Goal: Task Accomplishment & Management: Use online tool/utility

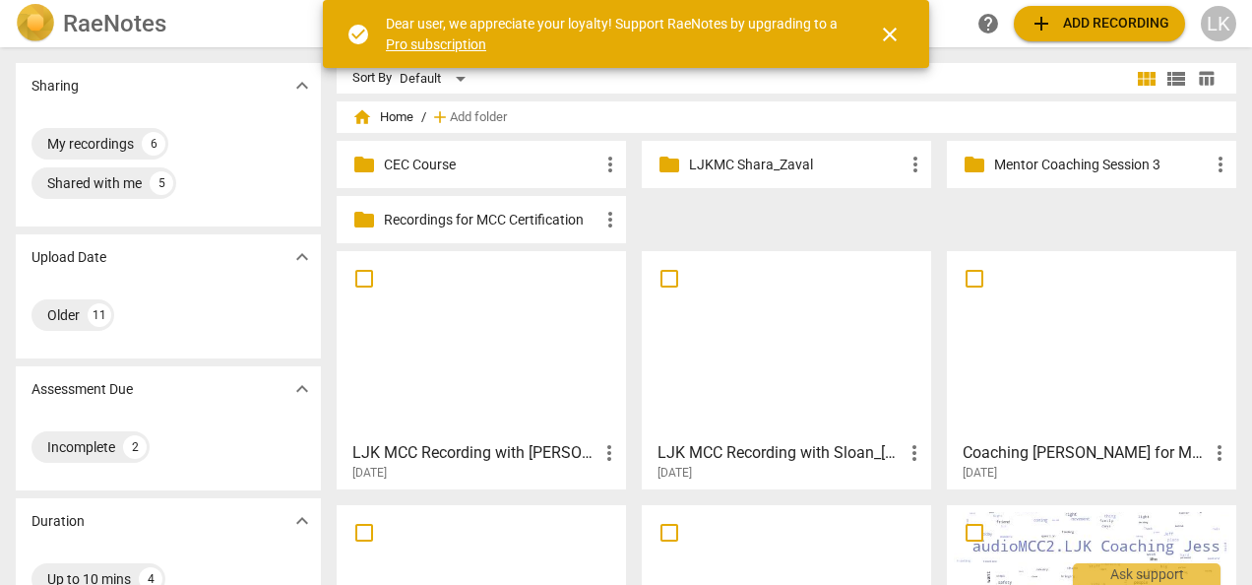
click at [763, 161] on p "LJKMC Shara_Zaval" at bounding box center [796, 165] width 215 height 21
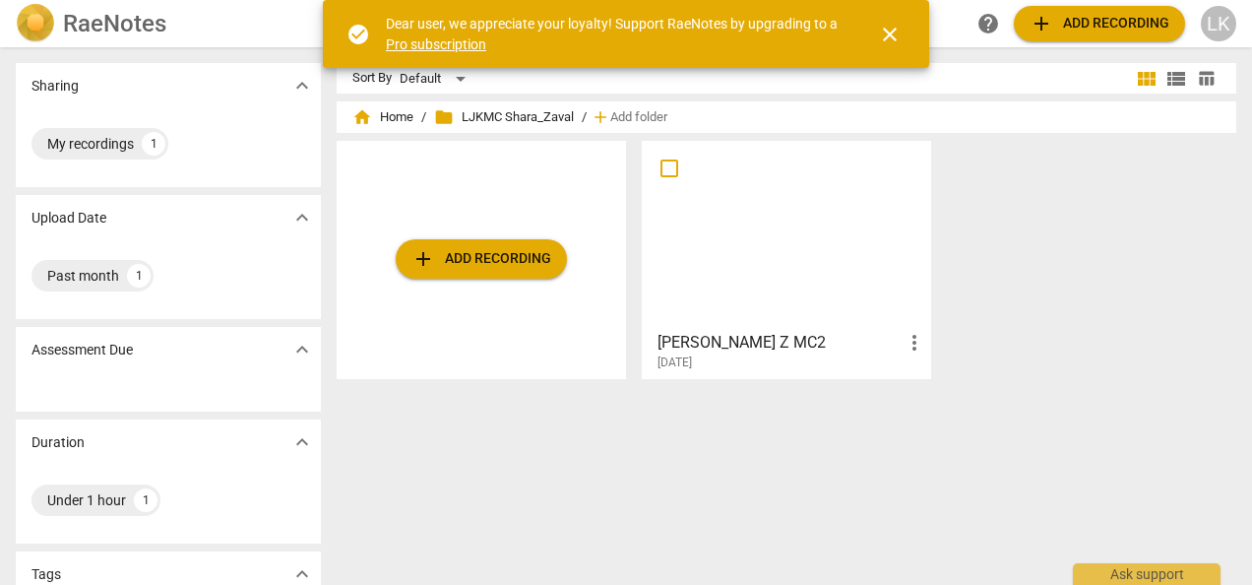
click at [465, 254] on span "add Add recording" at bounding box center [482, 259] width 140 height 24
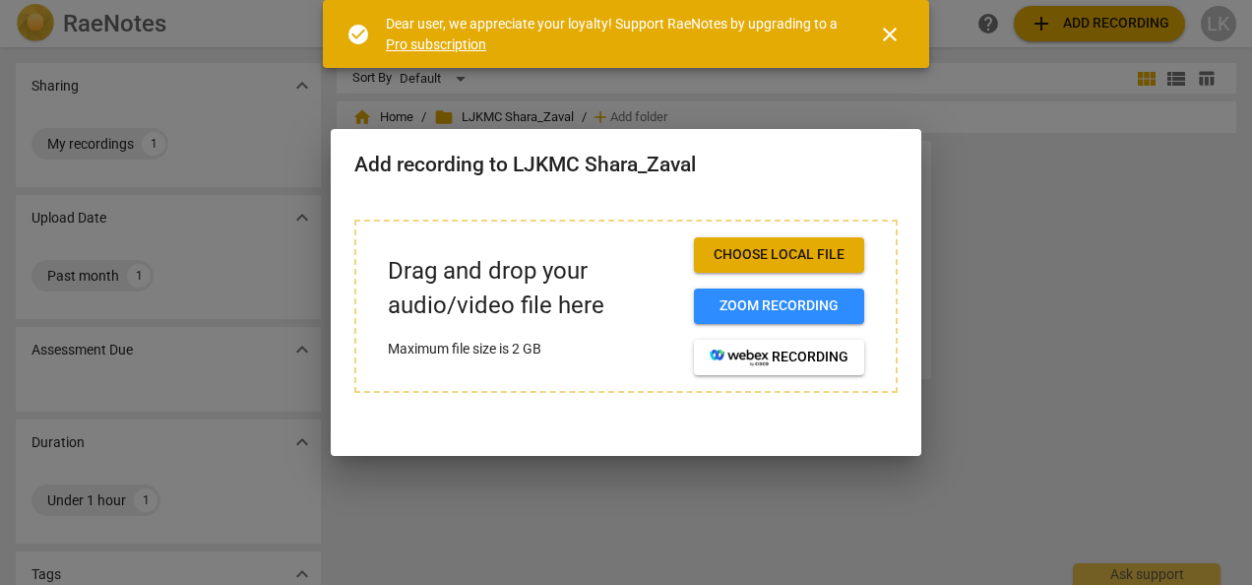
click at [526, 311] on p "Drag and drop your audio/video file here" at bounding box center [533, 288] width 290 height 69
click at [532, 305] on p "Drag and drop your audio/video file here" at bounding box center [533, 288] width 290 height 69
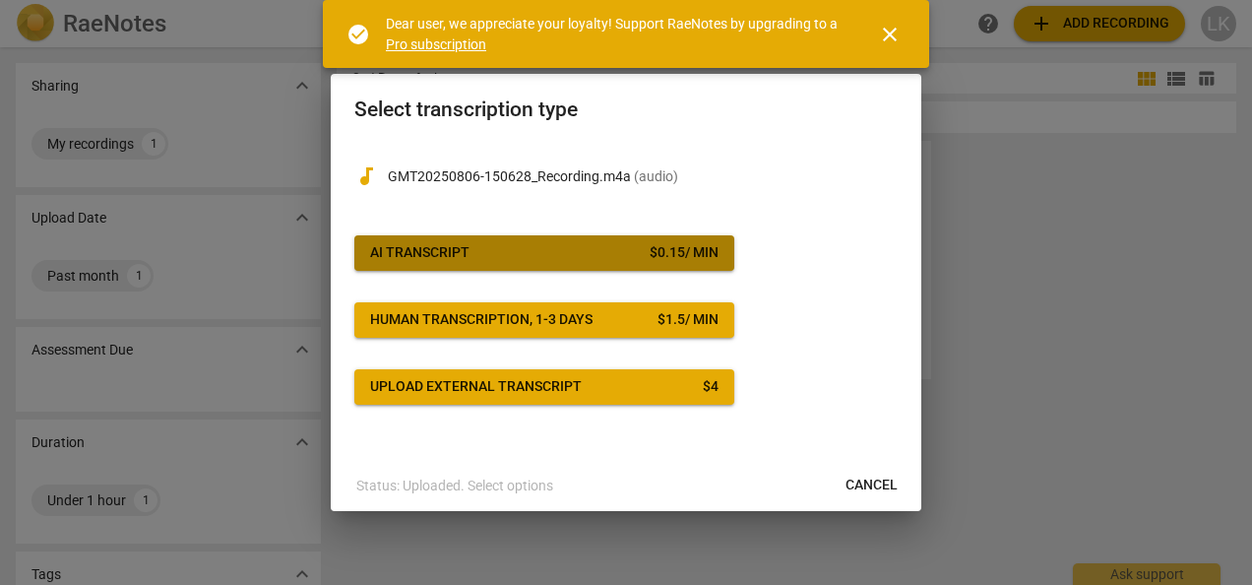
click at [435, 251] on div "AI Transcript" at bounding box center [419, 253] width 99 height 20
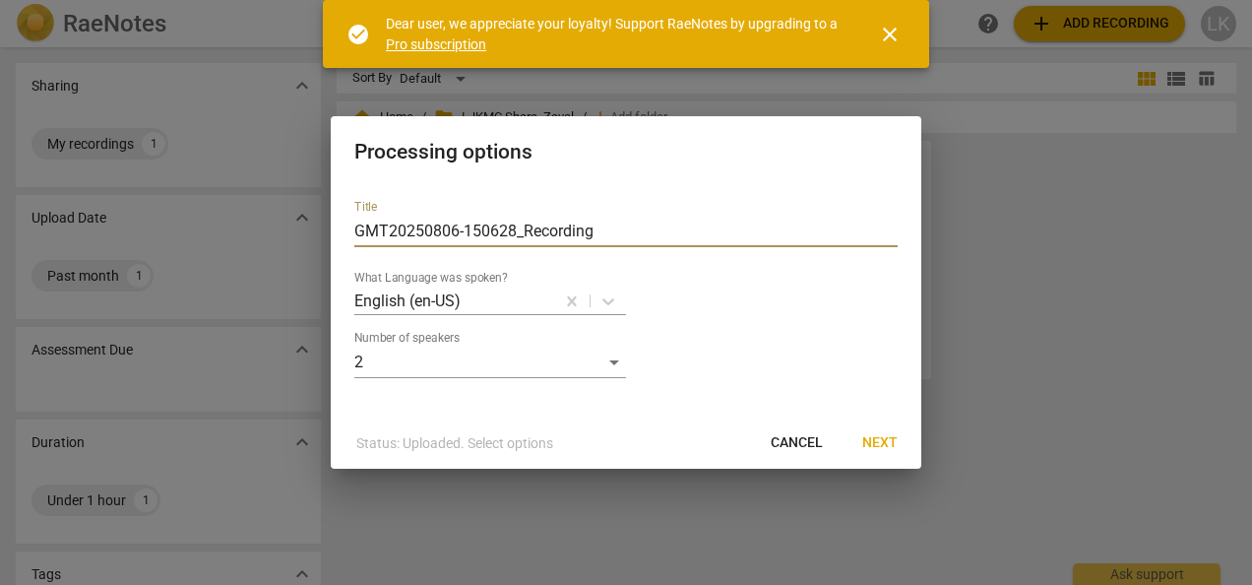
drag, startPoint x: 632, startPoint y: 224, endPoint x: 232, endPoint y: 219, distance: 399.7
click at [232, 219] on div "Processing options Title GMT20250806-150628_Recording What Language was spoken?…" at bounding box center [626, 292] width 1252 height 585
type input "[PERSON_NAME]MC3"
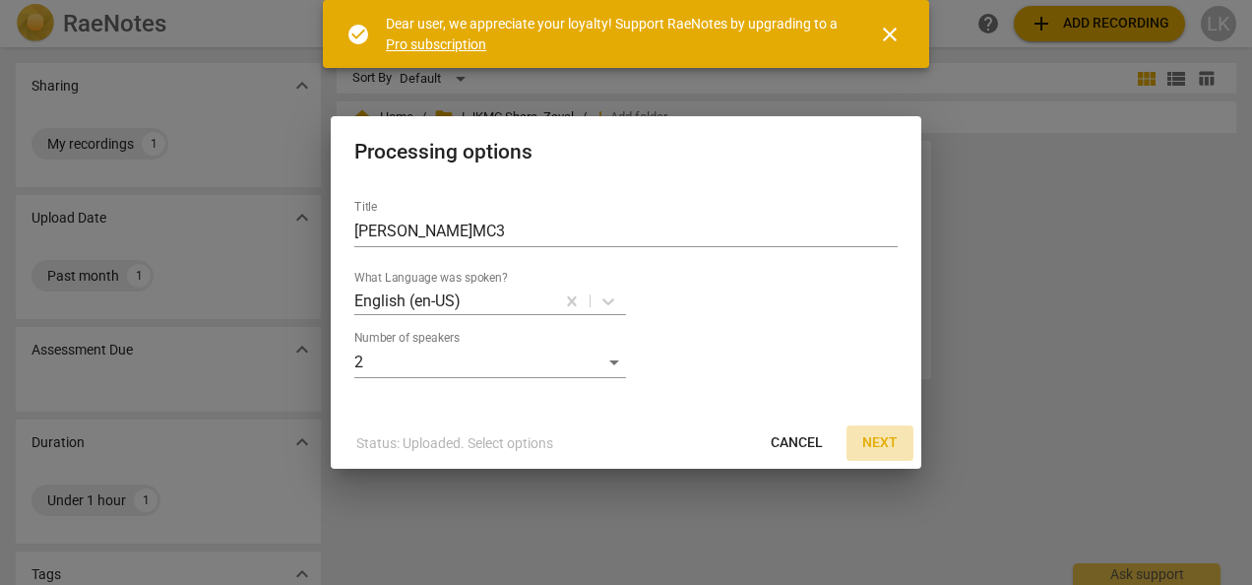
click at [892, 443] on span "Next" at bounding box center [879, 443] width 35 height 20
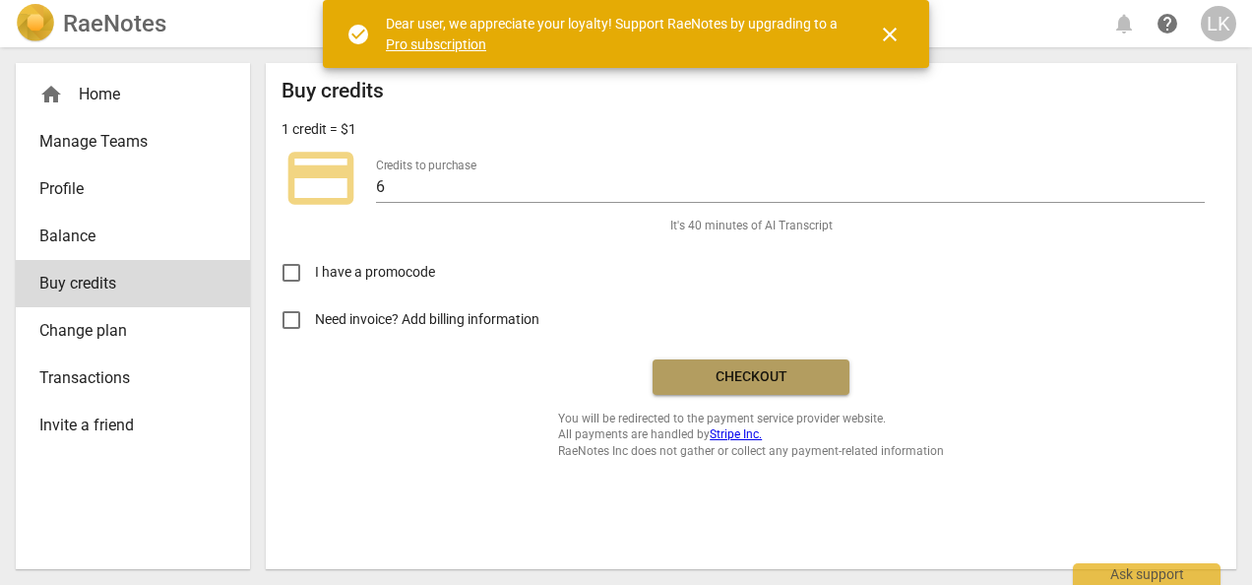
click at [756, 378] on span "Checkout" at bounding box center [750, 377] width 165 height 20
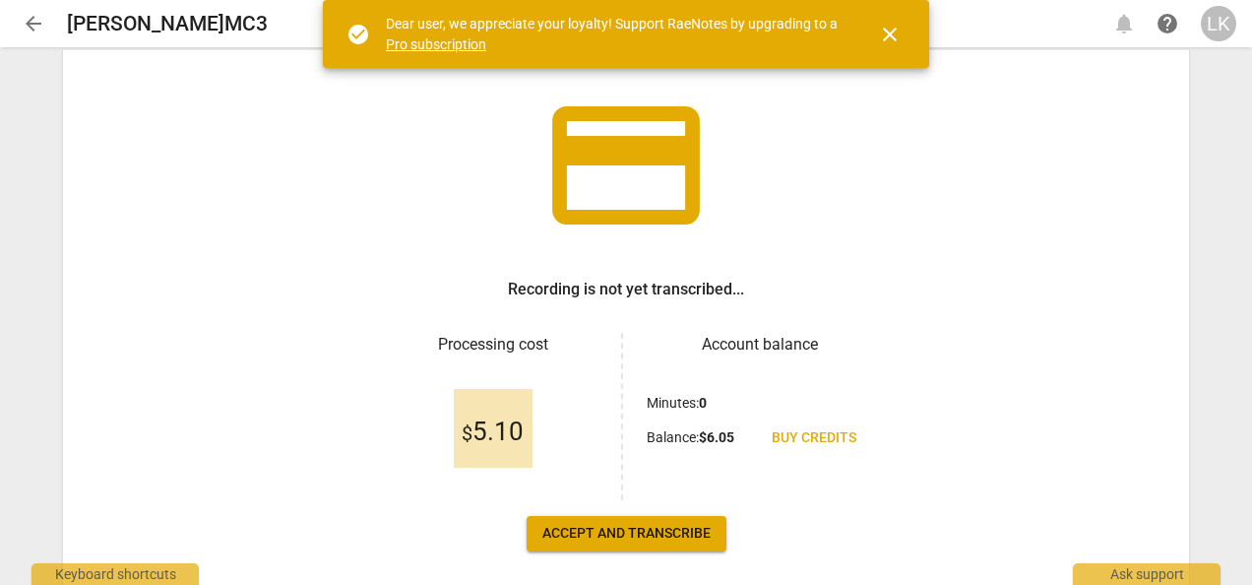
scroll to position [191, 0]
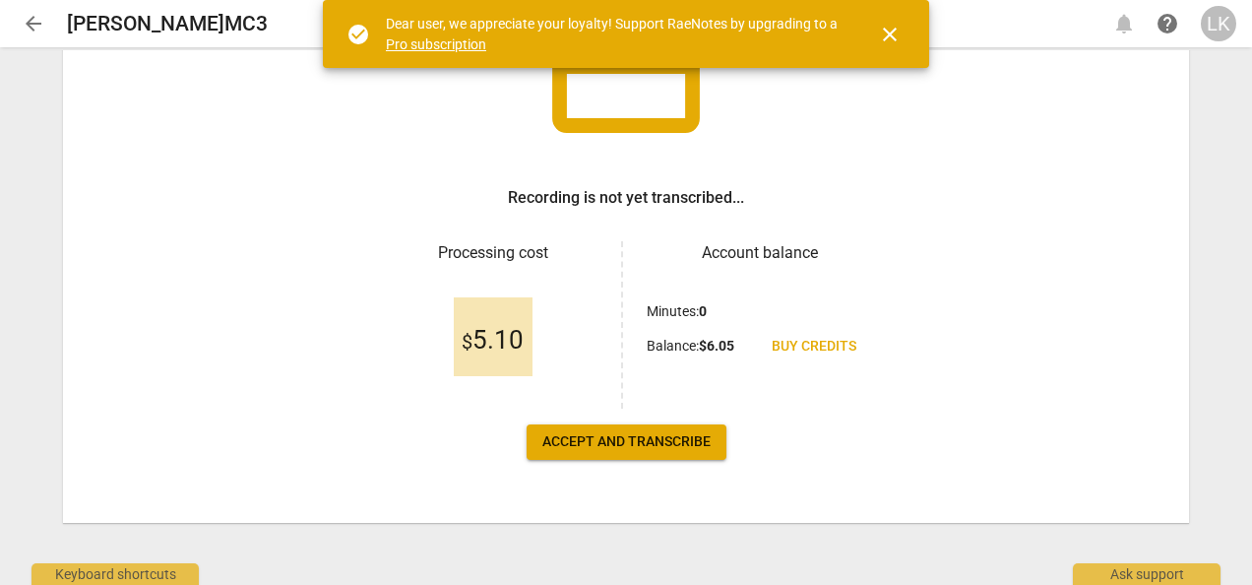
click at [604, 445] on span "Accept and transcribe" at bounding box center [626, 442] width 168 height 20
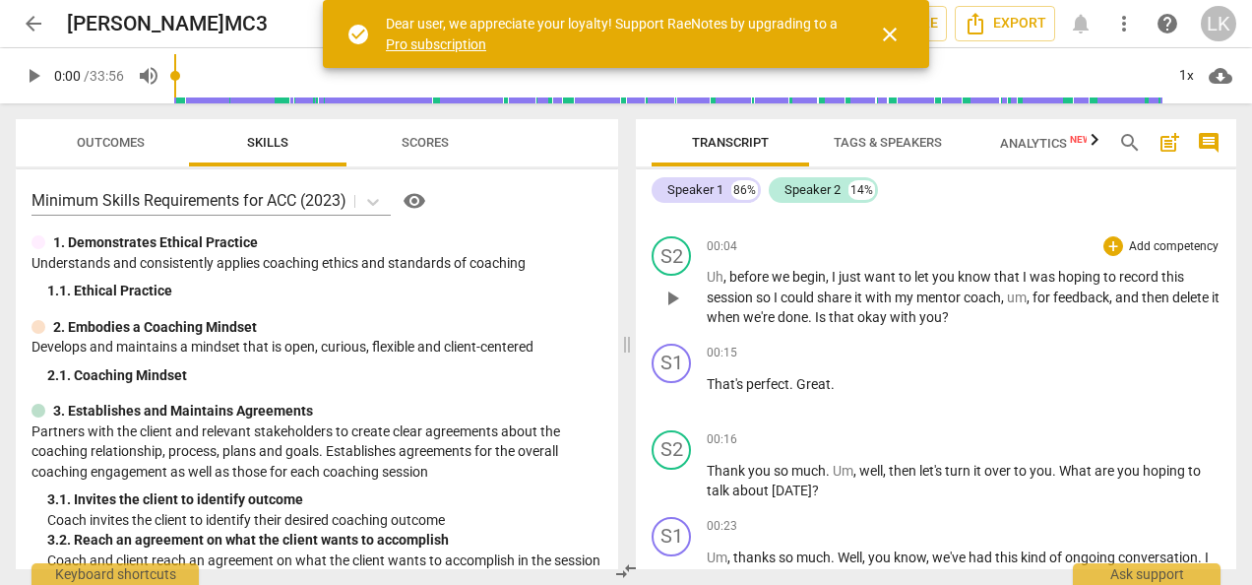
scroll to position [98, 0]
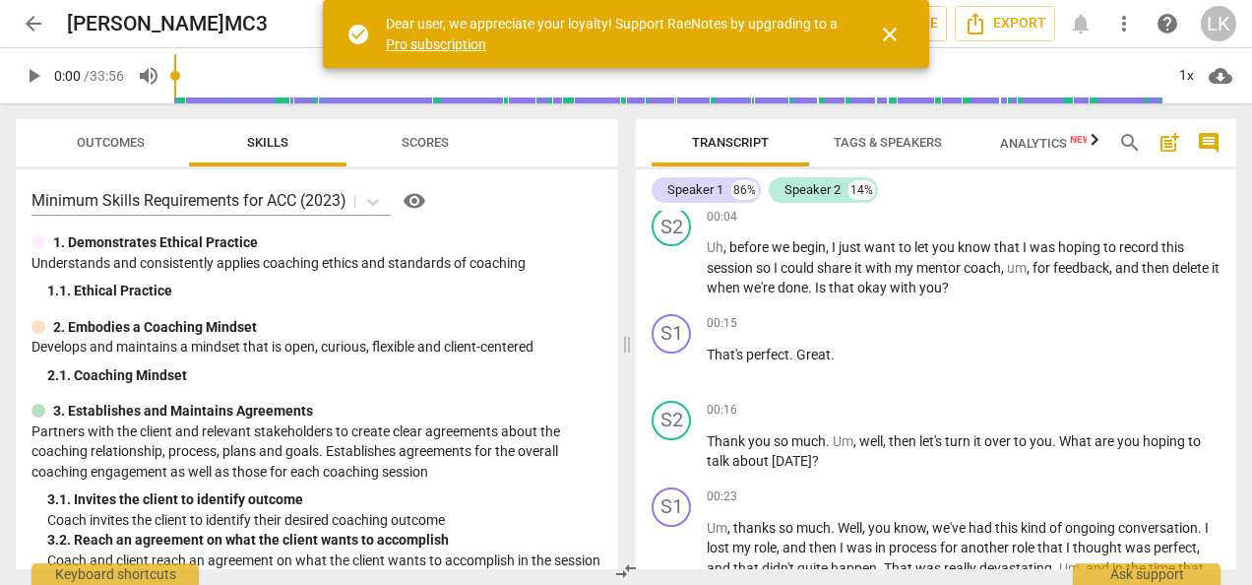
click at [93, 144] on span "Outcomes" at bounding box center [111, 142] width 68 height 15
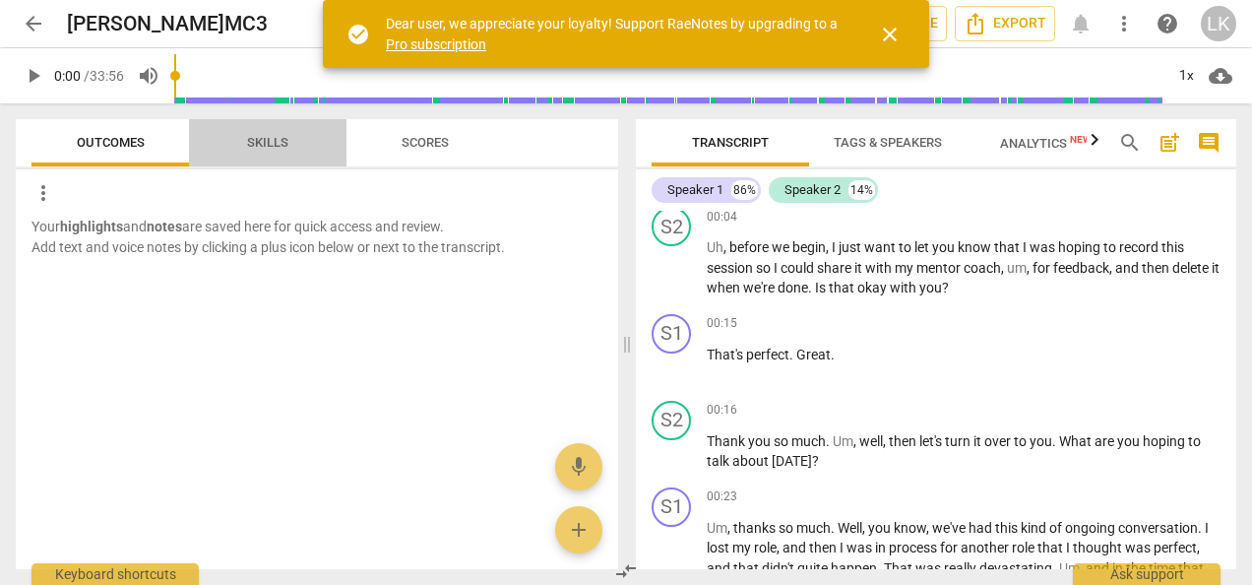
click at [244, 149] on span "Skills" at bounding box center [267, 143] width 89 height 27
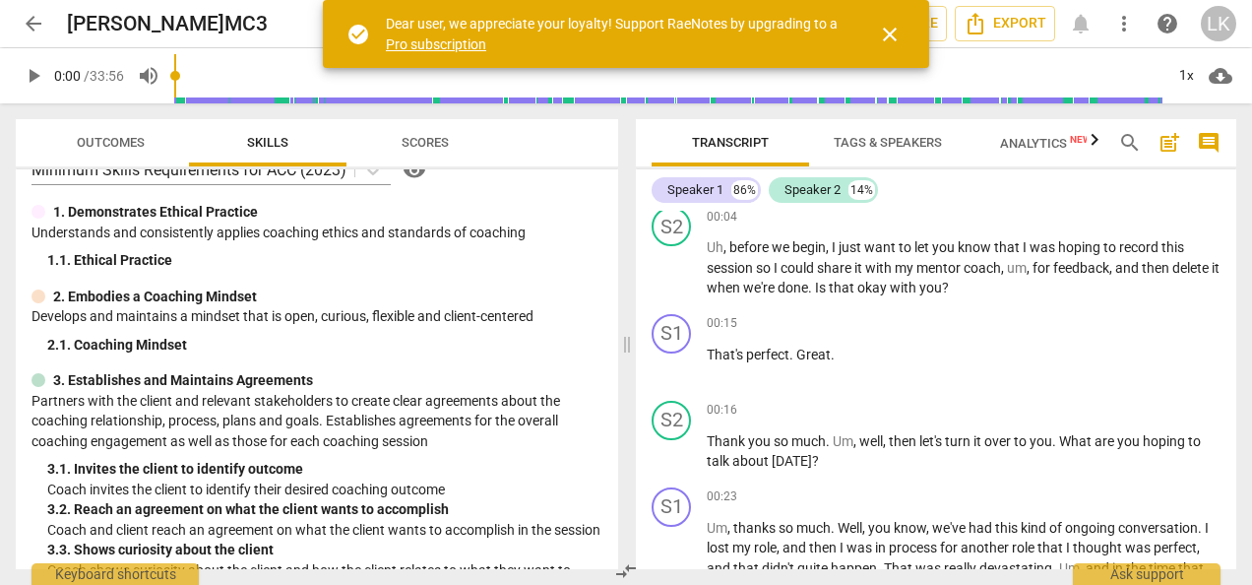
scroll to position [0, 0]
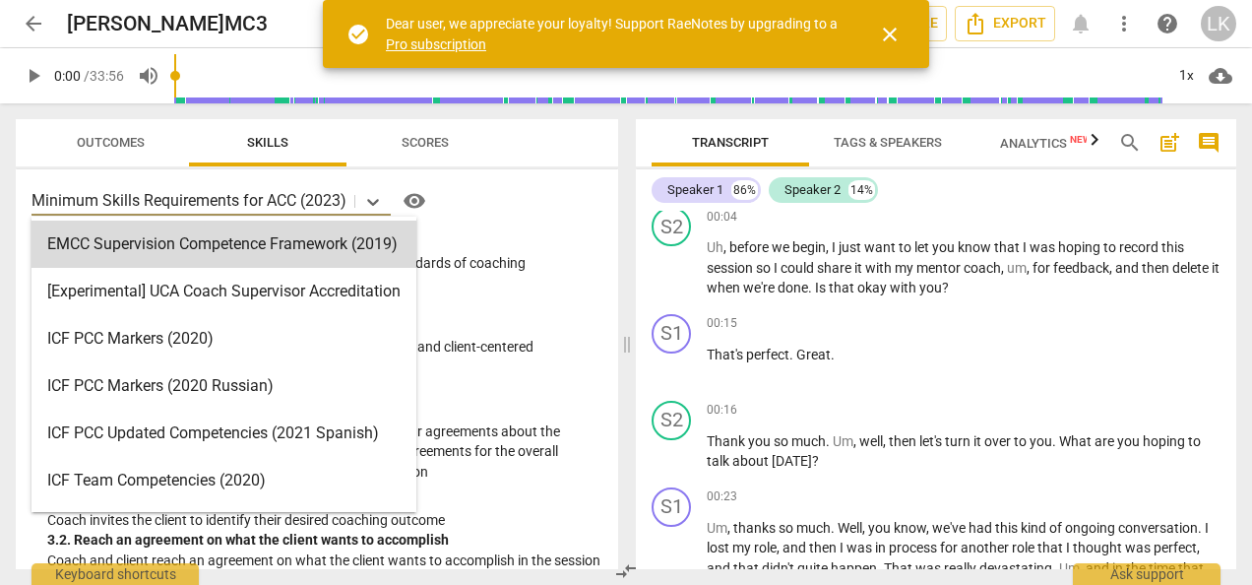
drag, startPoint x: 33, startPoint y: 197, endPoint x: 150, endPoint y: 191, distance: 116.3
click at [154, 195] on p "Minimum Skills Requirements for ACC (2023)" at bounding box center [189, 200] width 315 height 23
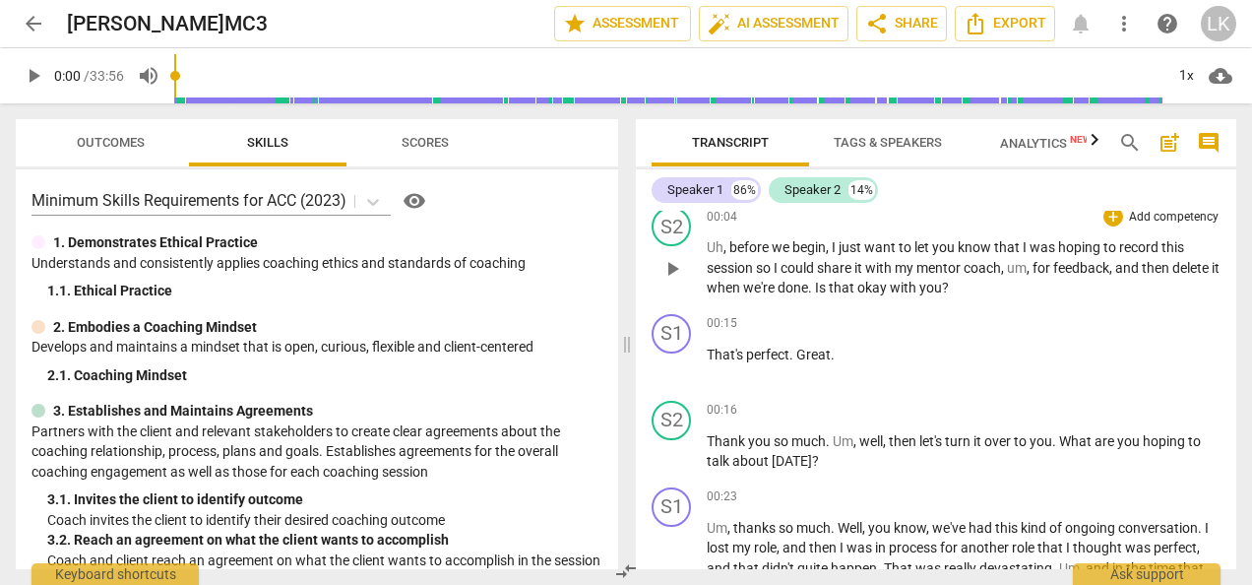
click at [764, 253] on span "before" at bounding box center [750, 247] width 42 height 16
click at [776, 20] on span "auto_fix_high AI Assessment" at bounding box center [774, 24] width 132 height 24
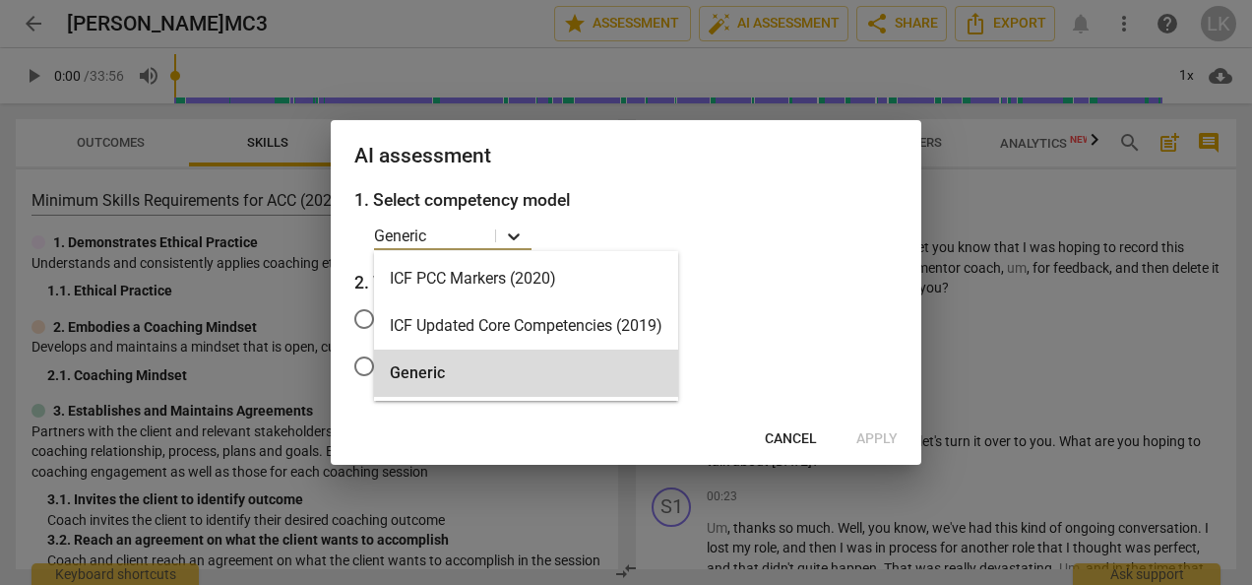
click at [512, 238] on icon at bounding box center [514, 236] width 20 height 20
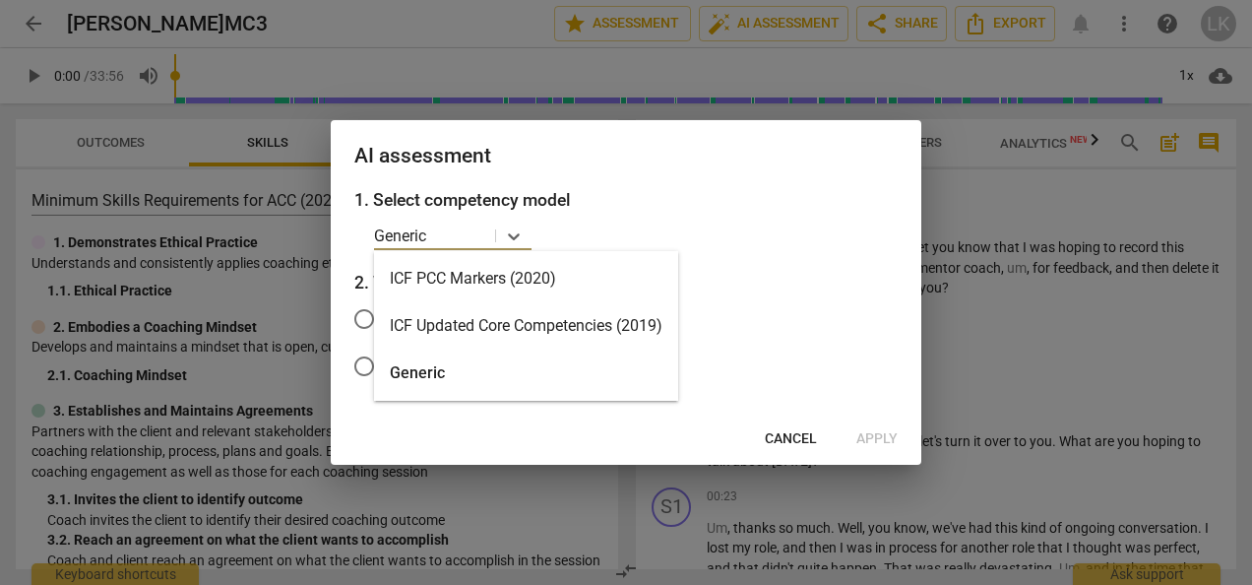
click at [413, 284] on div "ICF PCC Markers (2020)" at bounding box center [526, 278] width 304 height 47
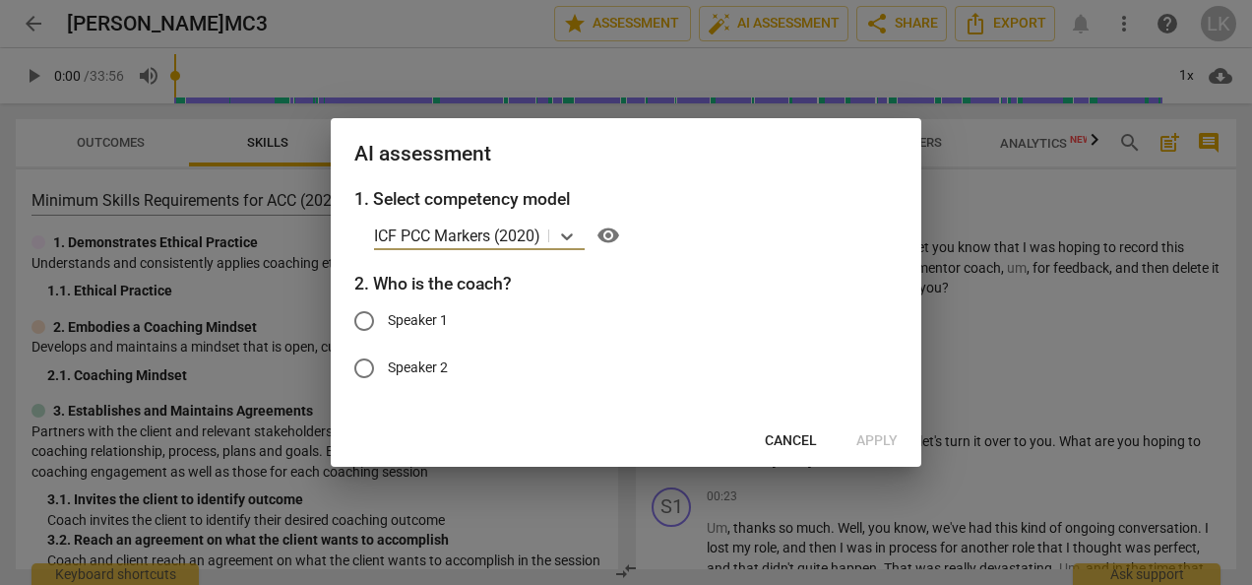
click at [364, 317] on input "Speaker 1" at bounding box center [364, 320] width 47 height 47
radio input "true"
click at [874, 437] on span "Apply" at bounding box center [876, 441] width 41 height 20
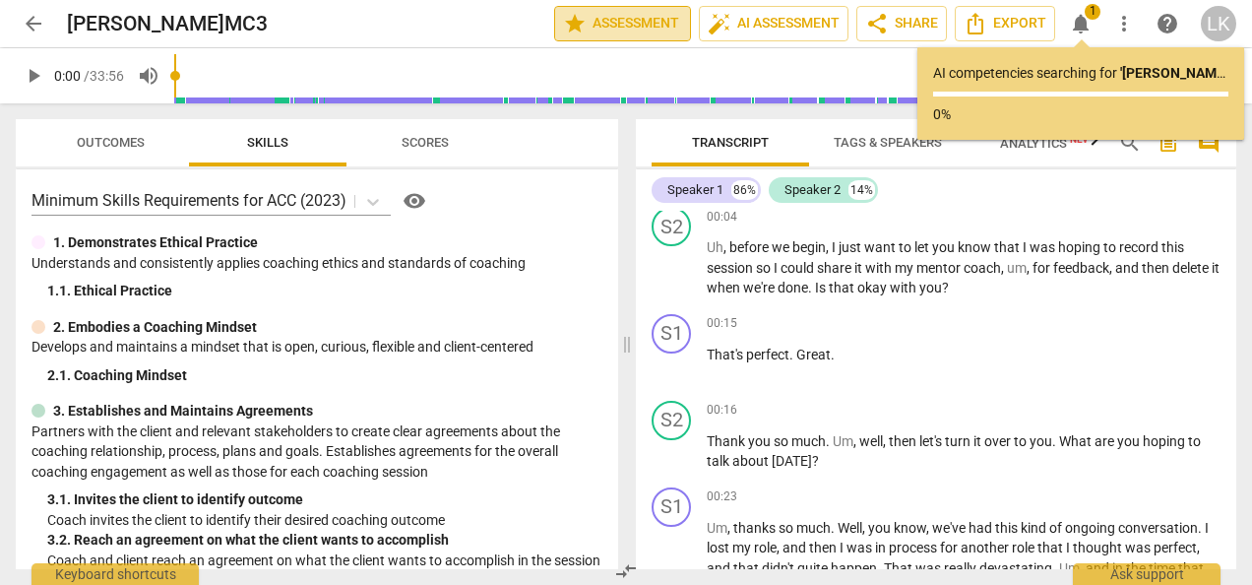
click at [620, 18] on span "star Assessment" at bounding box center [622, 24] width 119 height 24
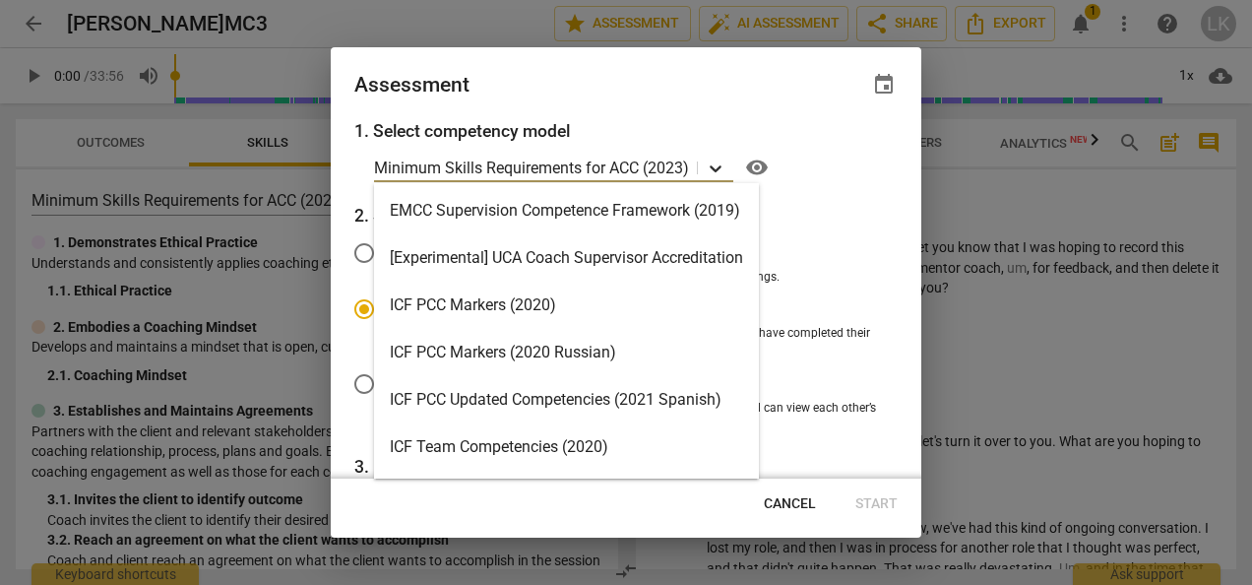
click at [719, 166] on icon at bounding box center [716, 169] width 20 height 20
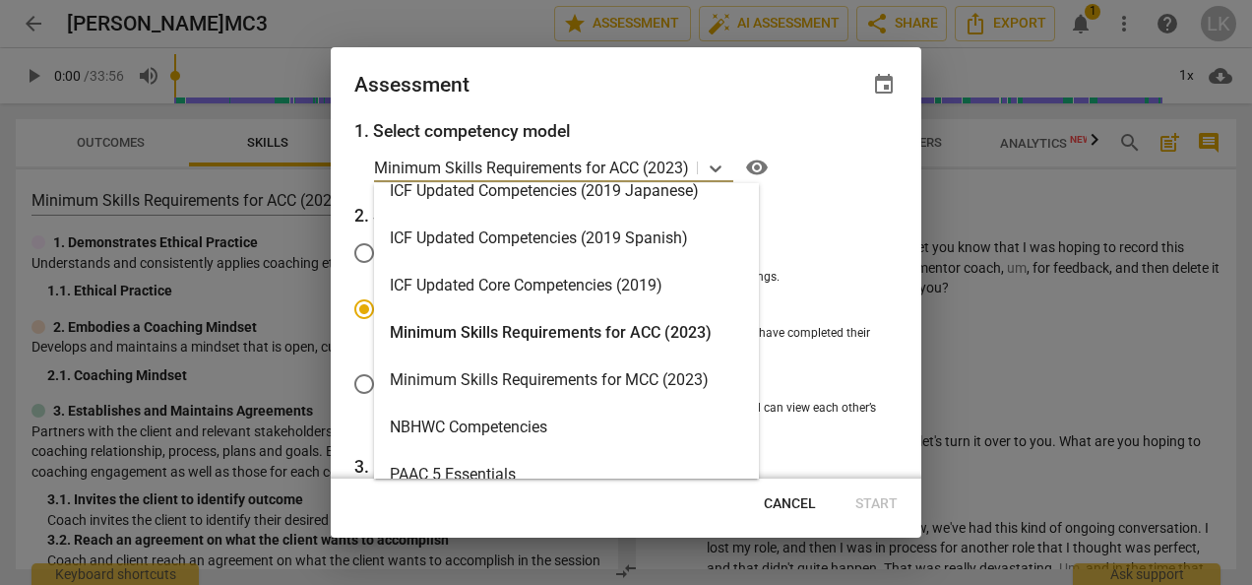
scroll to position [342, 0]
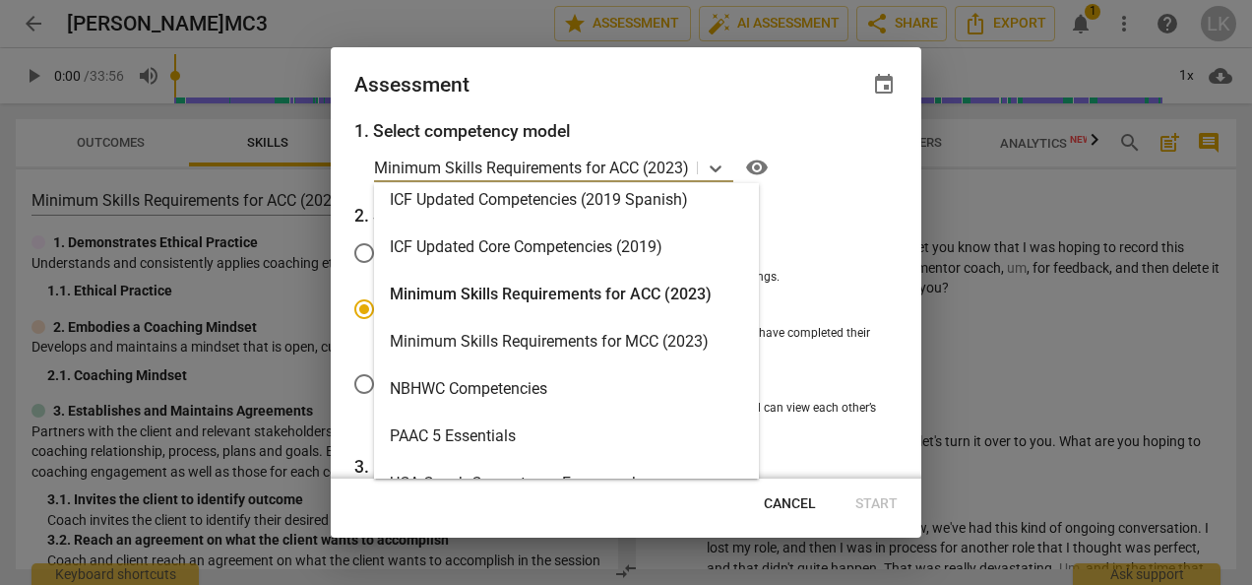
click at [499, 291] on div "Minimum Skills Requirements for ACC (2023)" at bounding box center [566, 294] width 385 height 47
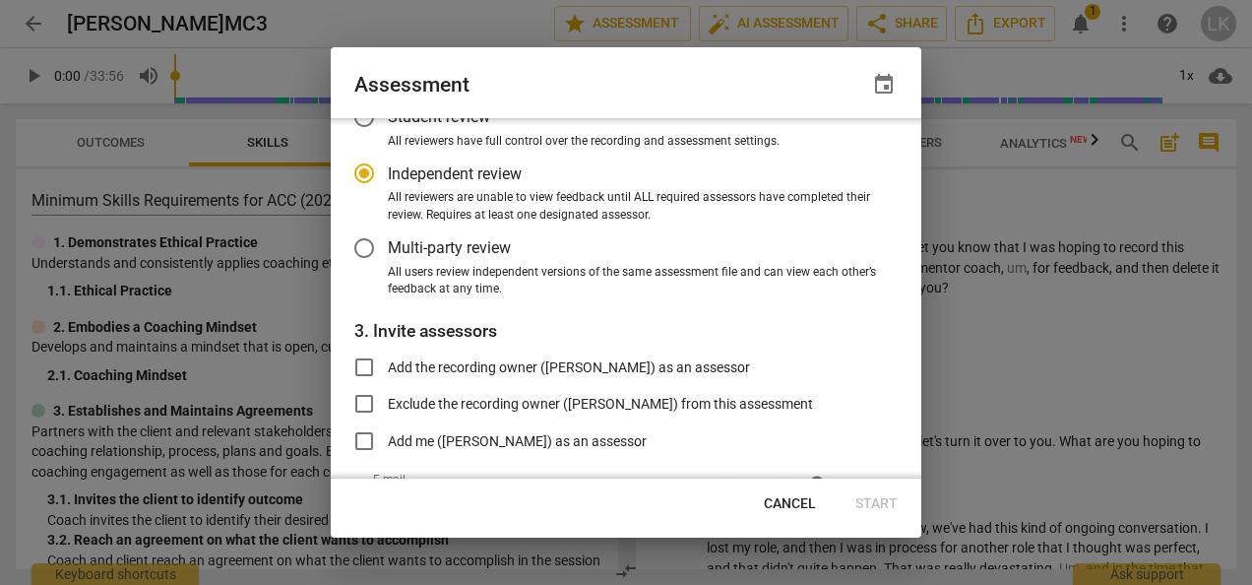
scroll to position [197, 0]
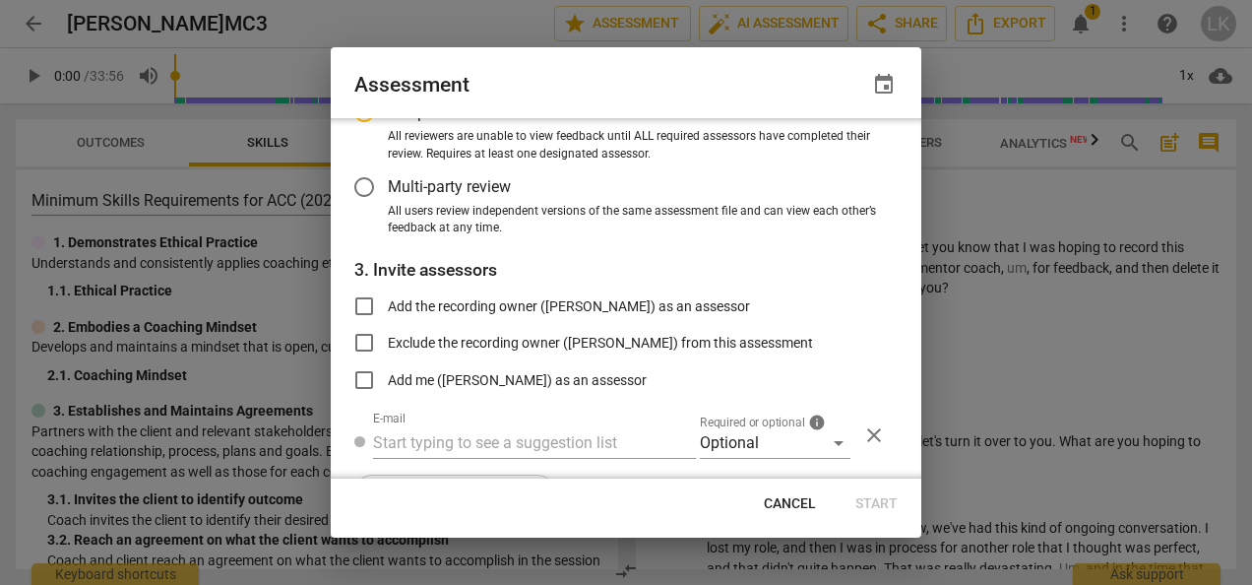
radio input "false"
click at [362, 376] on input "Add me ([PERSON_NAME]) as an assessor" at bounding box center [364, 379] width 47 height 47
checkbox input "true"
radio input "false"
click at [486, 432] on input "text" at bounding box center [534, 443] width 323 height 32
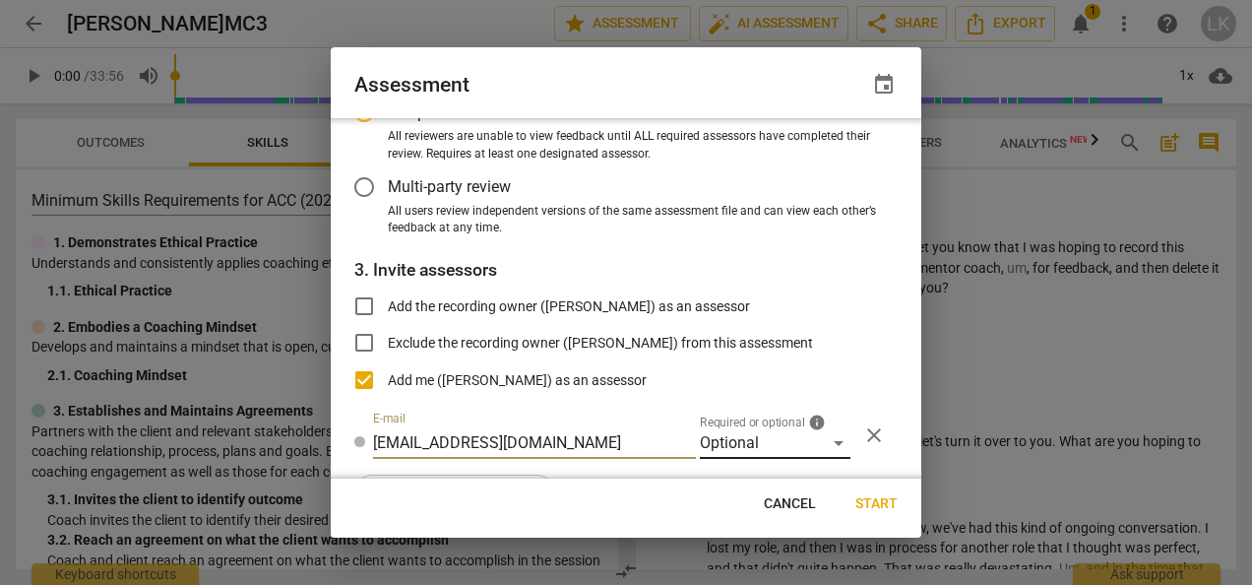
type input "[EMAIL_ADDRESS][DOMAIN_NAME]"
click at [833, 443] on div "Optional" at bounding box center [775, 443] width 151 height 32
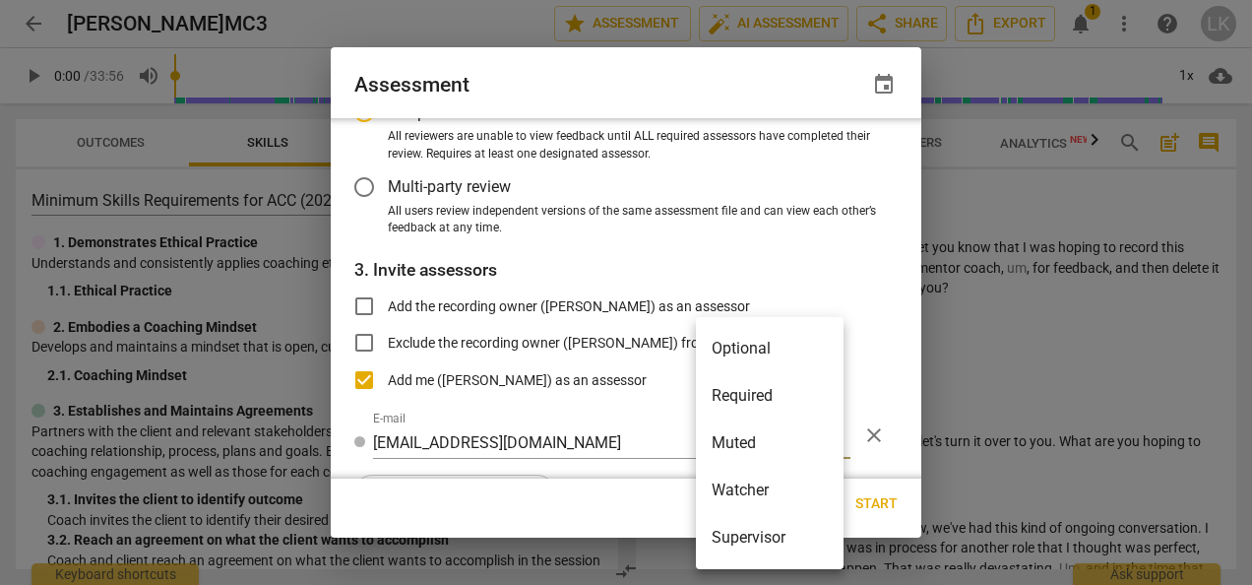
click at [738, 352] on li "Optional" at bounding box center [770, 348] width 148 height 47
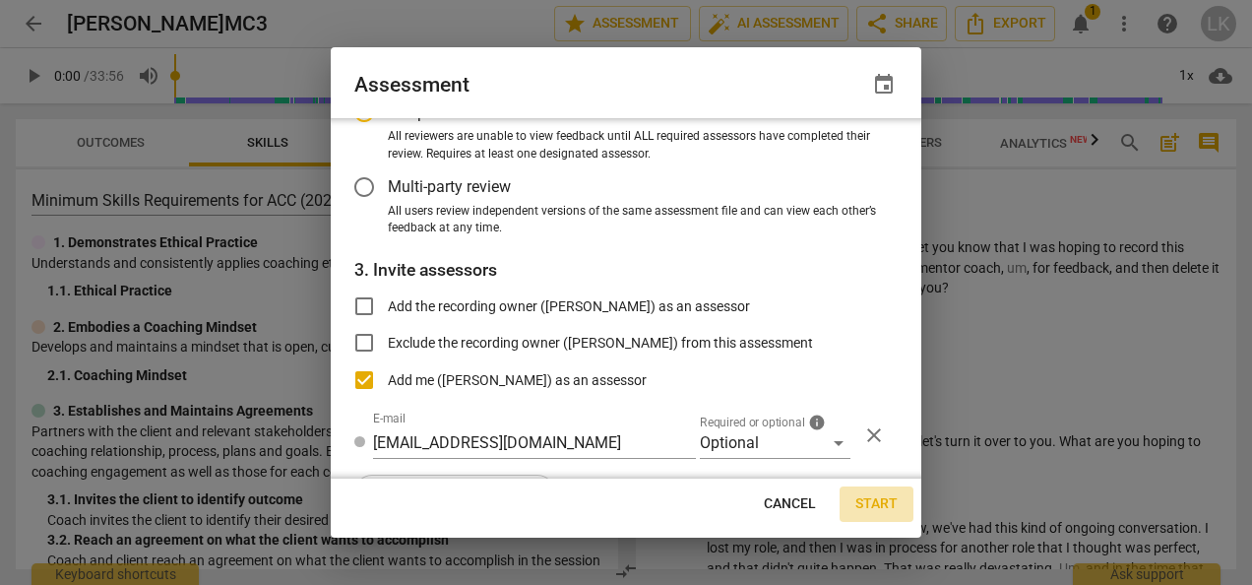
click at [889, 503] on span "Start" at bounding box center [877, 504] width 42 height 20
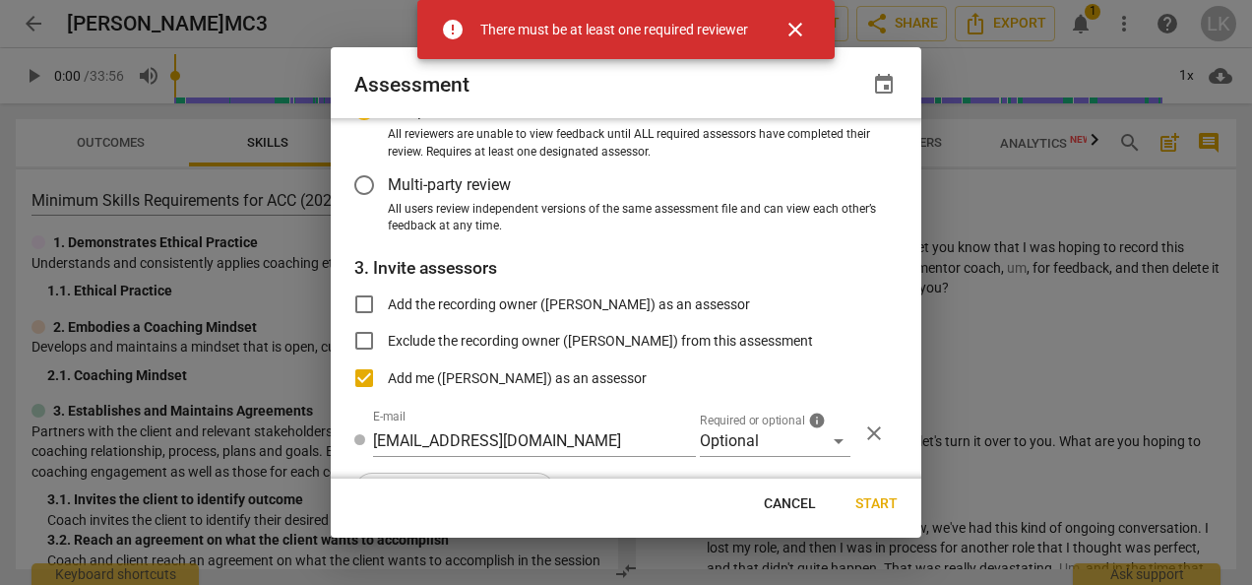
scroll to position [252, 0]
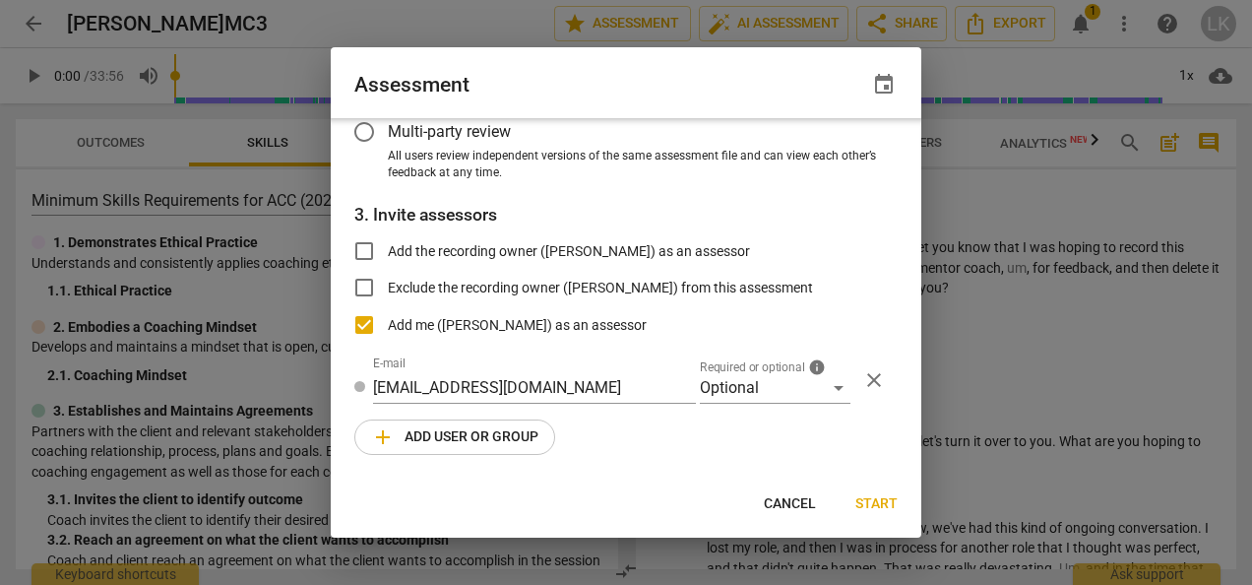
click at [856, 500] on span "Start" at bounding box center [877, 504] width 42 height 20
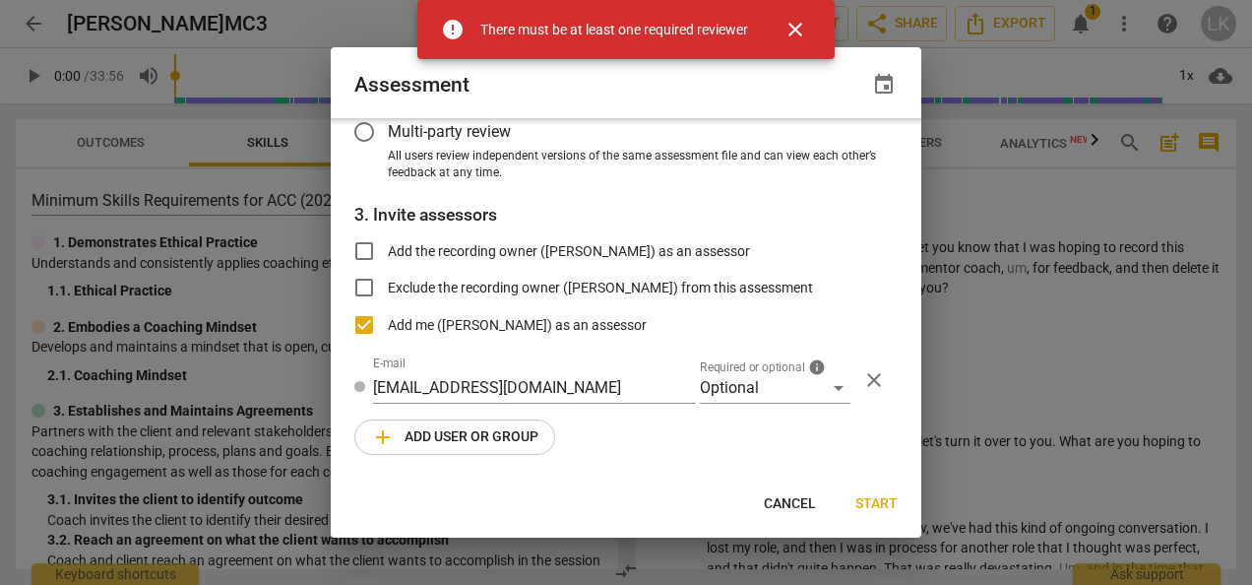
click at [794, 16] on button "close" at bounding box center [795, 29] width 47 height 47
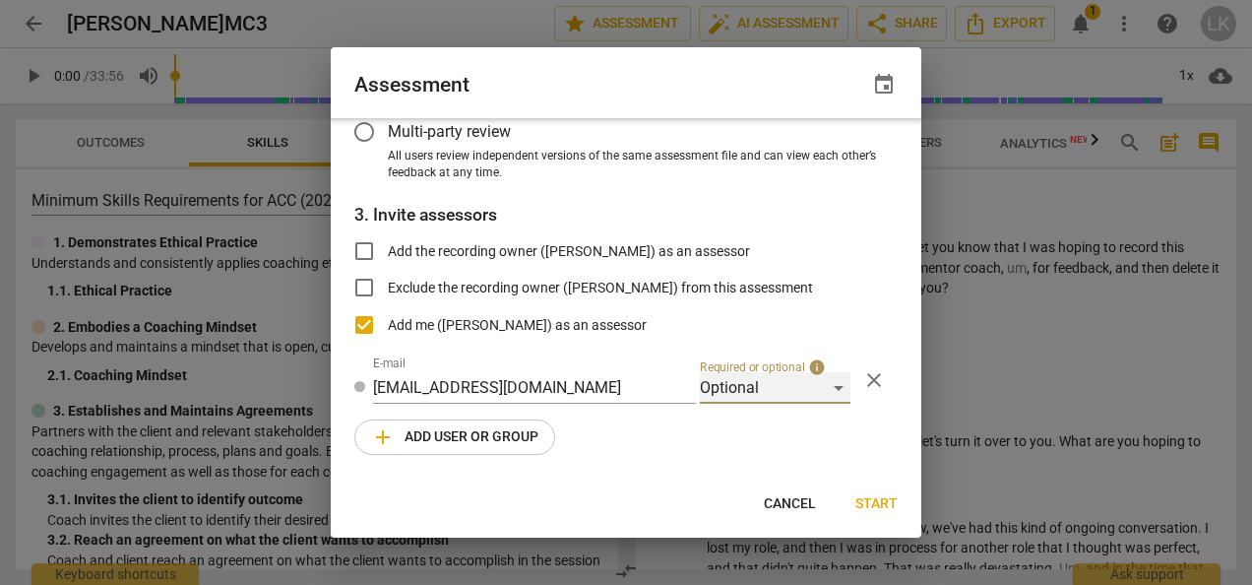
click at [831, 389] on div "Optional" at bounding box center [775, 388] width 151 height 32
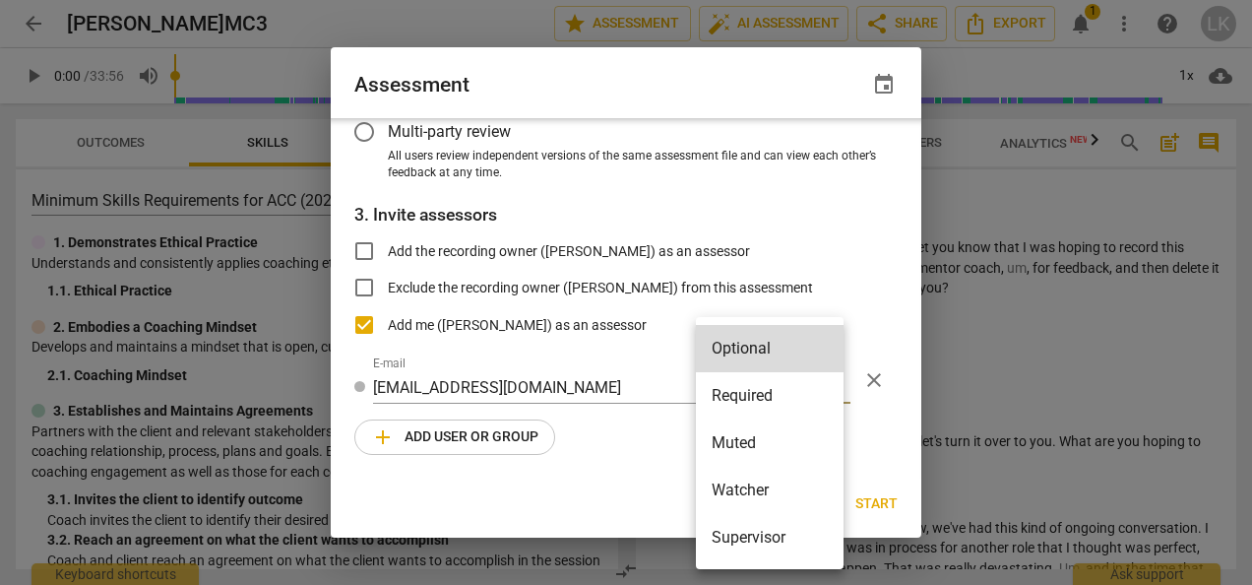
click at [750, 248] on div at bounding box center [626, 292] width 1252 height 585
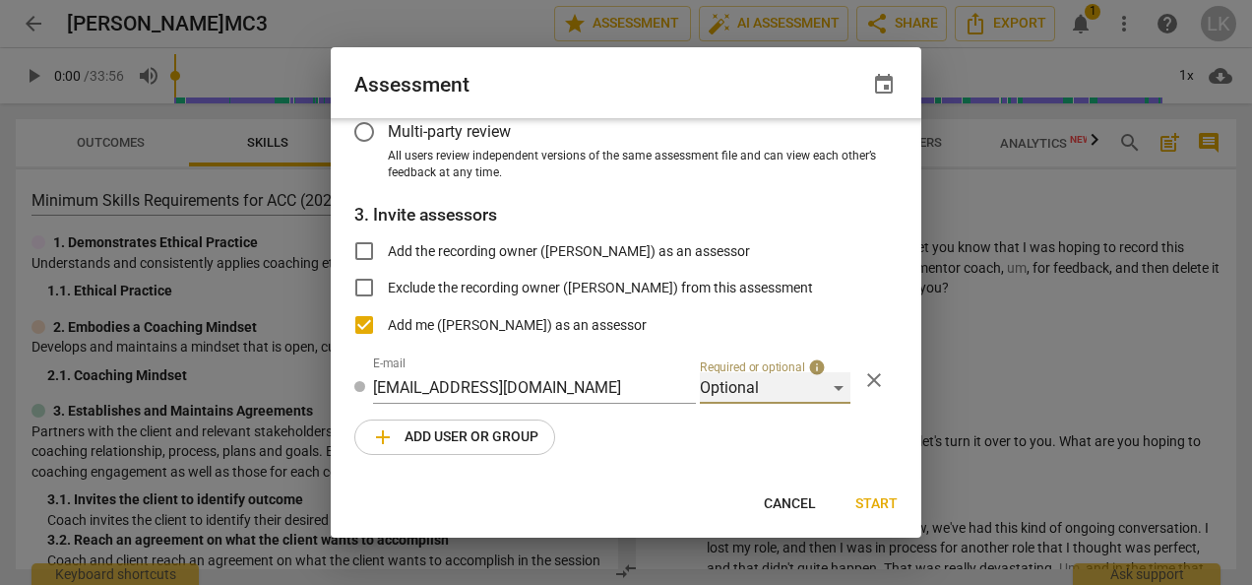
click at [835, 392] on div "Optional" at bounding box center [775, 388] width 151 height 32
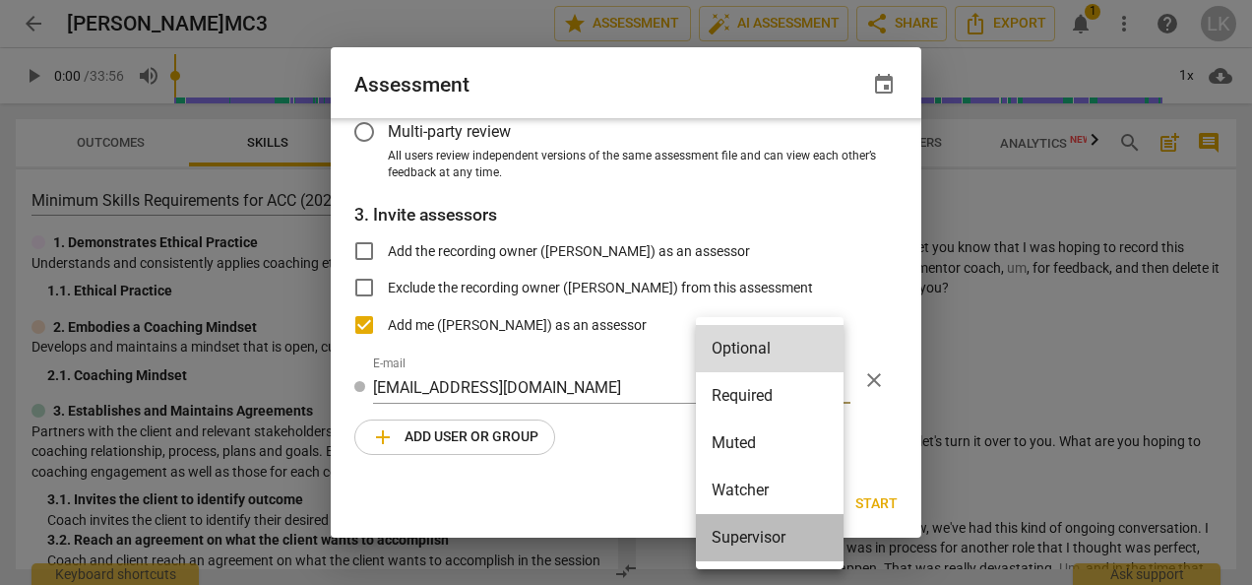
click at [748, 536] on li "Supervisor" at bounding box center [770, 537] width 148 height 47
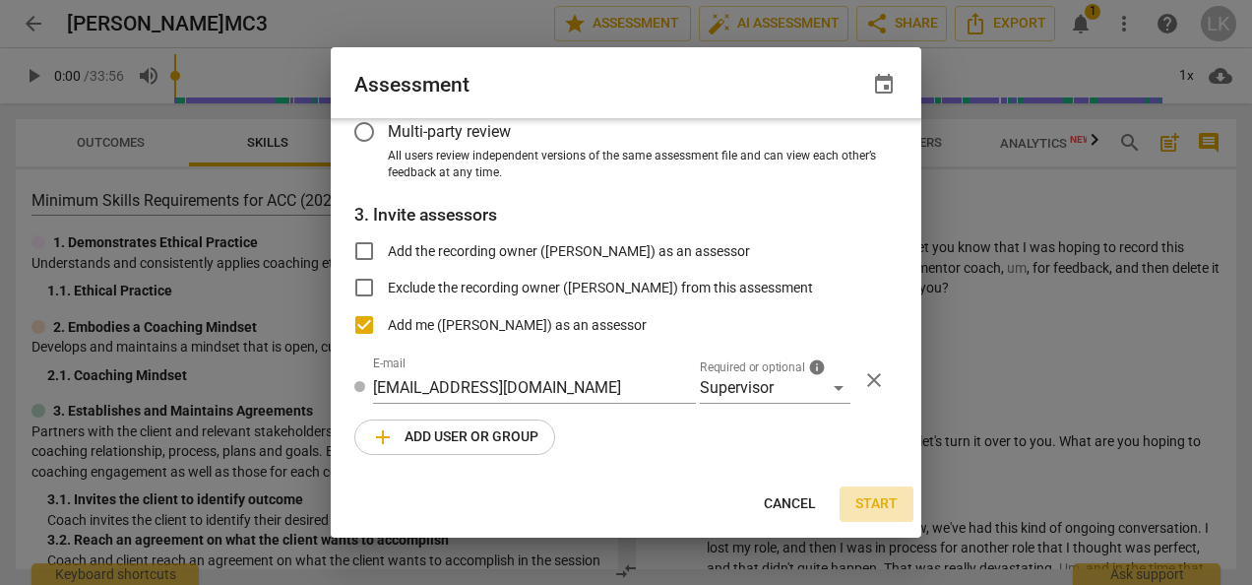
click at [885, 498] on span "Start" at bounding box center [877, 504] width 42 height 20
radio input "false"
type input "[PERSON_NAME] <[EMAIL_ADDRESS][DOMAIN_NAME]>"
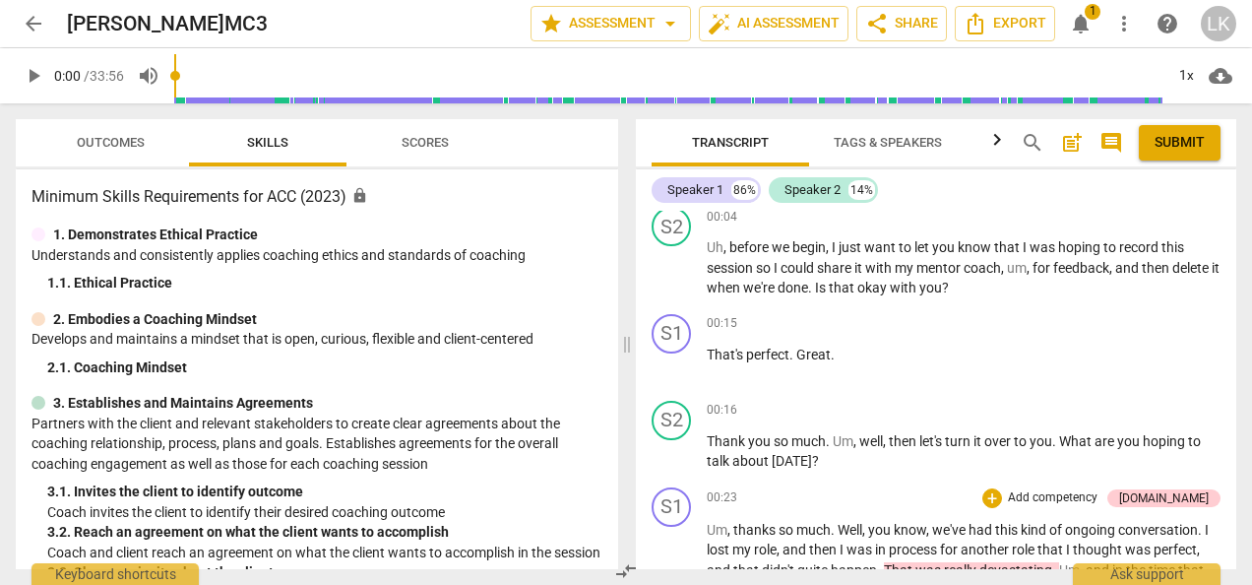
scroll to position [0, 0]
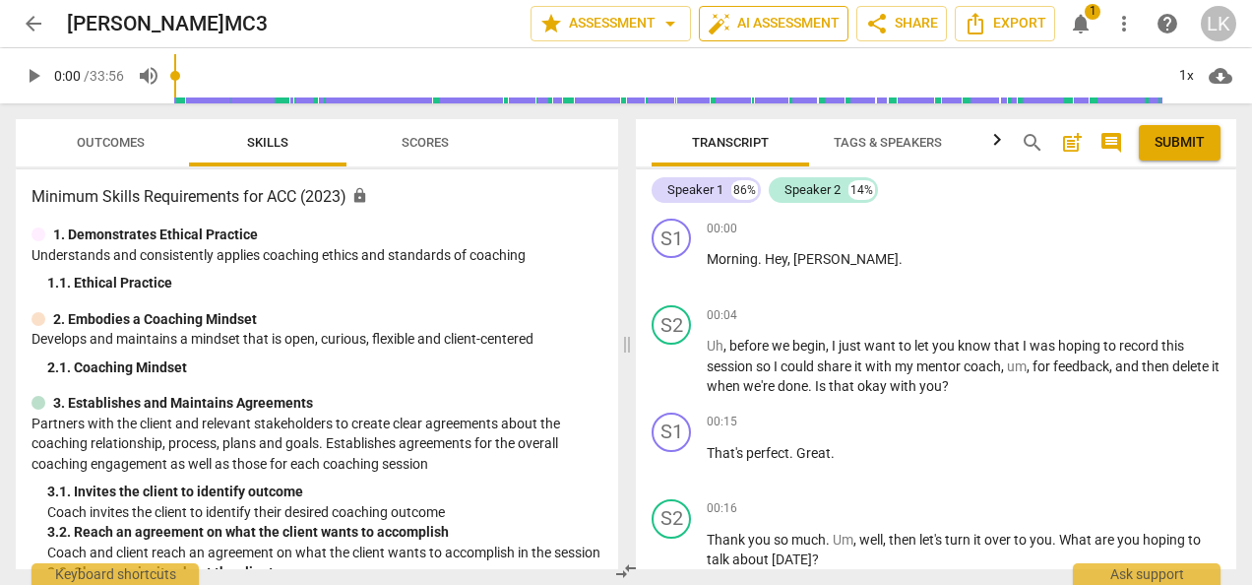
click at [817, 22] on span "auto_fix_high AI Assessment" at bounding box center [774, 24] width 132 height 24
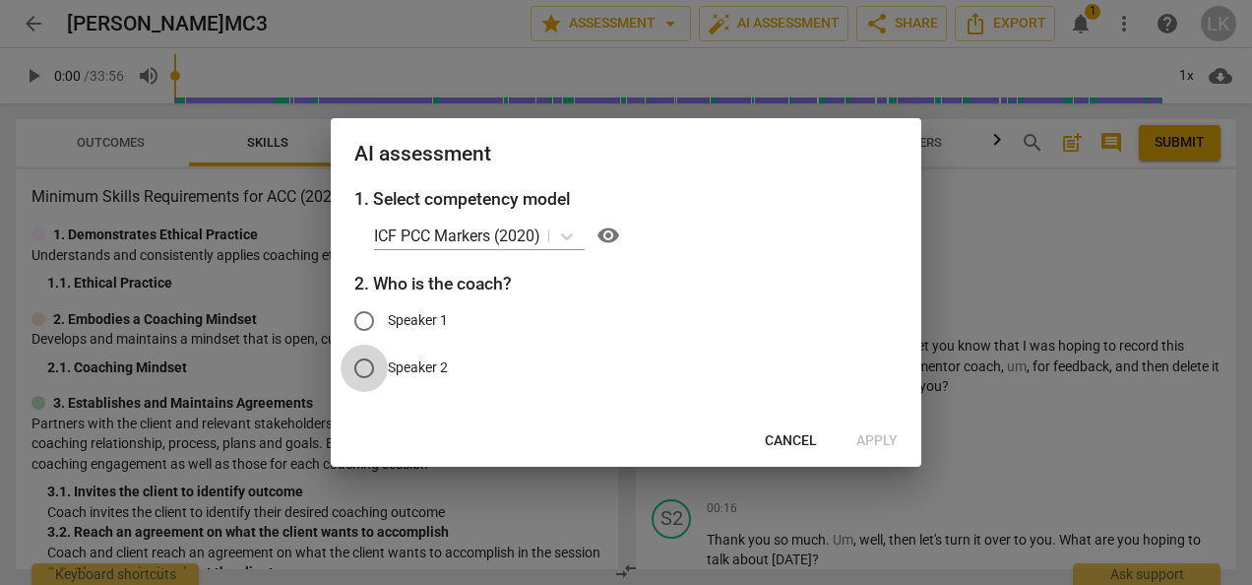
click at [364, 366] on input "Speaker 2" at bounding box center [364, 368] width 47 height 47
radio input "true"
click at [816, 439] on span "Cancel" at bounding box center [791, 441] width 52 height 20
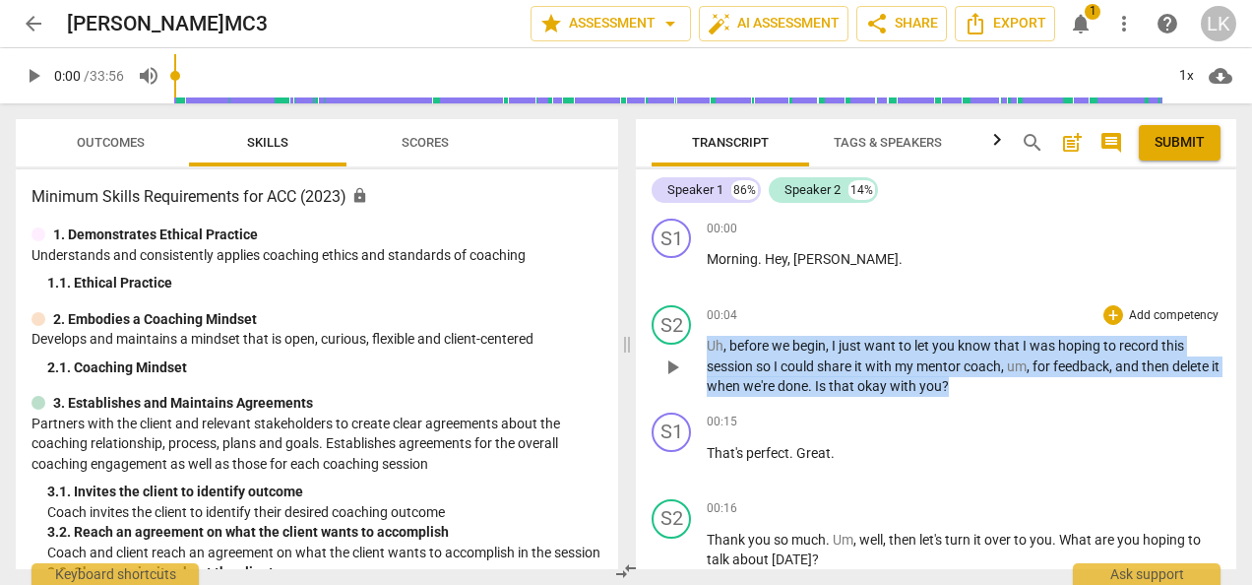
drag, startPoint x: 1018, startPoint y: 386, endPoint x: 694, endPoint y: 329, distance: 328.9
click at [694, 329] on div "S2 play_arrow pause 00:04 + Add competency keyboard_arrow_right Uh , before we …" at bounding box center [936, 350] width 601 height 107
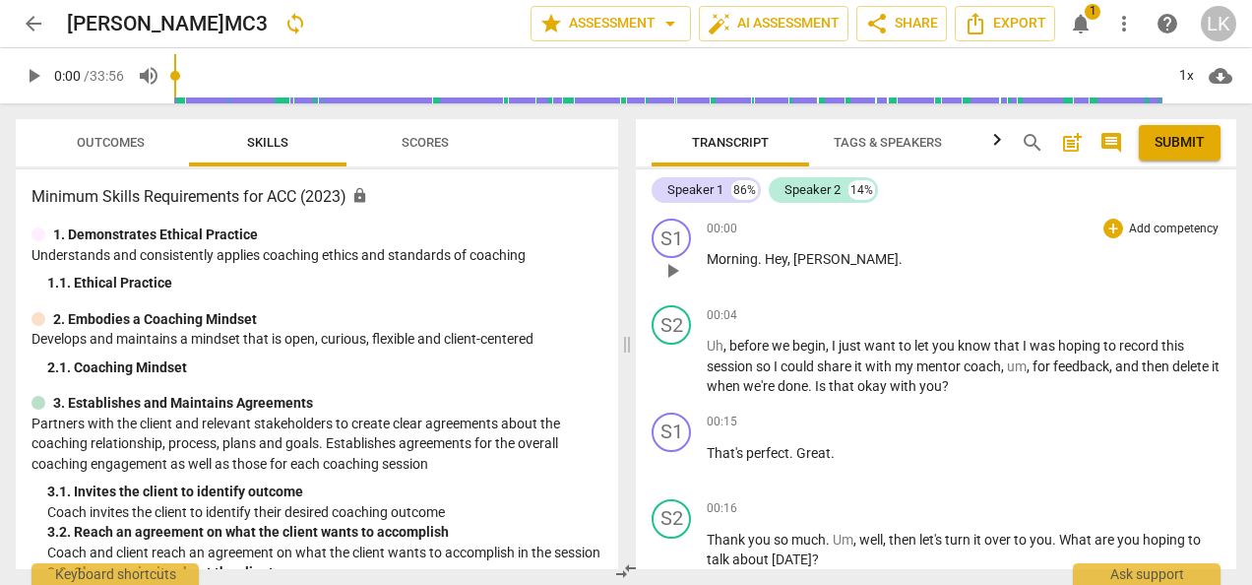
click at [831, 259] on p "Morning . Hey , [PERSON_NAME] ." at bounding box center [964, 259] width 514 height 21
click at [831, 256] on p "Morning . Hey , [PERSON_NAME] ." at bounding box center [964, 259] width 514 height 21
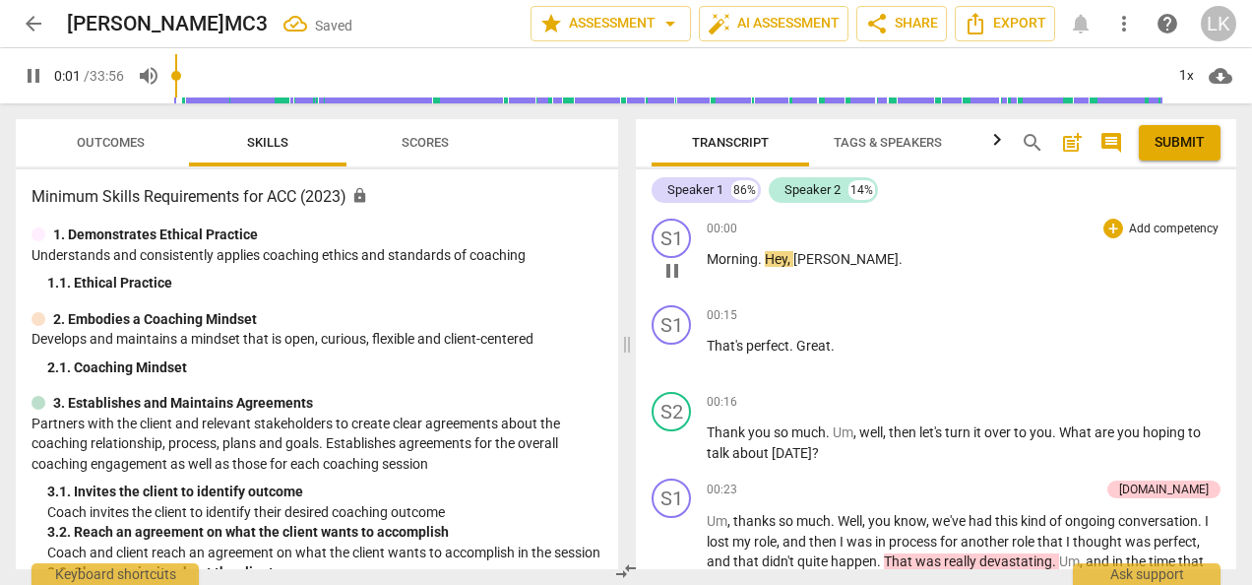
click at [843, 259] on p "Morning . Hey , [PERSON_NAME] ." at bounding box center [964, 259] width 514 height 21
type input "2"
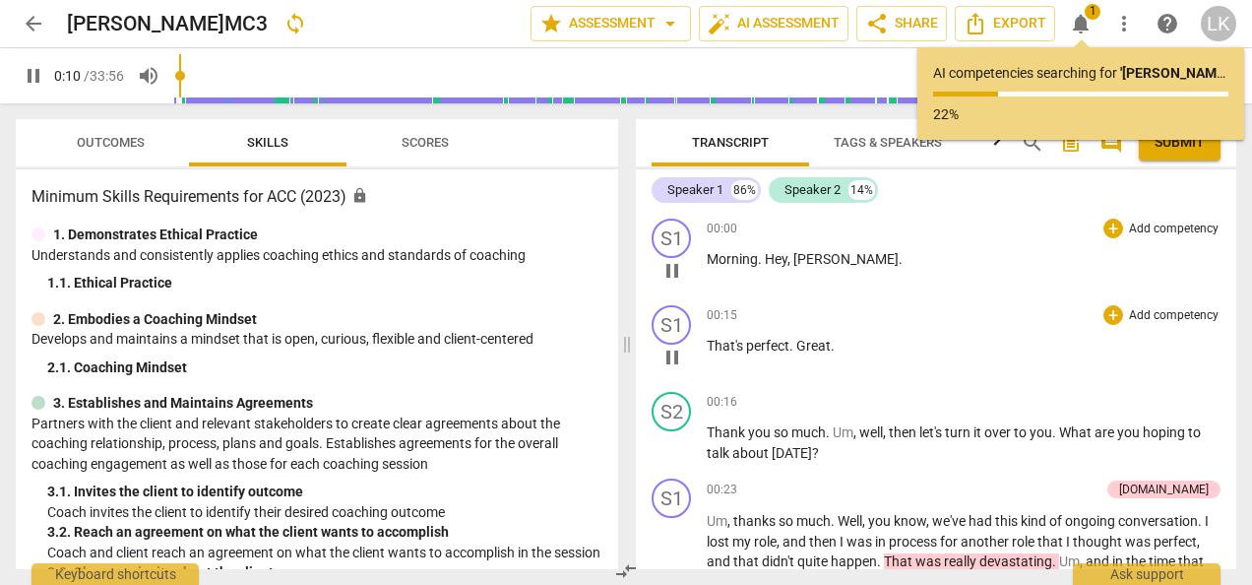
click at [885, 325] on div "00:15 + Add competency keyboard_arrow_right" at bounding box center [964, 315] width 514 height 20
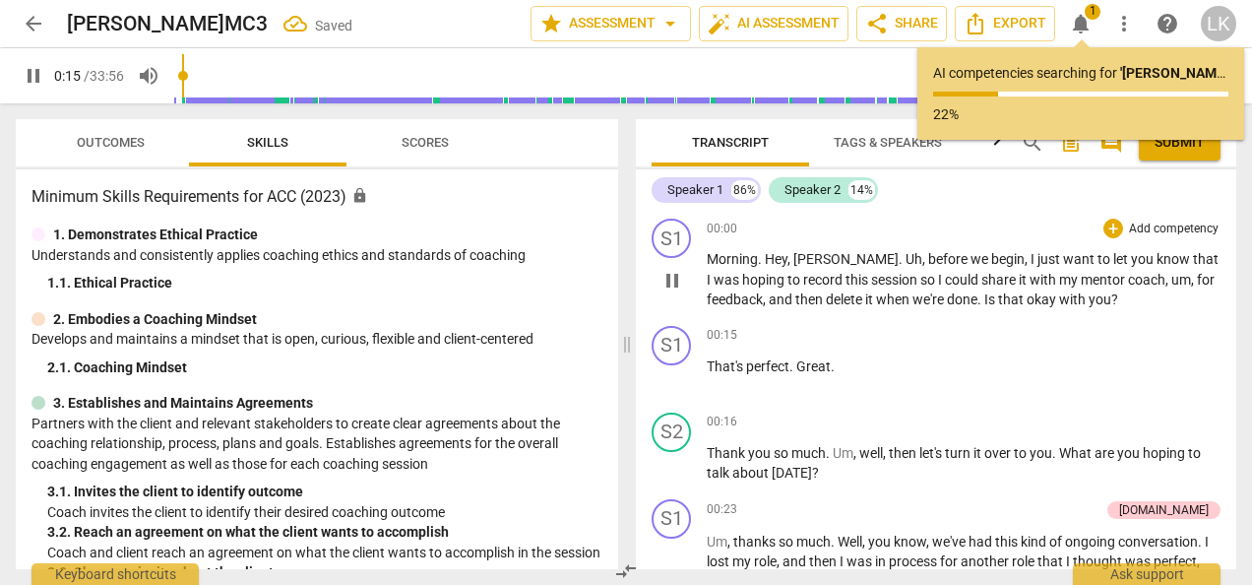
click at [1030, 285] on span "with" at bounding box center [1045, 280] width 30 height 16
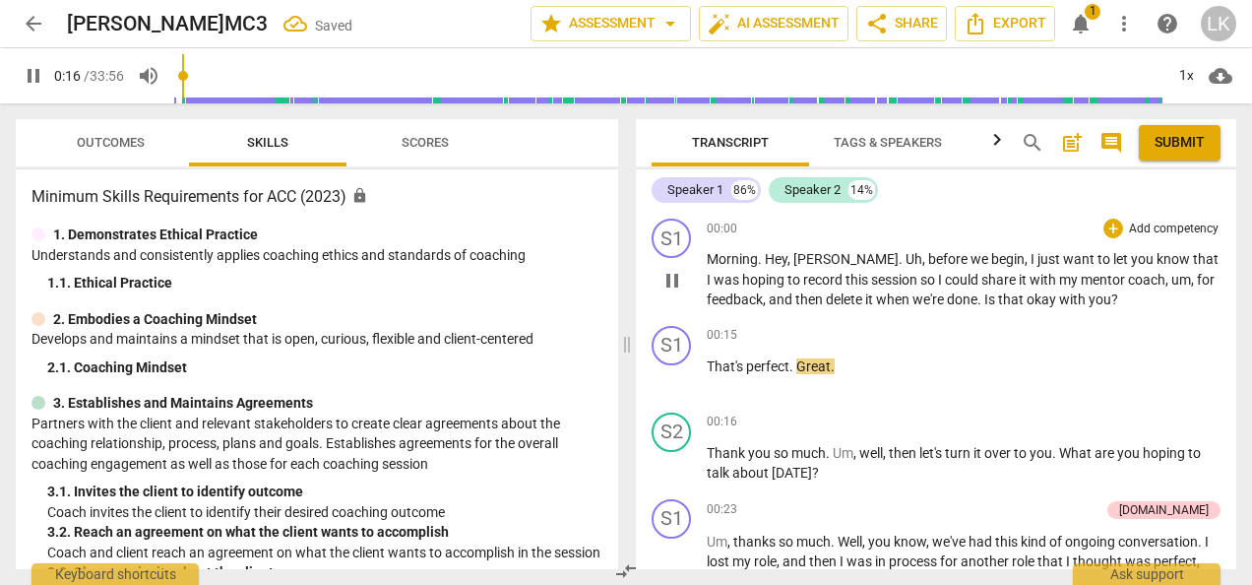
click at [670, 280] on span "pause" at bounding box center [673, 281] width 24 height 24
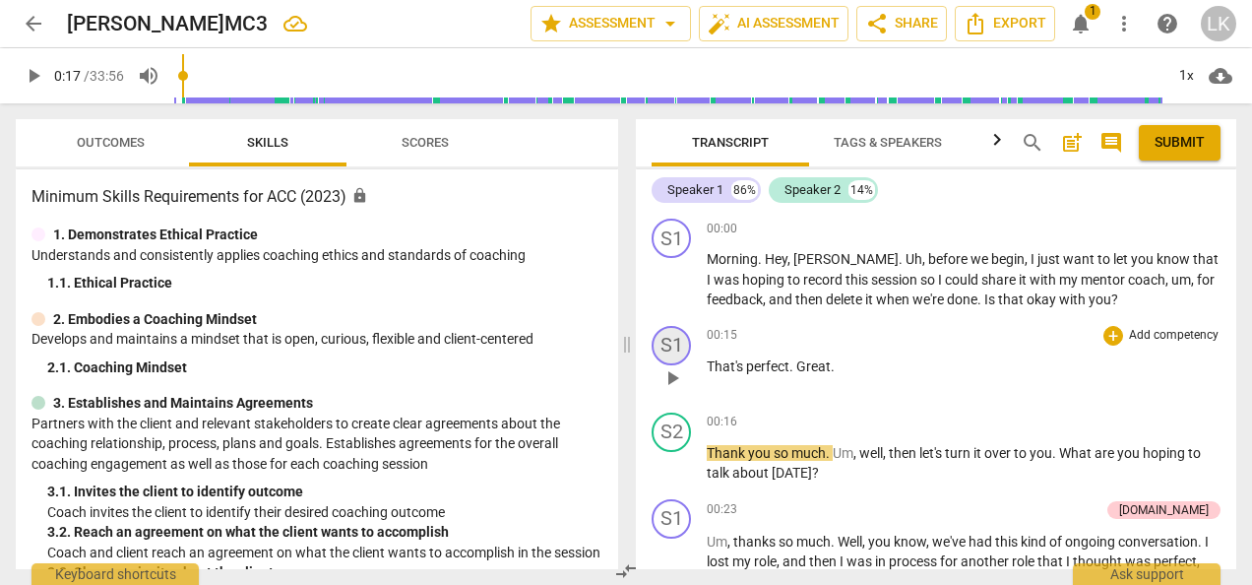
click at [678, 337] on div "S1" at bounding box center [671, 345] width 39 height 39
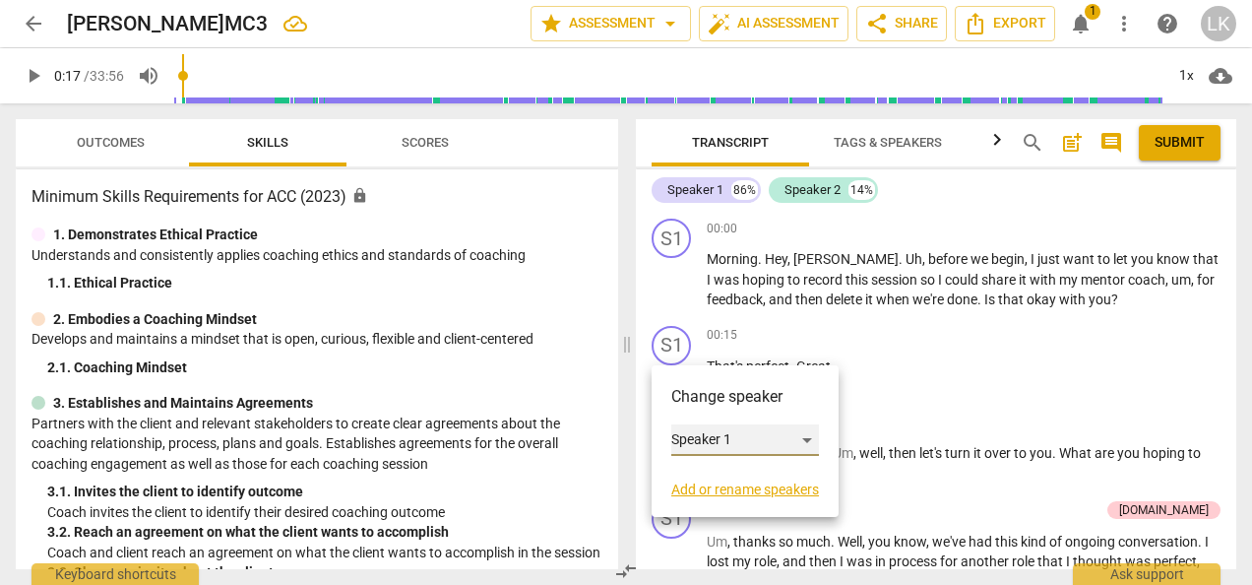
click at [810, 437] on div "Speaker 1" at bounding box center [745, 440] width 148 height 32
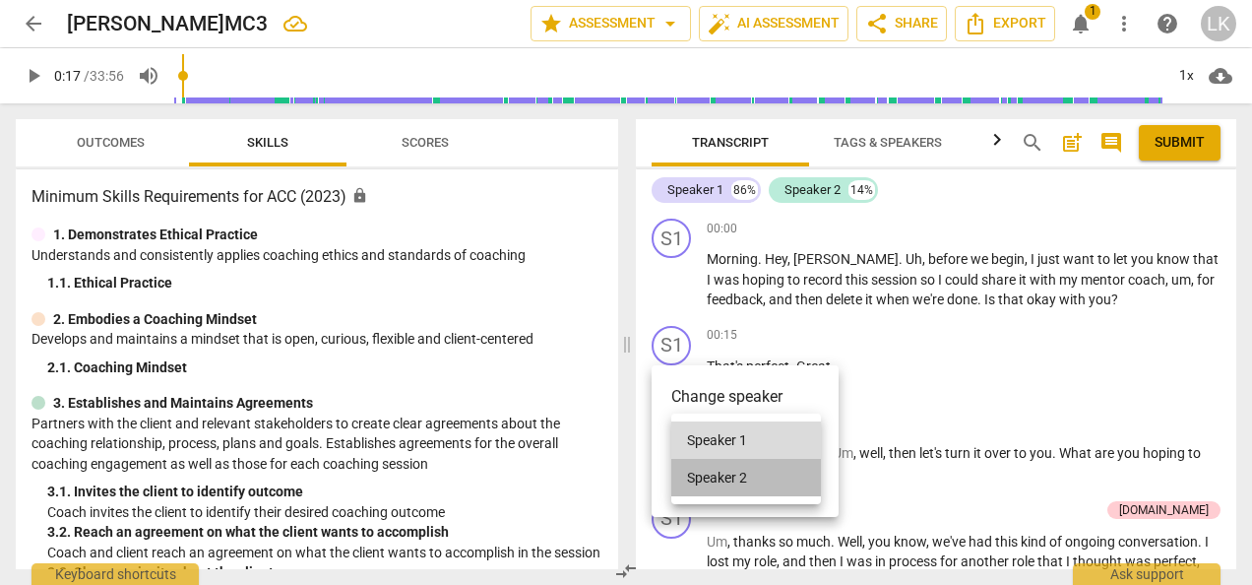
click at [778, 476] on li "Speaker 2" at bounding box center [746, 477] width 150 height 37
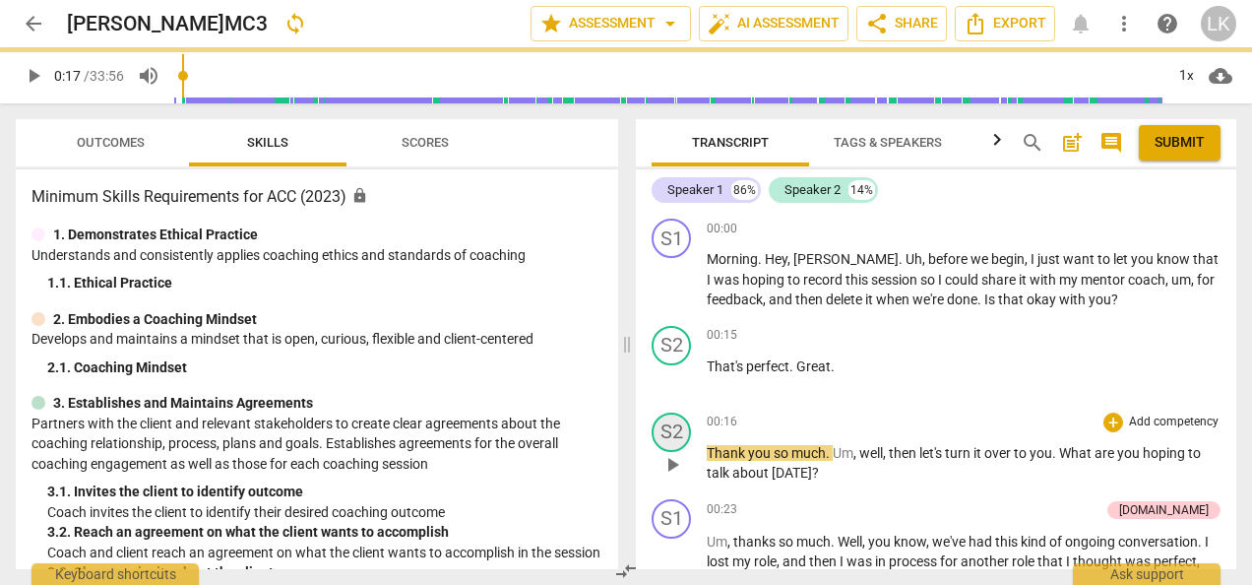
click at [675, 426] on div "S2" at bounding box center [671, 431] width 39 height 39
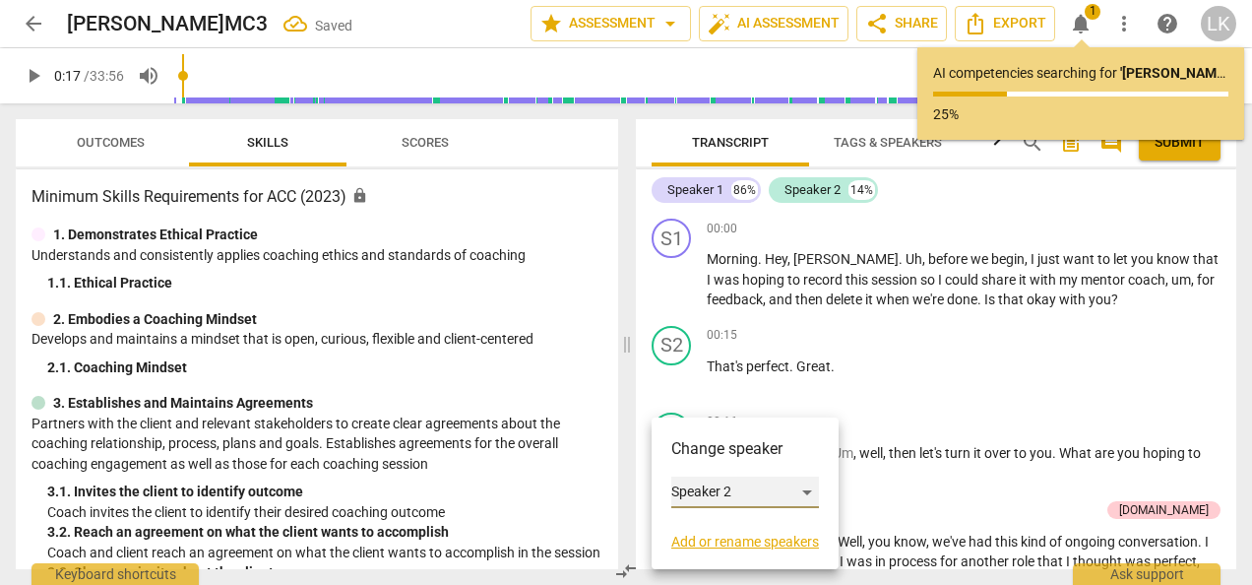
click at [809, 491] on div "Speaker 2" at bounding box center [745, 492] width 148 height 32
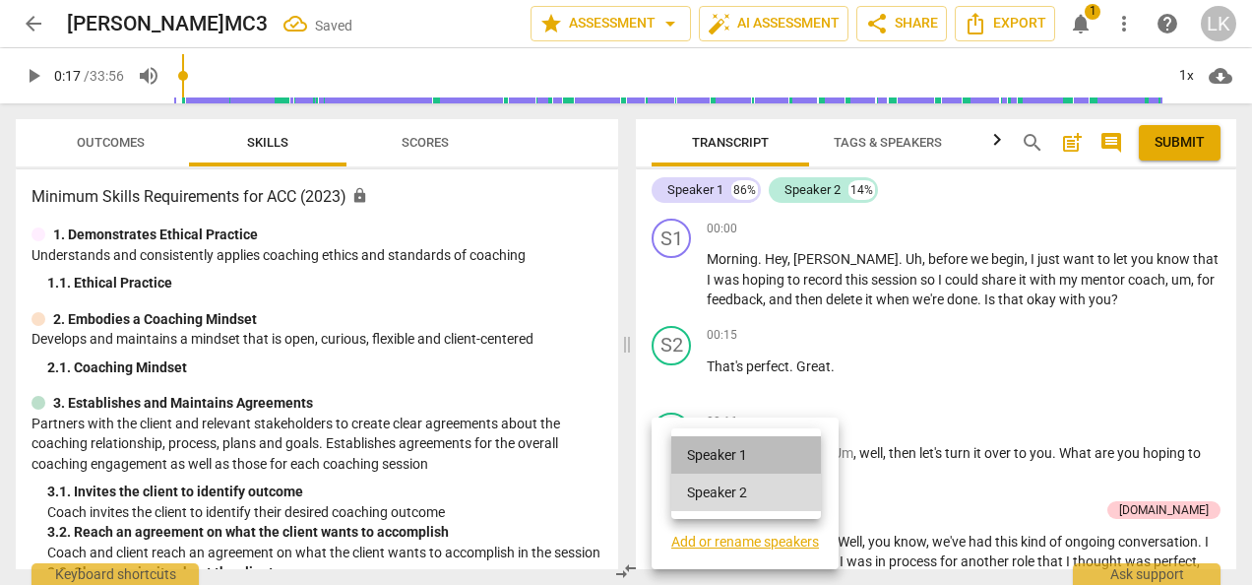
click at [767, 449] on li "Speaker 1" at bounding box center [746, 454] width 150 height 37
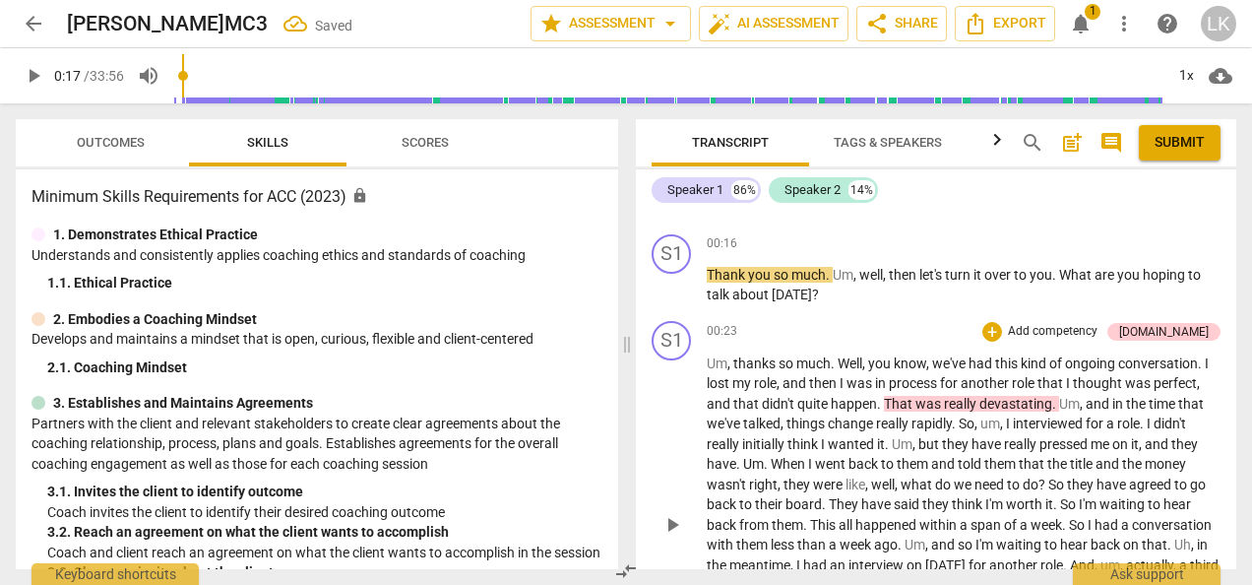
scroll to position [197, 0]
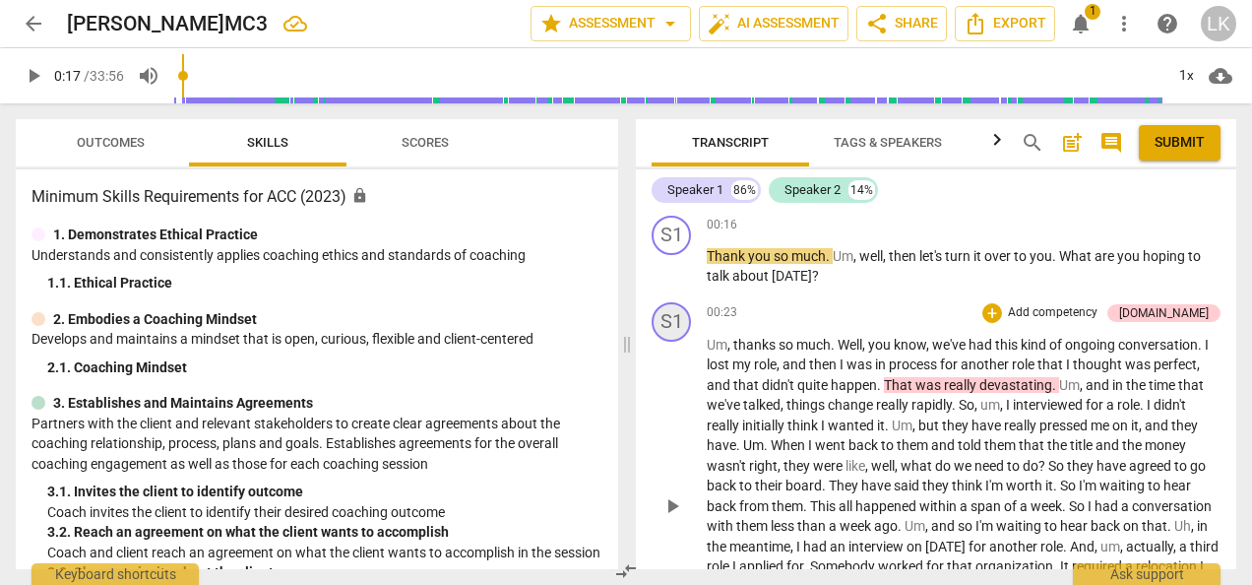
click at [669, 322] on div "S1" at bounding box center [671, 321] width 39 height 39
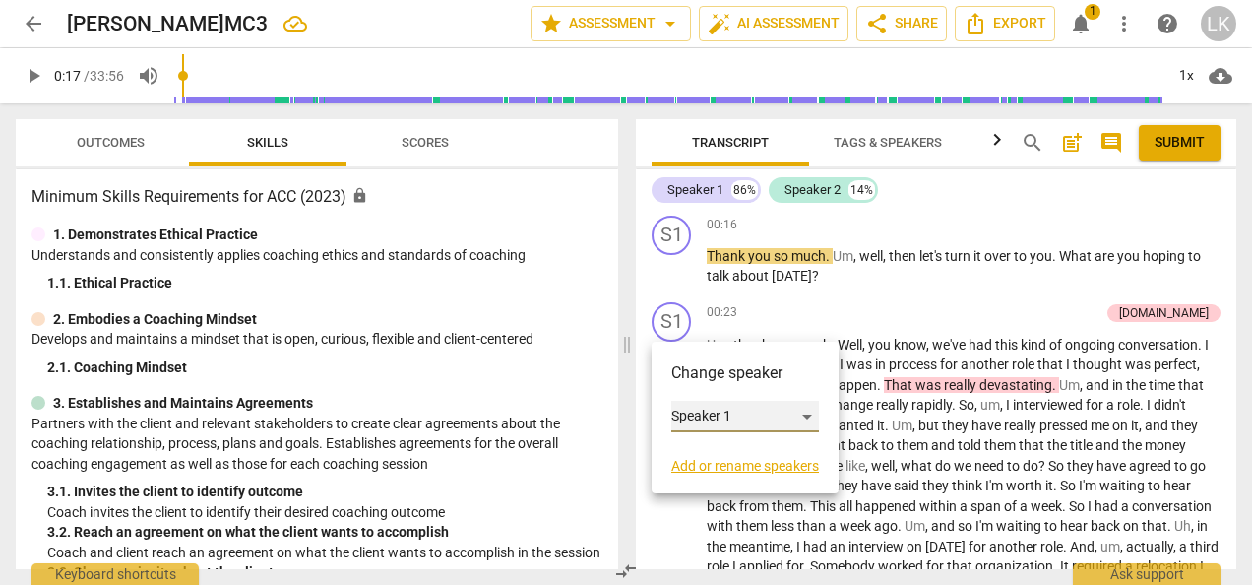
click at [713, 410] on div "Speaker 1" at bounding box center [745, 417] width 148 height 32
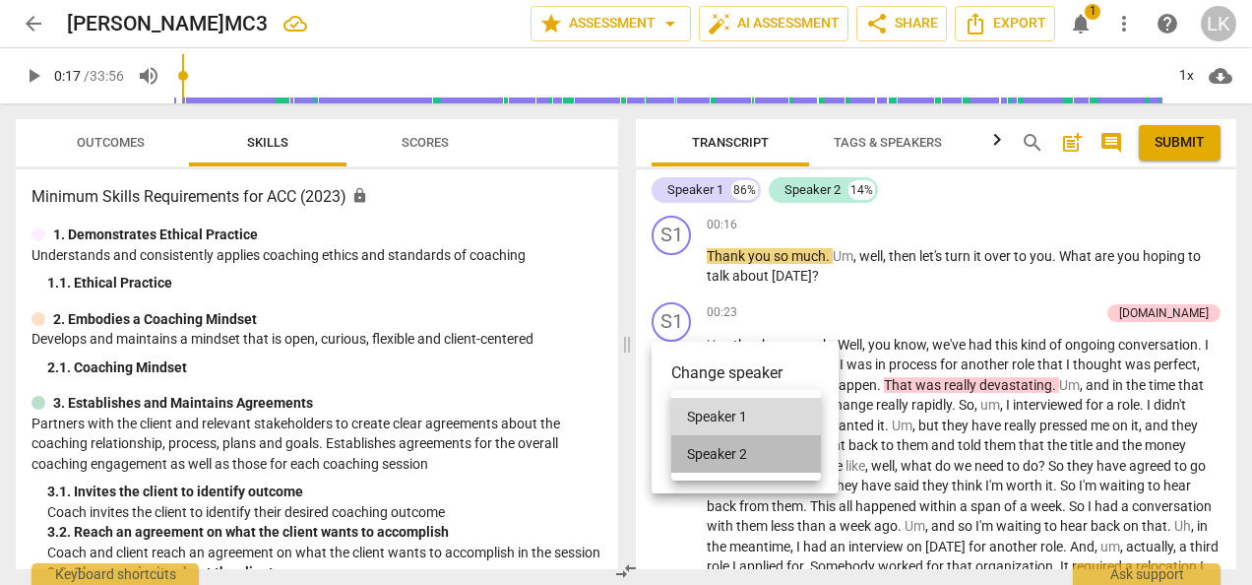
click at [713, 453] on li "Speaker 2" at bounding box center [746, 453] width 150 height 37
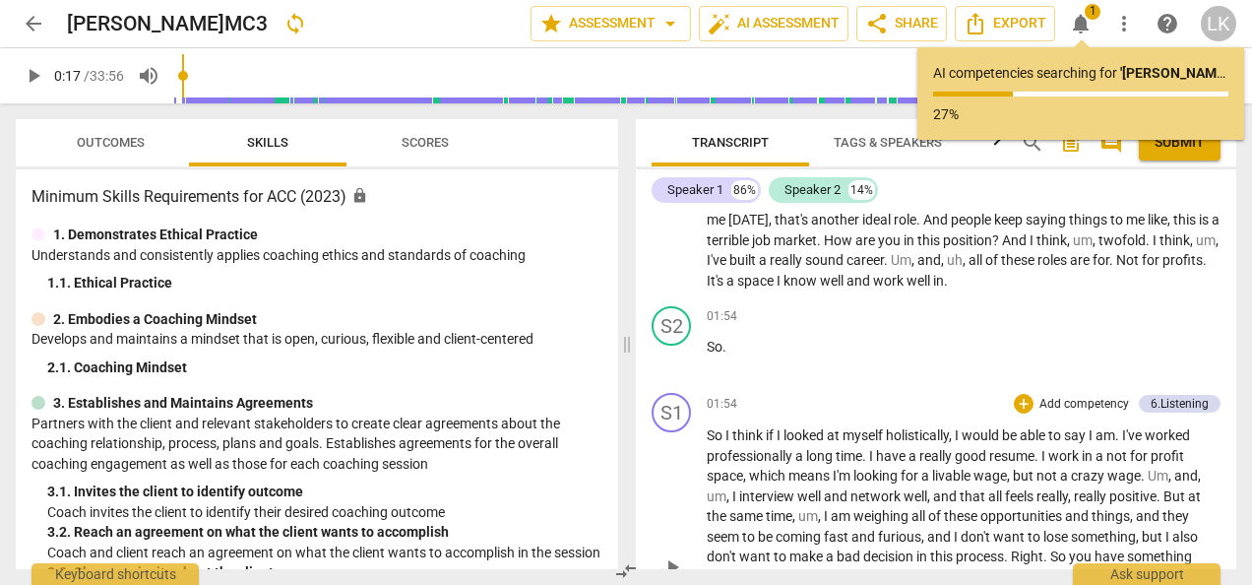
scroll to position [591, 0]
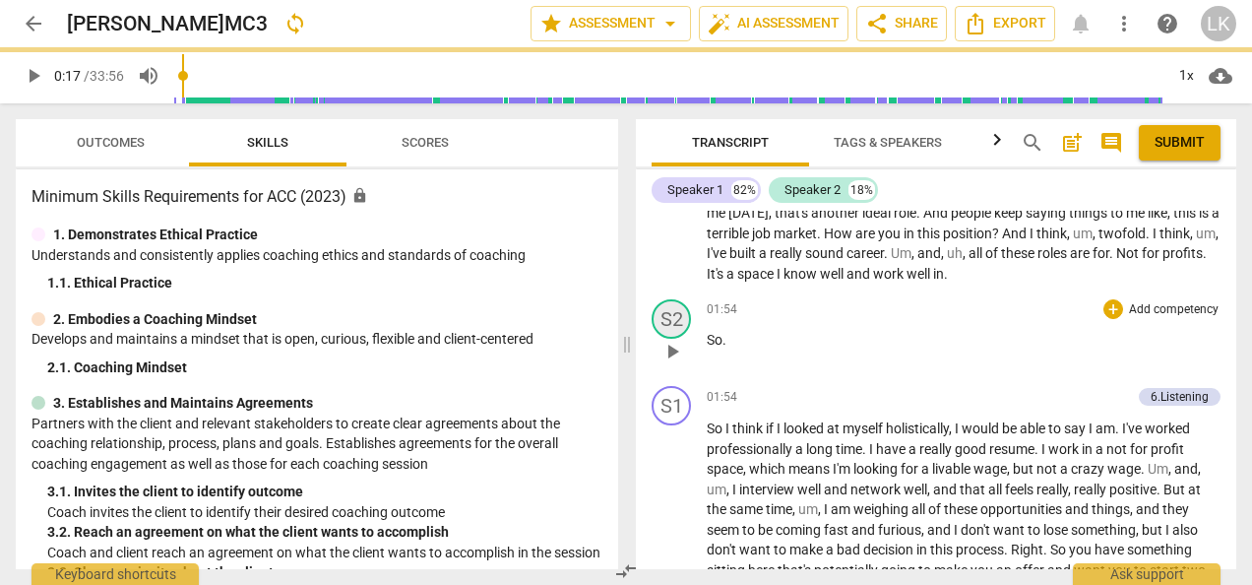
click at [669, 318] on div "S2" at bounding box center [671, 318] width 39 height 39
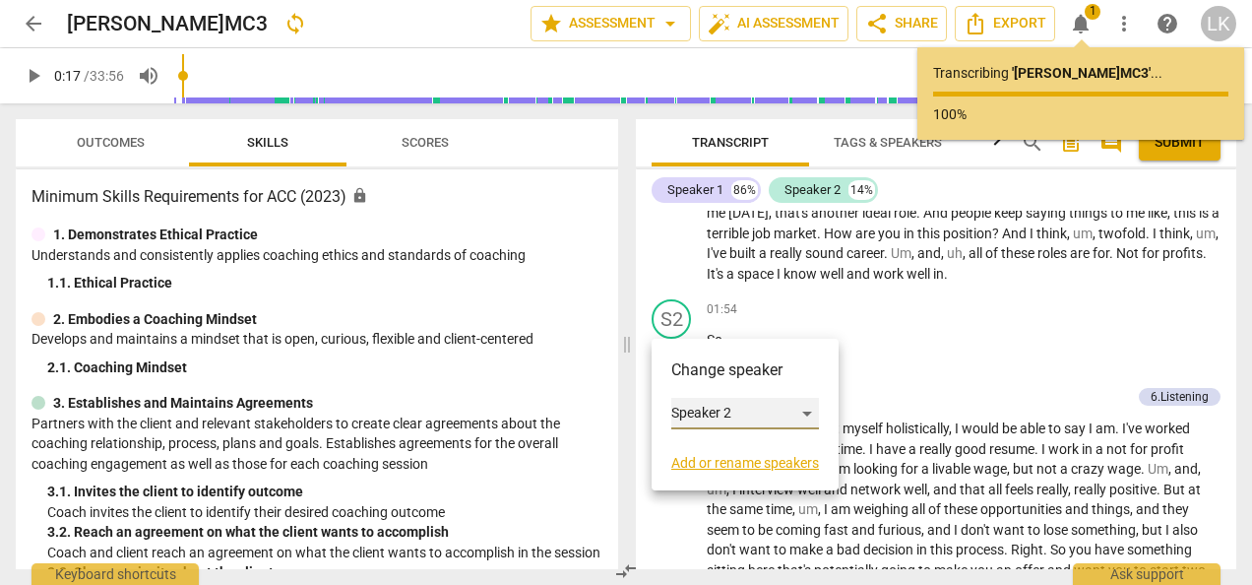
click at [803, 413] on div "Speaker 2" at bounding box center [745, 414] width 148 height 32
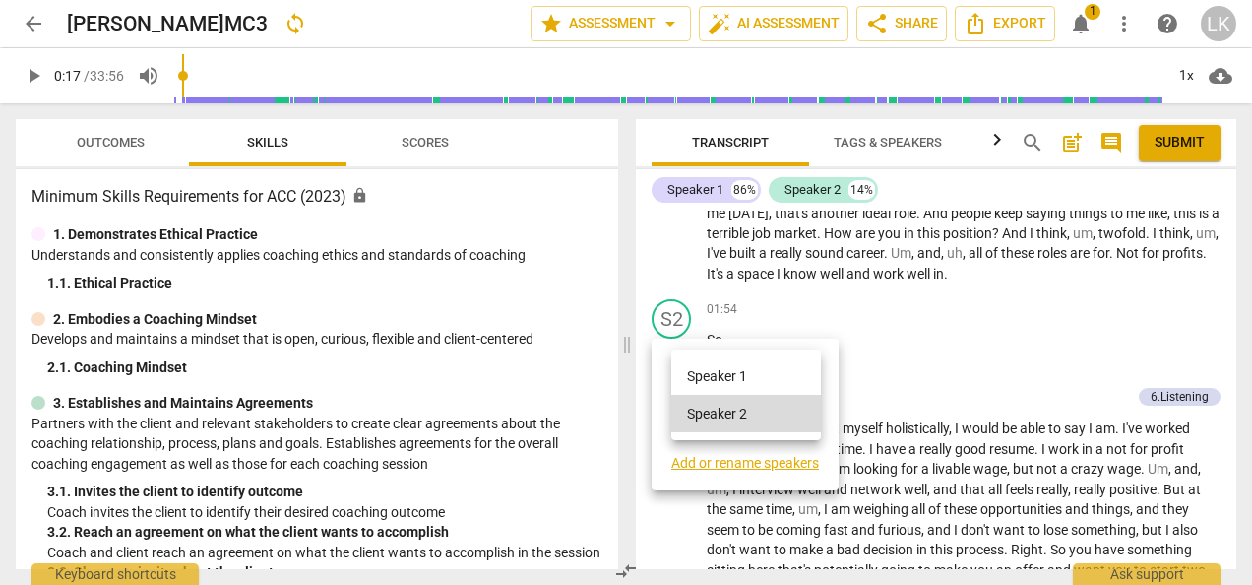
click at [726, 378] on li "Speaker 1" at bounding box center [746, 375] width 150 height 37
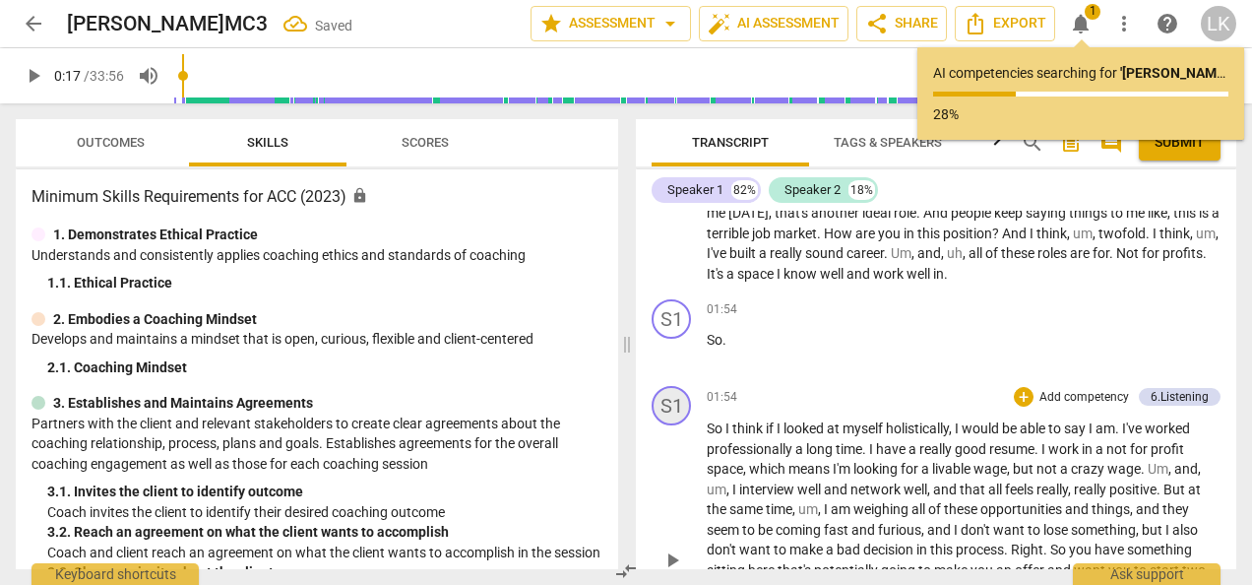
click at [676, 399] on div "S1" at bounding box center [671, 405] width 39 height 39
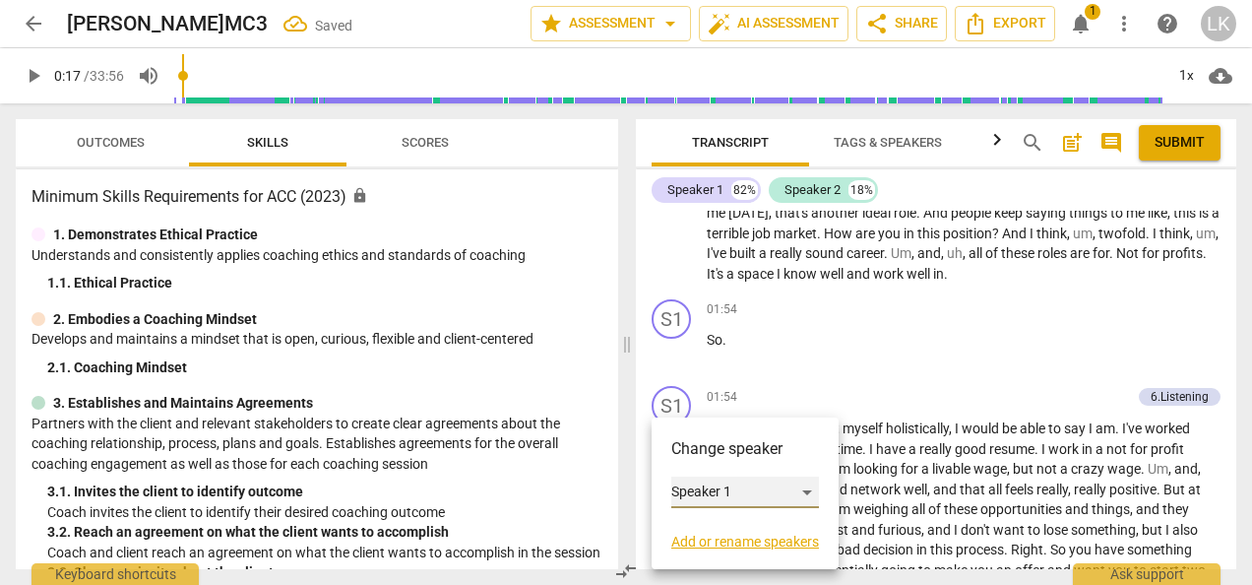
click at [799, 494] on div "Speaker 1" at bounding box center [745, 492] width 148 height 32
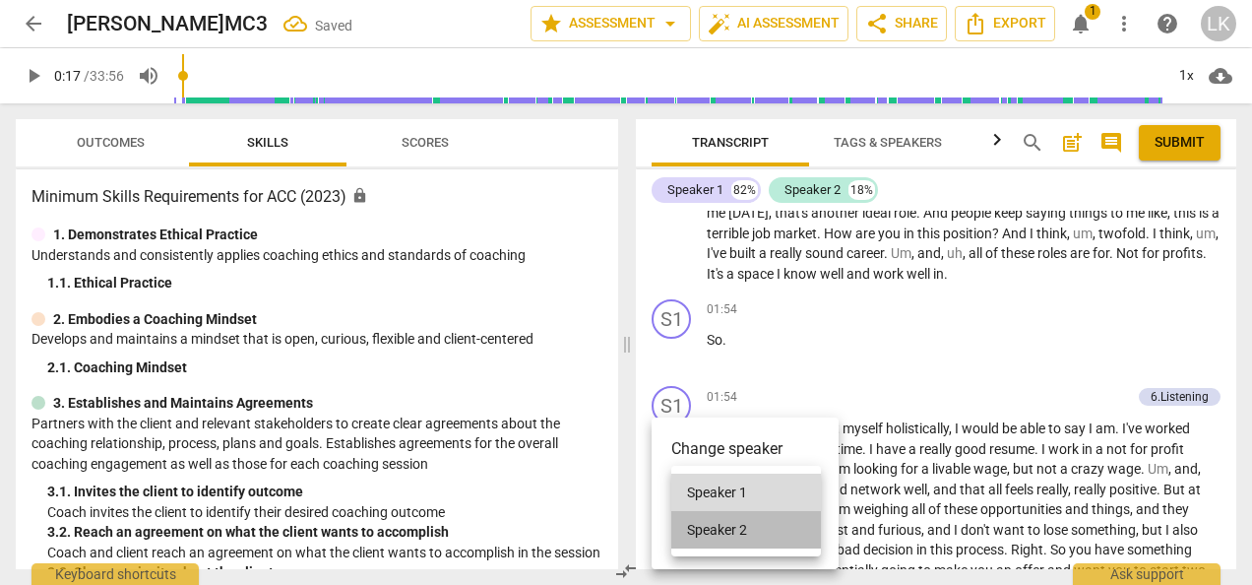
click at [762, 526] on li "Speaker 2" at bounding box center [746, 529] width 150 height 37
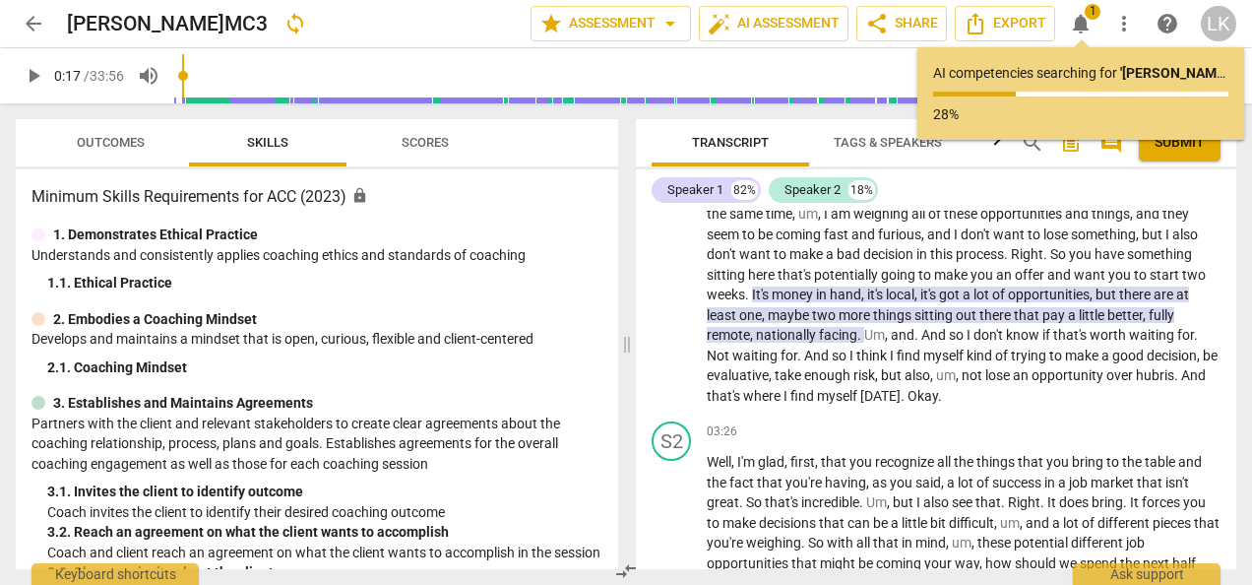
scroll to position [984, 0]
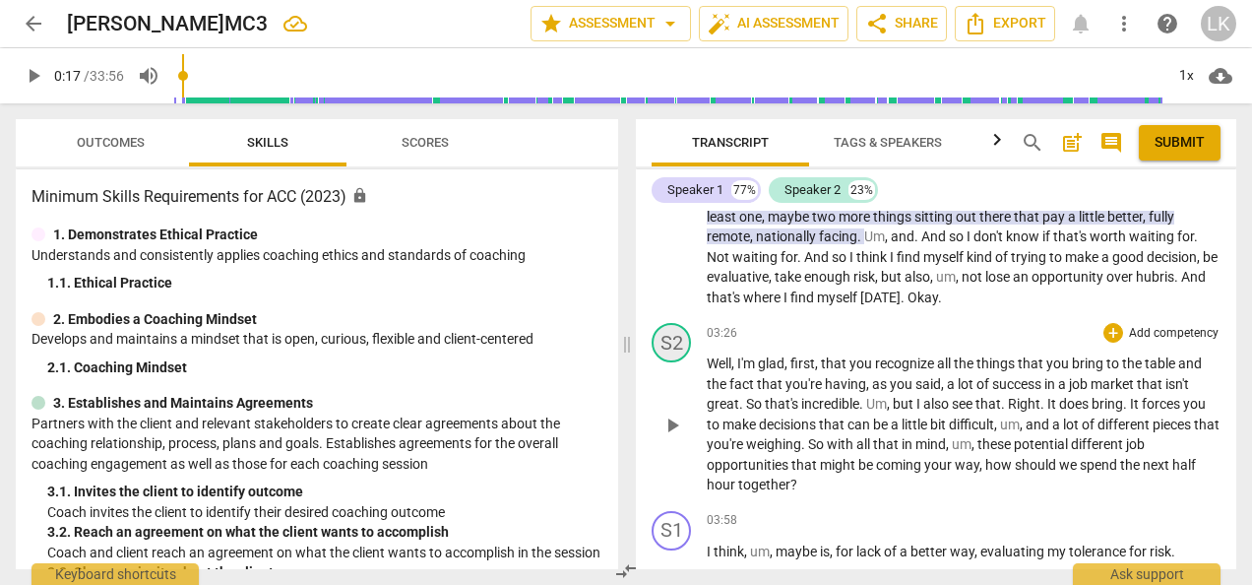
click at [673, 345] on div "S2" at bounding box center [671, 342] width 39 height 39
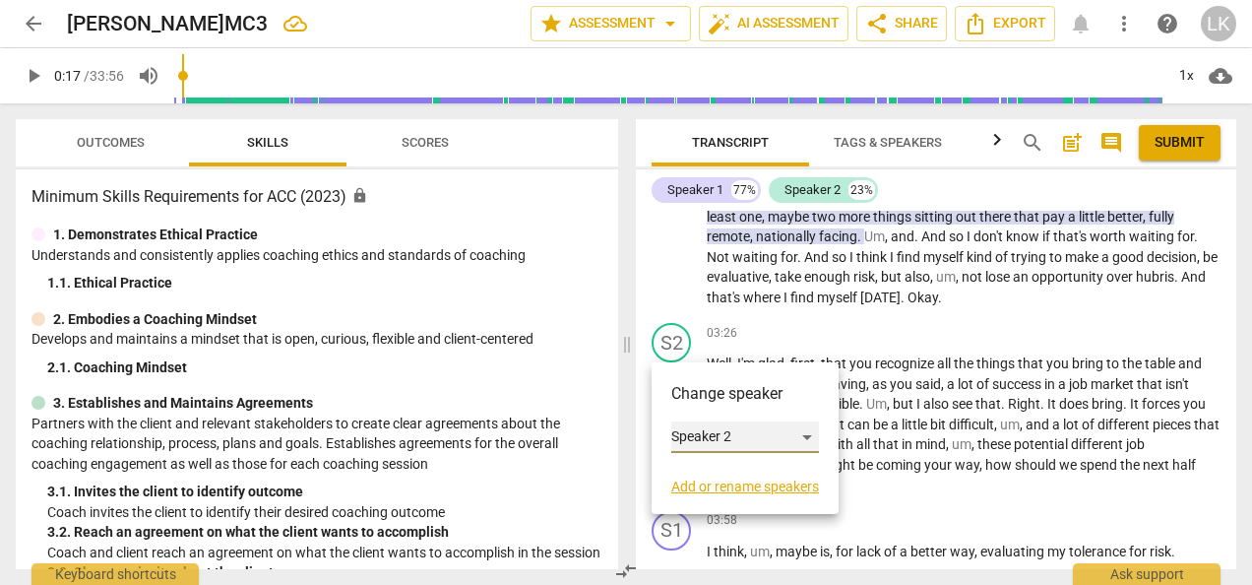
click at [797, 442] on div "Speaker 2" at bounding box center [745, 437] width 148 height 32
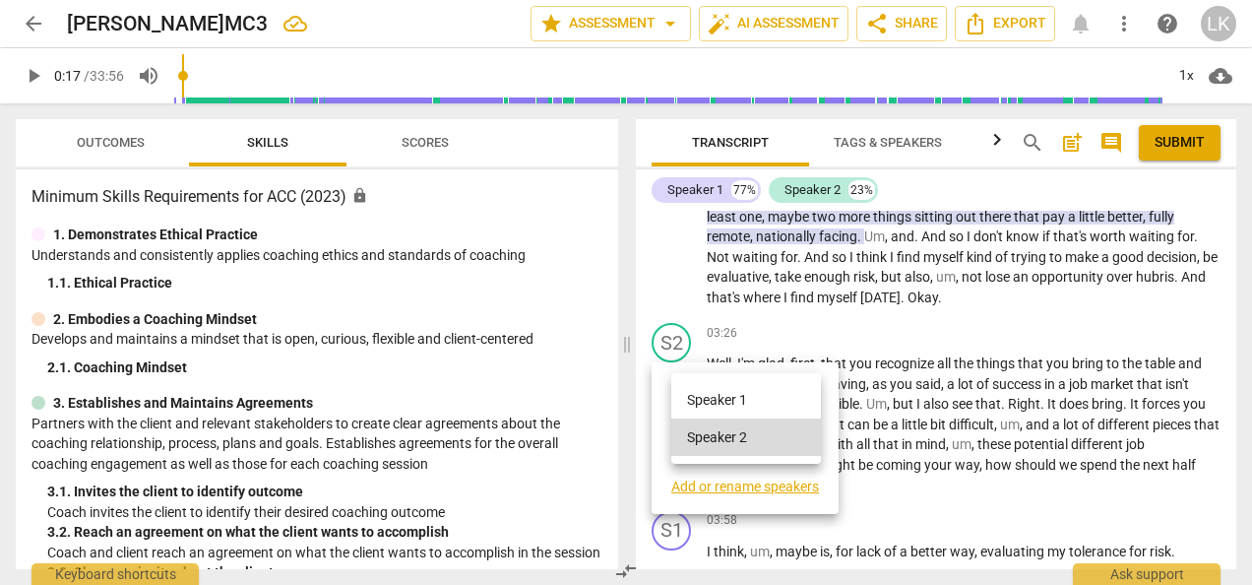
click at [734, 404] on li "Speaker 1" at bounding box center [746, 399] width 150 height 37
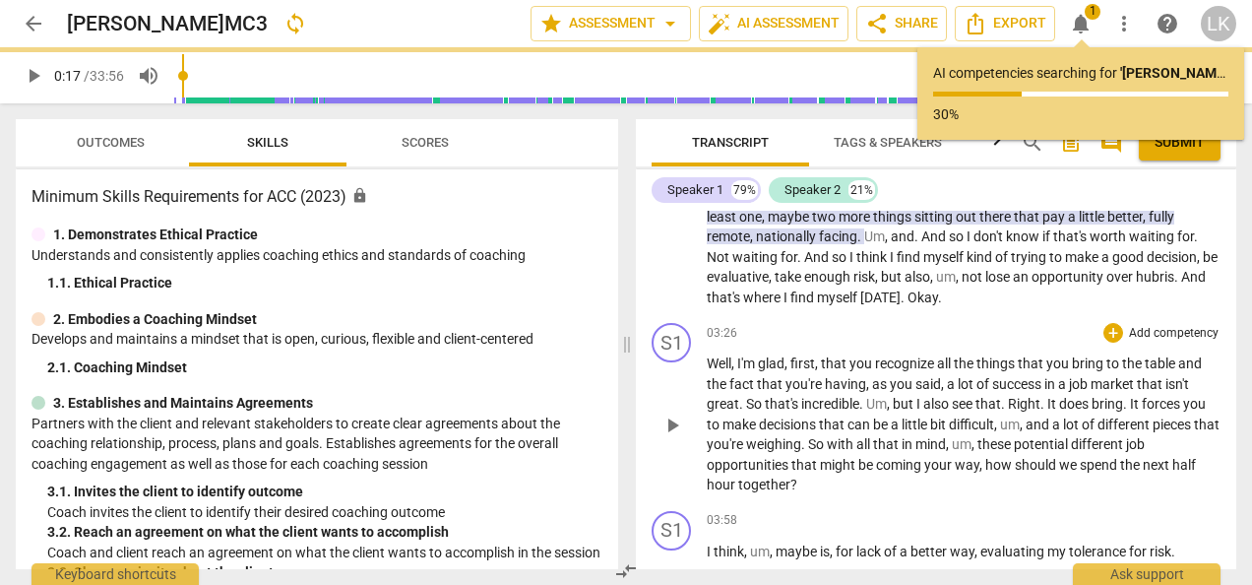
scroll to position [1181, 0]
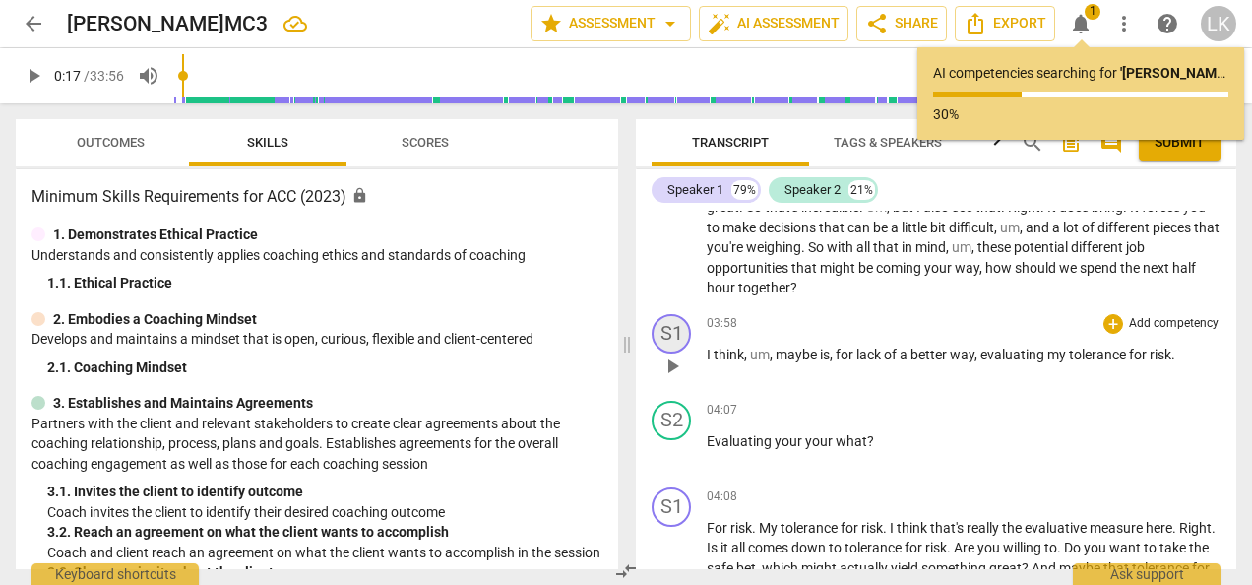
click at [670, 324] on div "S1" at bounding box center [671, 333] width 39 height 39
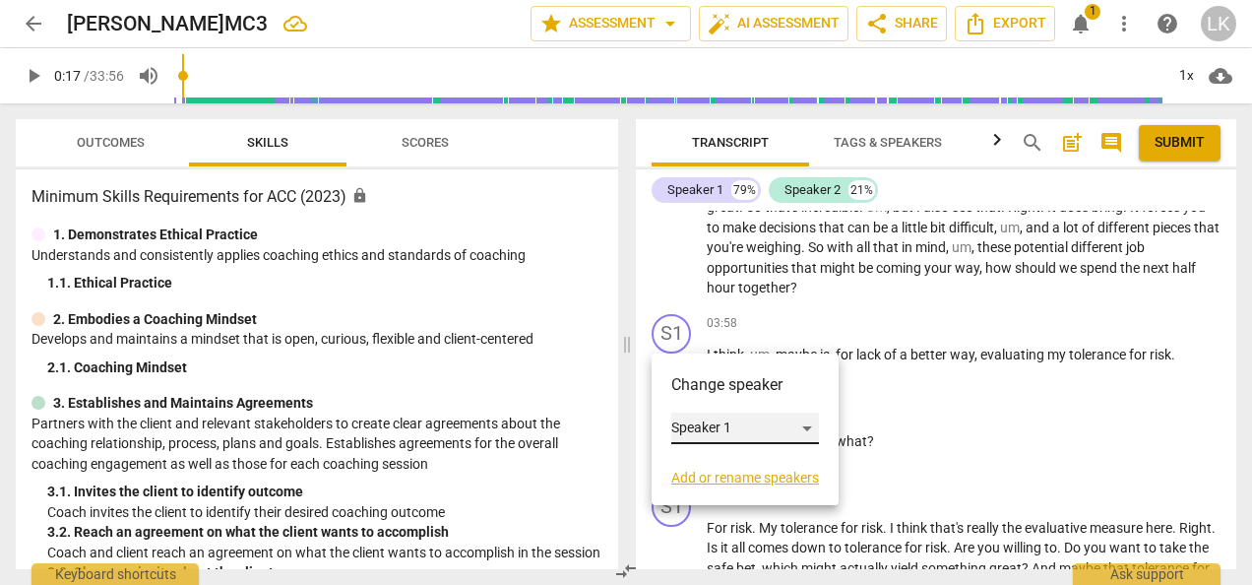
click at [809, 424] on div "Speaker 1" at bounding box center [745, 428] width 148 height 32
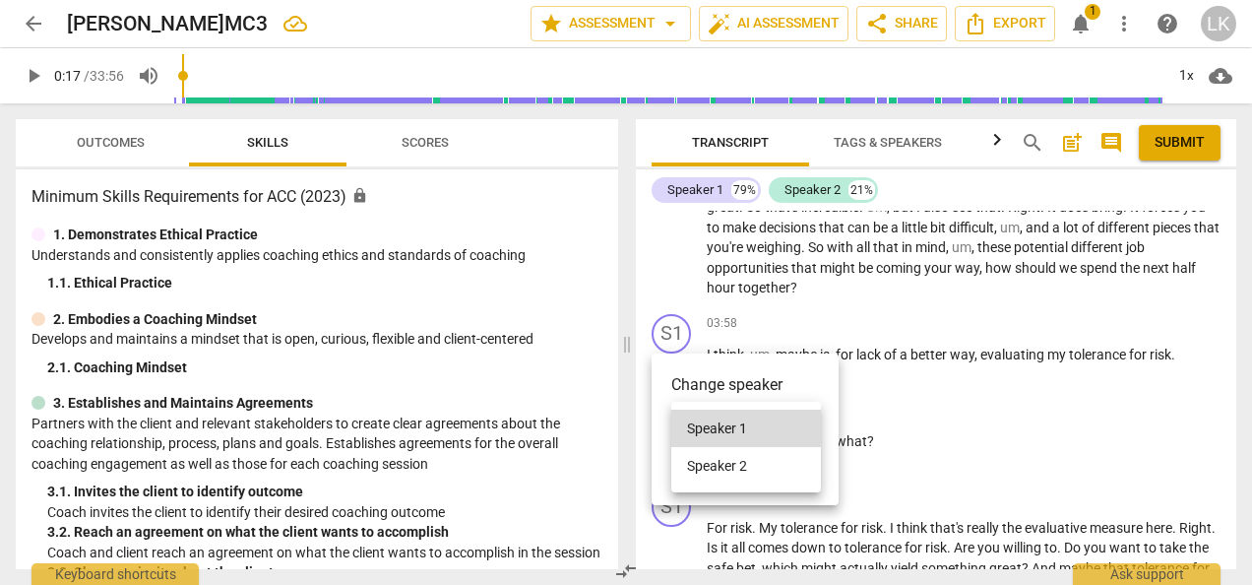
click at [784, 470] on li "Speaker 2" at bounding box center [746, 465] width 150 height 37
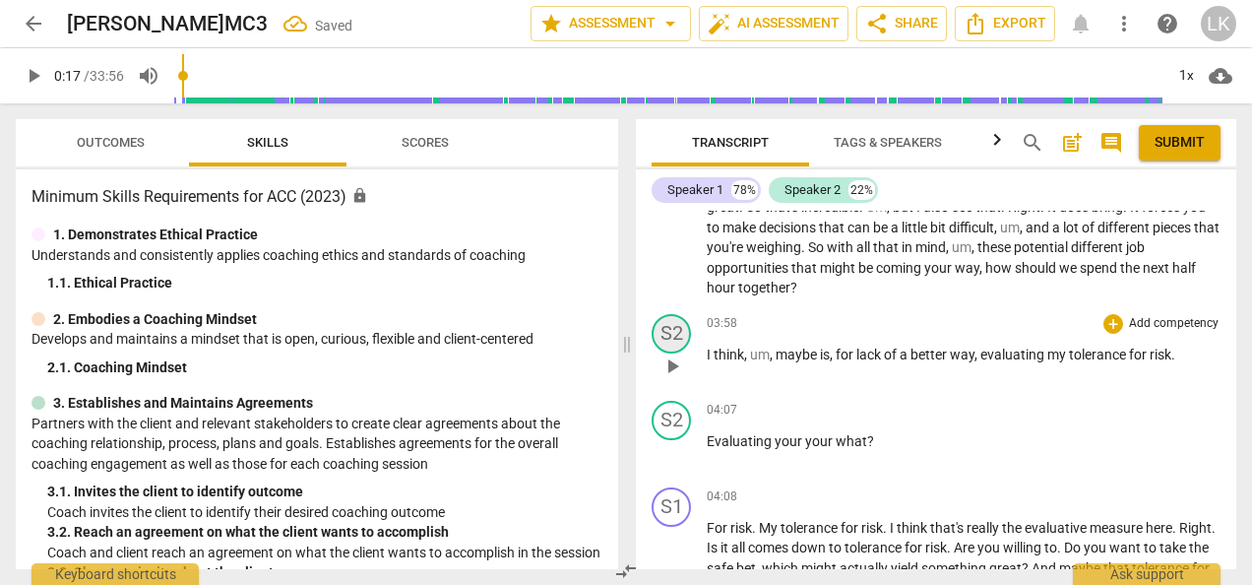
click at [681, 333] on div "S2" at bounding box center [671, 333] width 39 height 39
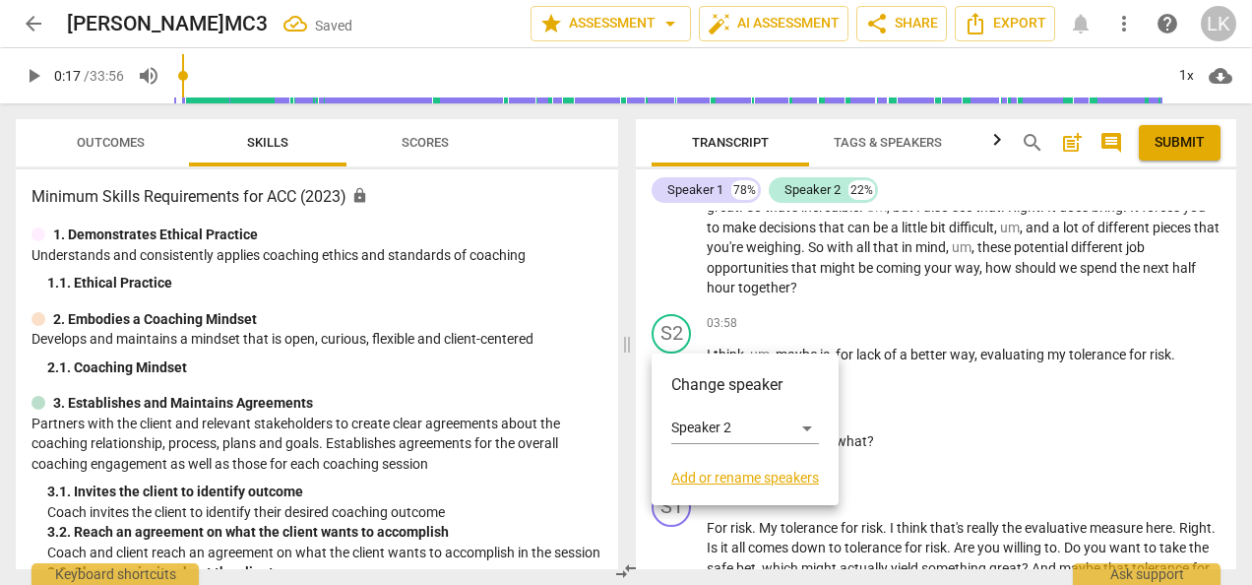
click at [1012, 329] on div at bounding box center [626, 292] width 1252 height 585
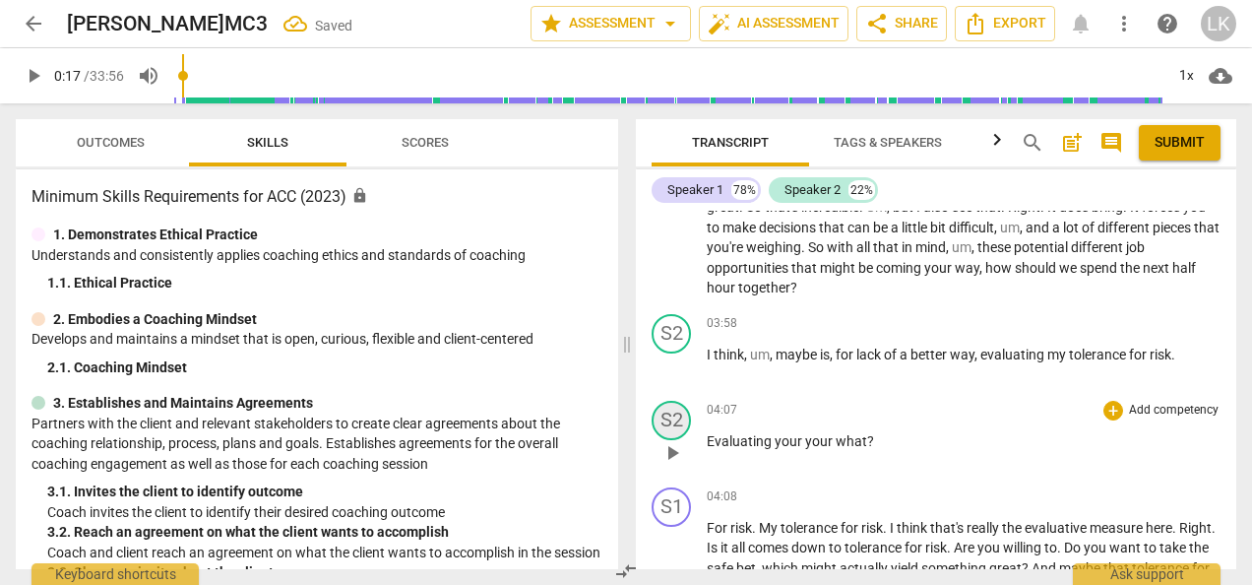
click at [669, 421] on div "S2" at bounding box center [671, 420] width 39 height 39
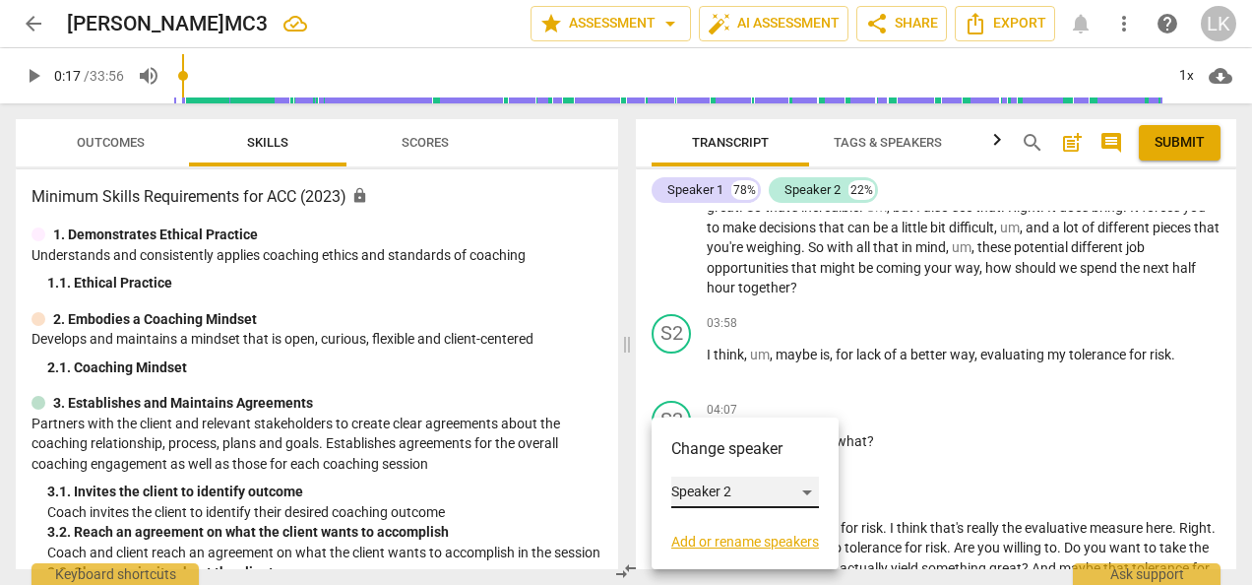
click at [813, 488] on div "Speaker 2" at bounding box center [745, 492] width 148 height 32
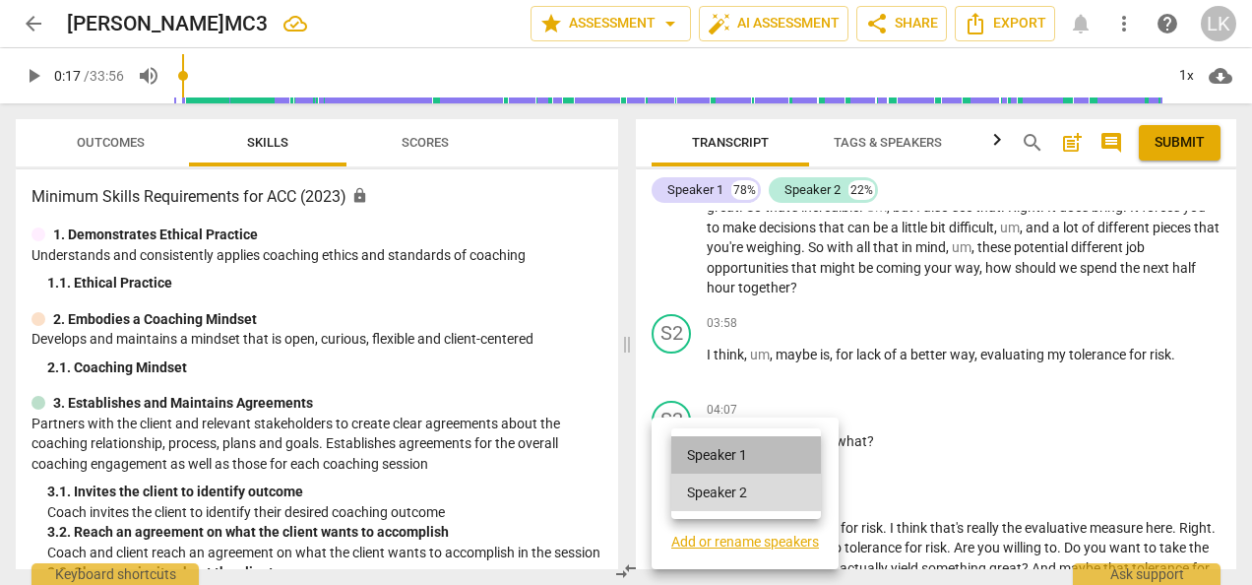
click at [778, 444] on li "Speaker 1" at bounding box center [746, 454] width 150 height 37
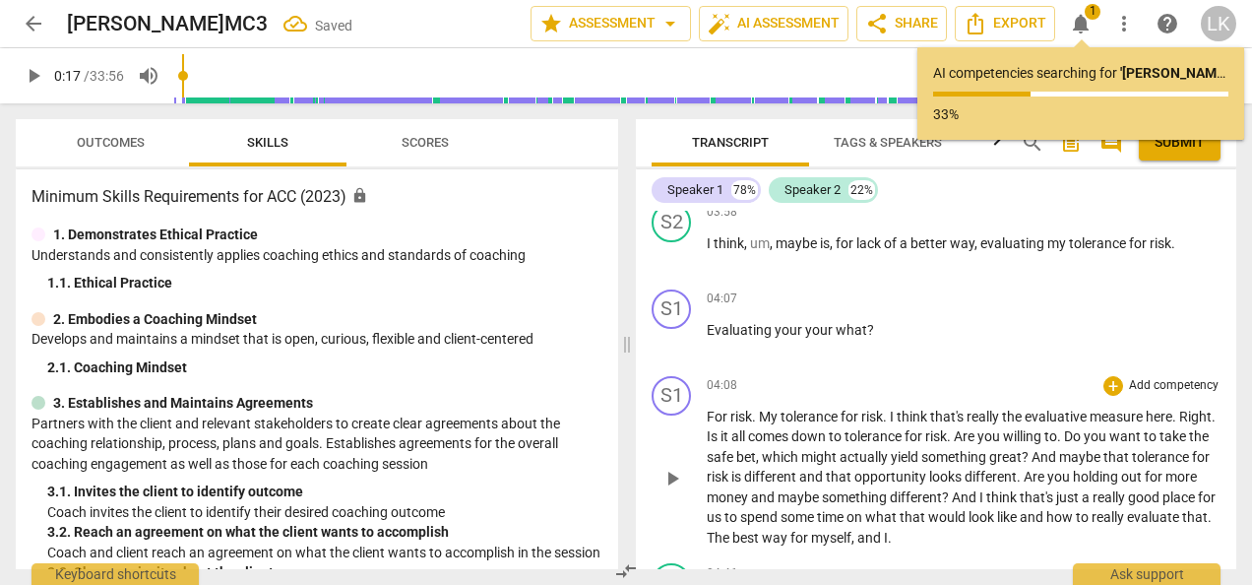
scroll to position [1378, 0]
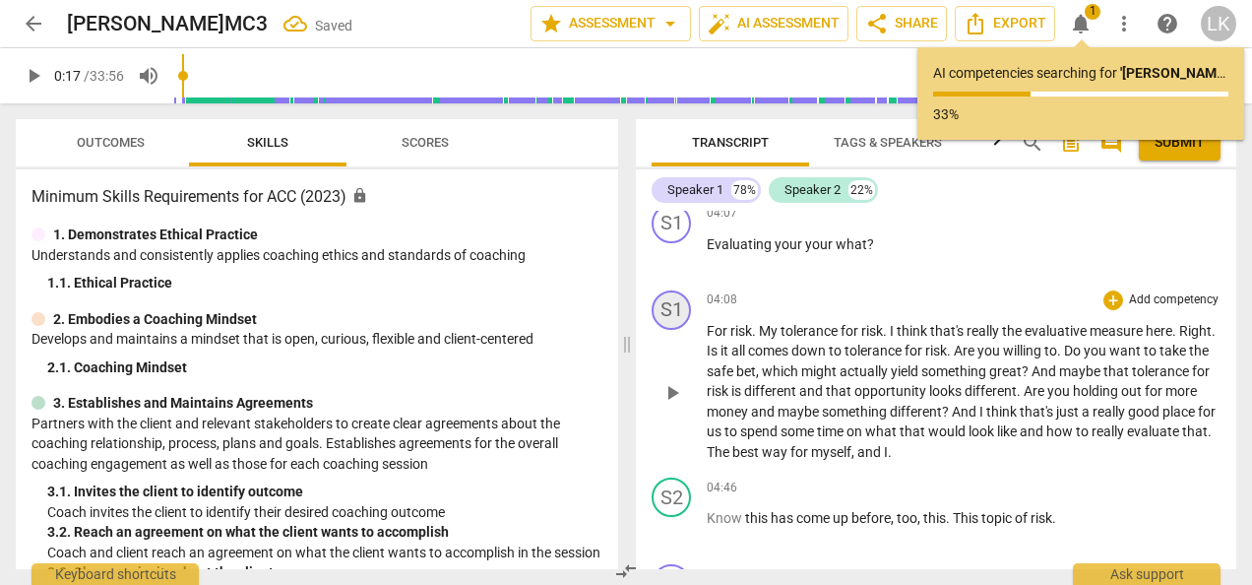
click at [658, 305] on div "S1" at bounding box center [671, 309] width 39 height 39
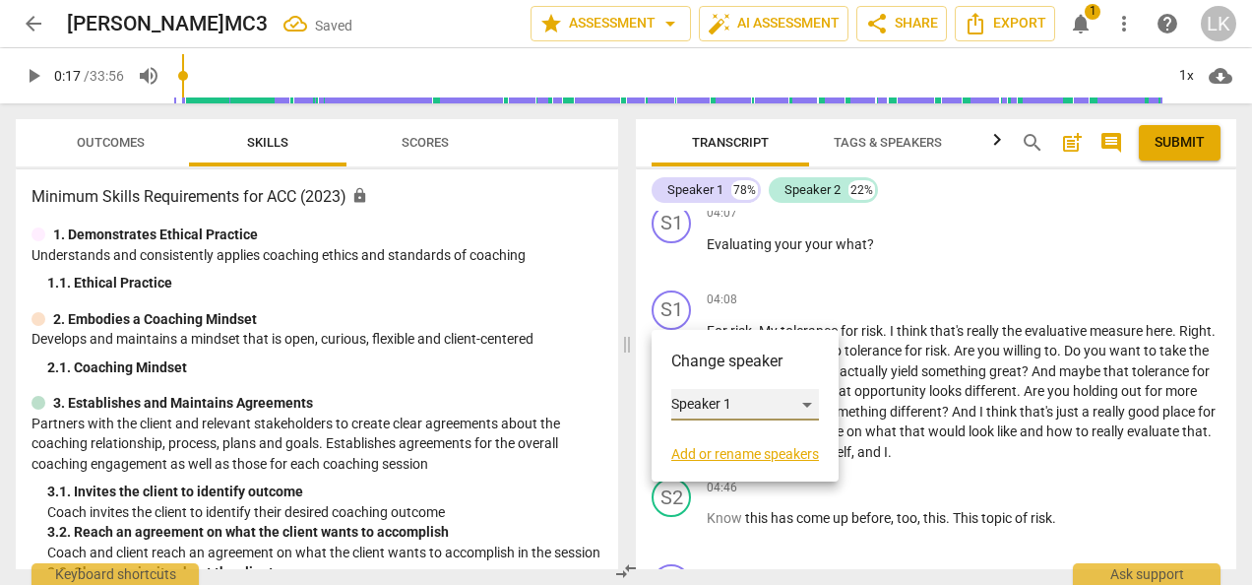
click at [711, 406] on div "Speaker 1" at bounding box center [745, 405] width 148 height 32
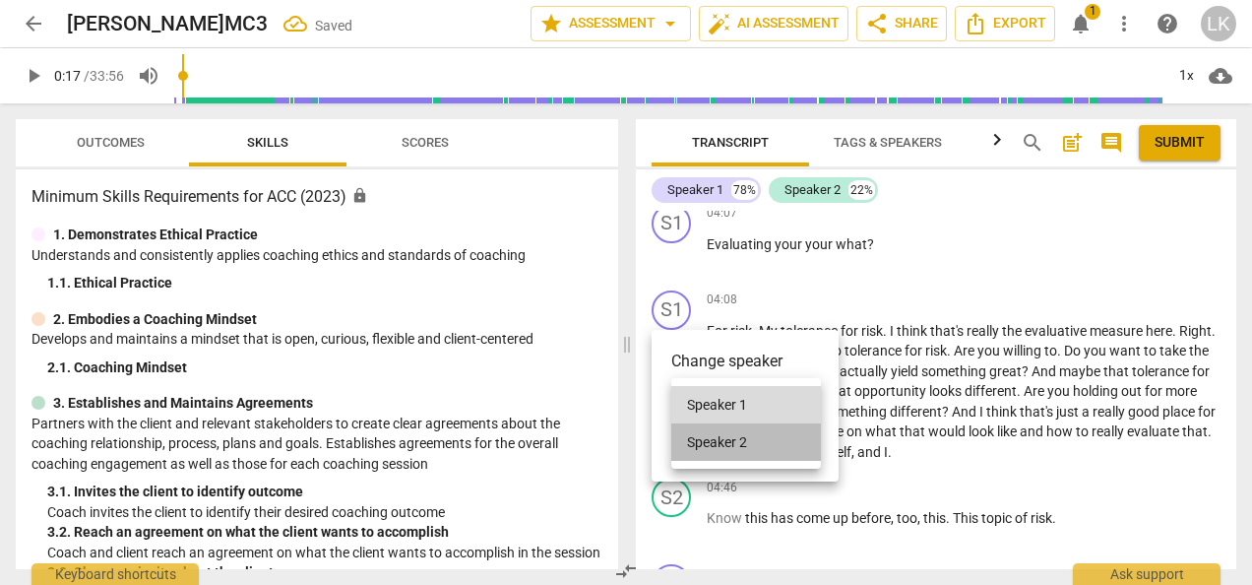
click at [772, 443] on li "Speaker 2" at bounding box center [746, 441] width 150 height 37
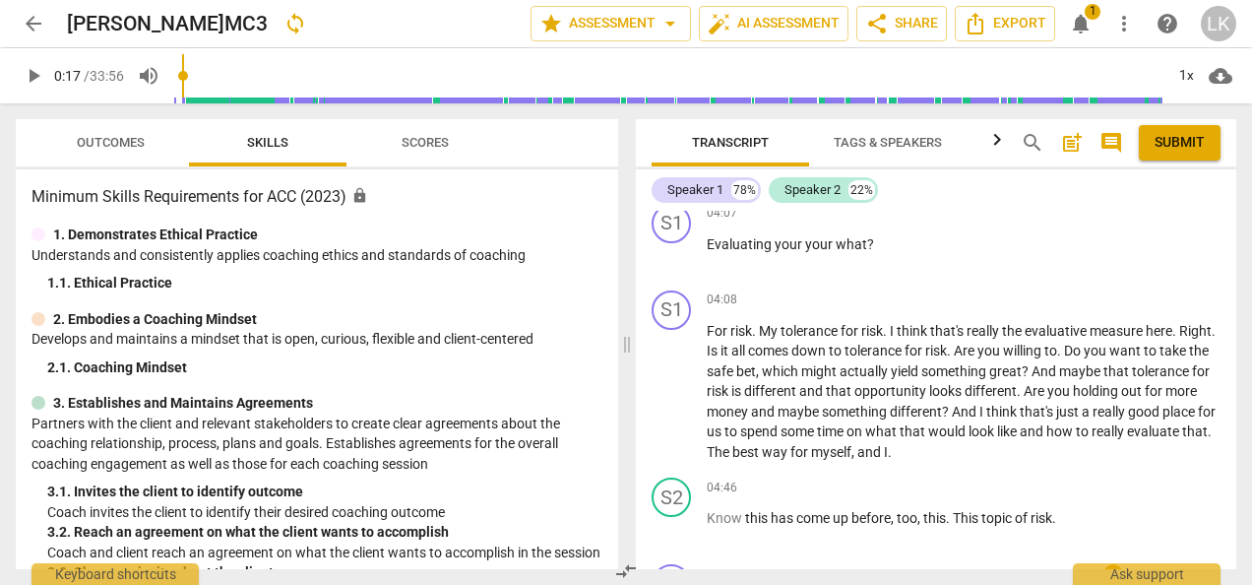
scroll to position [1575, 0]
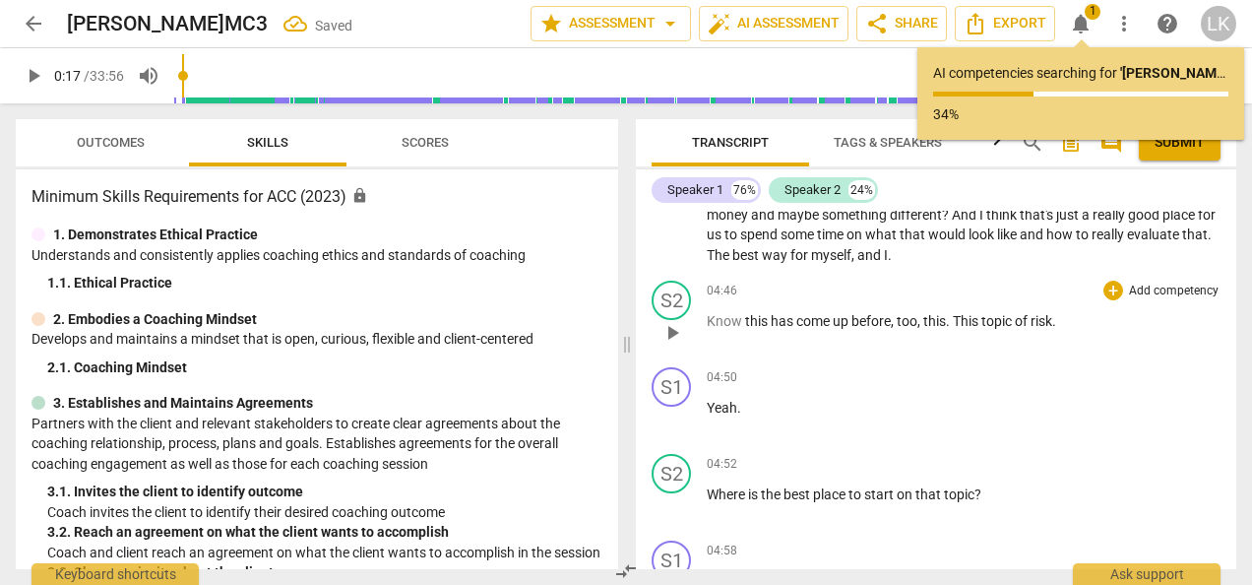
click at [706, 319] on div "S2 play_arrow pause" at bounding box center [679, 316] width 55 height 71
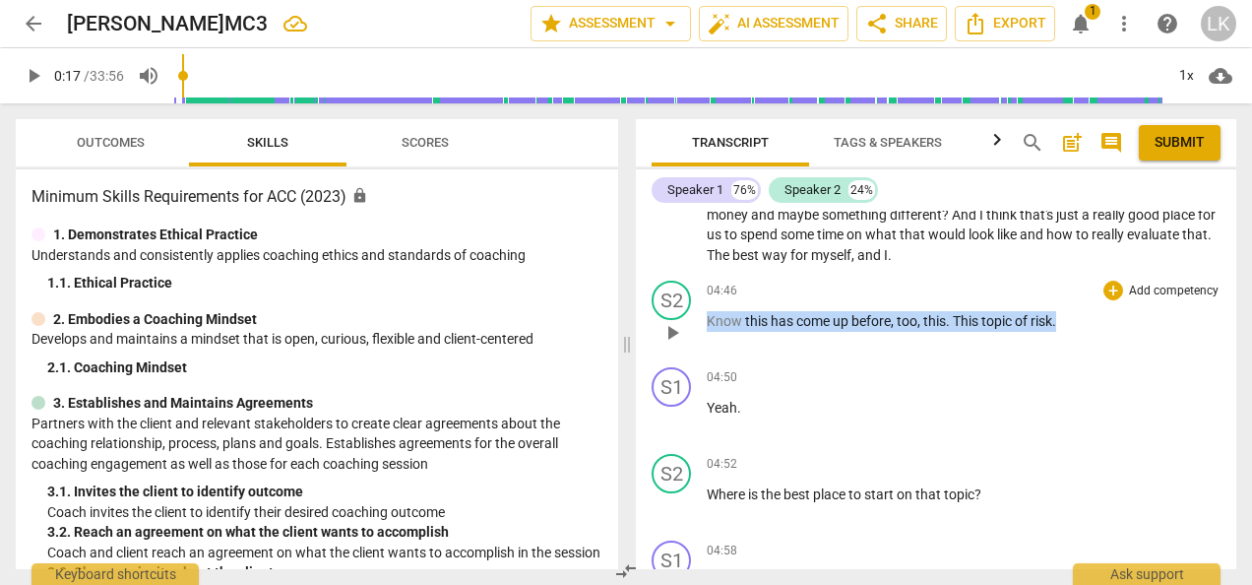
drag, startPoint x: 708, startPoint y: 319, endPoint x: 1063, endPoint y: 316, distance: 355.4
click at [1063, 316] on p "Know this has come up before , too , this . This topic of risk ." at bounding box center [964, 321] width 514 height 21
click at [672, 294] on div "S2" at bounding box center [671, 300] width 39 height 39
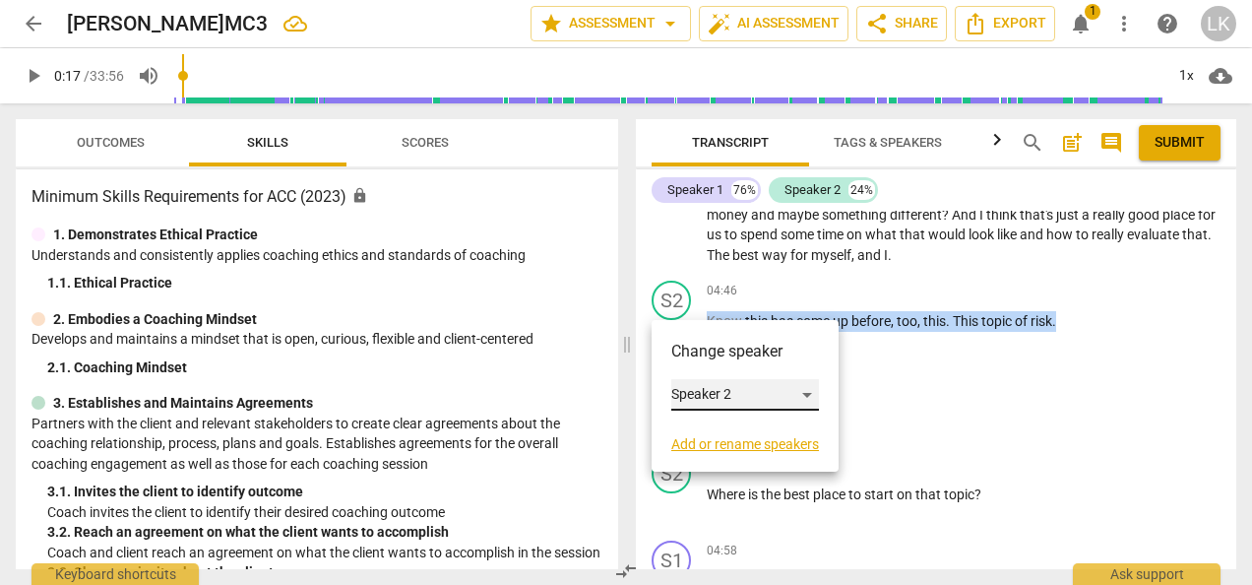
click at [711, 402] on div "Speaker 2" at bounding box center [745, 395] width 148 height 32
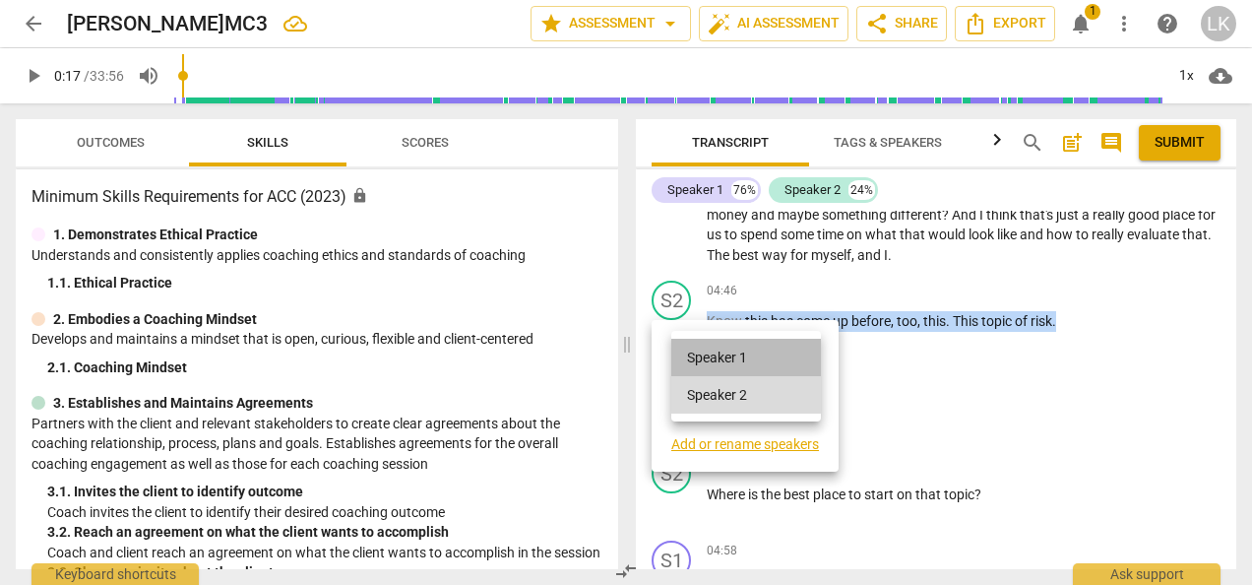
click at [745, 355] on li "Speaker 1" at bounding box center [746, 357] width 150 height 37
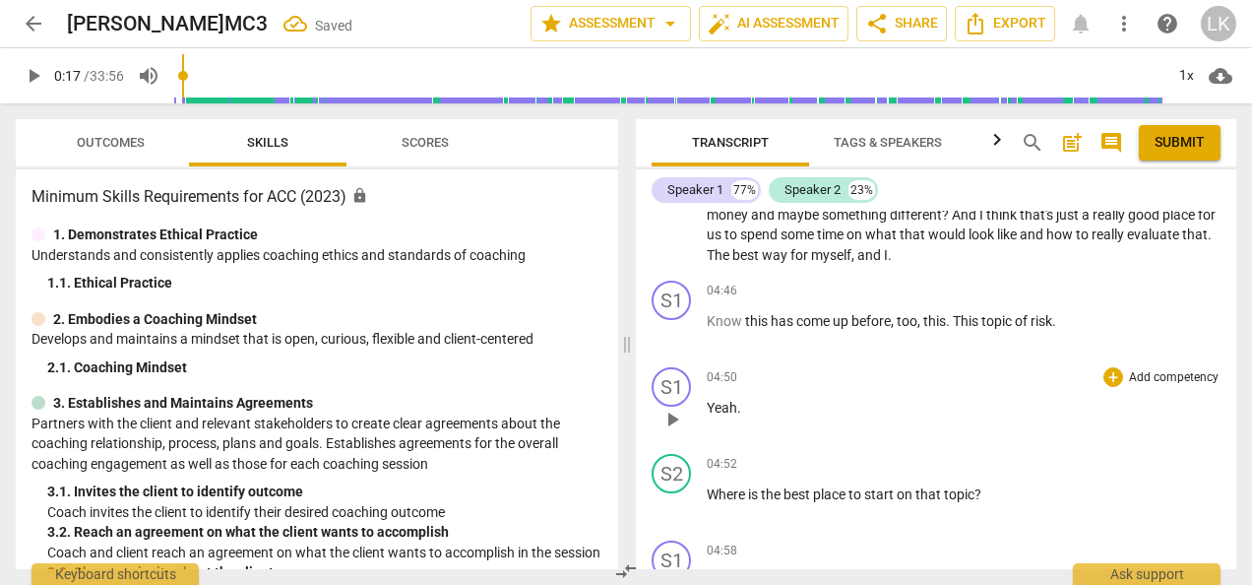
click at [713, 404] on span "Yeah" at bounding box center [722, 408] width 31 height 16
drag, startPoint x: 745, startPoint y: 412, endPoint x: 707, endPoint y: 406, distance: 38.8
click at [707, 406] on p "Yeah ." at bounding box center [964, 408] width 514 height 21
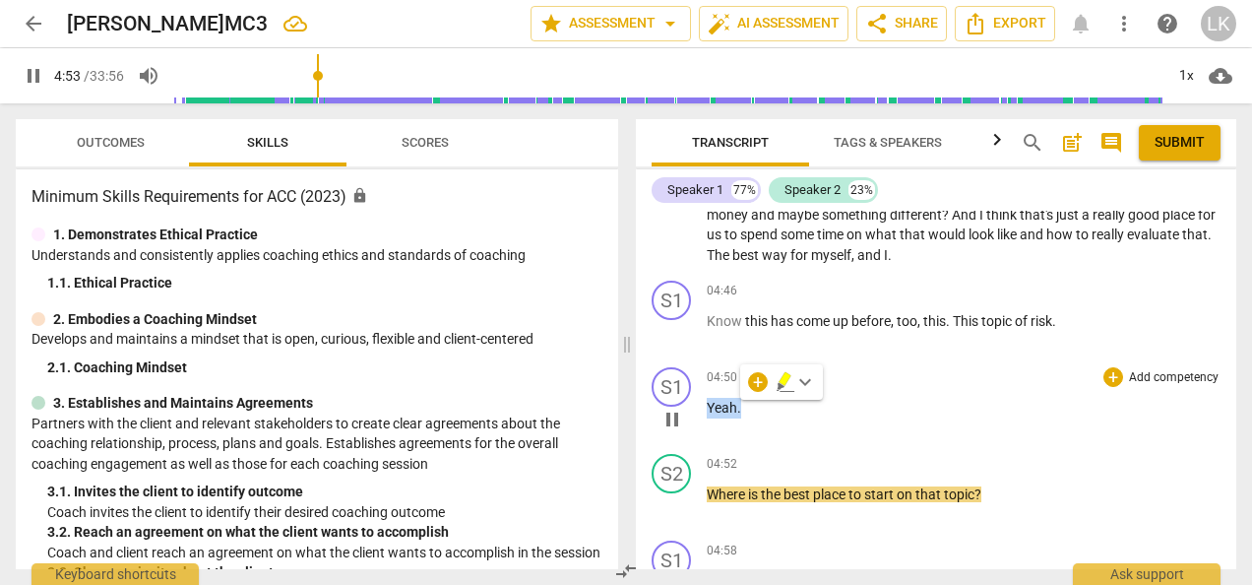
type input "294"
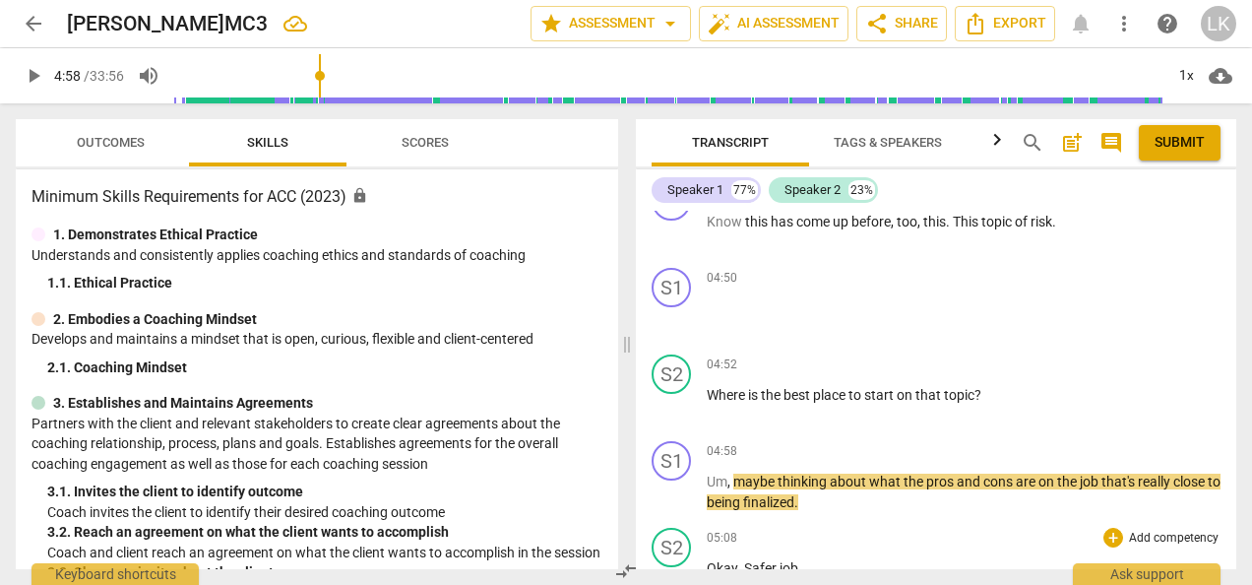
scroll to position [1641, 0]
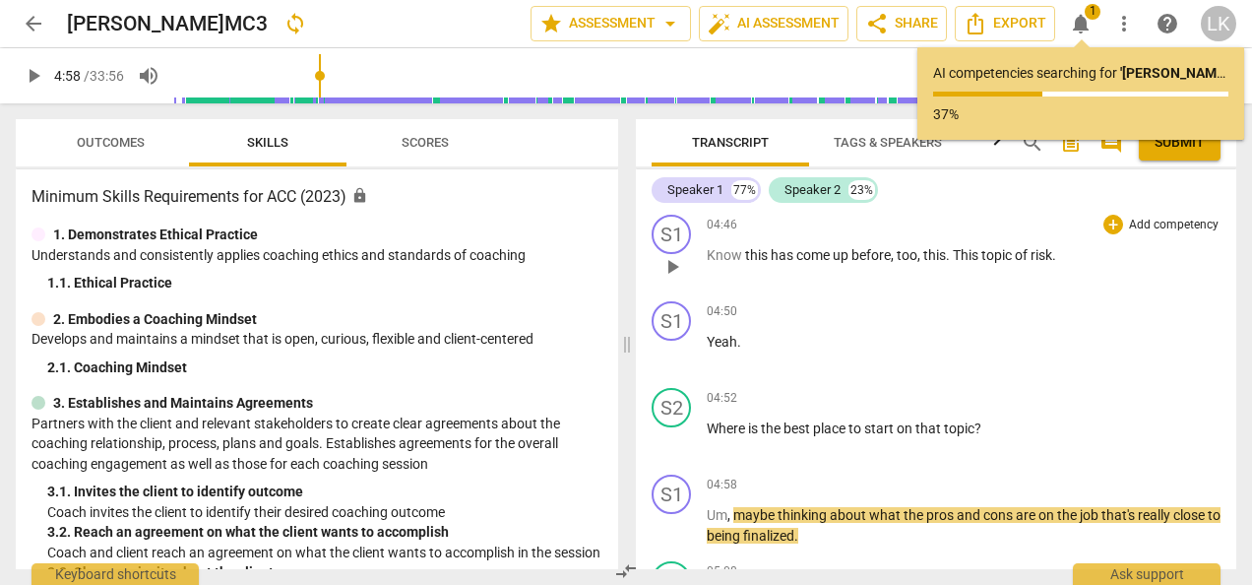
click at [1015, 249] on span "topic" at bounding box center [998, 255] width 33 height 16
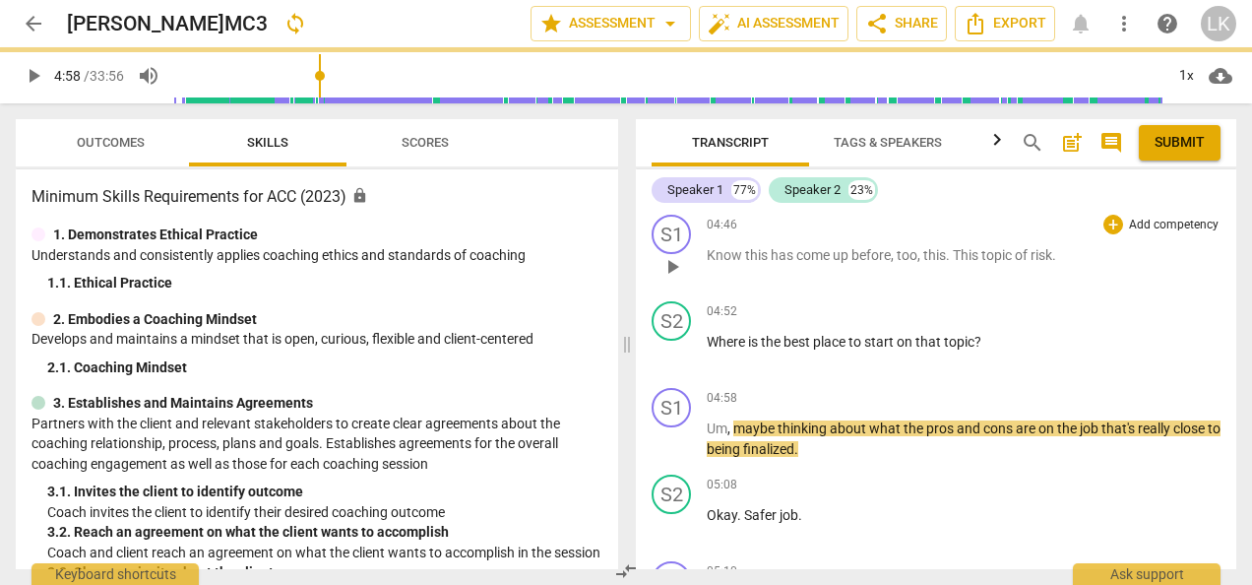
type input "299"
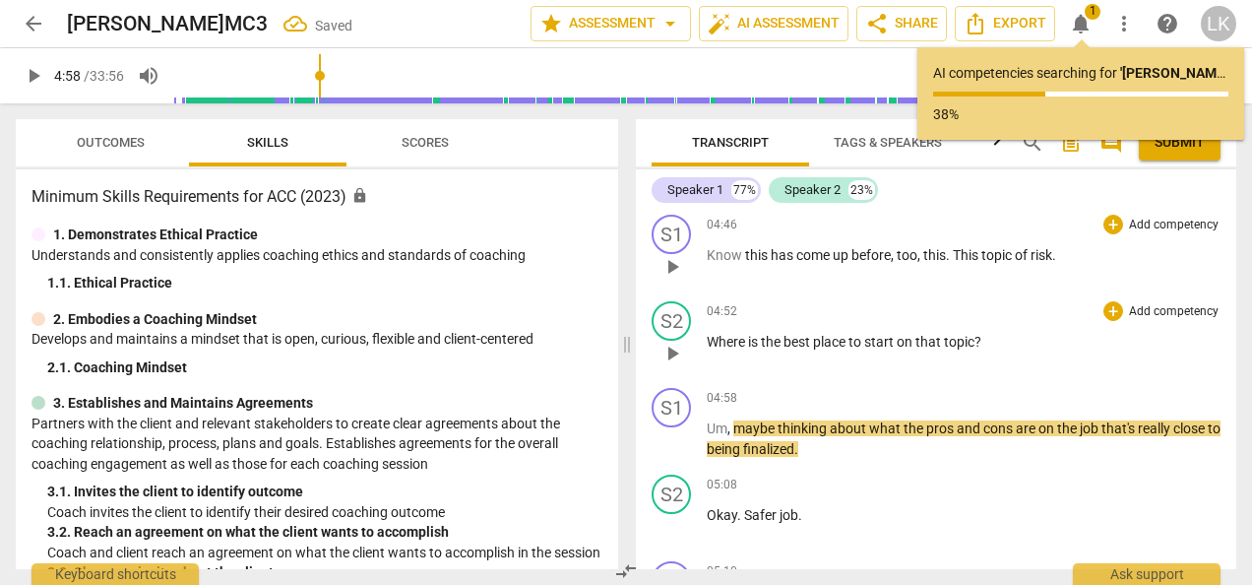
click at [709, 340] on span "Where" at bounding box center [727, 342] width 41 height 16
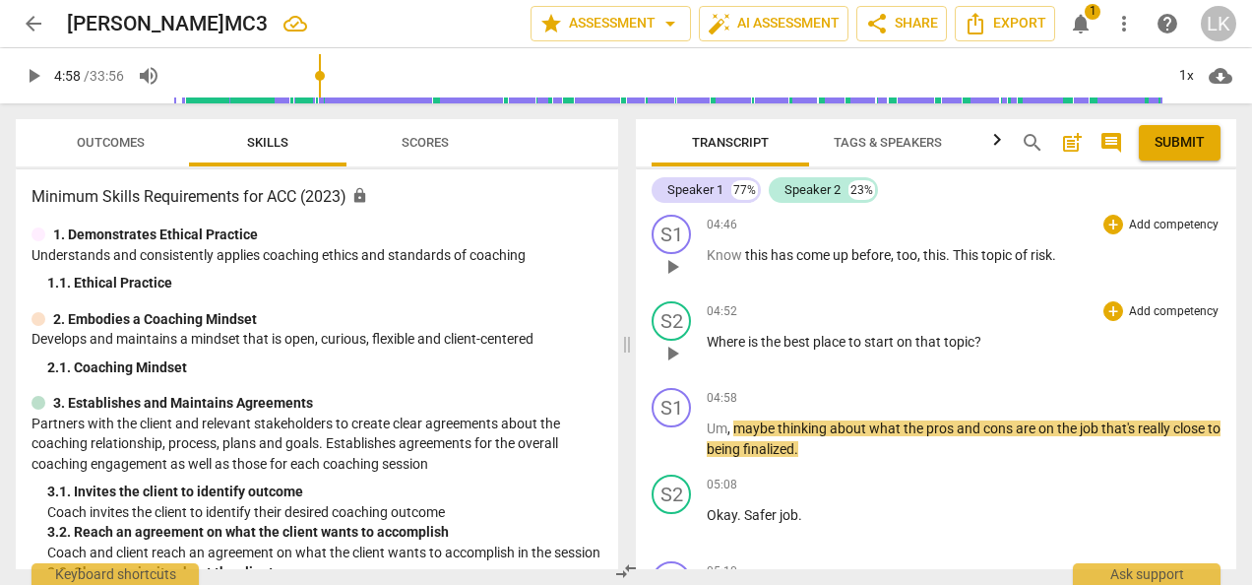
paste p
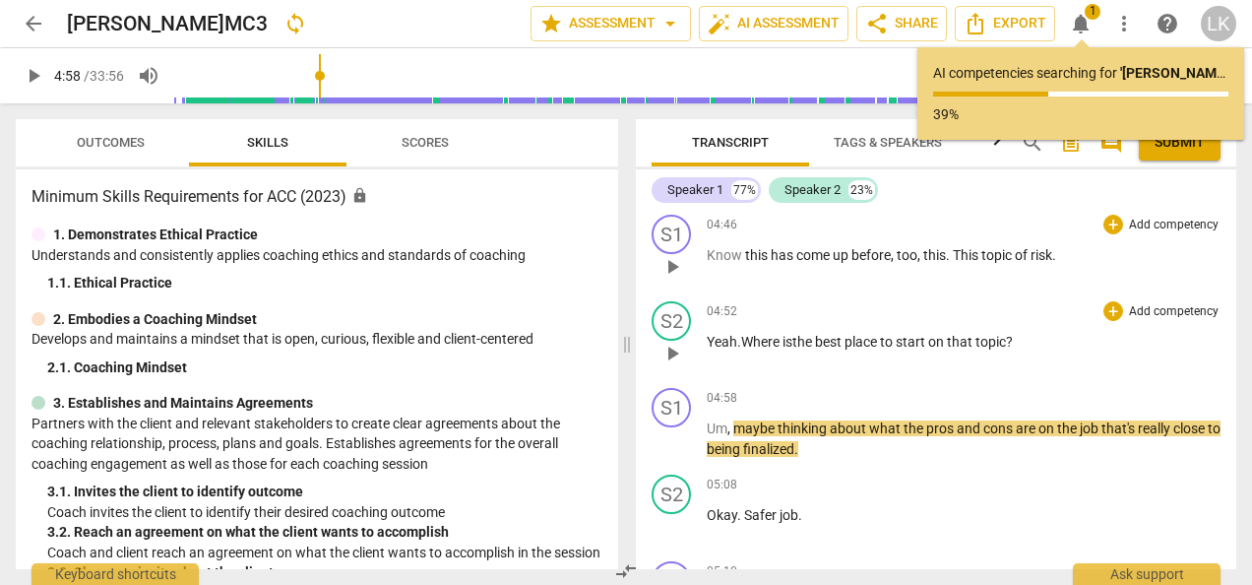
click at [744, 338] on span "Where is" at bounding box center [766, 342] width 51 height 16
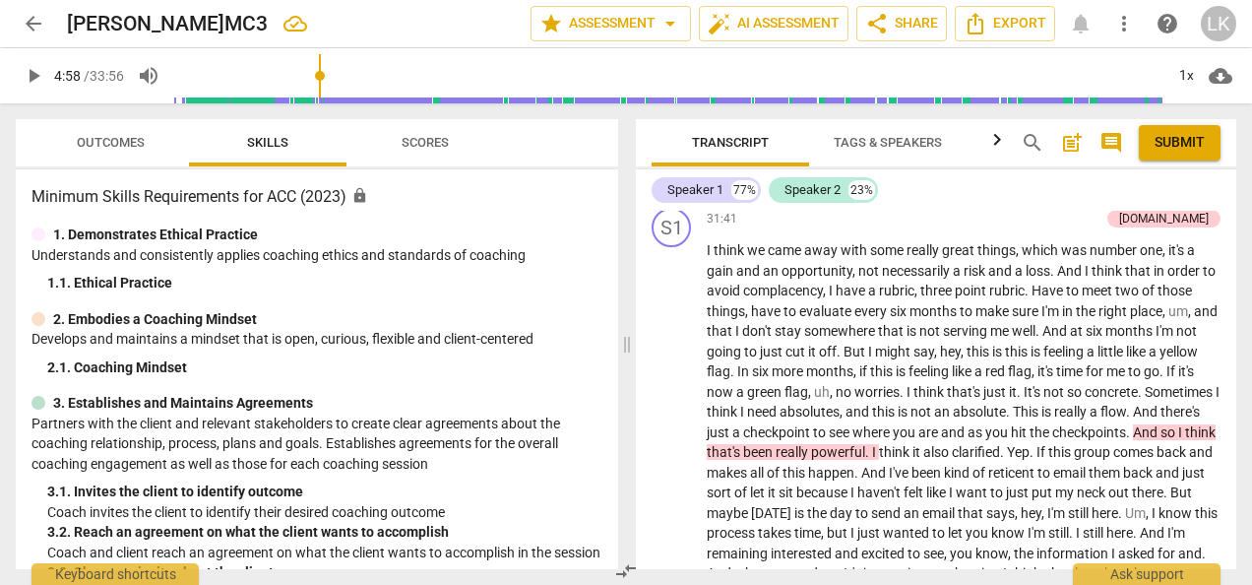
scroll to position [10650, 0]
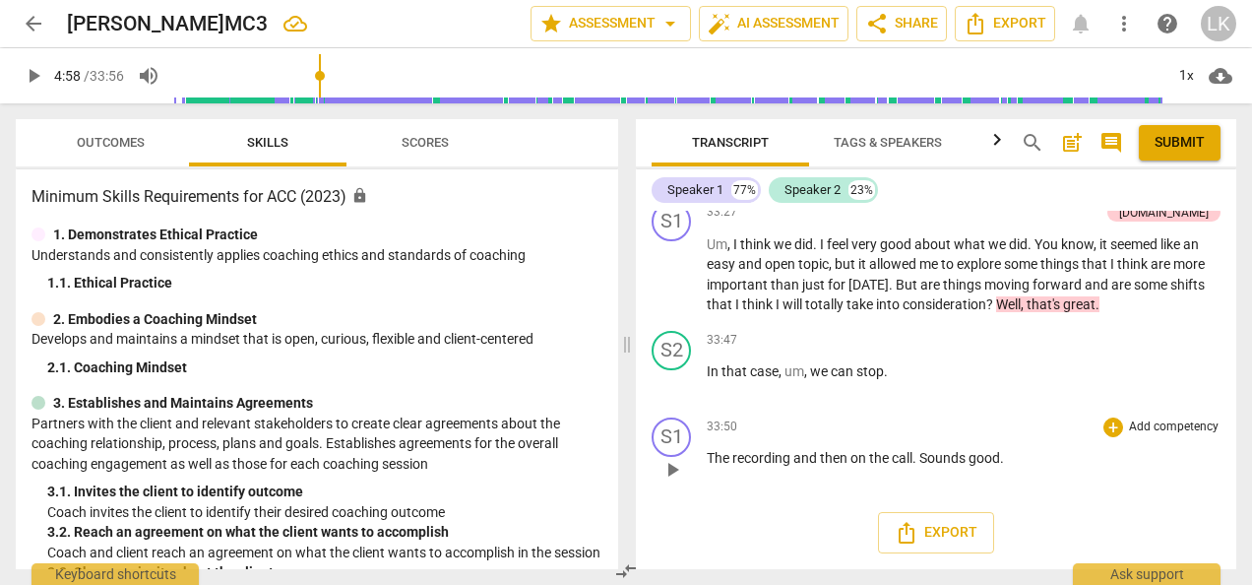
drag, startPoint x: 709, startPoint y: 510, endPoint x: 1039, endPoint y: 442, distance: 336.7
click at [1039, 442] on div "S1 play_arrow pause 00:00 + Add competency keyboard_arrow_right Morning . Hey ,…" at bounding box center [936, 390] width 601 height 358
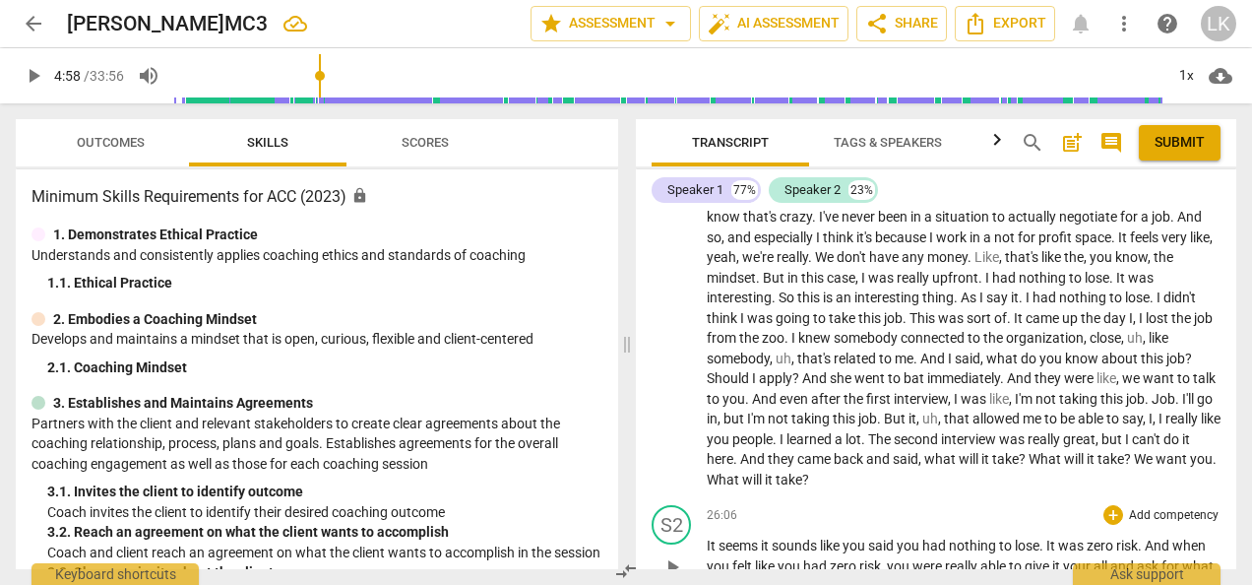
drag, startPoint x: 1028, startPoint y: 461, endPoint x: 723, endPoint y: 348, distance: 325.5
click at [723, 348] on div "S1 play_arrow pause 00:00 + Add competency keyboard_arrow_right Morning . Hey ,…" at bounding box center [936, 390] width 601 height 358
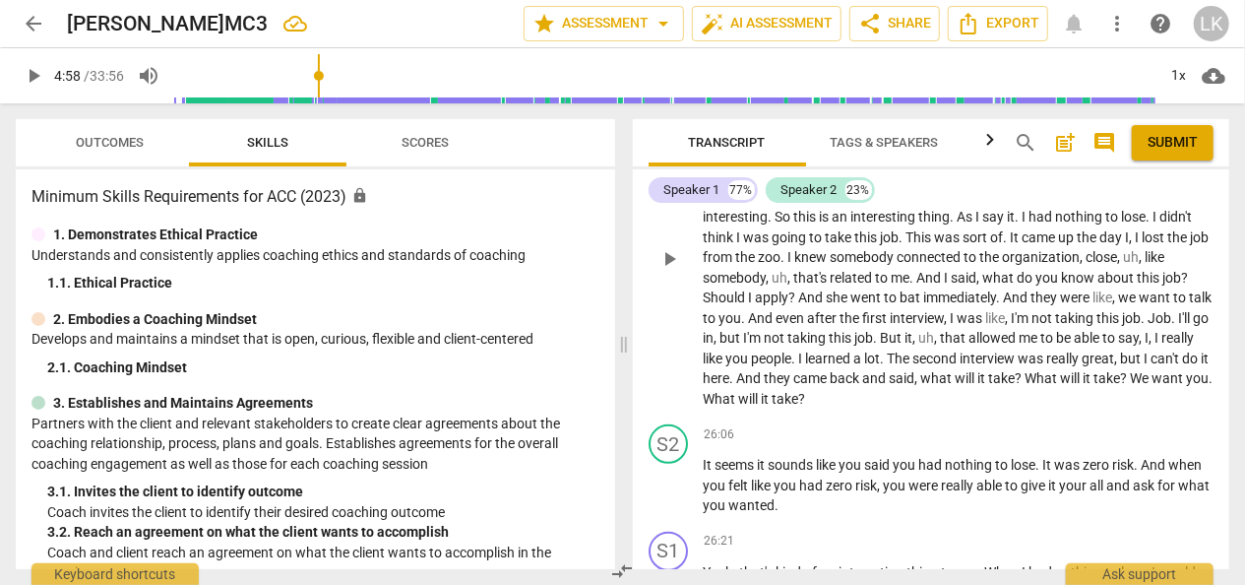
click at [764, 164] on span "especially" at bounding box center [782, 157] width 62 height 16
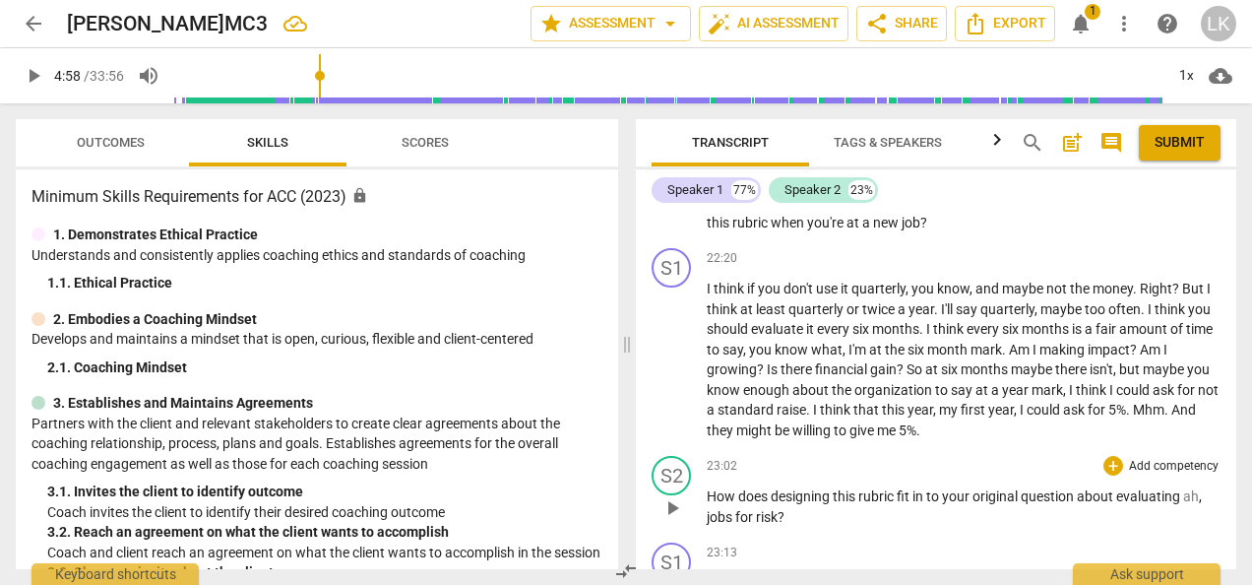
scroll to position [6515, 0]
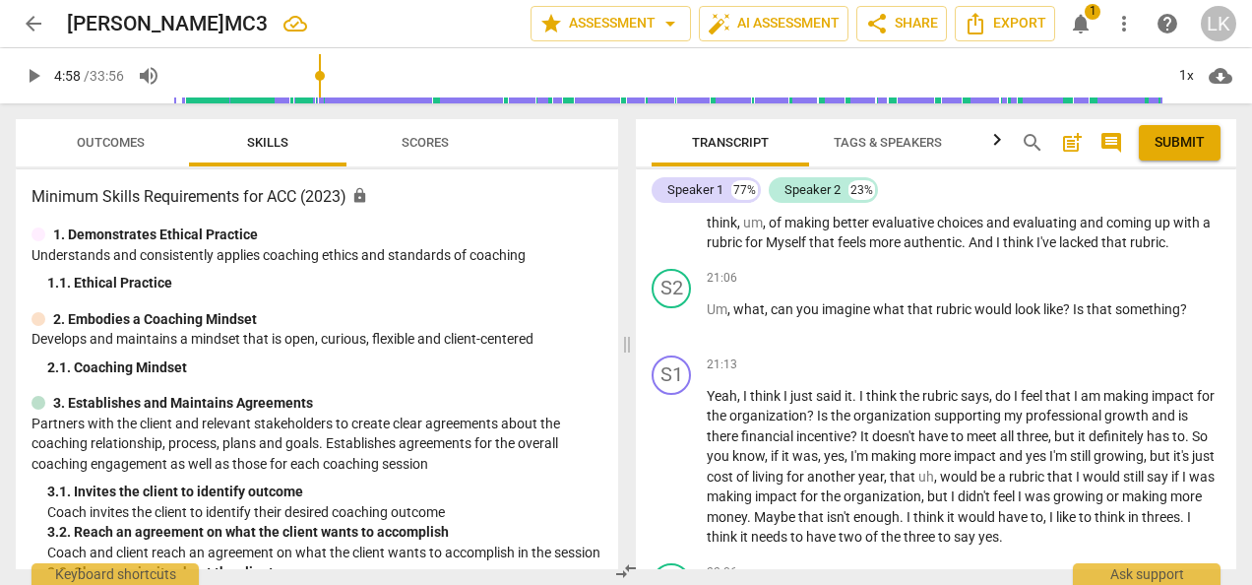
click at [766, 250] on span "for" at bounding box center [755, 242] width 21 height 16
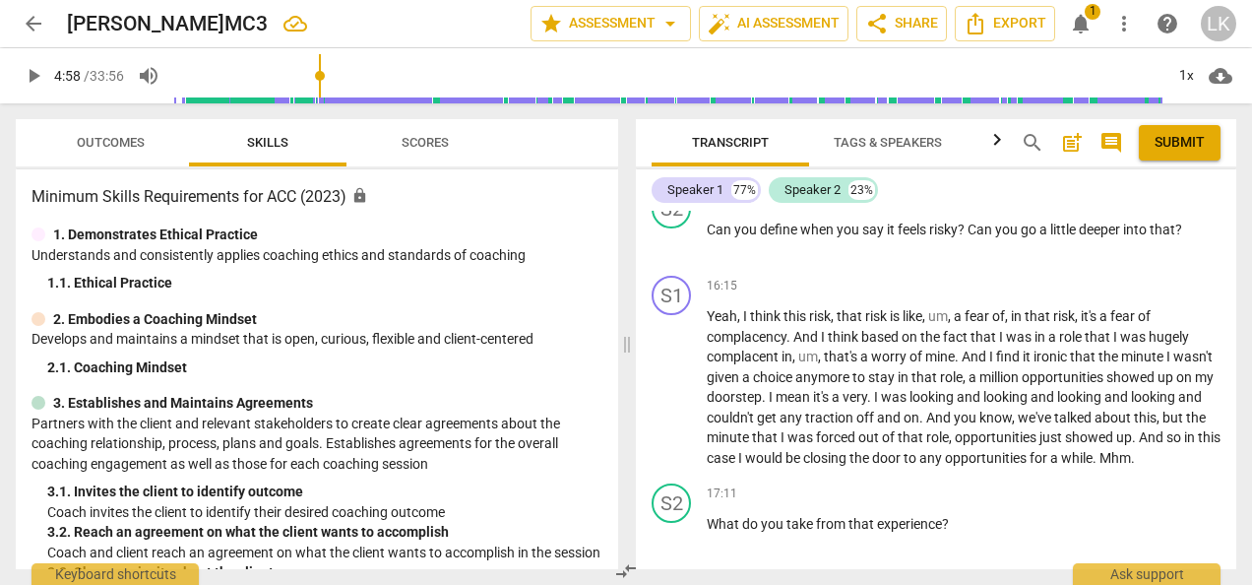
scroll to position [4546, 0]
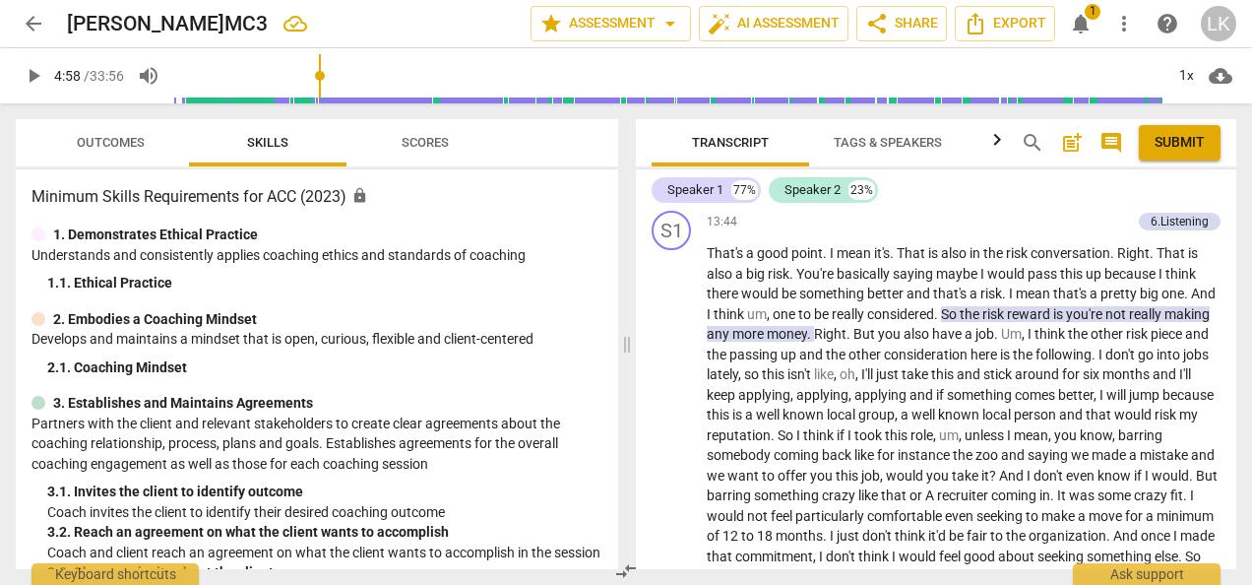
drag, startPoint x: 1236, startPoint y: 358, endPoint x: 1255, endPoint y: 137, distance: 222.3
click at [1251, 0] on html "arrow_back [PERSON_NAME]MC3 edit star Assessment arrow_drop_down auto_fix_high …" at bounding box center [626, 0] width 1252 height 0
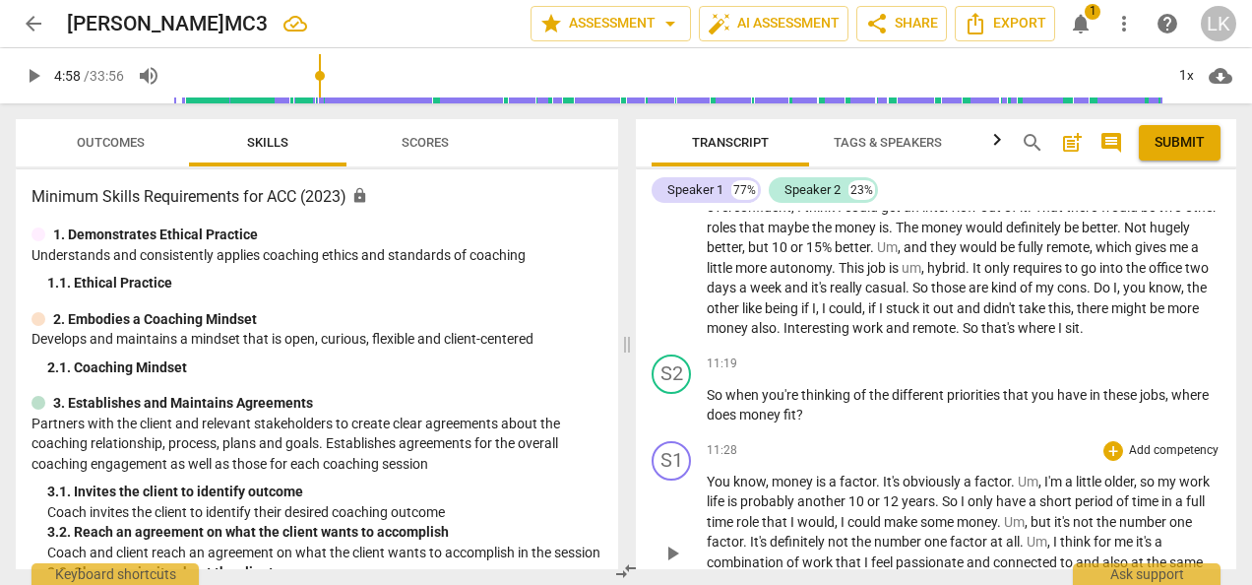
scroll to position [3365, 0]
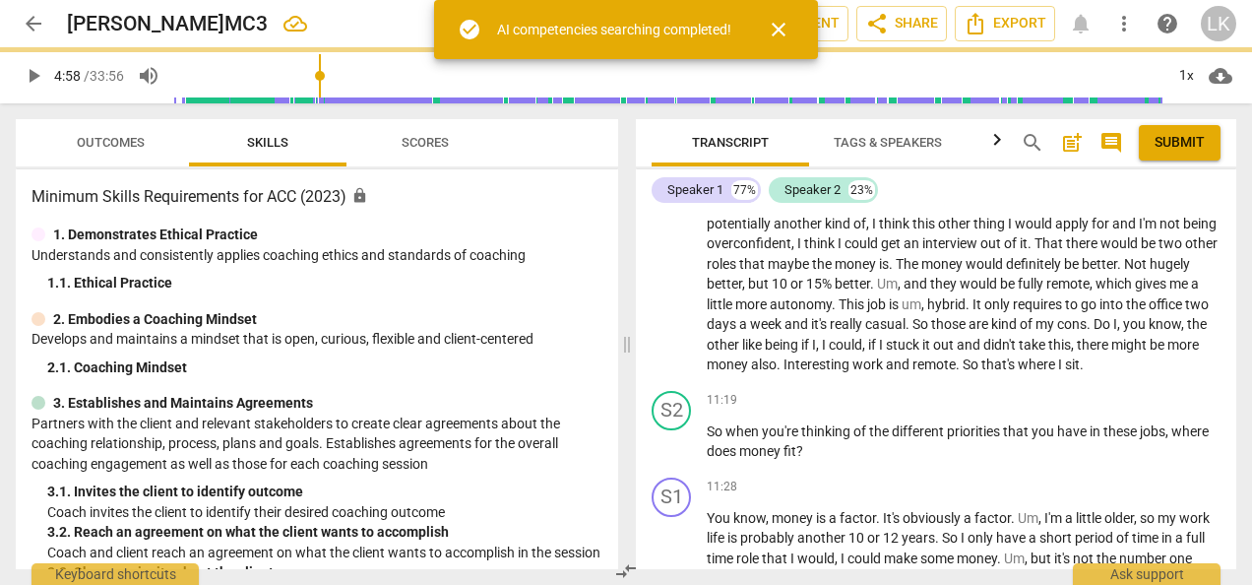
type input "299"
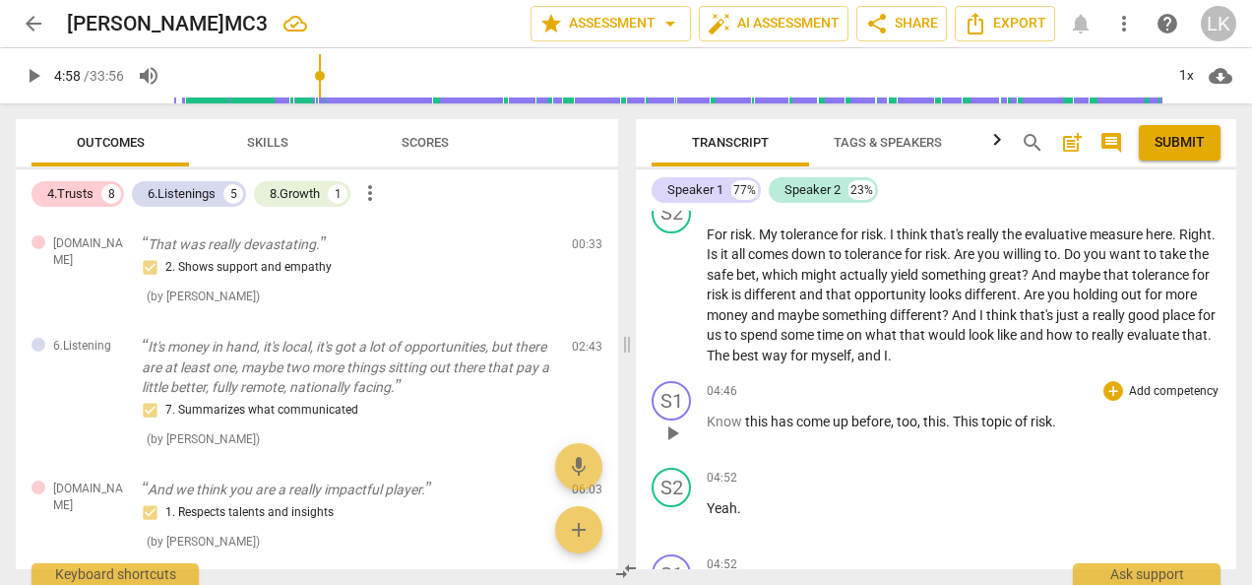
scroll to position [1477, 0]
drag, startPoint x: 1021, startPoint y: 350, endPoint x: 1038, endPoint y: 349, distance: 16.9
click at [1021, 350] on p "For risk . My tolerance for risk . I think that's really the evaluative measure…" at bounding box center [964, 293] width 514 height 142
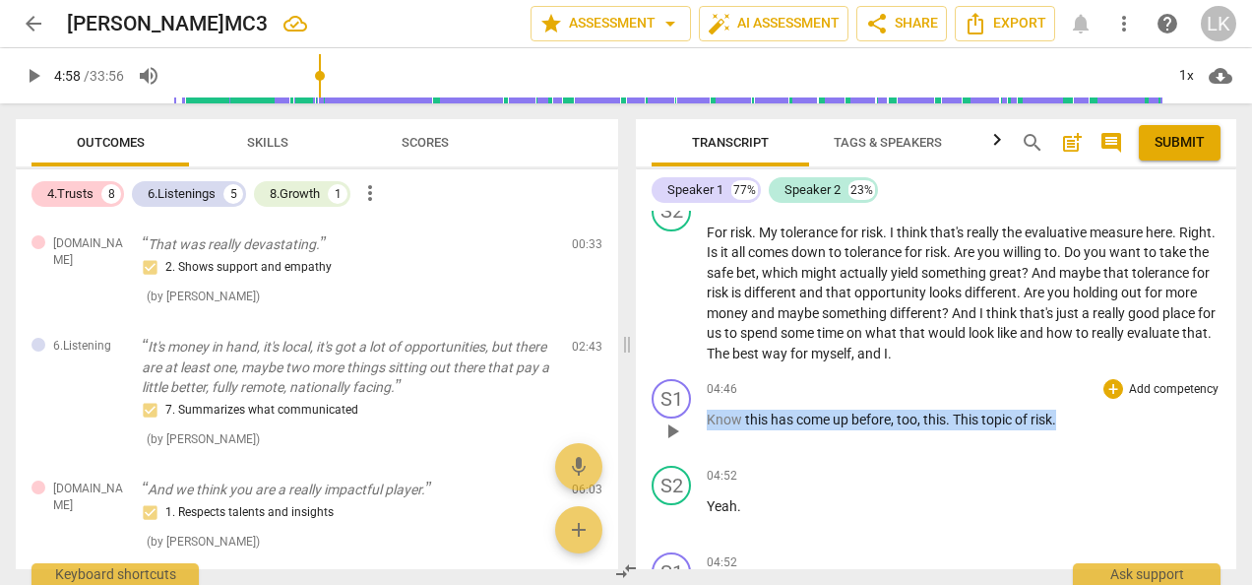
drag, startPoint x: 707, startPoint y: 416, endPoint x: 1061, endPoint y: 404, distance: 354.6
click at [1061, 404] on div "04:46 + Add competency keyboard_arrow_right Know this has come up before , too …" at bounding box center [964, 414] width 514 height 71
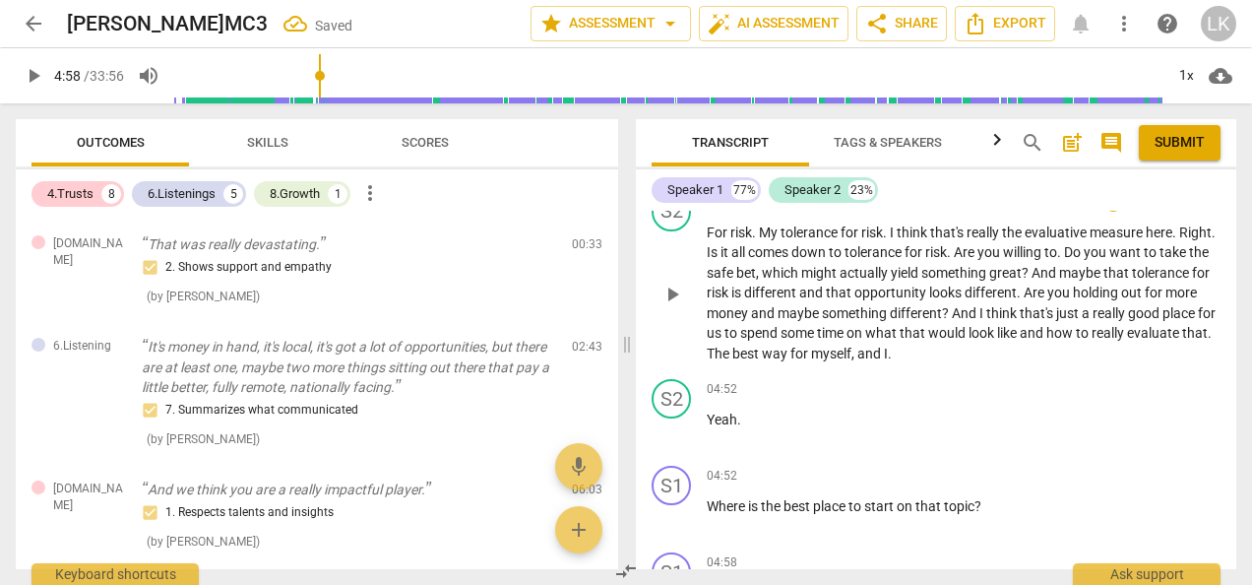
click at [892, 349] on span "." at bounding box center [890, 354] width 4 height 16
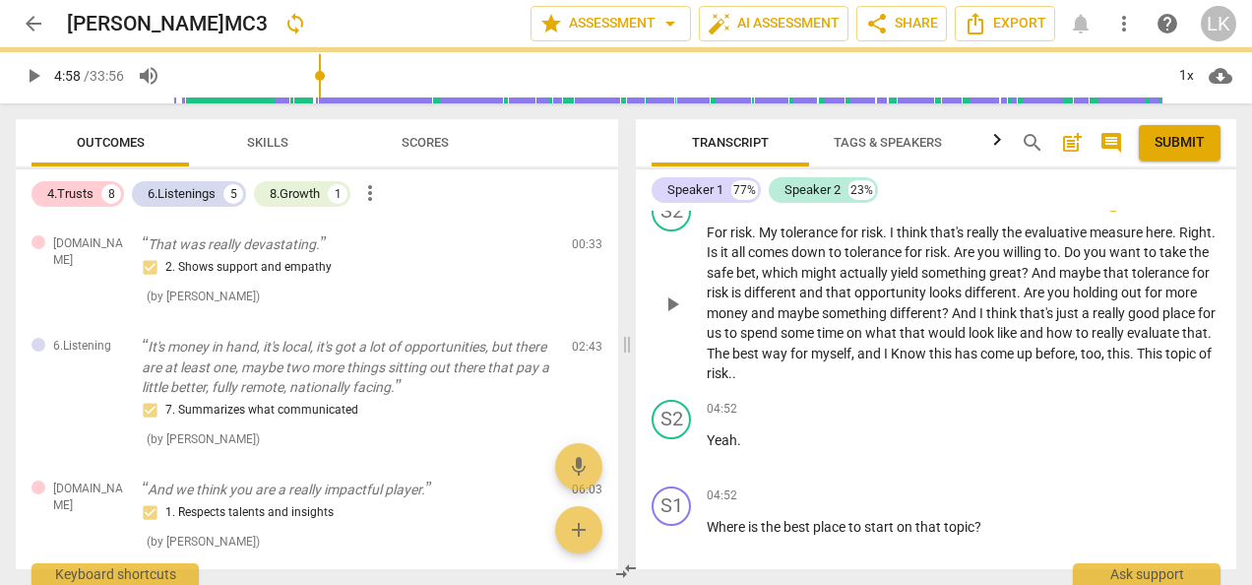
click at [1023, 347] on span "I Know this has come up before, too, this. This topic of risk." at bounding box center [959, 364] width 505 height 36
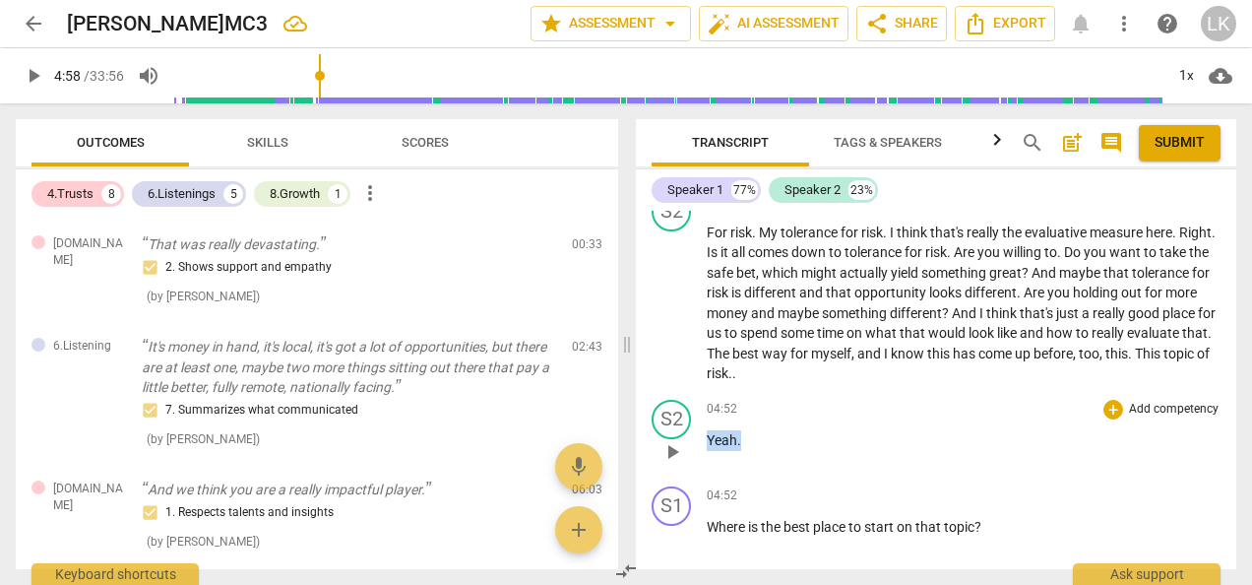
drag, startPoint x: 709, startPoint y: 436, endPoint x: 743, endPoint y: 443, distance: 35.1
click at [743, 443] on p "Yeah ." at bounding box center [964, 440] width 514 height 21
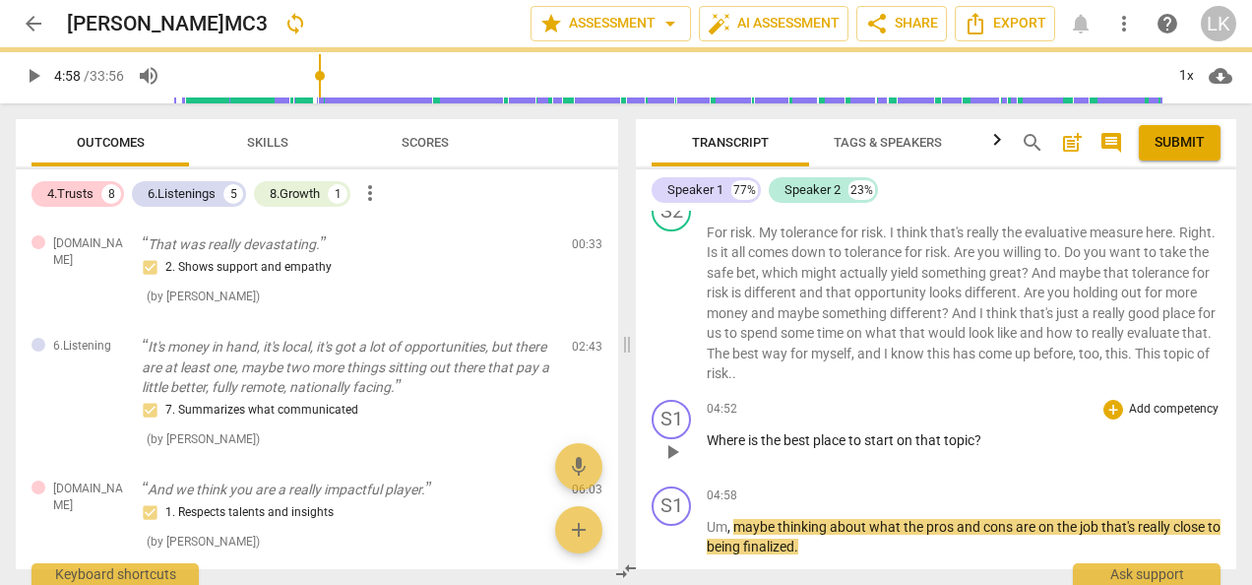
scroll to position [1390, 0]
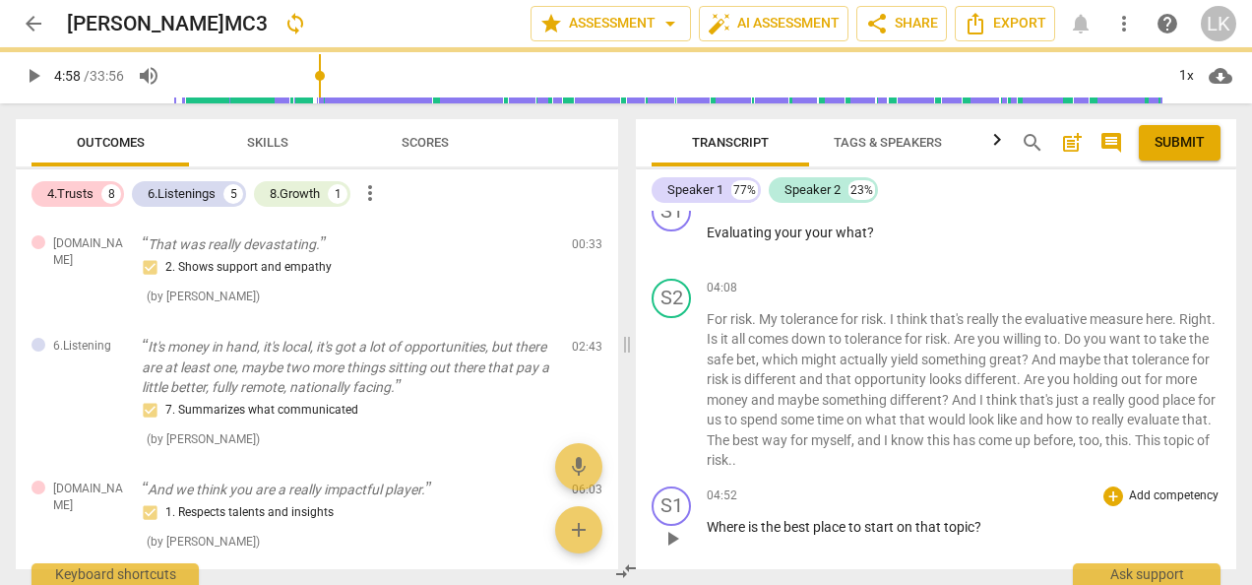
click at [708, 526] on span "Where" at bounding box center [727, 527] width 41 height 16
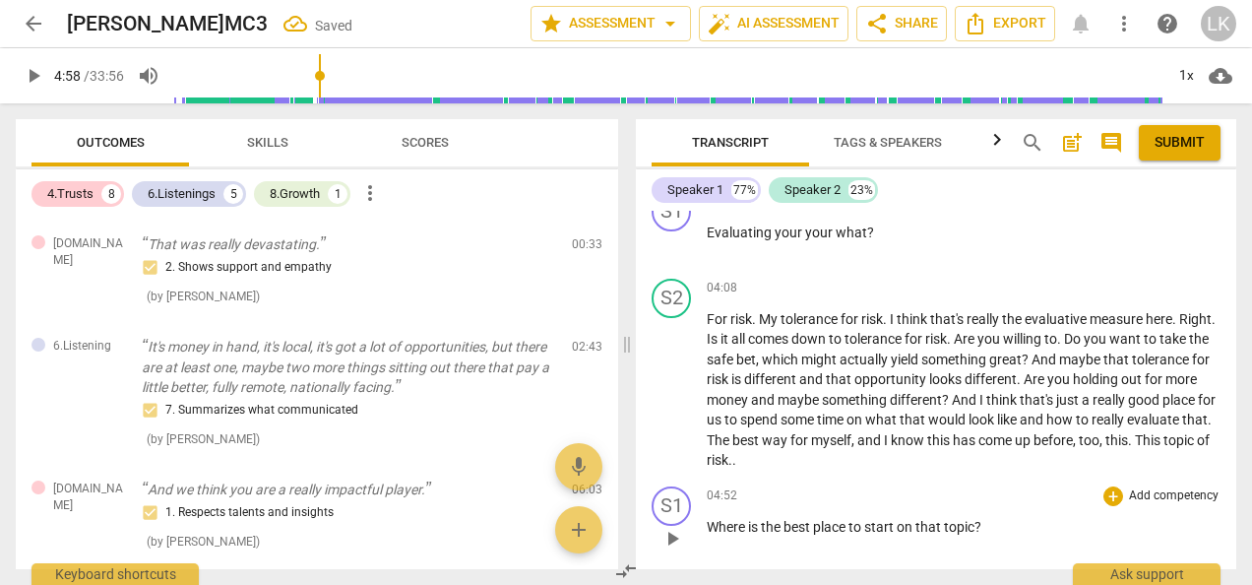
paste p
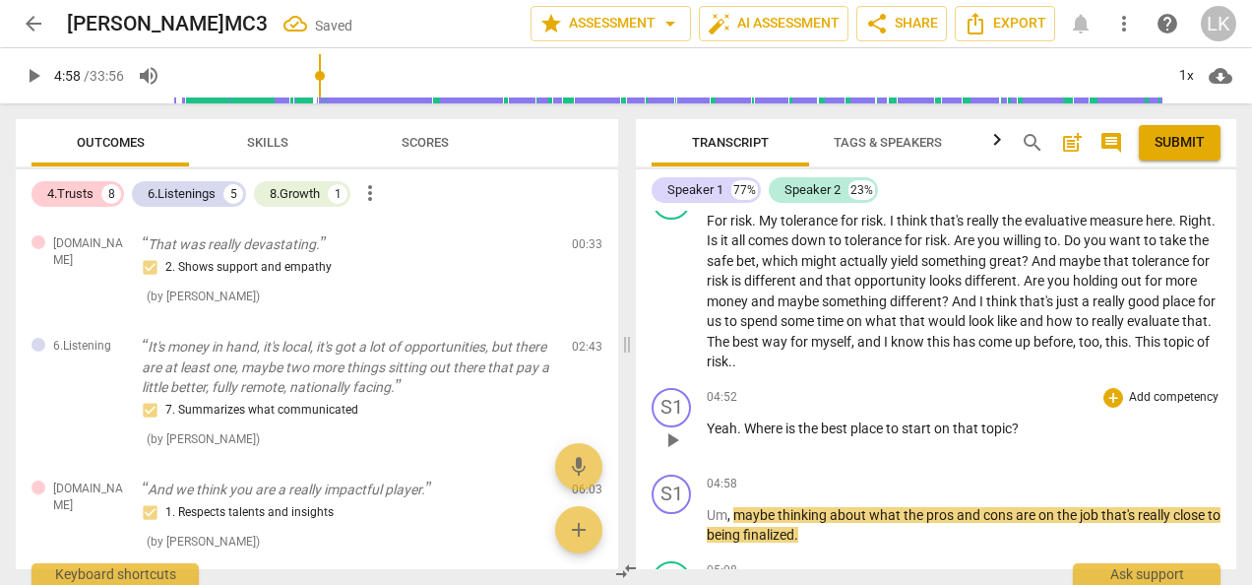
scroll to position [1587, 0]
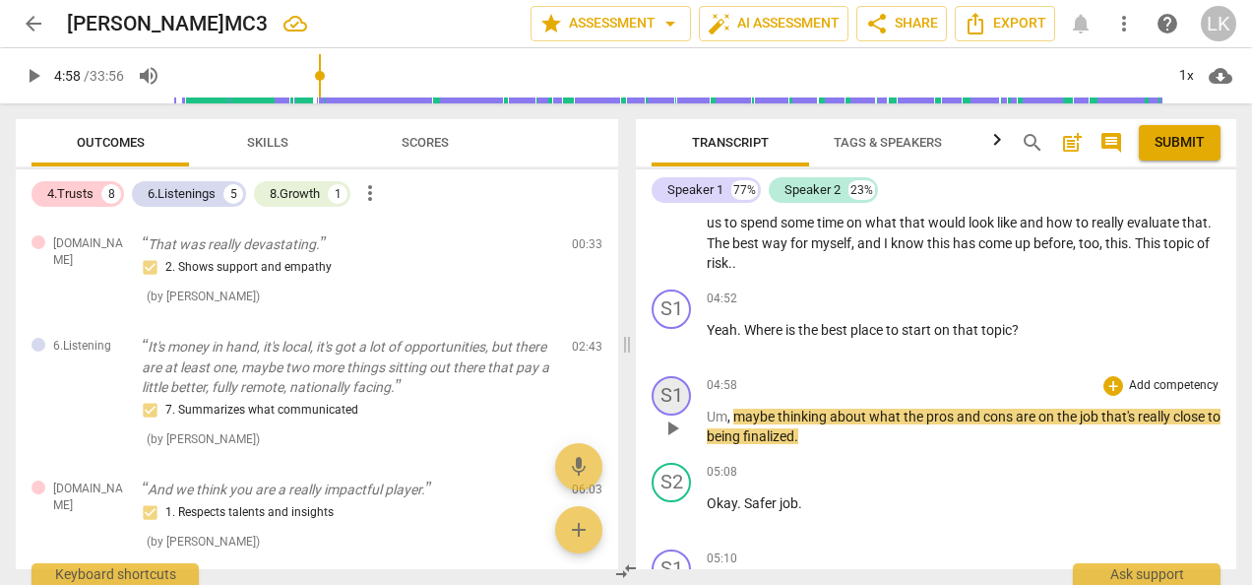
click at [670, 393] on div "S1" at bounding box center [671, 395] width 39 height 39
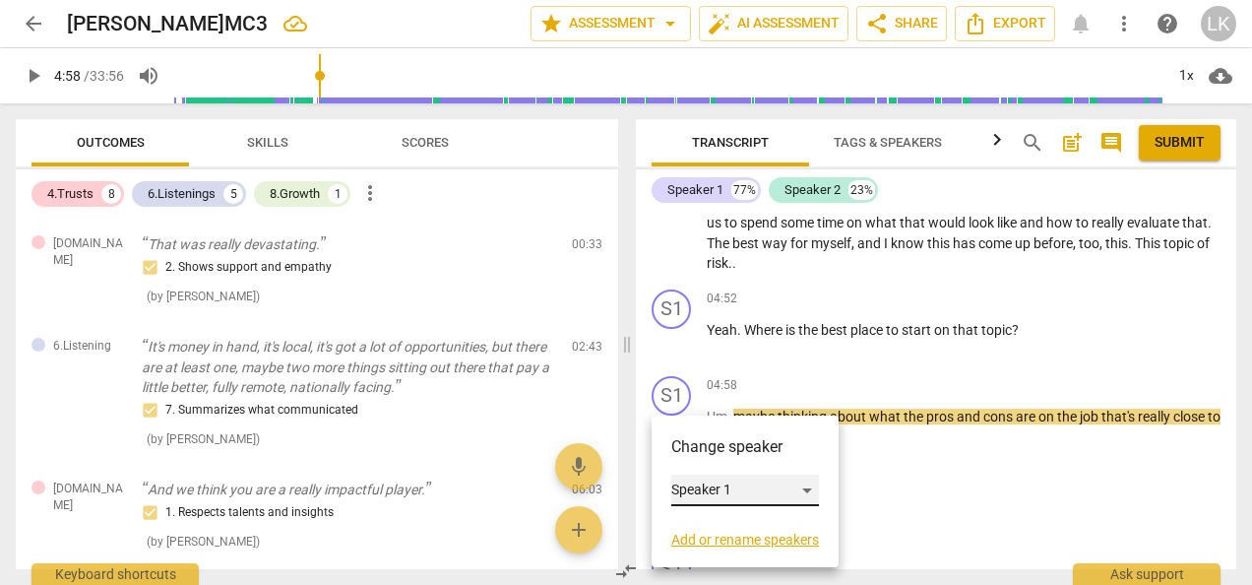
click at [796, 491] on div "Speaker 1" at bounding box center [745, 491] width 148 height 32
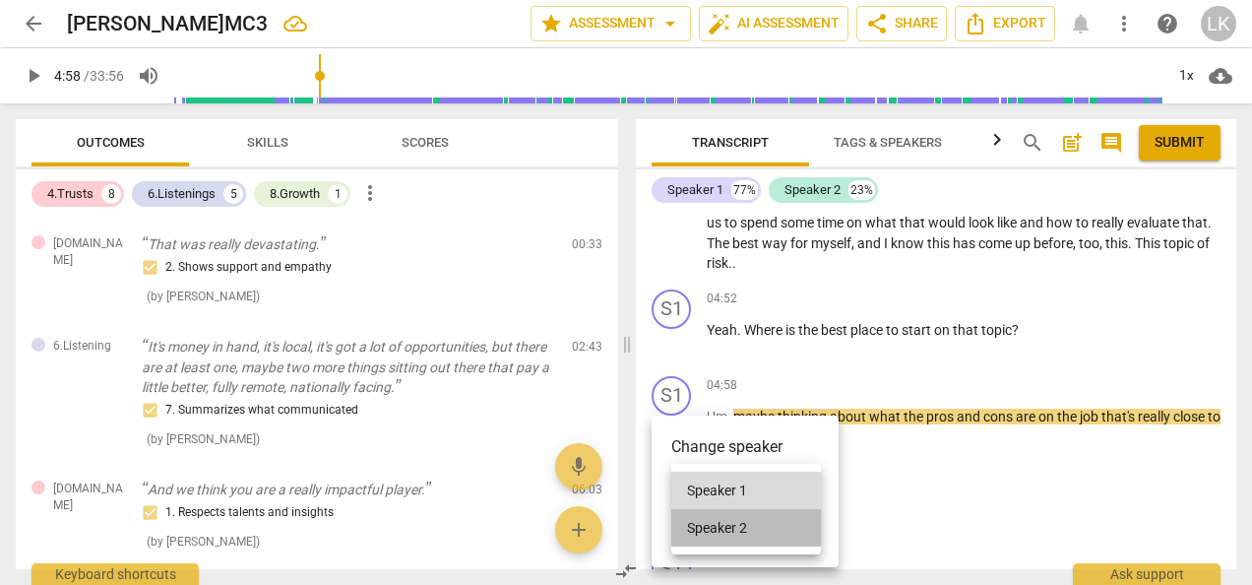
click at [764, 537] on li "Speaker 2" at bounding box center [746, 527] width 150 height 37
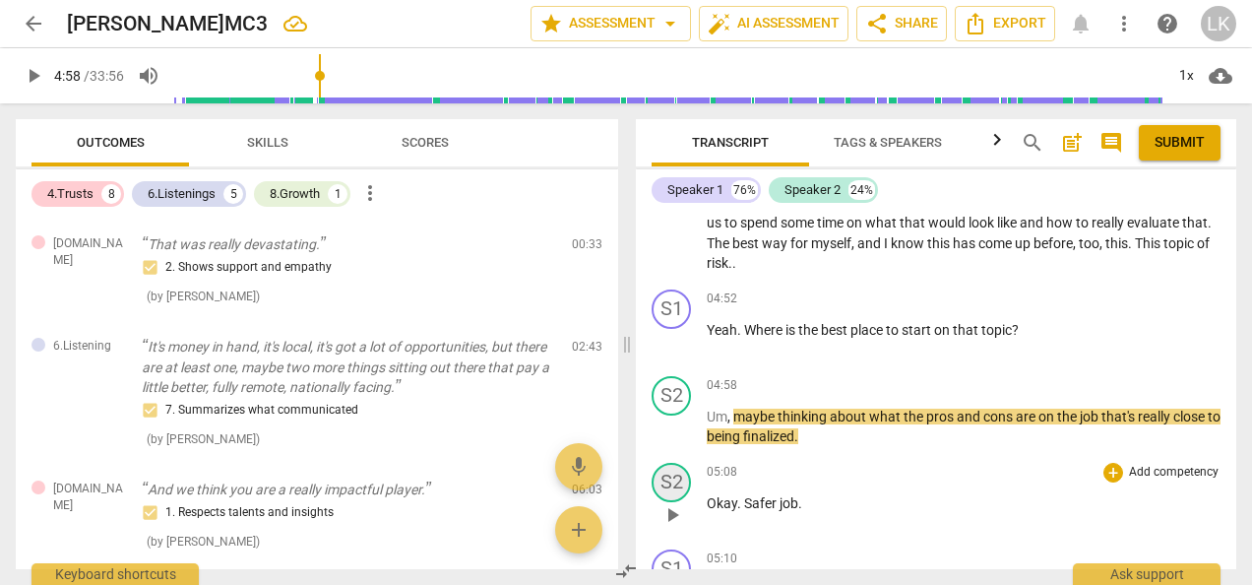
click at [672, 482] on div "S2" at bounding box center [671, 482] width 39 height 39
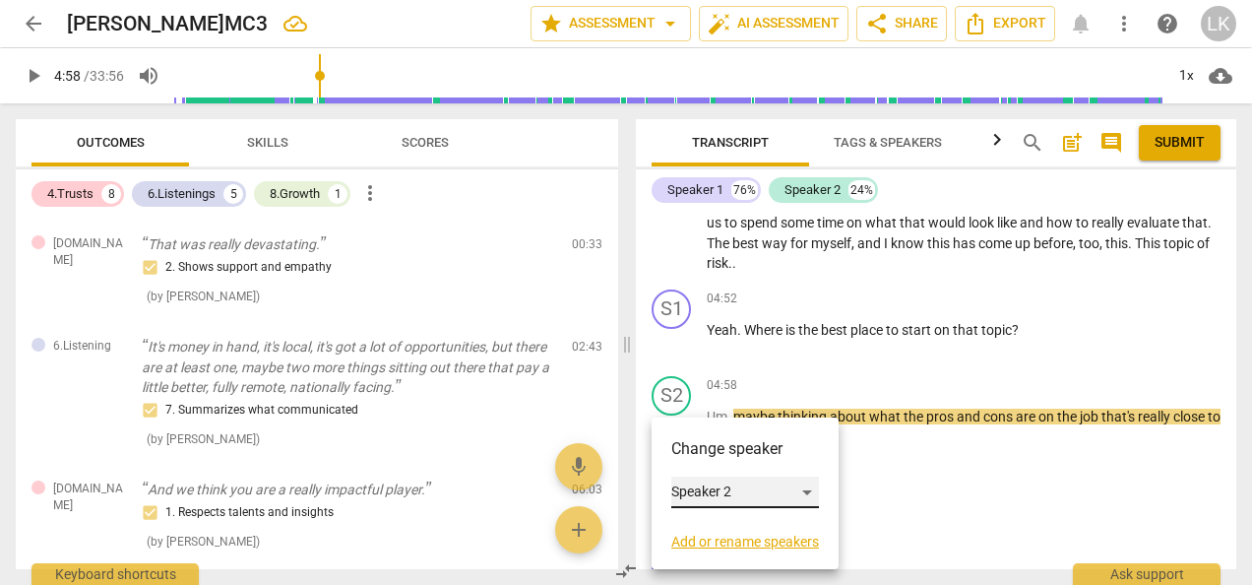
click at [693, 496] on div "Speaker 2" at bounding box center [745, 492] width 148 height 32
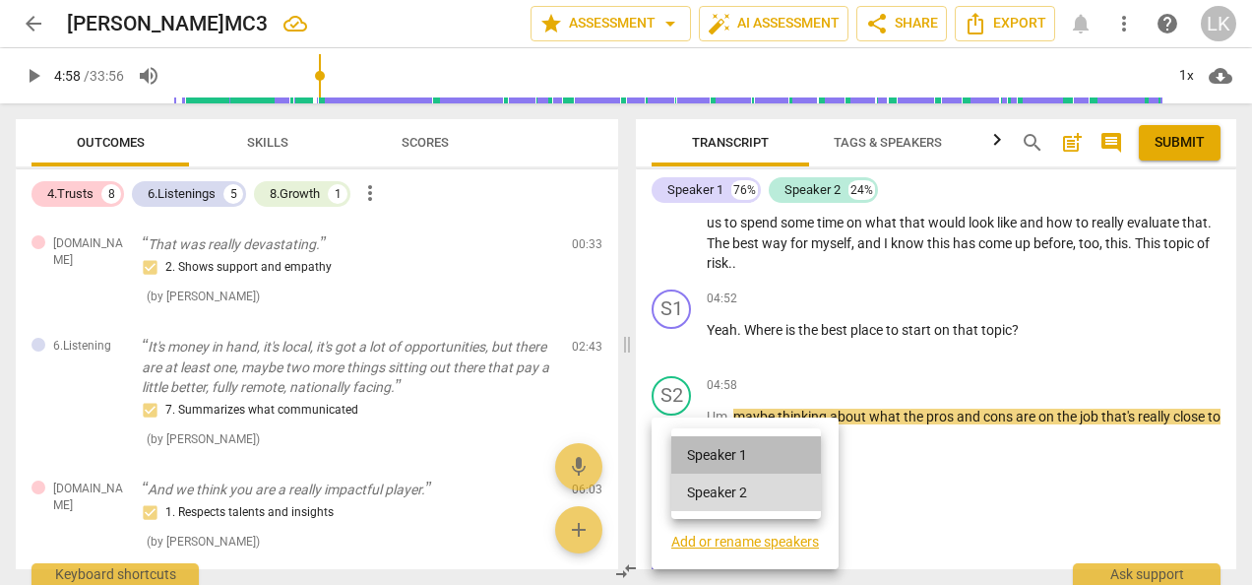
click at [703, 457] on li "Speaker 1" at bounding box center [746, 454] width 150 height 37
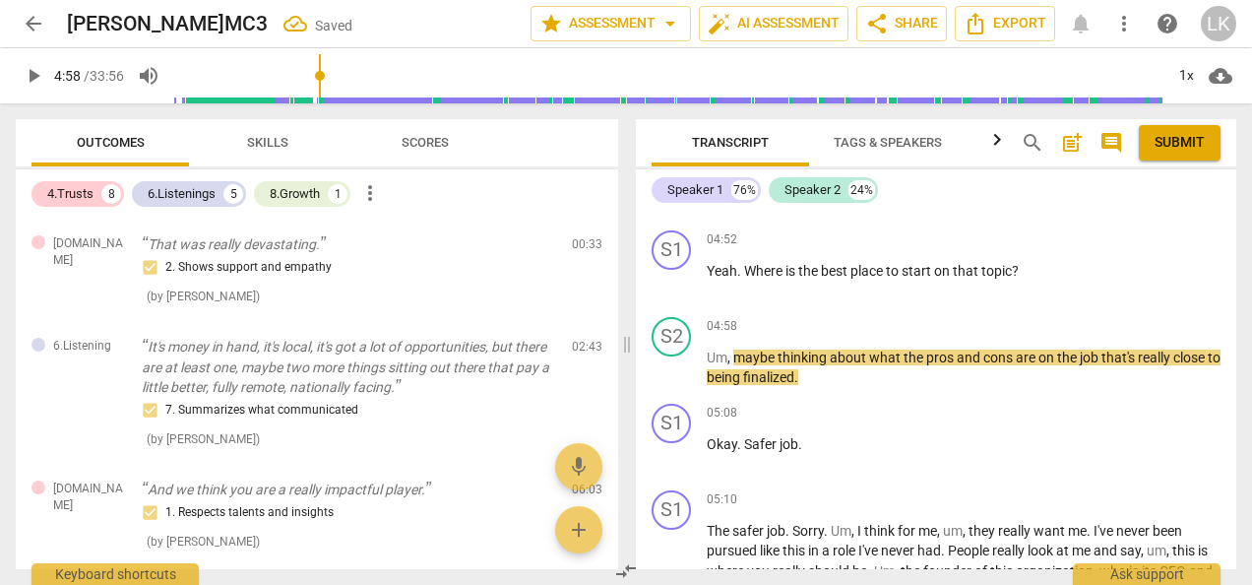
scroll to position [1685, 0]
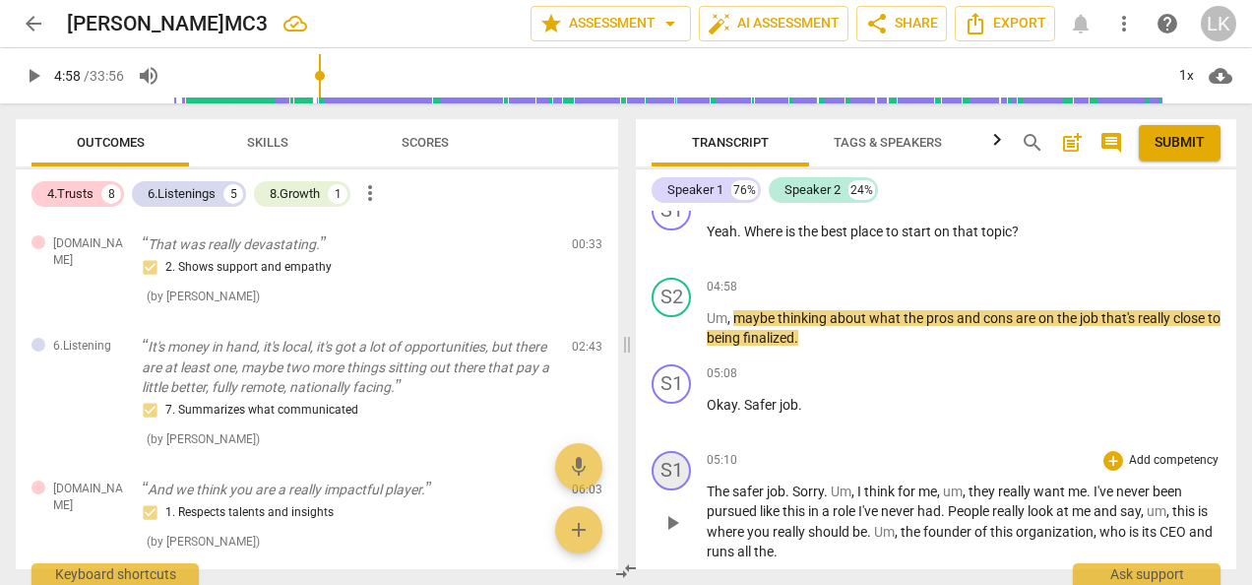
click at [675, 462] on div "S1" at bounding box center [671, 470] width 39 height 39
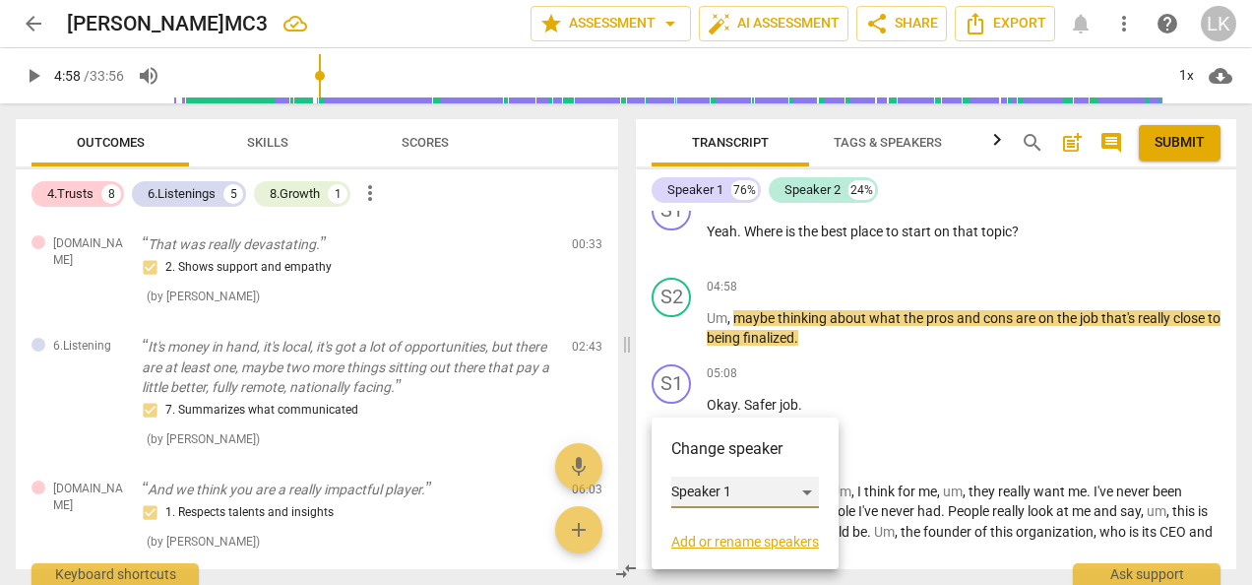
click at [723, 484] on div "Speaker 1" at bounding box center [745, 492] width 148 height 32
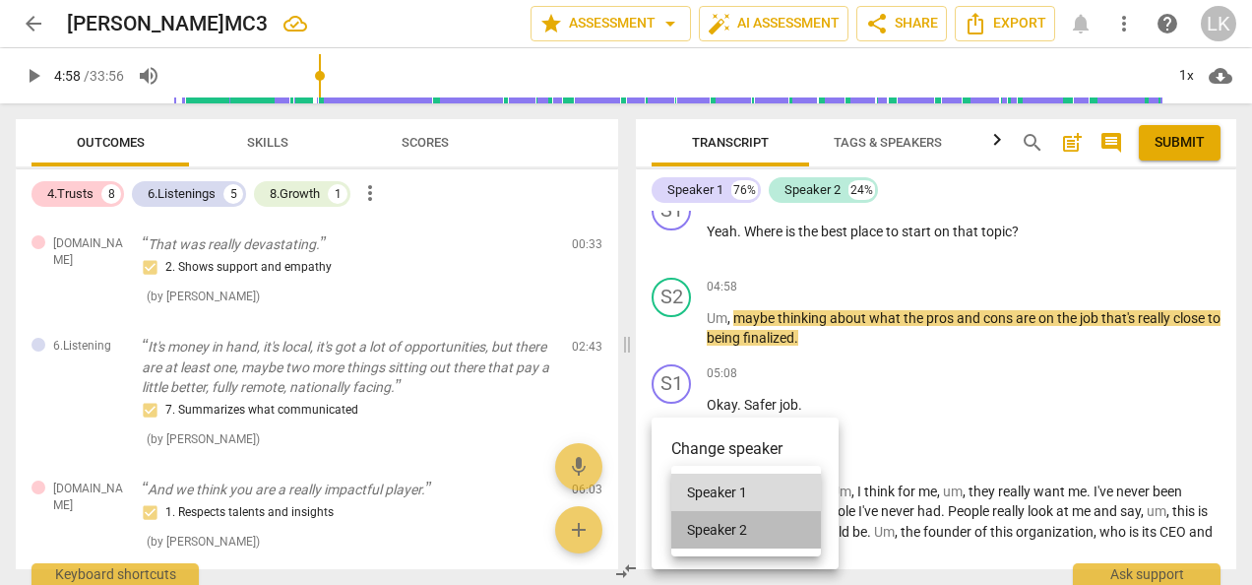
click at [730, 526] on li "Speaker 2" at bounding box center [746, 529] width 150 height 37
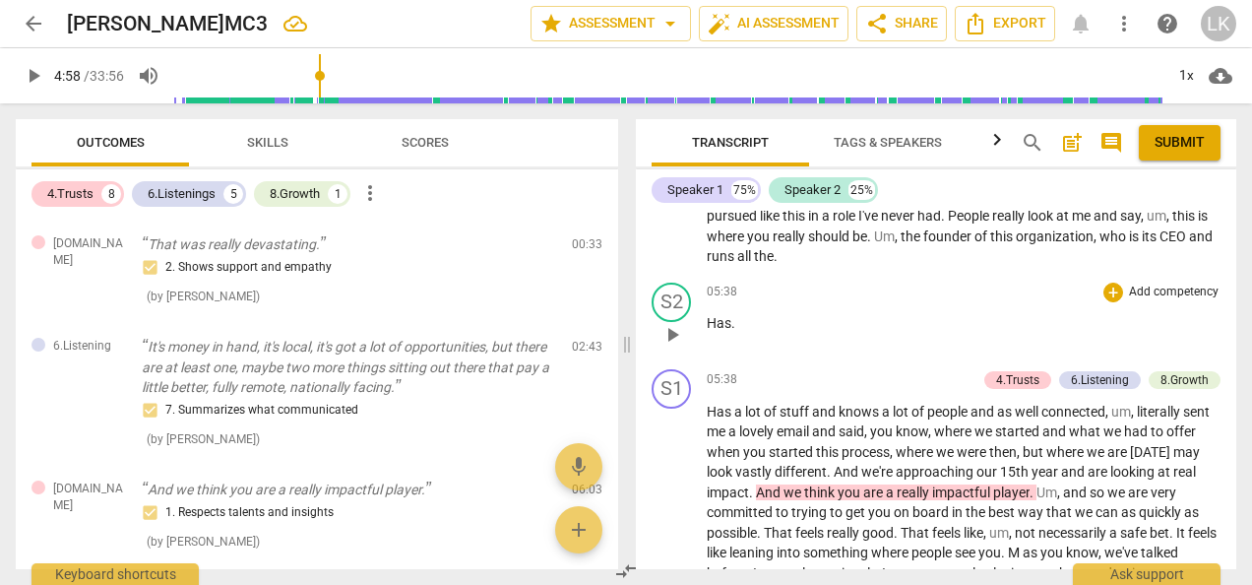
scroll to position [1882, 0]
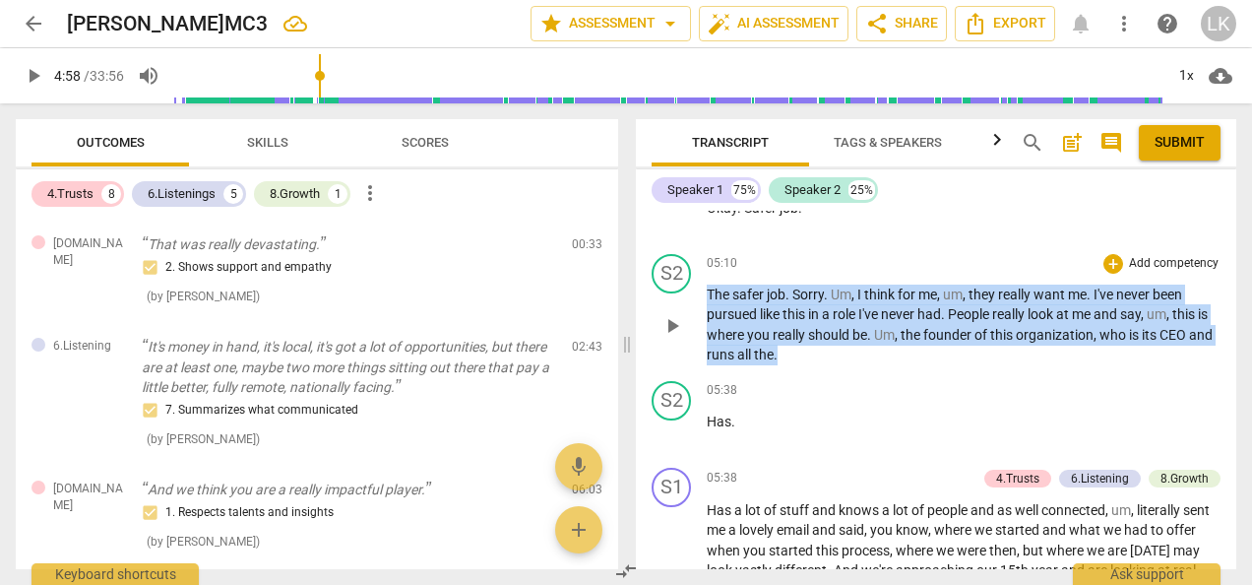
drag, startPoint x: 707, startPoint y: 289, endPoint x: 816, endPoint y: 349, distance: 124.2
click at [816, 349] on p "The safer job . Sorry . Um , I think for me , um , they really want me . I've n…" at bounding box center [964, 325] width 514 height 81
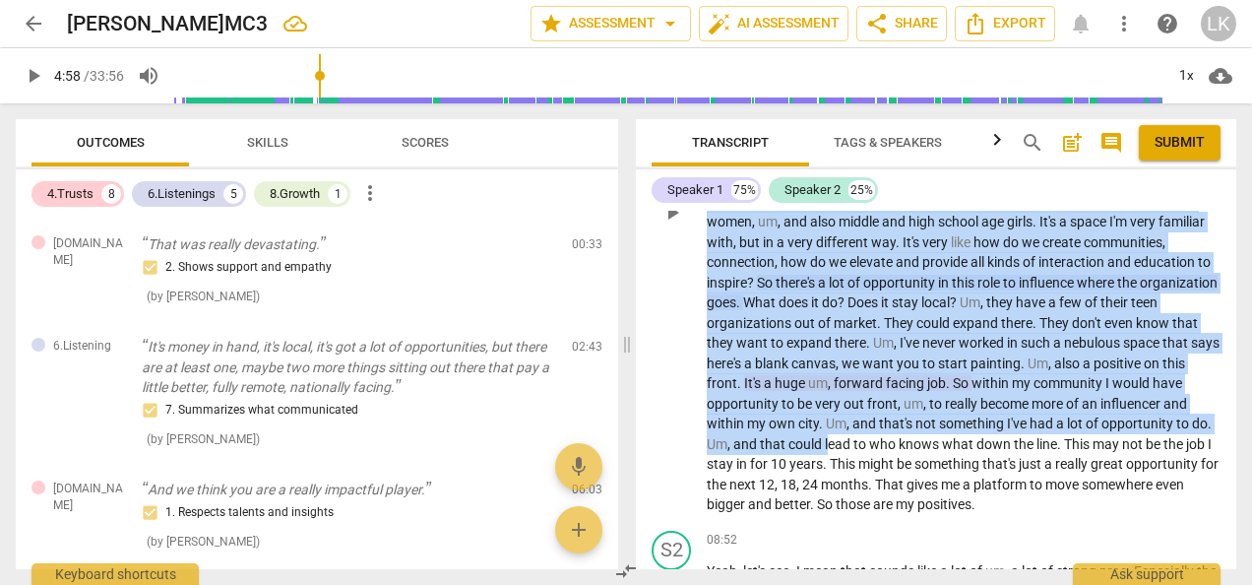
scroll to position [2571, 0]
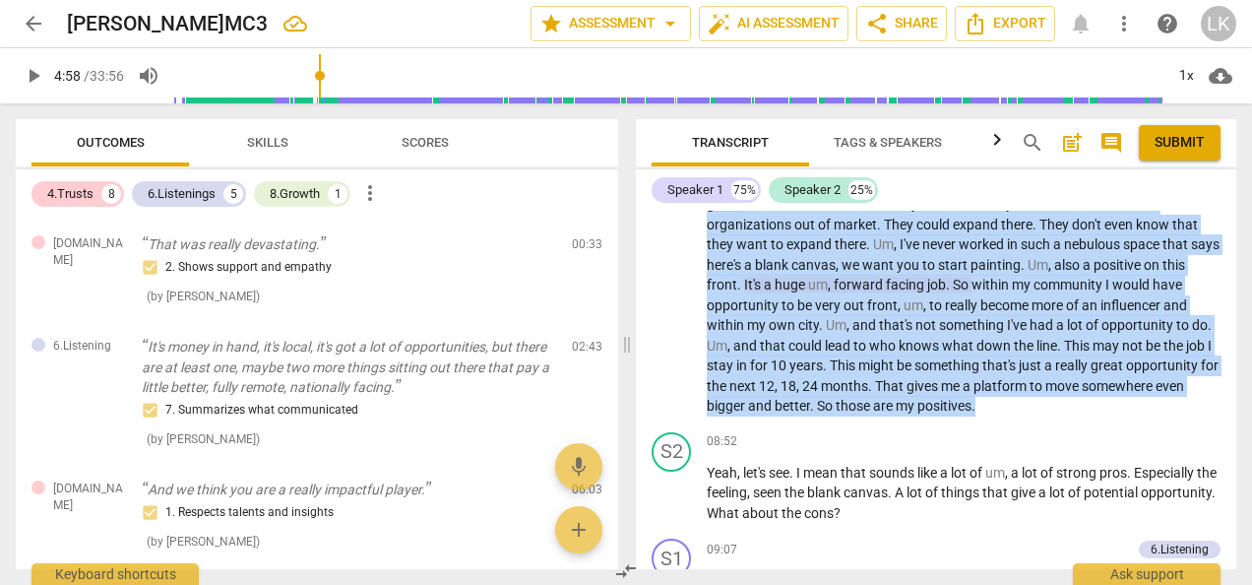
drag, startPoint x: 707, startPoint y: 410, endPoint x: 1201, endPoint y: 415, distance: 494.2
click at [1201, 415] on p "Has a lot of stuff and knows a lot of people and as well connected , um , liter…" at bounding box center [964, 113] width 514 height 605
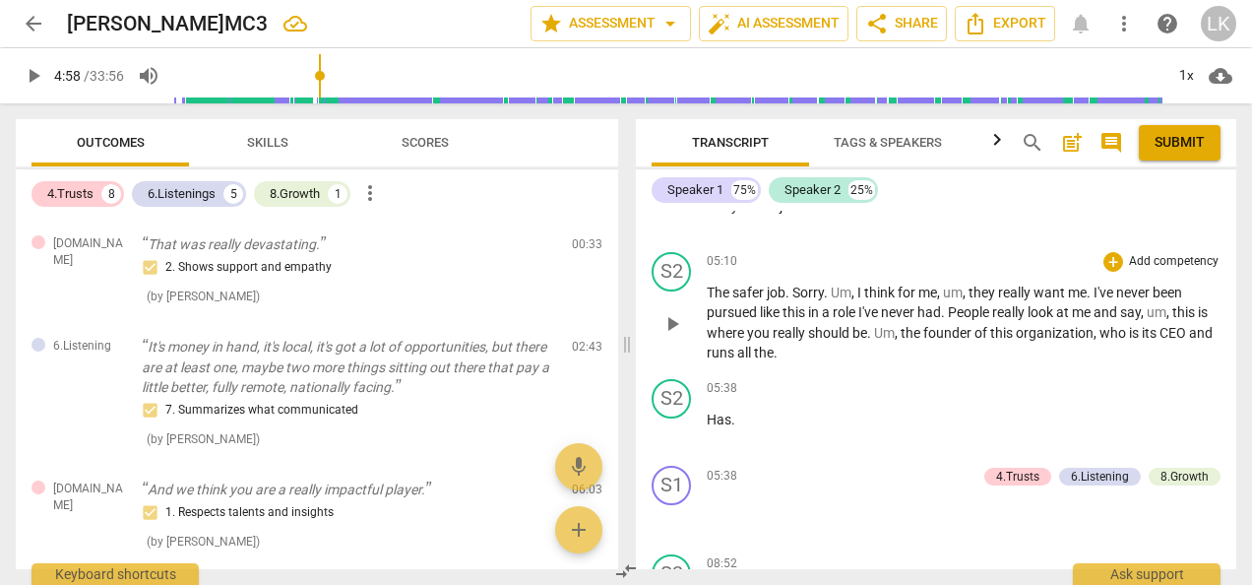
scroll to position [1882, 0]
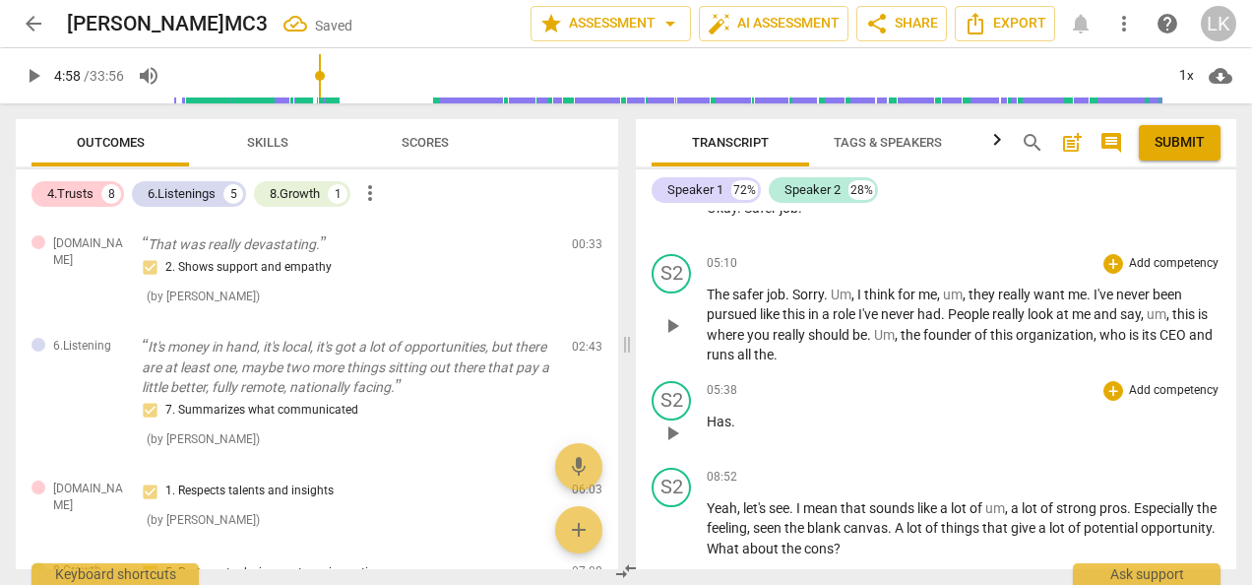
click at [809, 349] on p "The safer job . Sorry . Um , I think for me , um , they really want me . I've n…" at bounding box center [964, 325] width 514 height 81
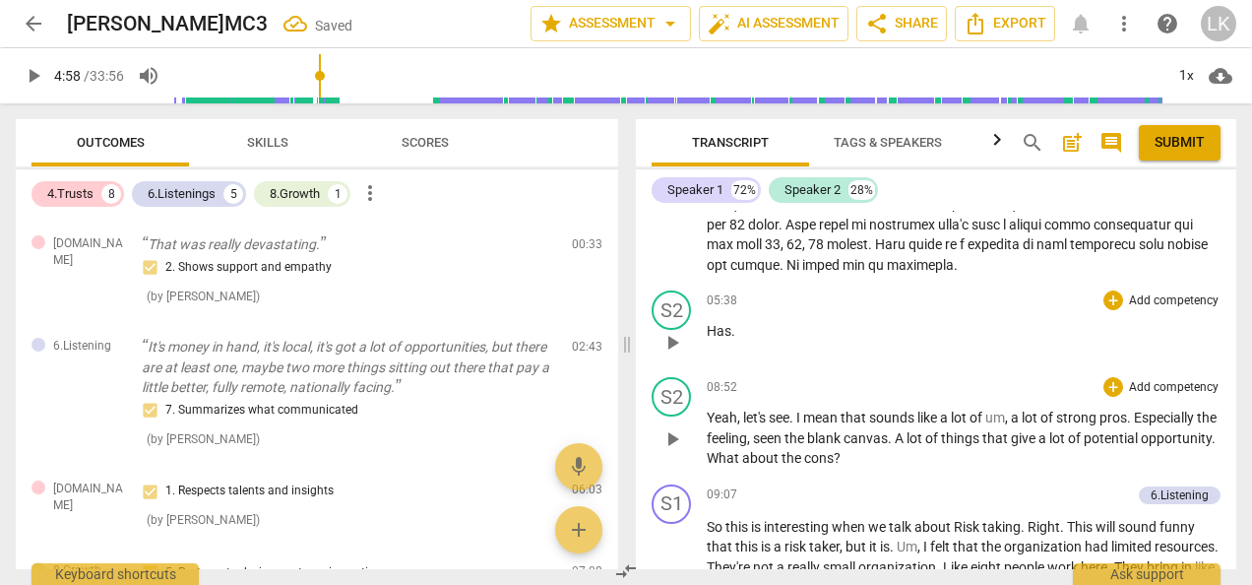
scroll to position [2571, 0]
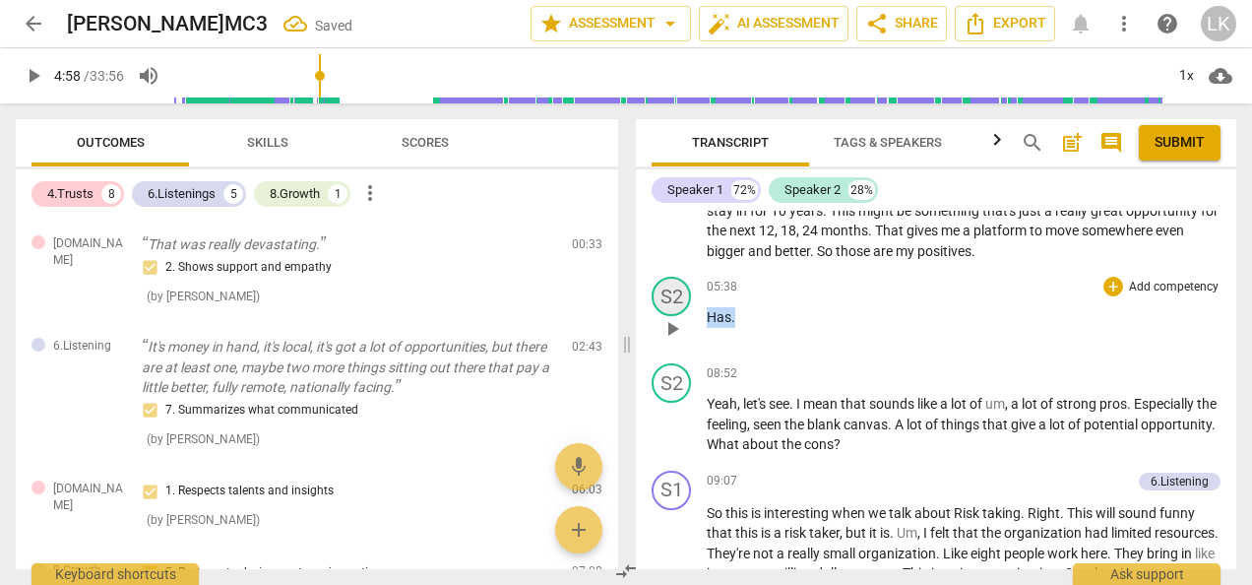
drag, startPoint x: 747, startPoint y: 333, endPoint x: 679, endPoint y: 328, distance: 68.1
click at [679, 328] on div "S2 play_arrow pause 05:38 + Add competency keyboard_arrow_right Has ." at bounding box center [936, 312] width 601 height 87
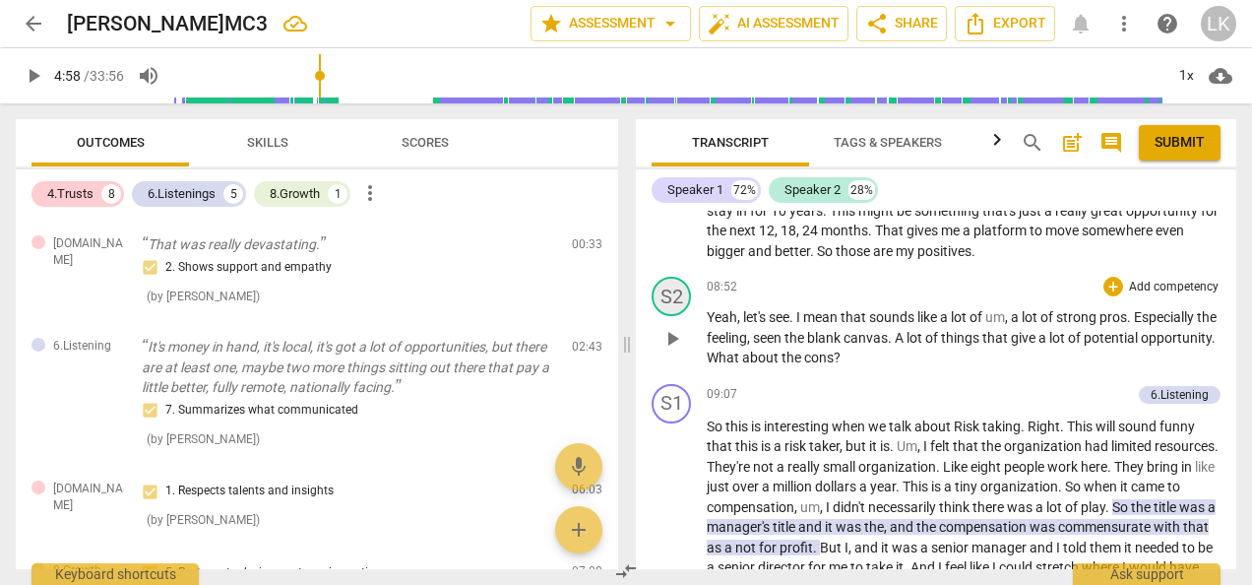
click at [682, 316] on div "S2" at bounding box center [671, 296] width 39 height 39
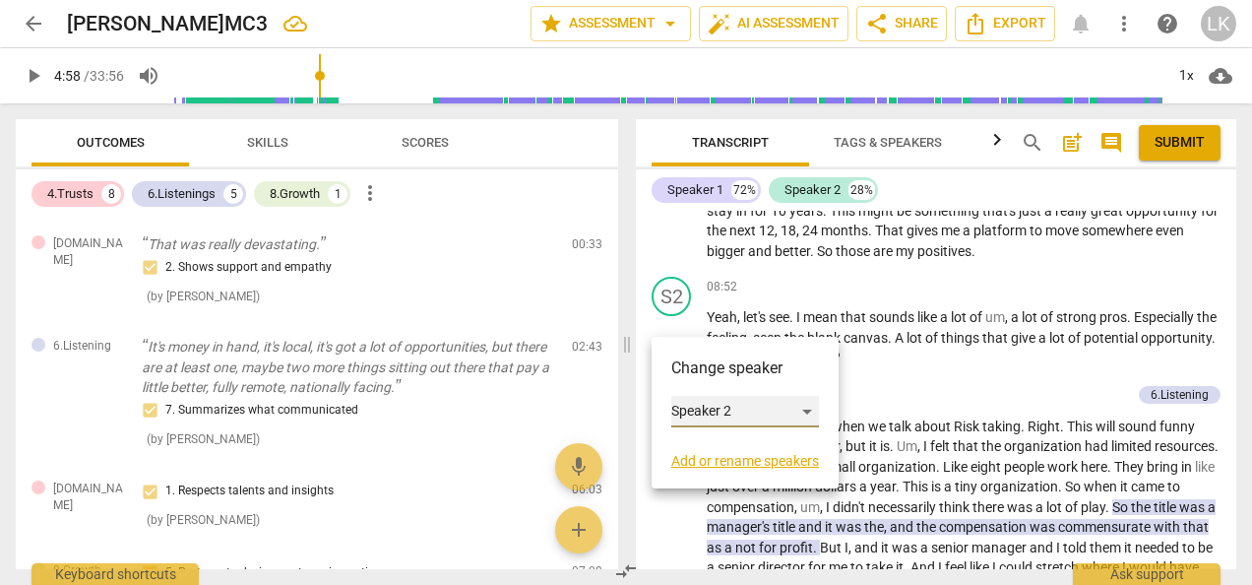
click at [730, 410] on div "Speaker 2" at bounding box center [745, 412] width 148 height 32
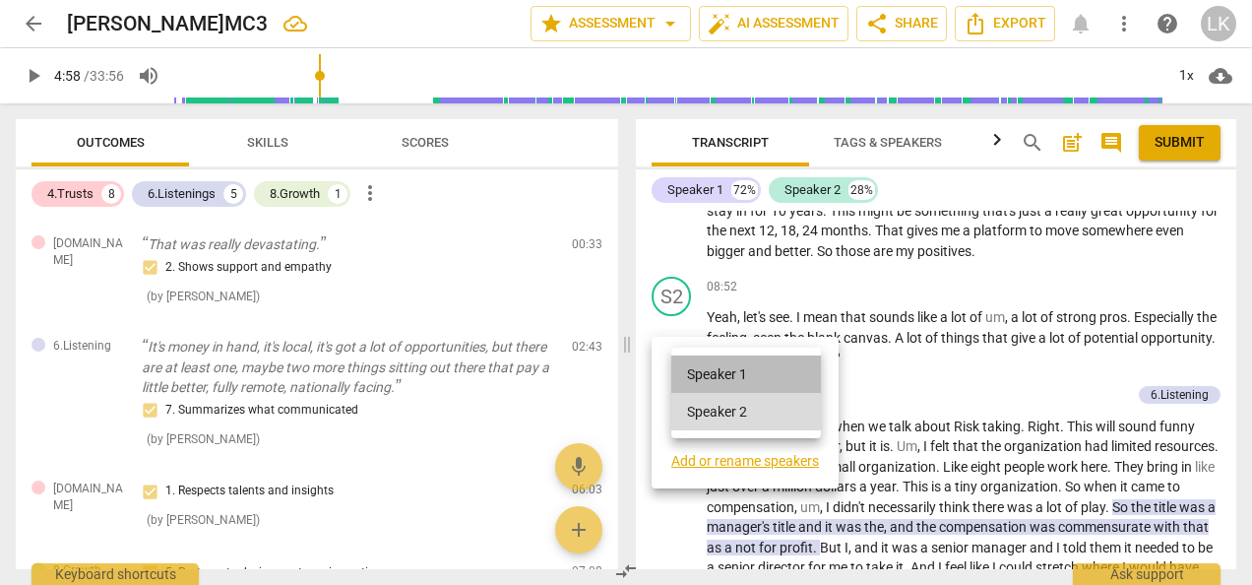
click at [723, 372] on li "Speaker 1" at bounding box center [746, 373] width 150 height 37
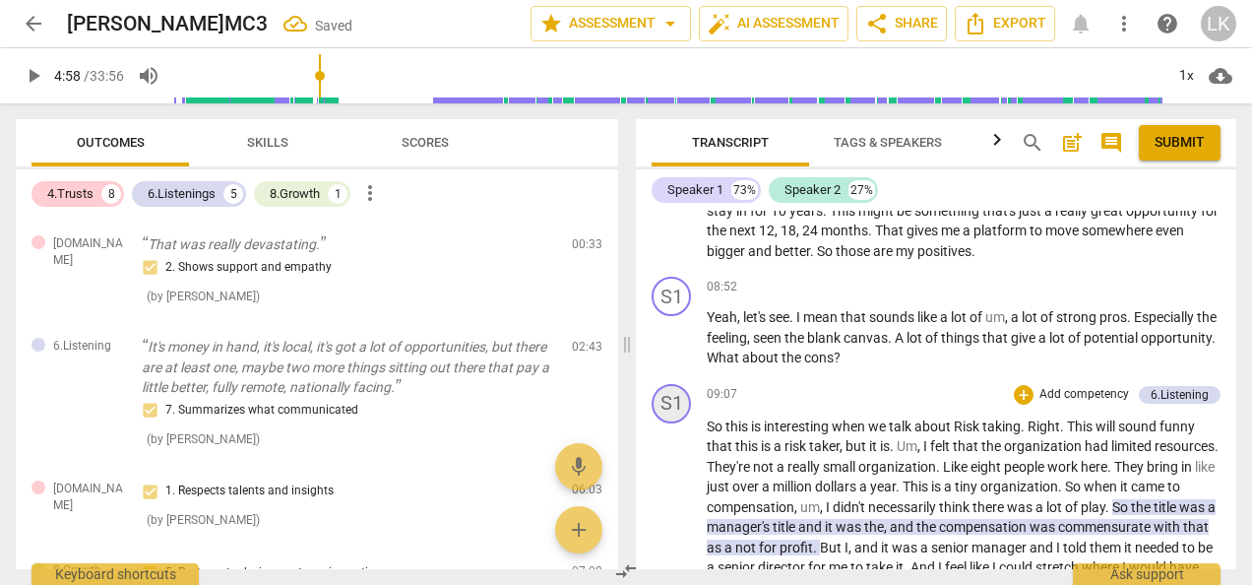
click at [677, 423] on div "S1" at bounding box center [671, 403] width 39 height 39
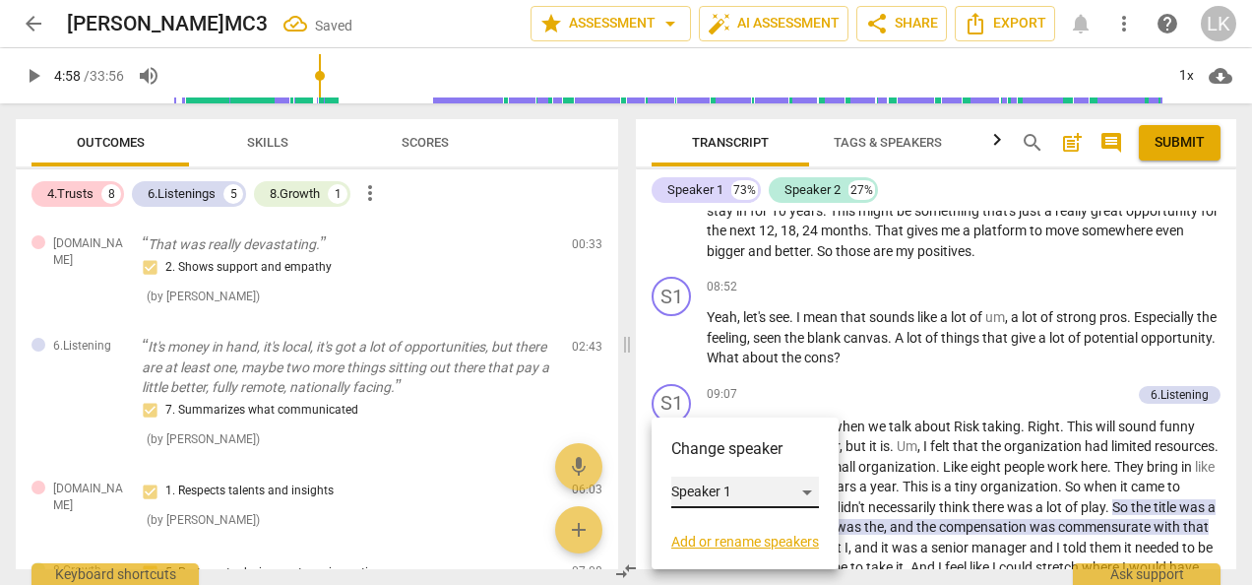
click at [681, 488] on div "Speaker 1" at bounding box center [745, 492] width 148 height 32
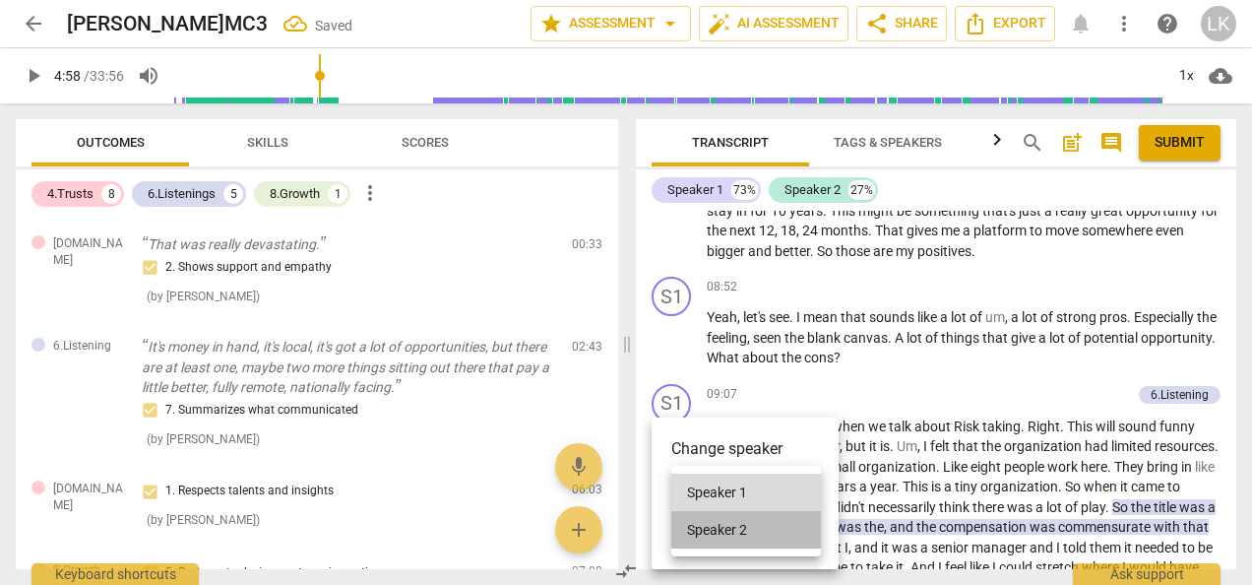
click at [689, 532] on li "Speaker 2" at bounding box center [746, 529] width 150 height 37
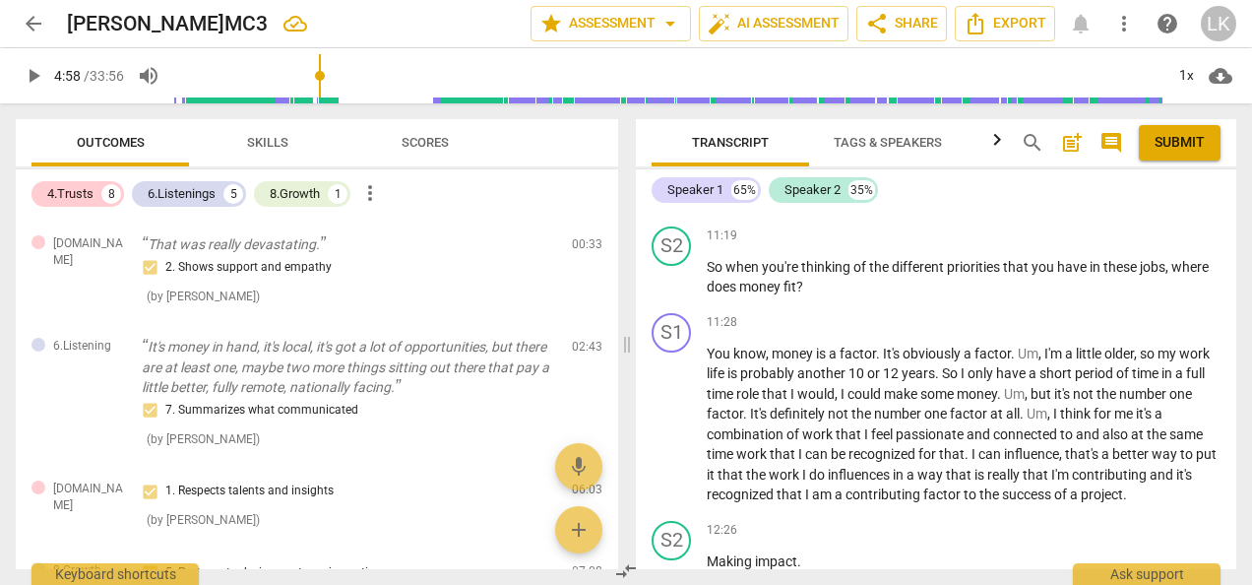
scroll to position [3261, 0]
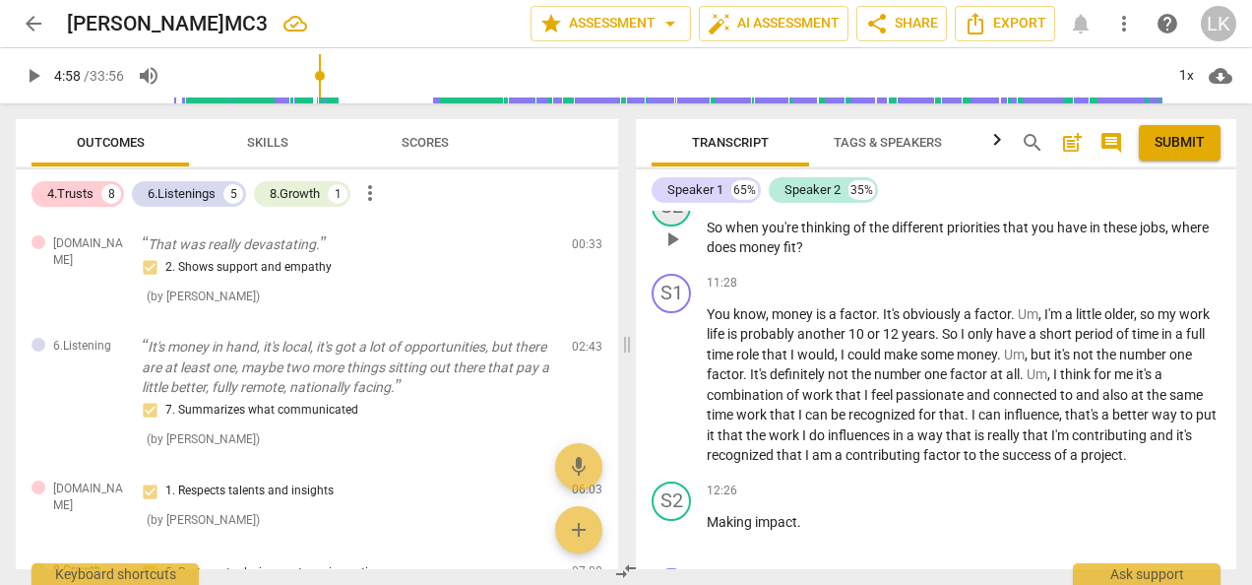
click at [672, 226] on div "S2" at bounding box center [671, 206] width 39 height 39
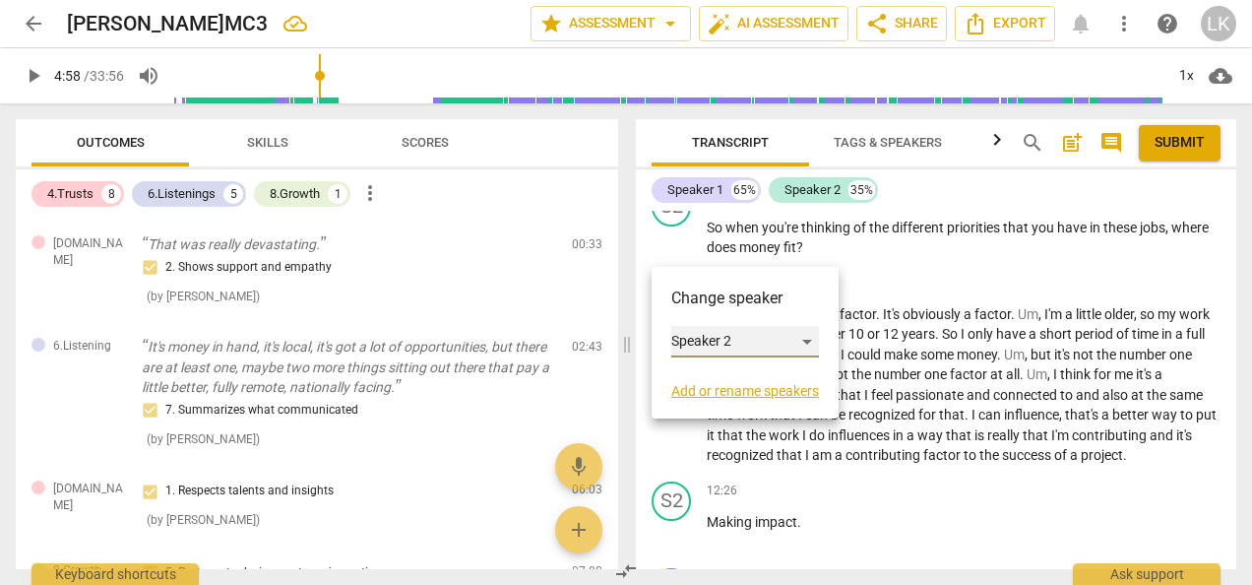
click at [705, 340] on div "Speaker 2" at bounding box center [745, 342] width 148 height 32
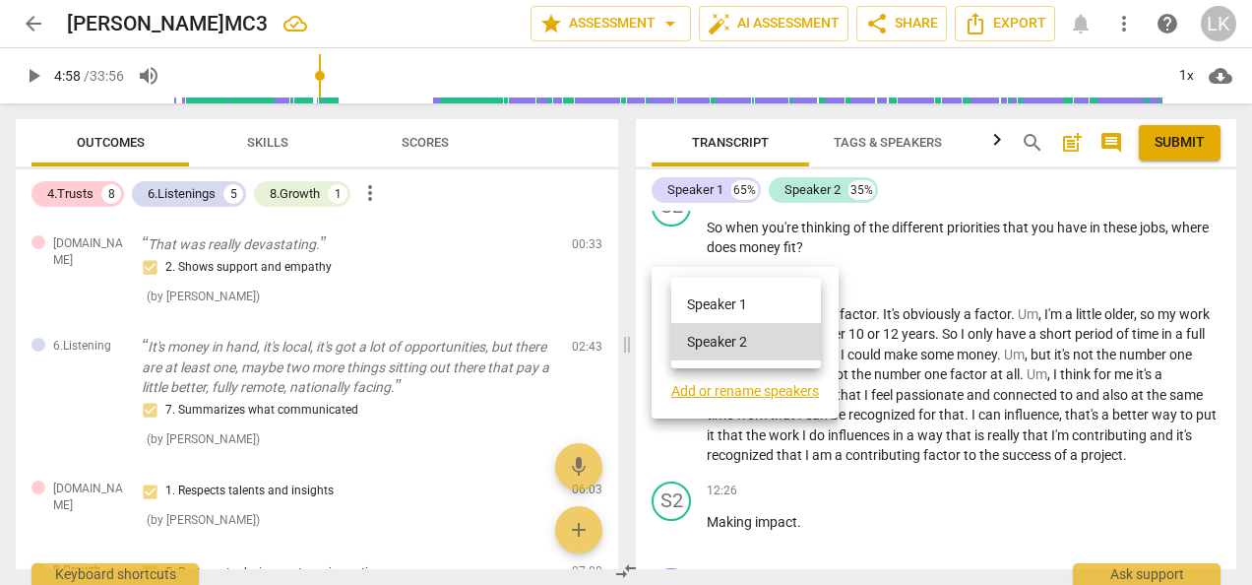
click at [707, 297] on li "Speaker 1" at bounding box center [746, 303] width 150 height 37
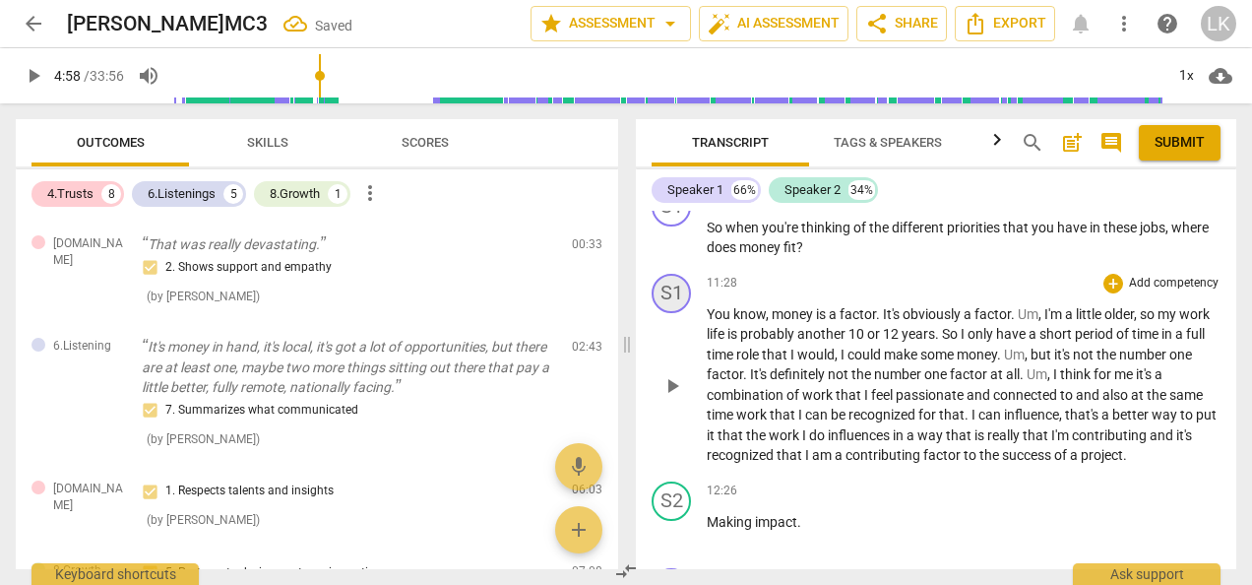
click at [676, 313] on div "S1" at bounding box center [671, 293] width 39 height 39
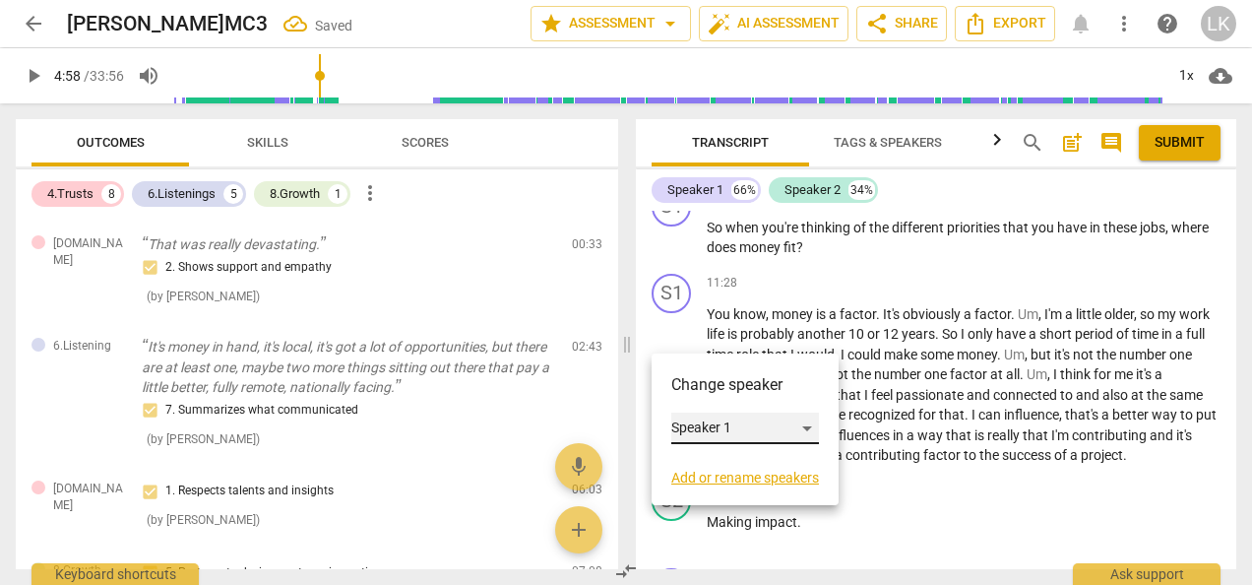
click at [687, 429] on div "Speaker 1" at bounding box center [745, 428] width 148 height 32
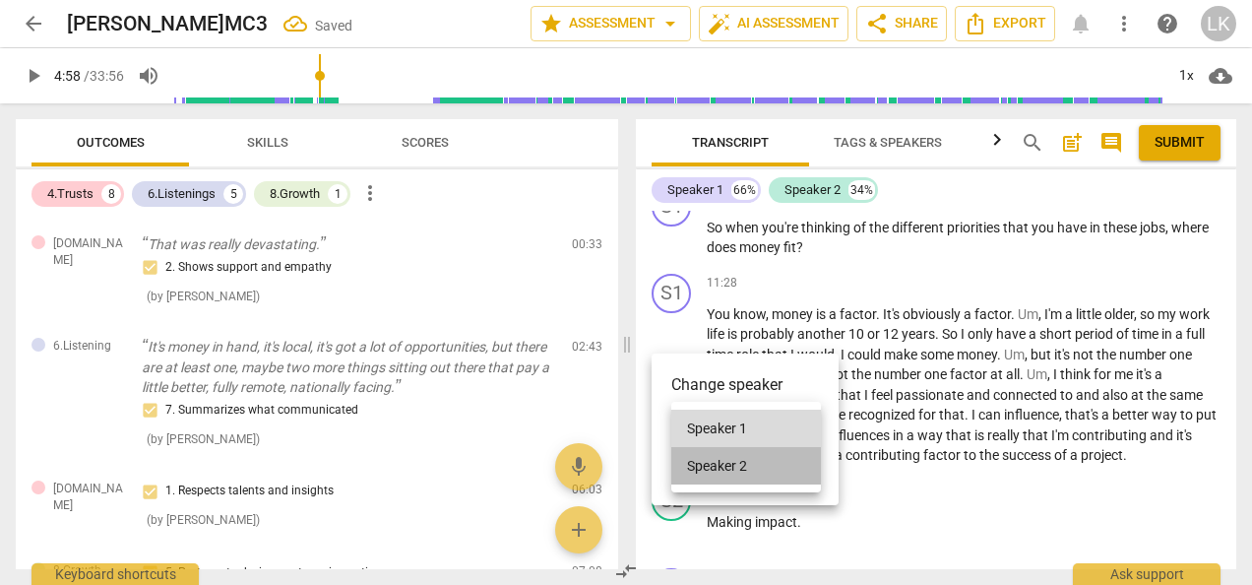
click at [688, 473] on li "Speaker 2" at bounding box center [746, 465] width 150 height 37
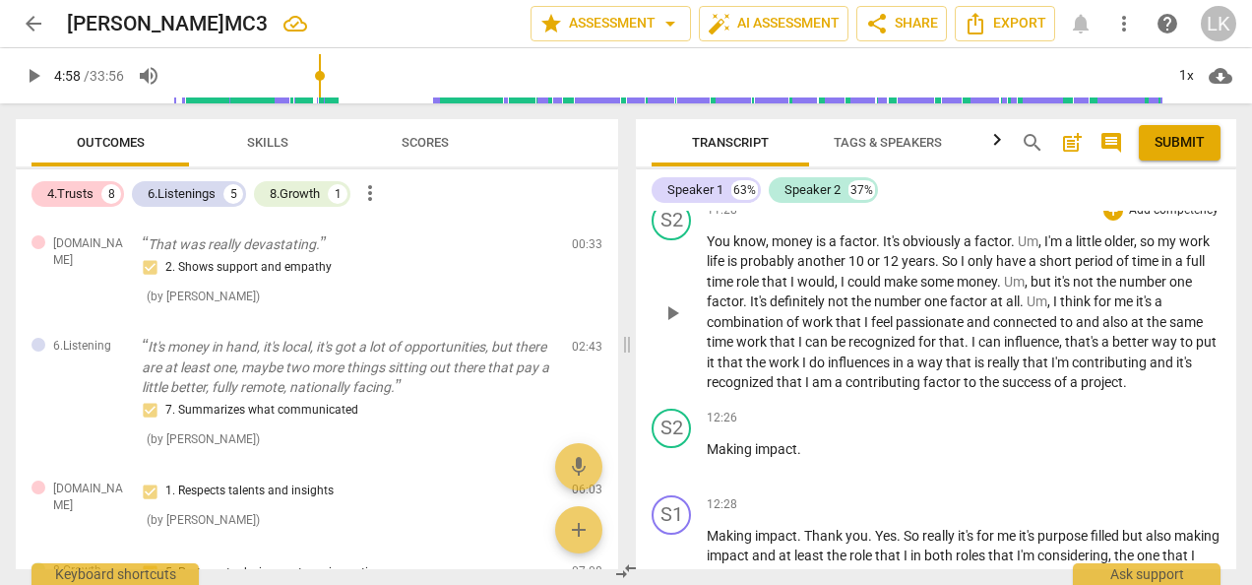
scroll to position [3359, 0]
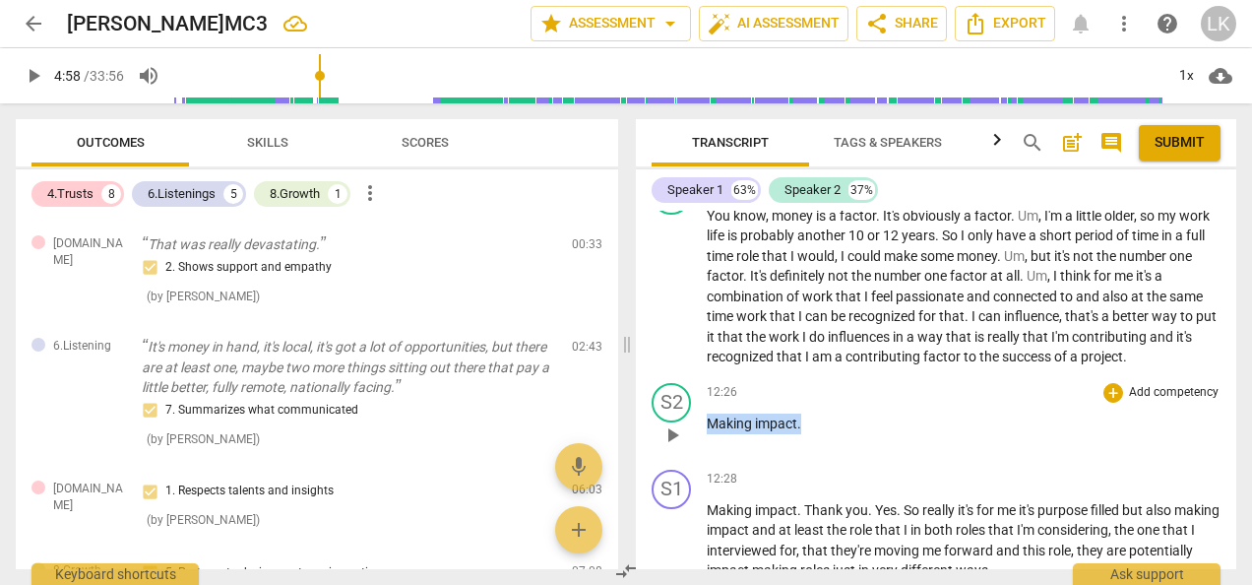
drag, startPoint x: 711, startPoint y: 461, endPoint x: 801, endPoint y: 457, distance: 90.7
click at [801, 434] on p "Making impact ." at bounding box center [964, 423] width 514 height 21
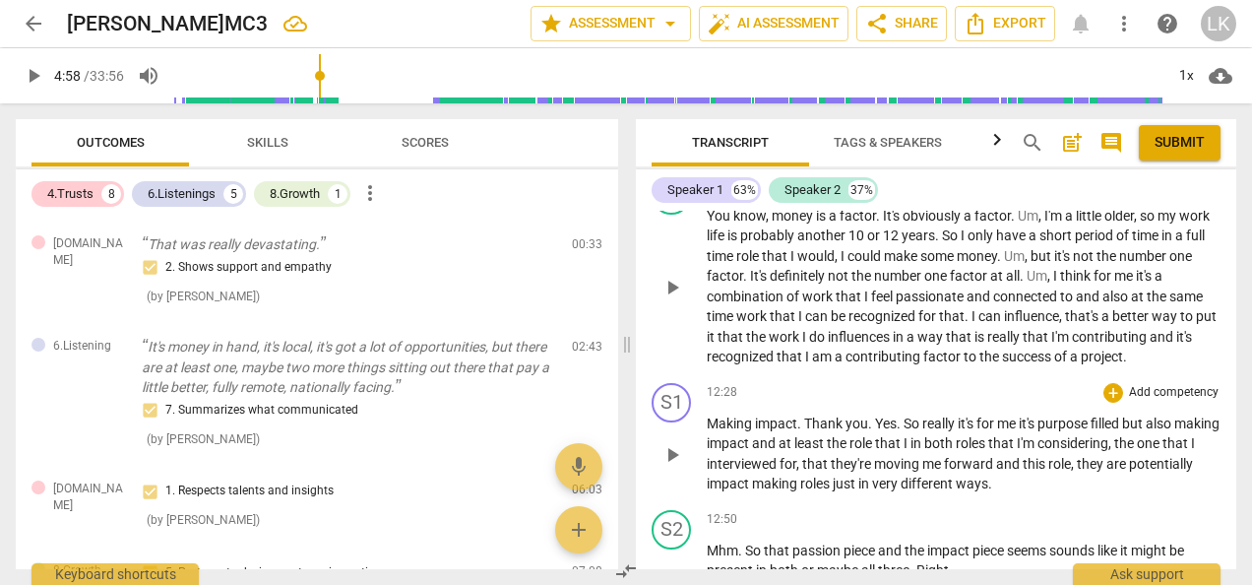
click at [707, 431] on span "Making" at bounding box center [731, 423] width 48 height 16
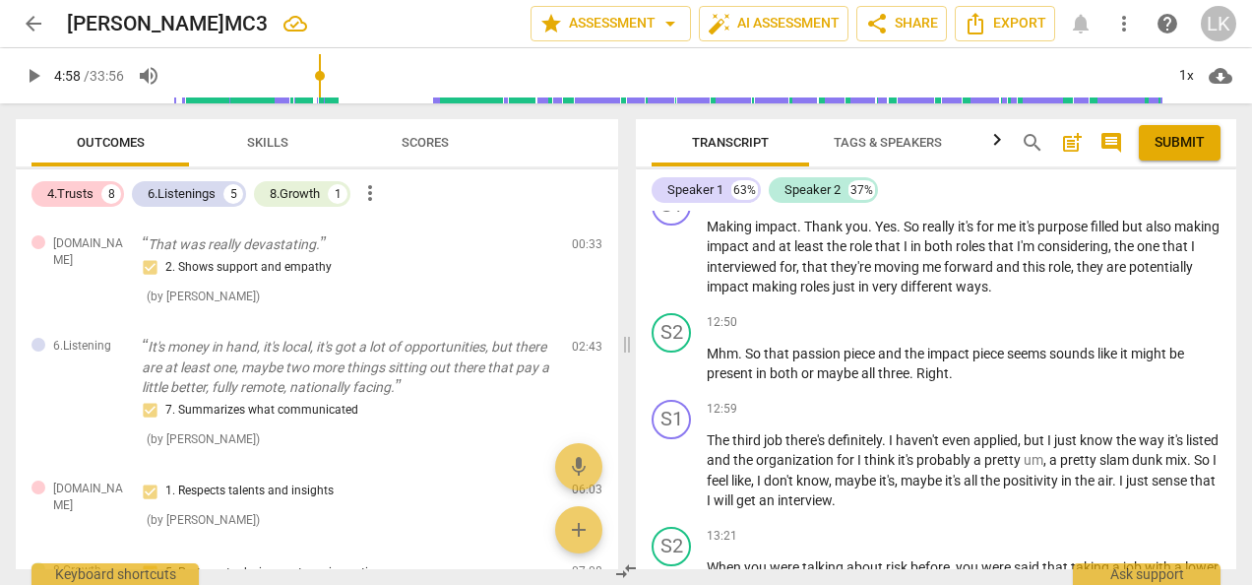
scroll to position [3457, 0]
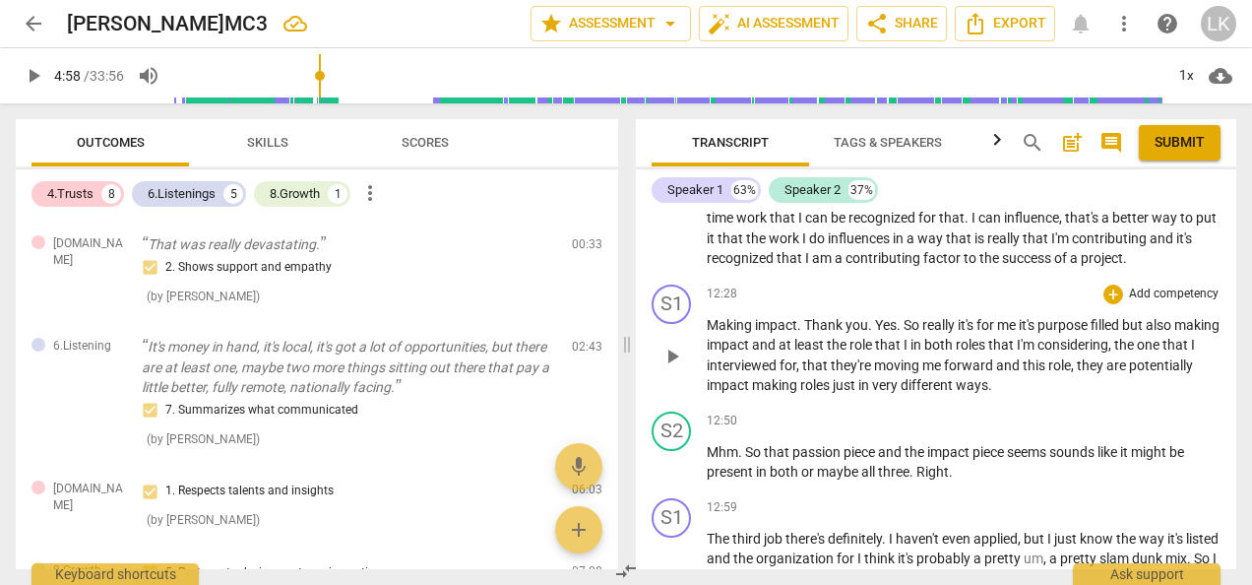
paste p
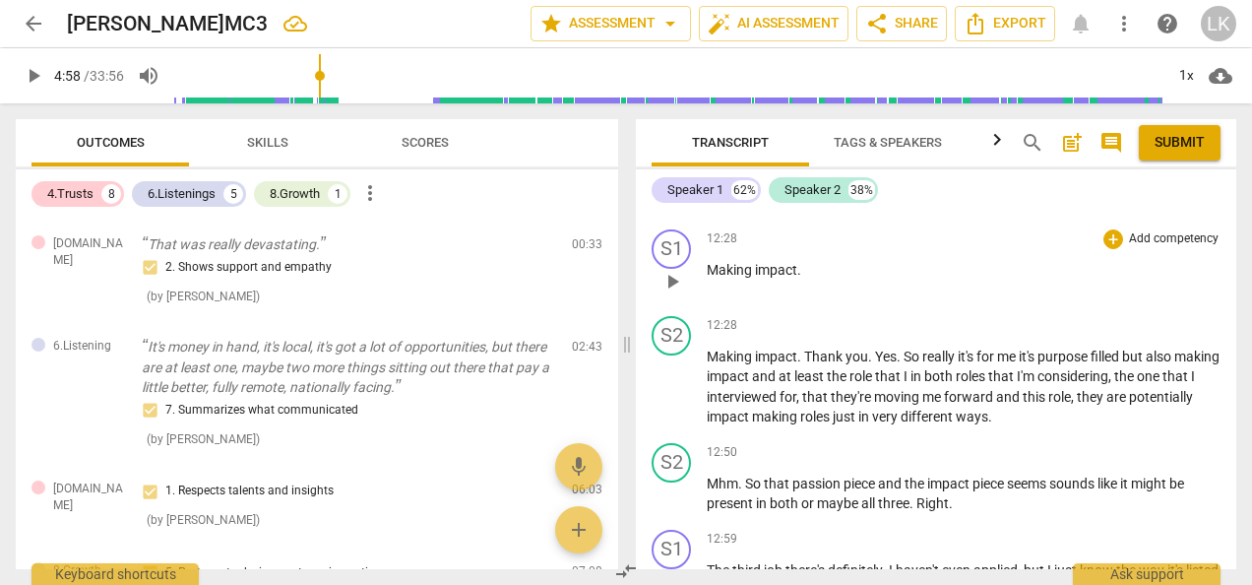
scroll to position [3556, 0]
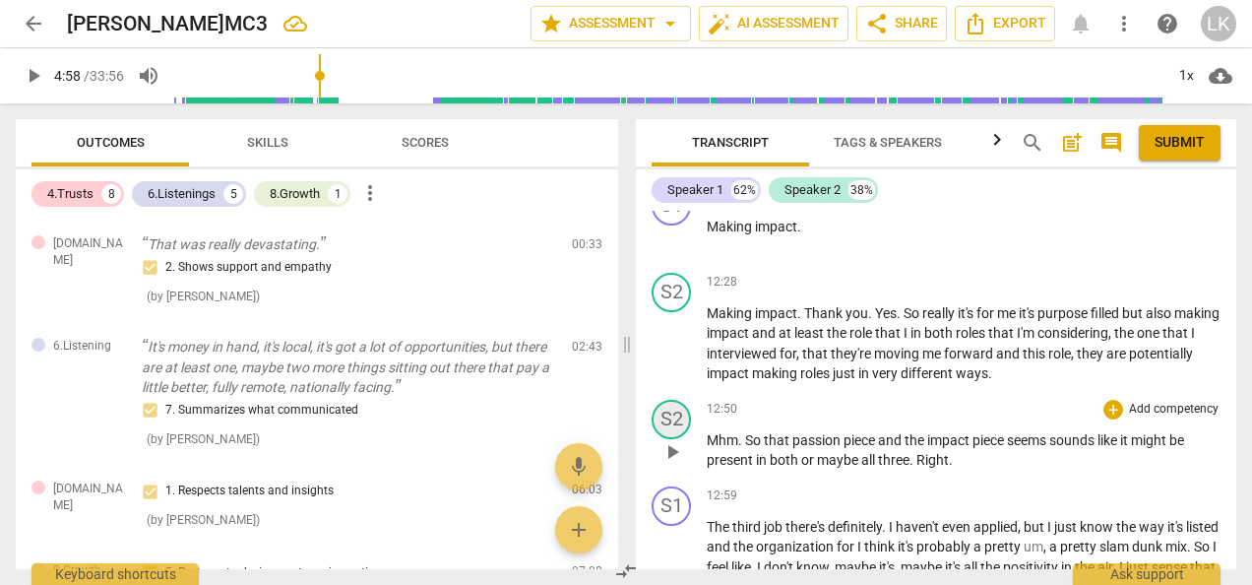
click at [681, 439] on div "S2" at bounding box center [671, 419] width 39 height 39
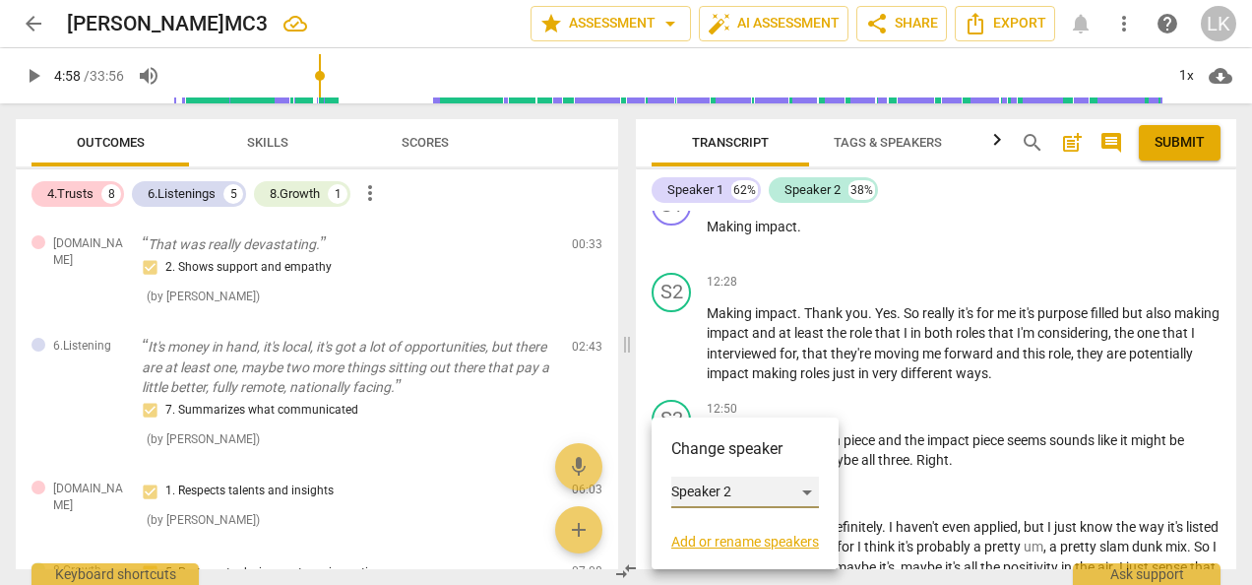
click at [687, 484] on div "Speaker 2" at bounding box center [745, 492] width 148 height 32
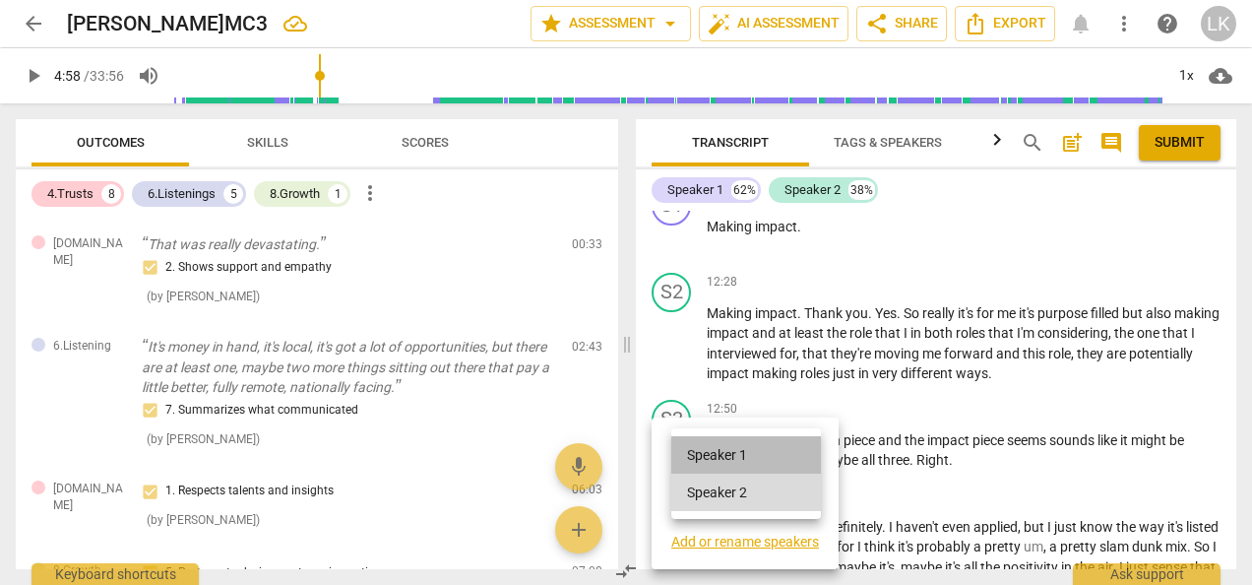
click at [694, 455] on li "Speaker 1" at bounding box center [746, 454] width 150 height 37
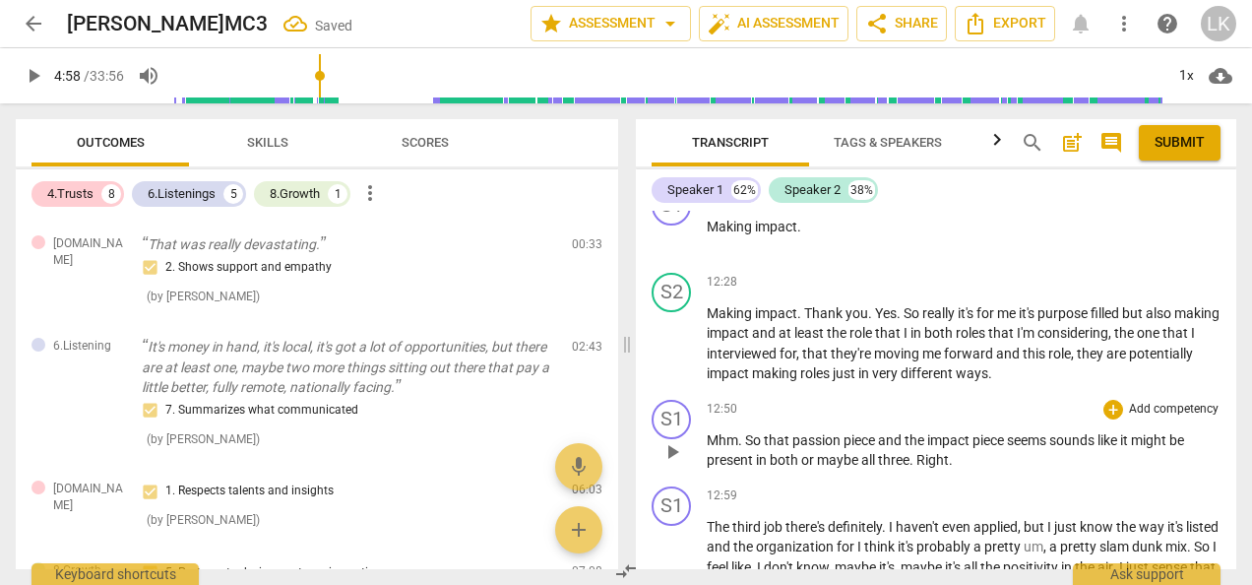
scroll to position [3753, 0]
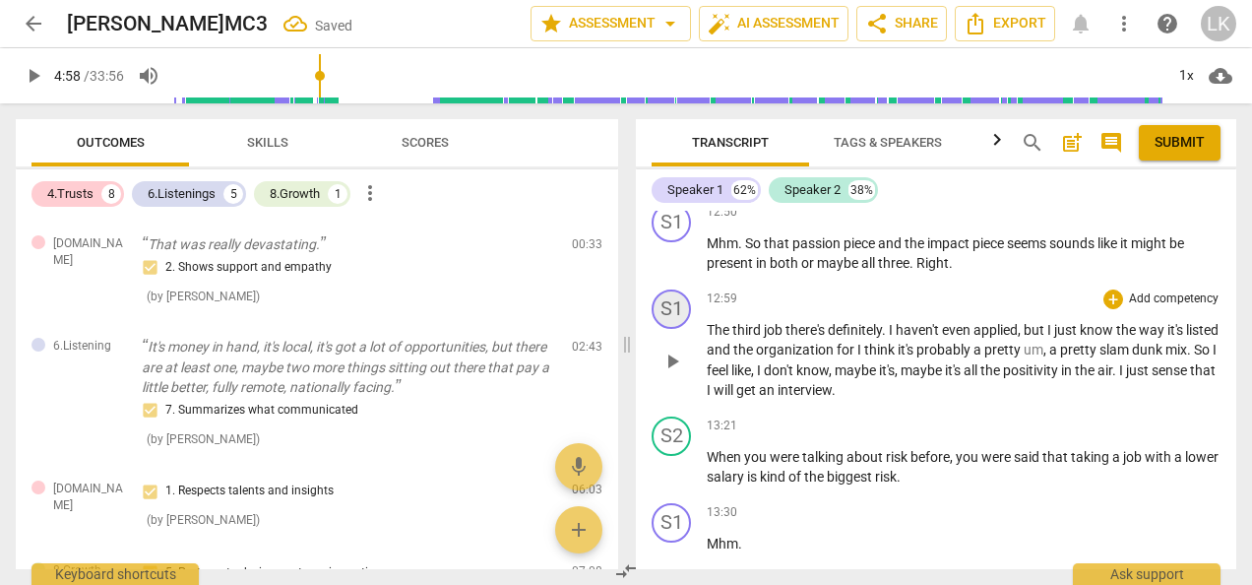
click at [668, 329] on div "S1" at bounding box center [671, 308] width 39 height 39
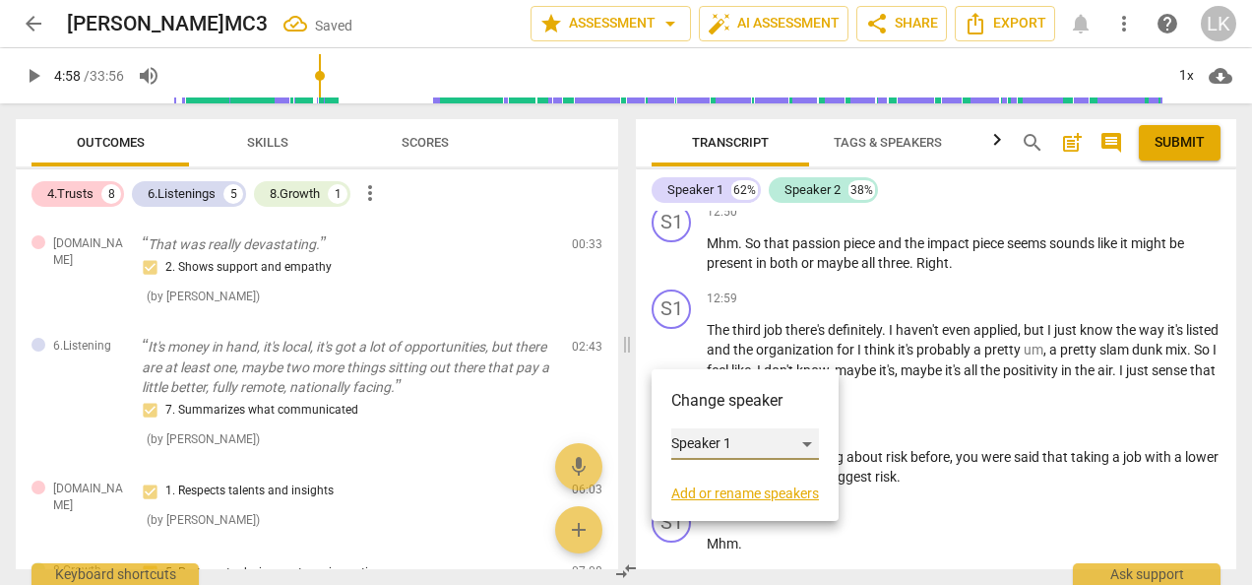
click at [711, 440] on div "Speaker 1" at bounding box center [745, 444] width 148 height 32
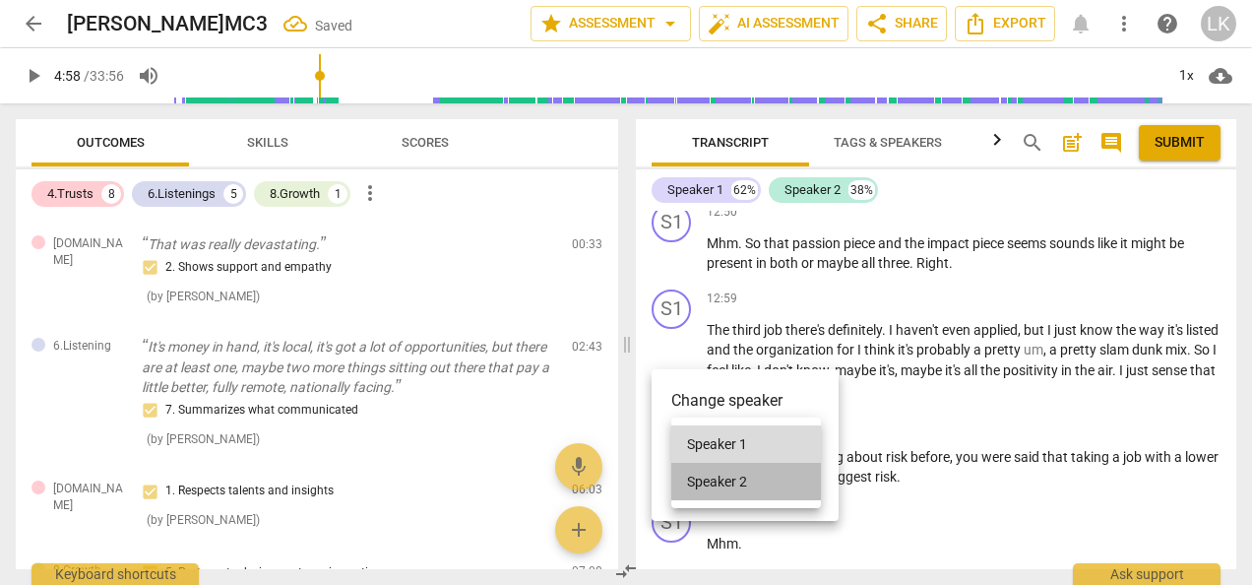
click at [715, 478] on li "Speaker 2" at bounding box center [746, 481] width 150 height 37
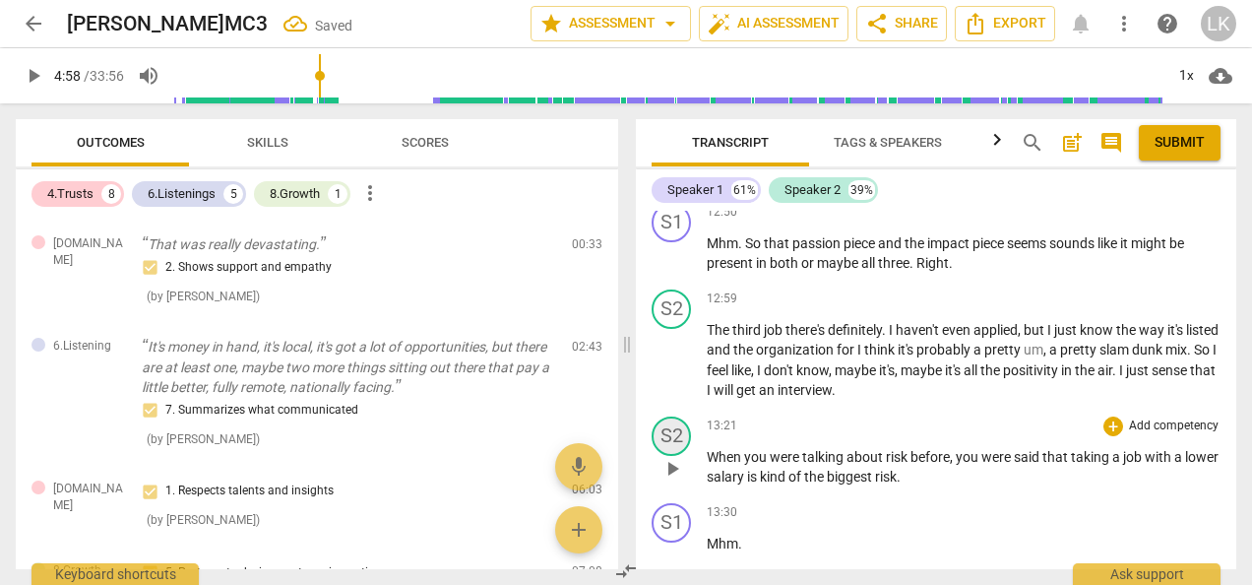
click at [671, 456] on div "S2" at bounding box center [671, 435] width 39 height 39
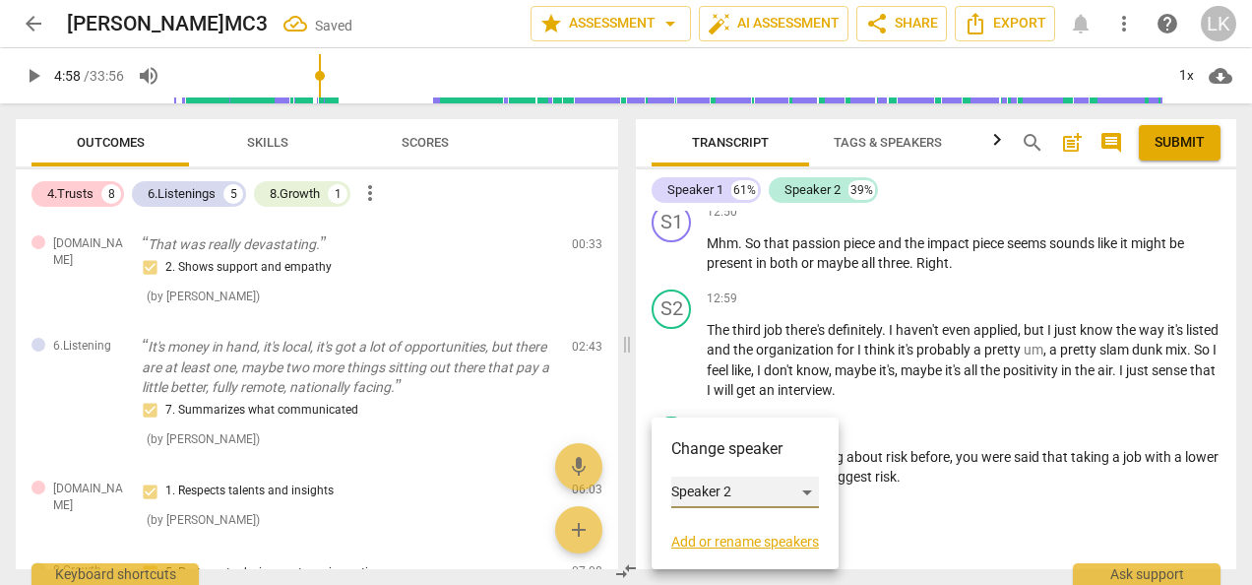
click at [678, 490] on div "Speaker 2" at bounding box center [745, 492] width 148 height 32
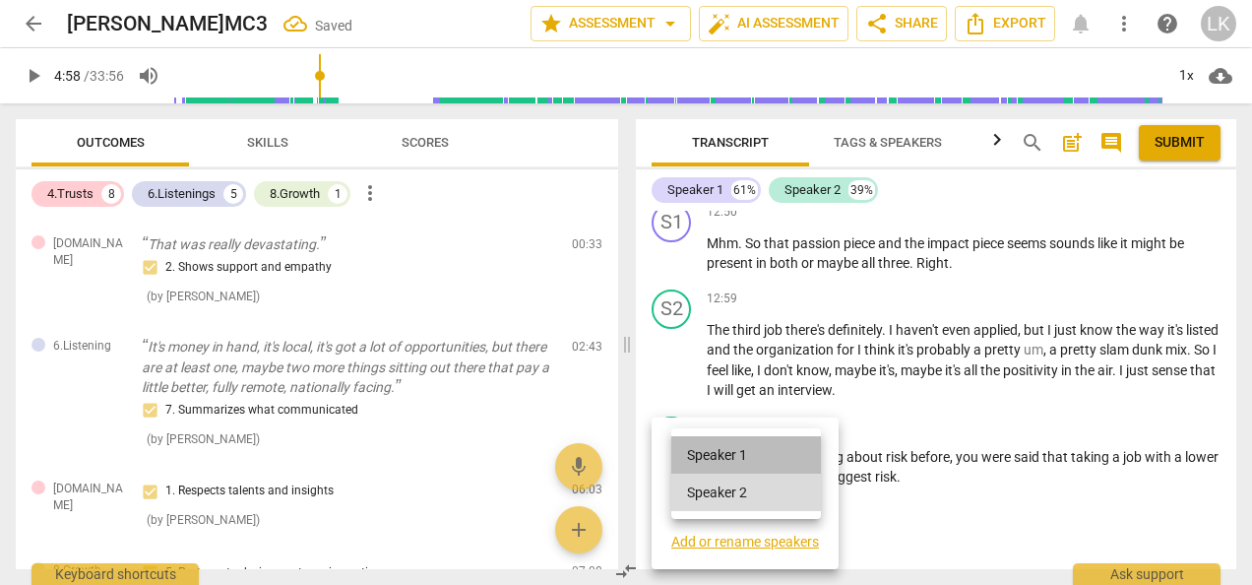
click at [693, 446] on li "Speaker 1" at bounding box center [746, 454] width 150 height 37
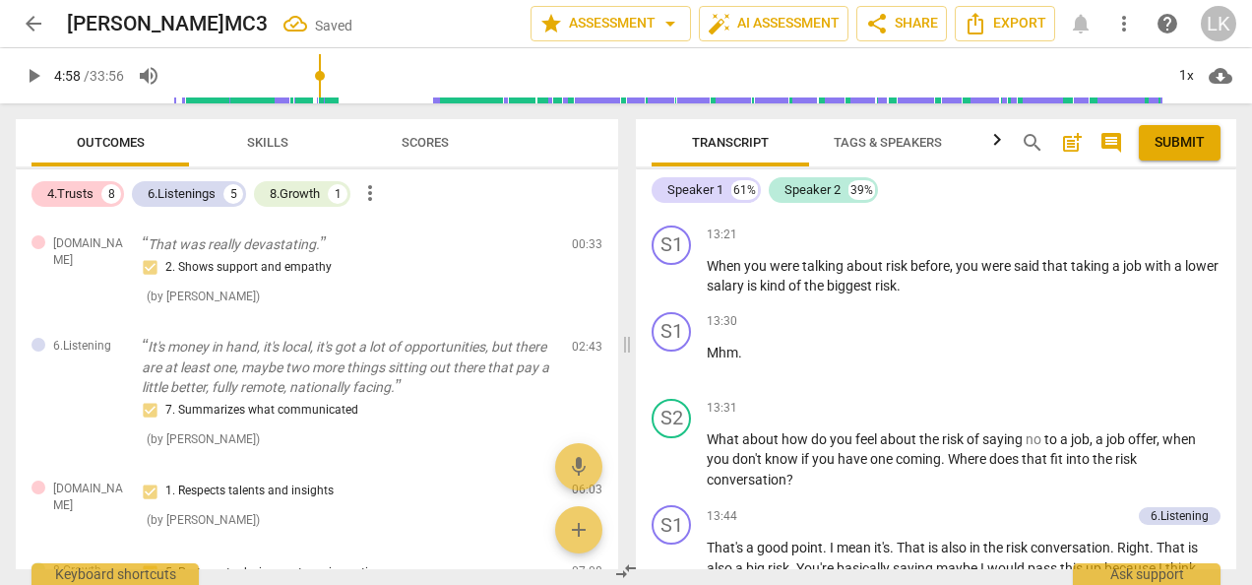
scroll to position [3950, 0]
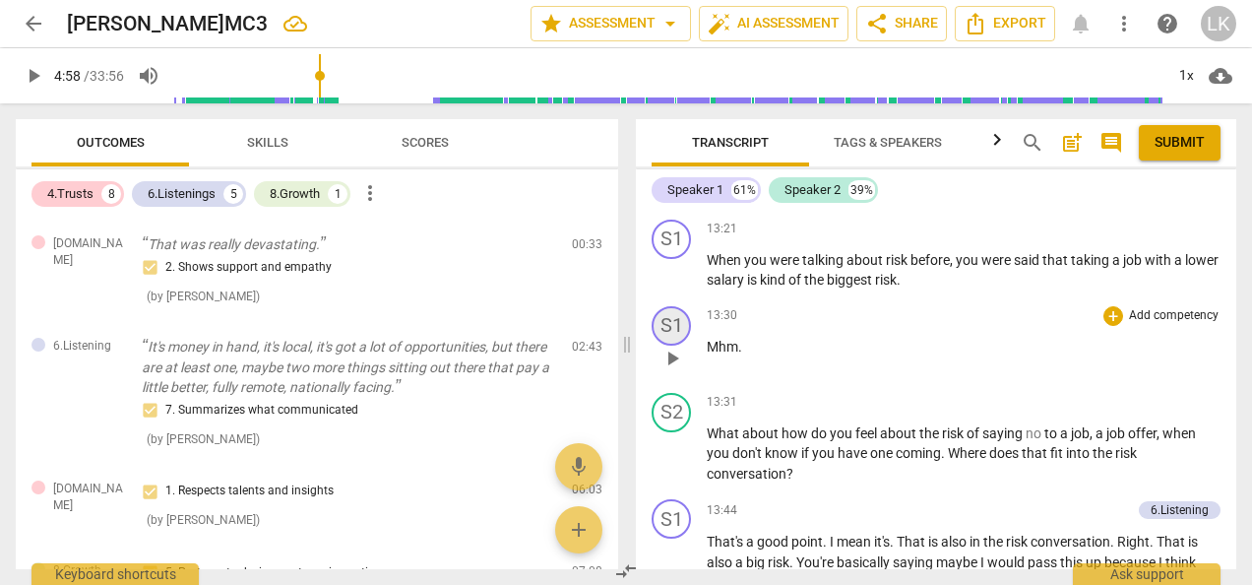
click at [667, 346] on div "S1" at bounding box center [671, 325] width 39 height 39
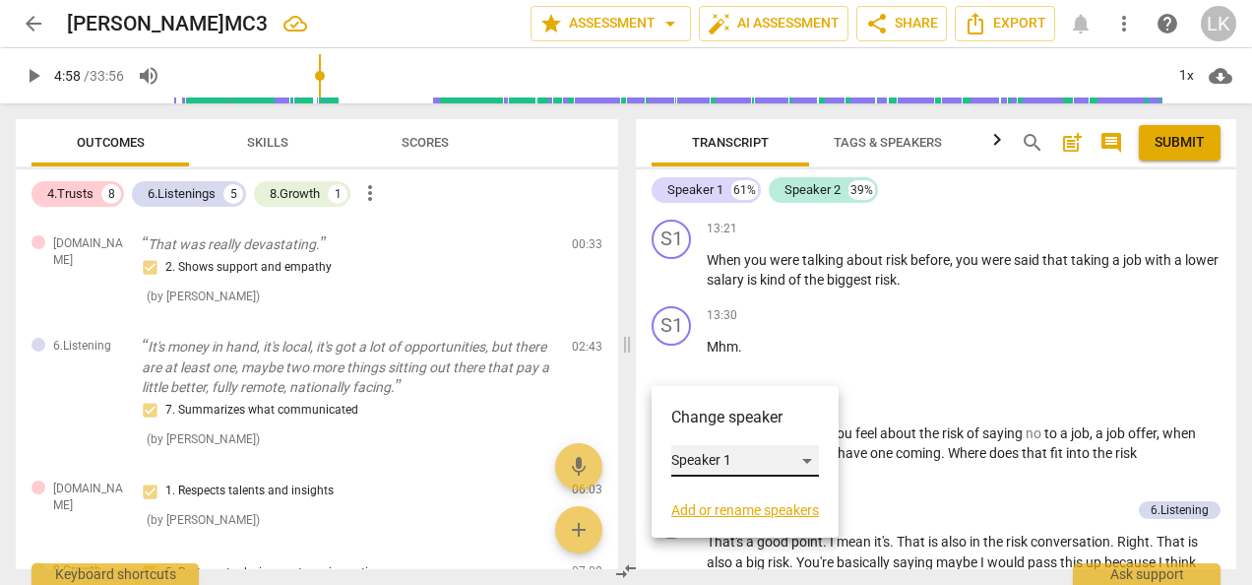
click at [678, 452] on div "Speaker 1" at bounding box center [745, 461] width 148 height 32
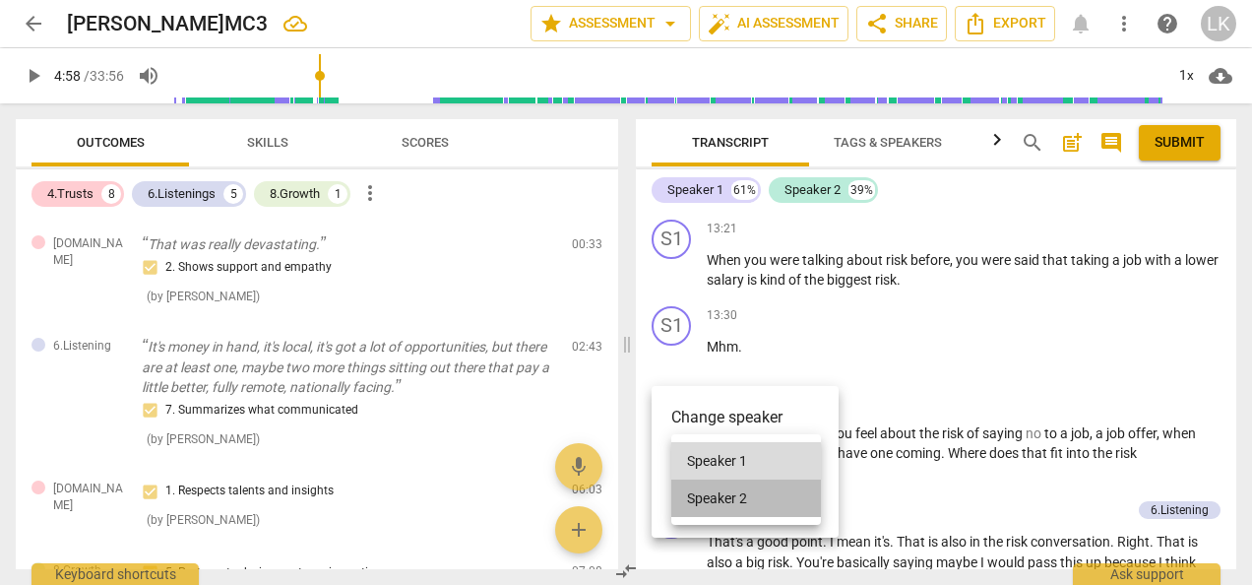
click at [685, 498] on li "Speaker 2" at bounding box center [746, 497] width 150 height 37
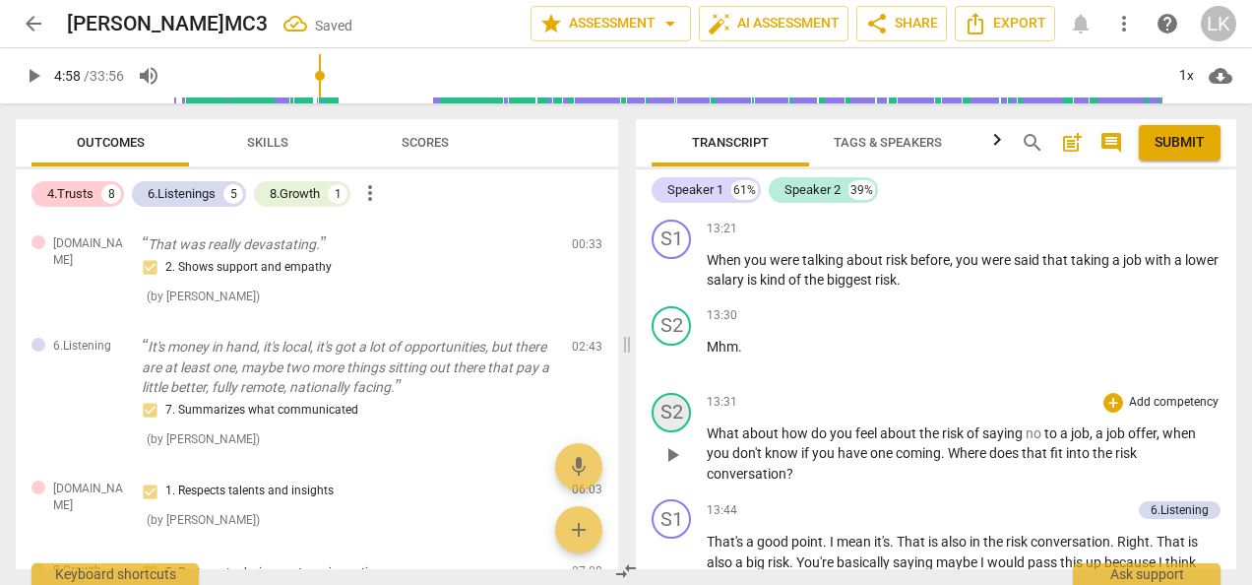
click at [666, 432] on div "S2" at bounding box center [671, 412] width 39 height 39
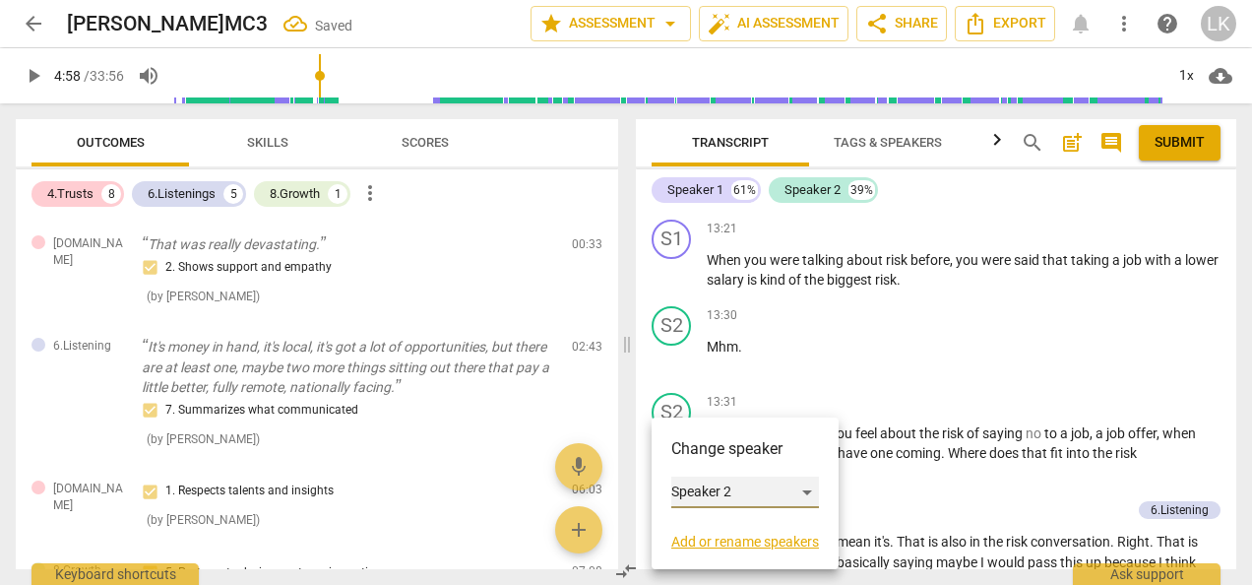
click at [673, 486] on div "Speaker 2" at bounding box center [745, 492] width 148 height 32
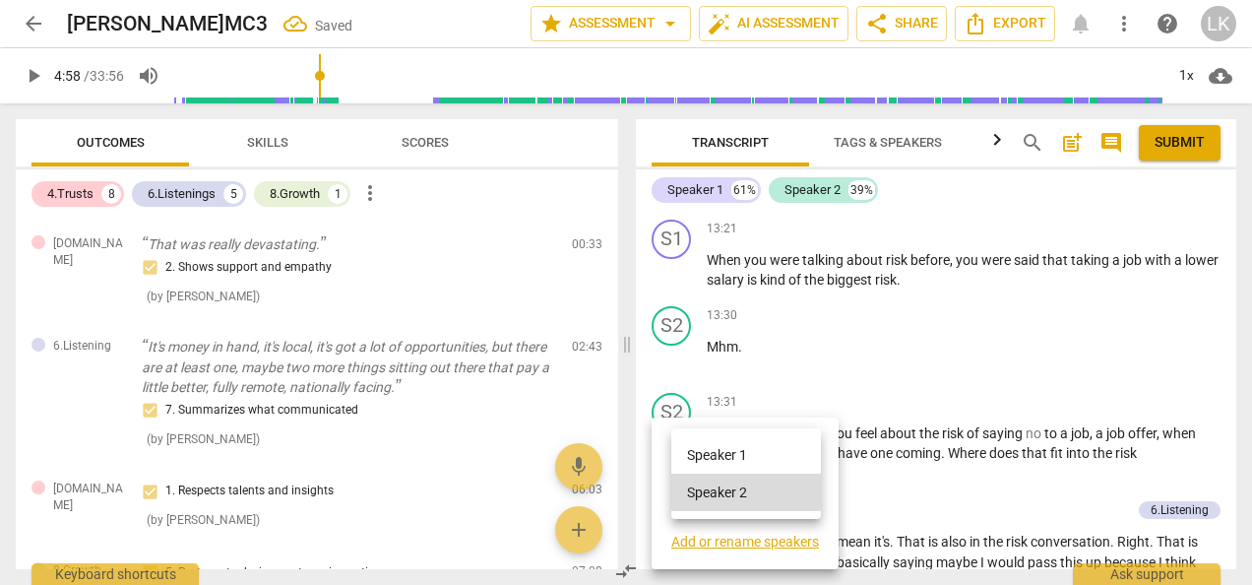
click at [678, 455] on li "Speaker 1" at bounding box center [746, 454] width 150 height 37
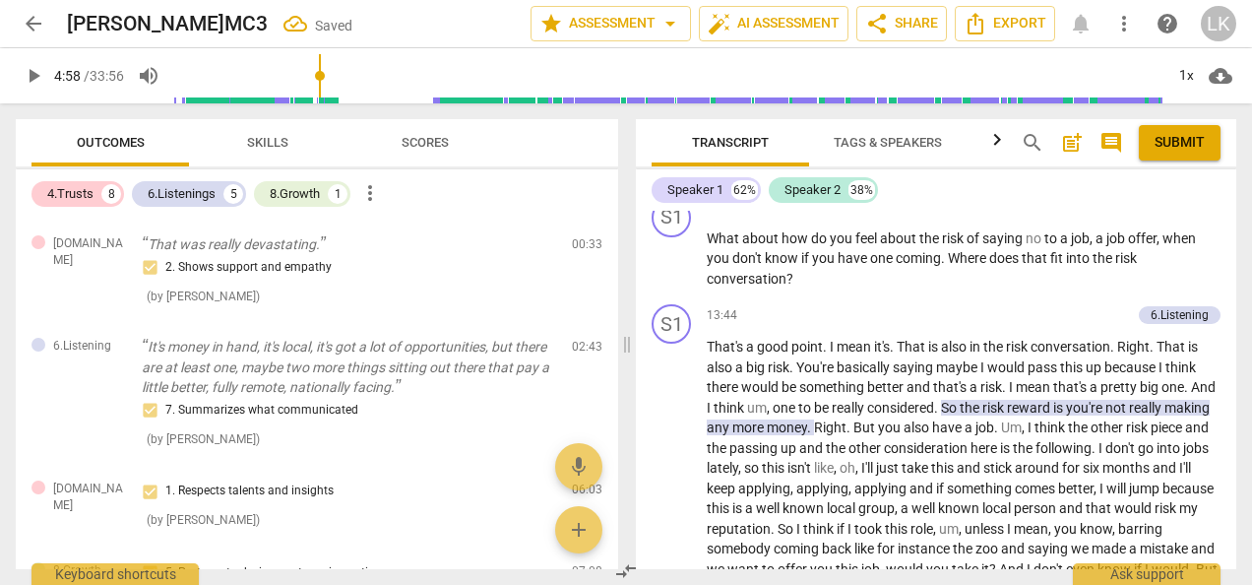
scroll to position [4147, 0]
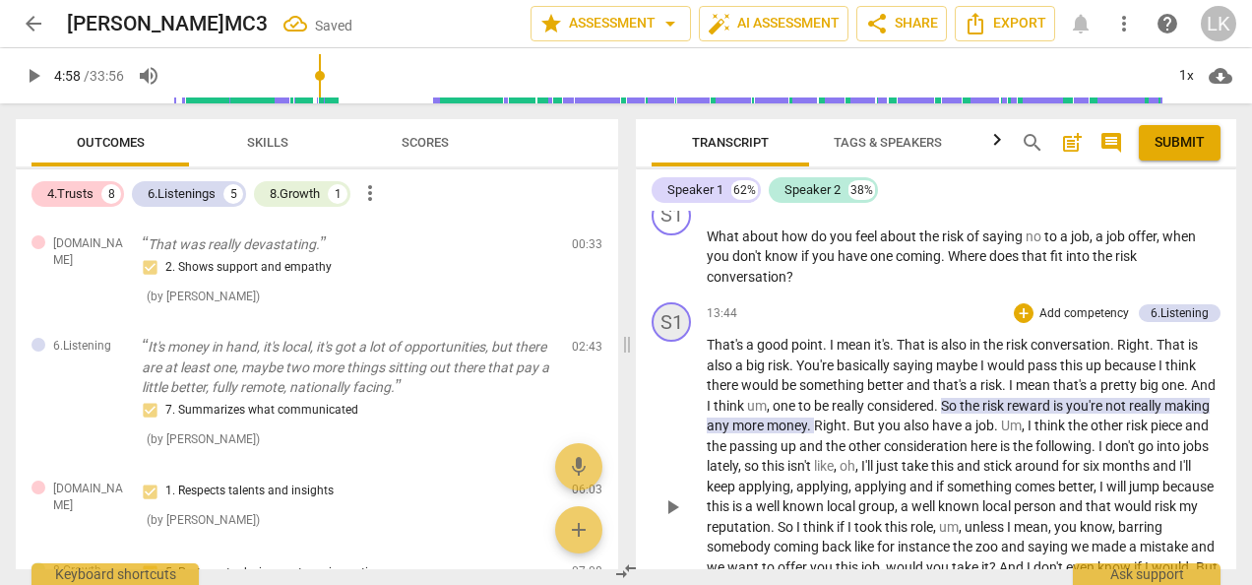
click at [673, 342] on div "S1" at bounding box center [671, 321] width 39 height 39
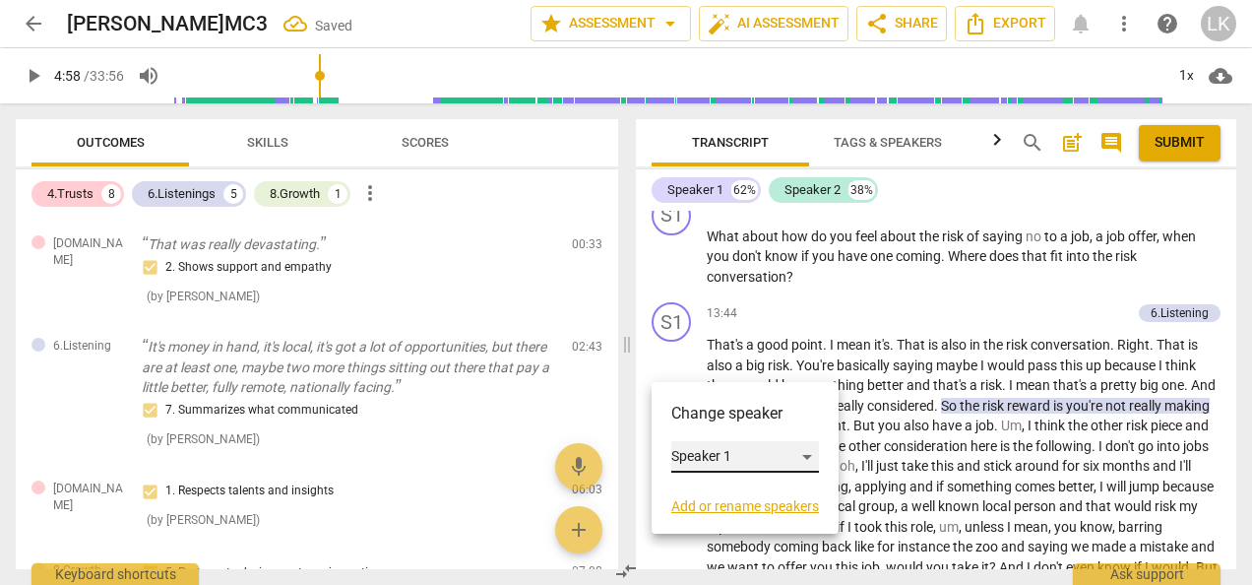
click at [698, 457] on div "Speaker 1" at bounding box center [745, 457] width 148 height 32
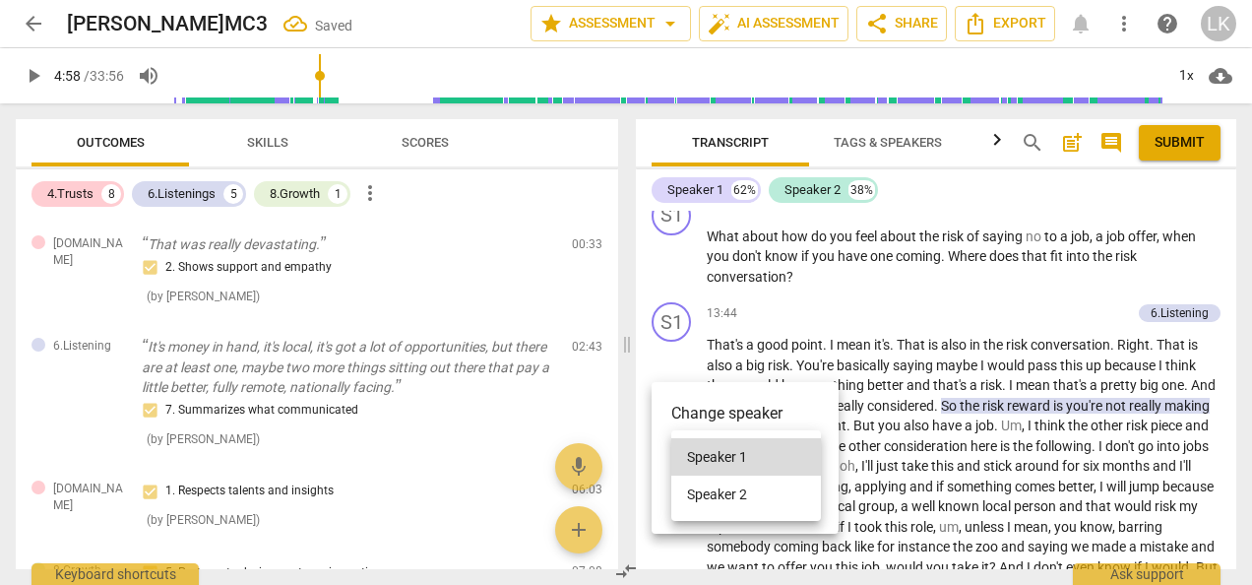
click at [709, 496] on li "Speaker 2" at bounding box center [746, 494] width 150 height 37
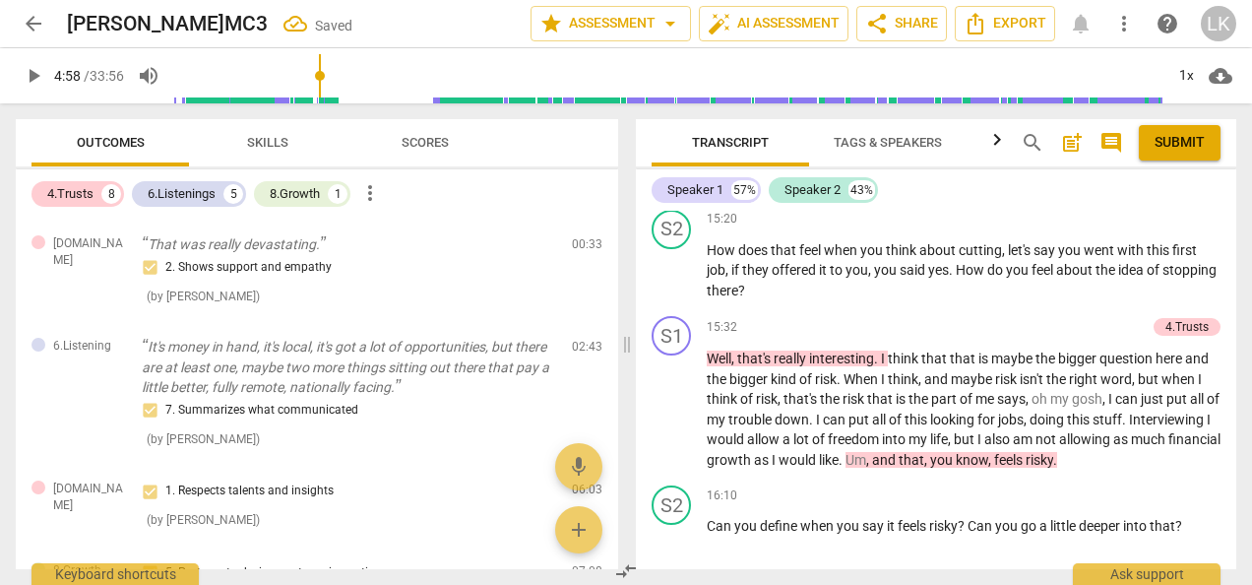
scroll to position [4639, 0]
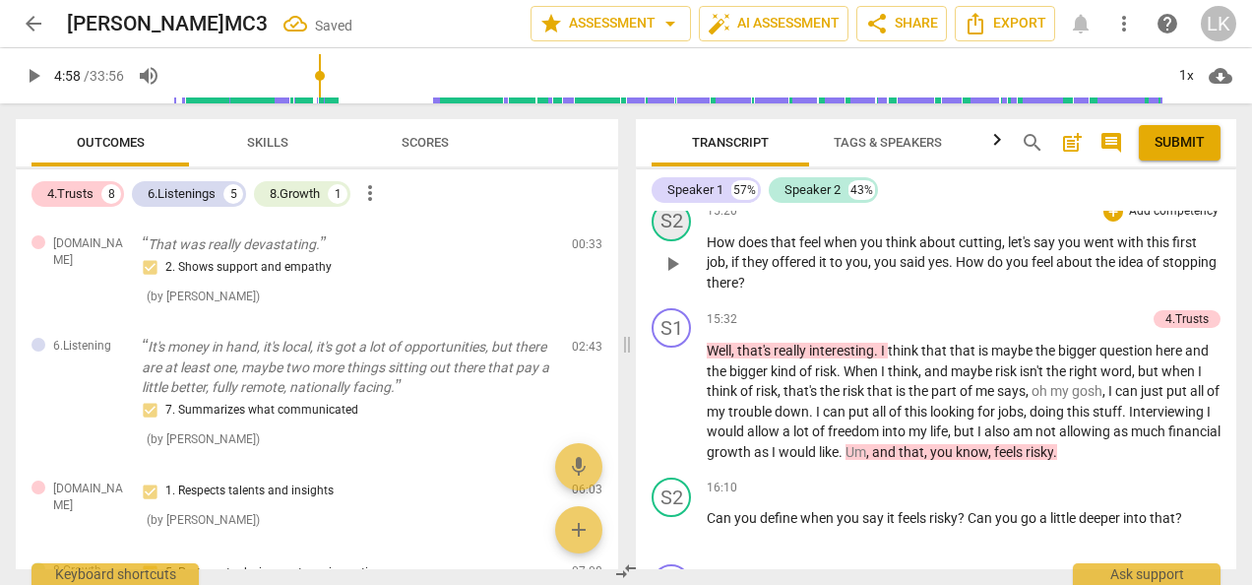
click at [675, 241] on div "S2" at bounding box center [671, 221] width 39 height 39
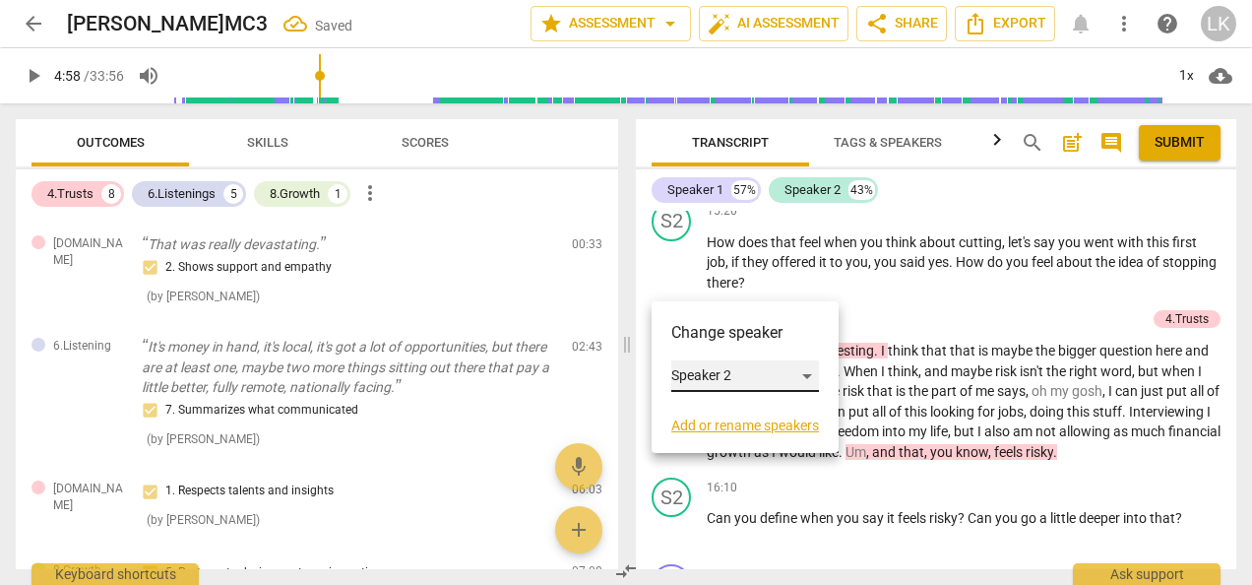
click at [688, 380] on div "Speaker 2" at bounding box center [745, 376] width 148 height 32
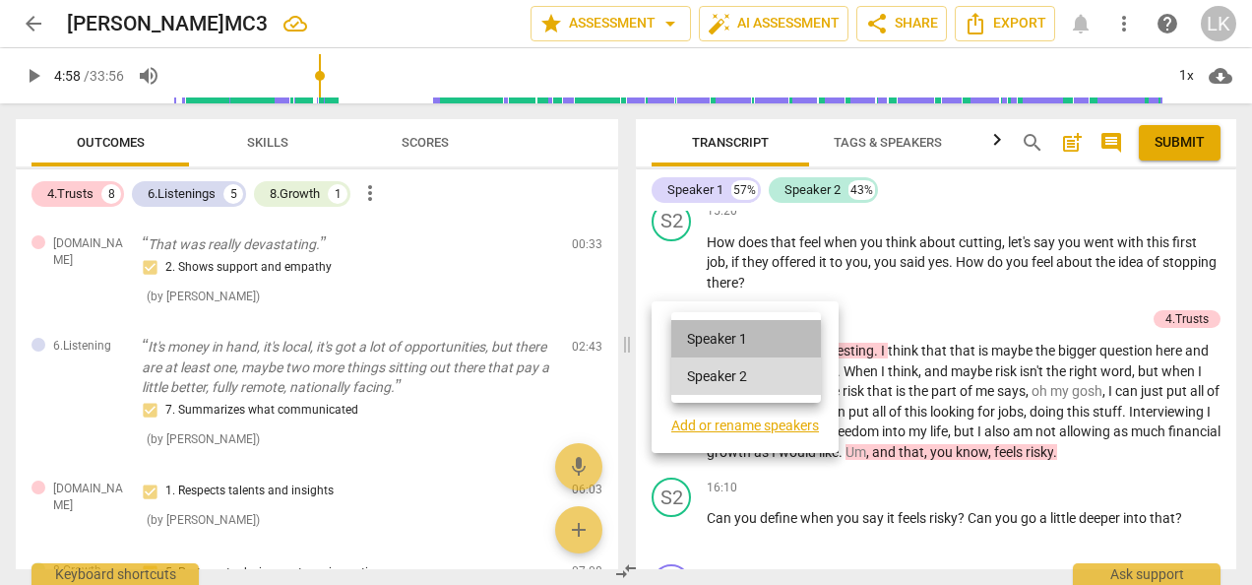
click at [690, 334] on li "Speaker 1" at bounding box center [746, 338] width 150 height 37
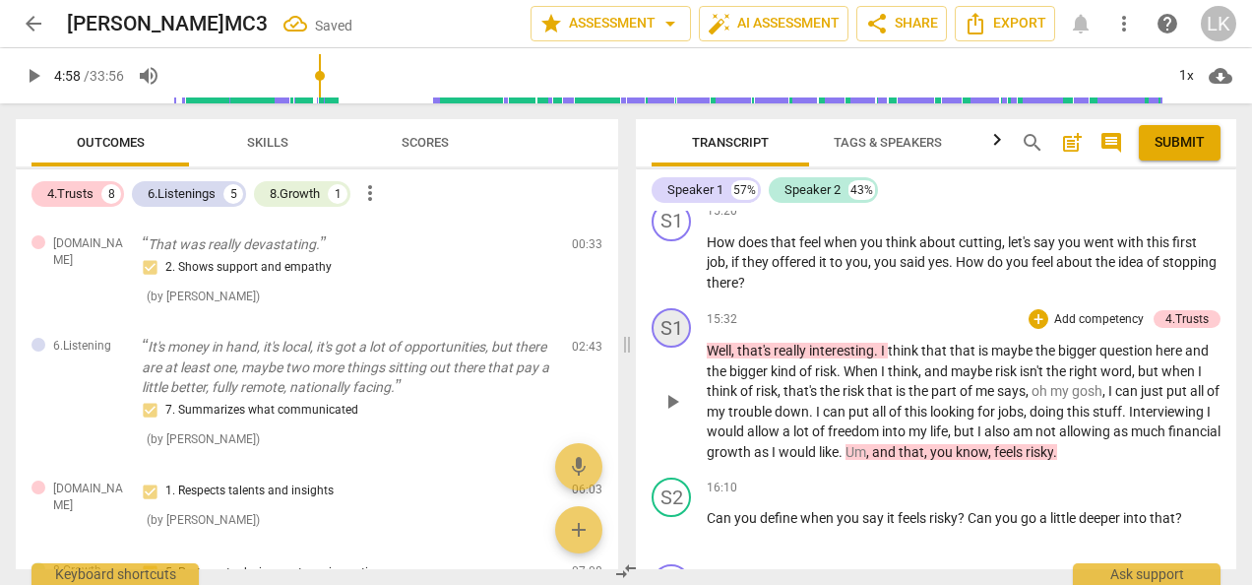
click at [681, 348] on div "S1" at bounding box center [671, 327] width 39 height 39
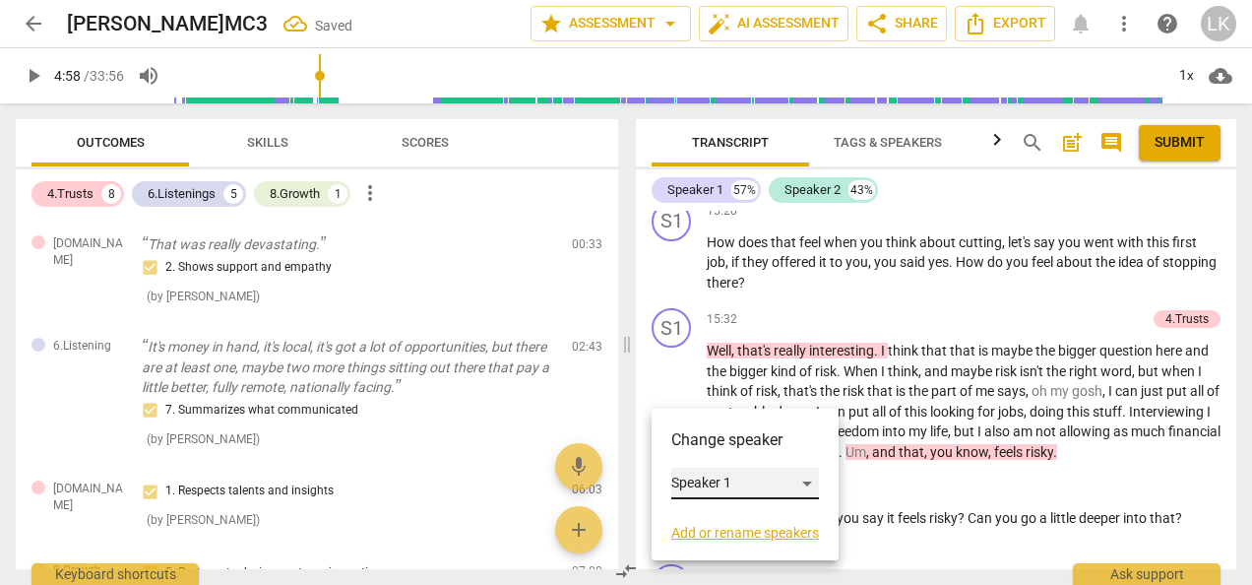
click at [701, 485] on div "Speaker 1" at bounding box center [745, 484] width 148 height 32
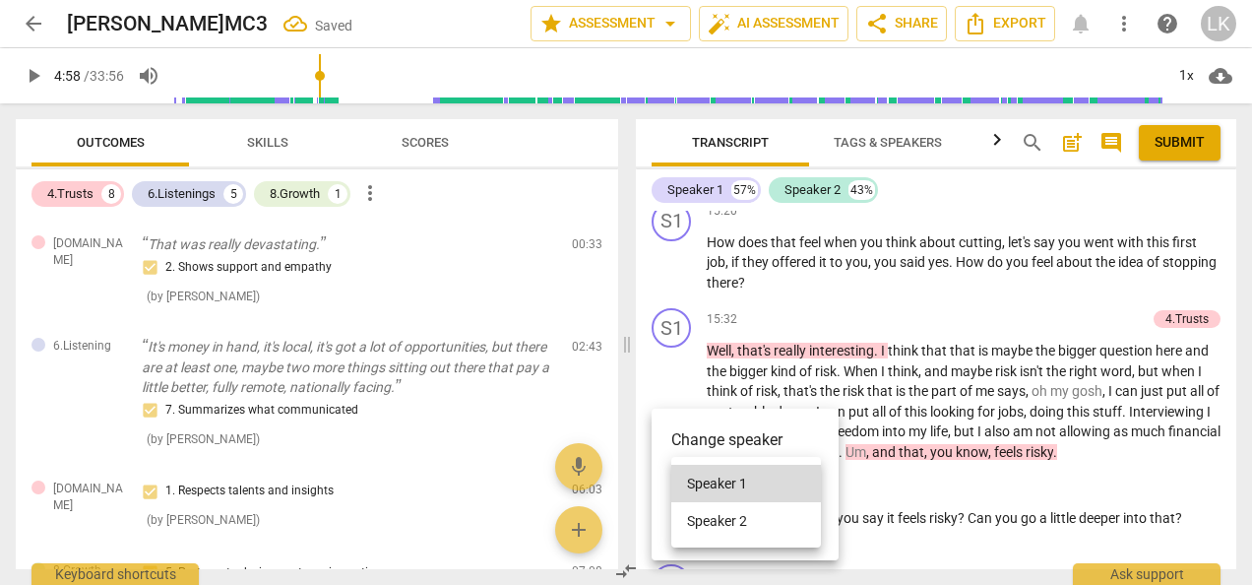
click at [702, 519] on li "Speaker 2" at bounding box center [746, 520] width 150 height 37
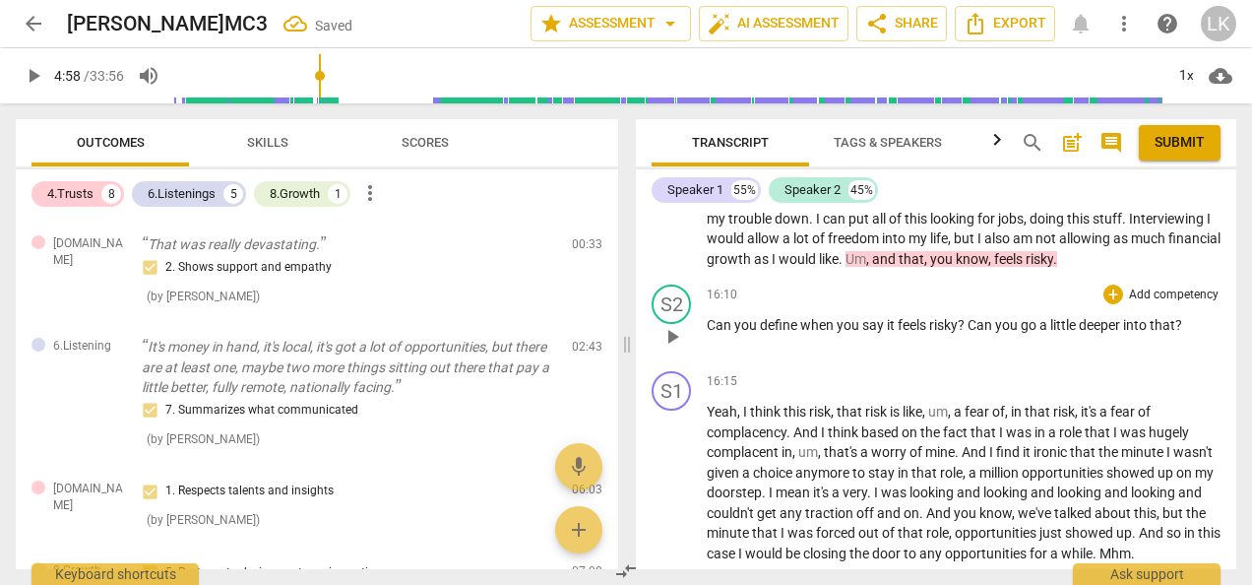
scroll to position [4836, 0]
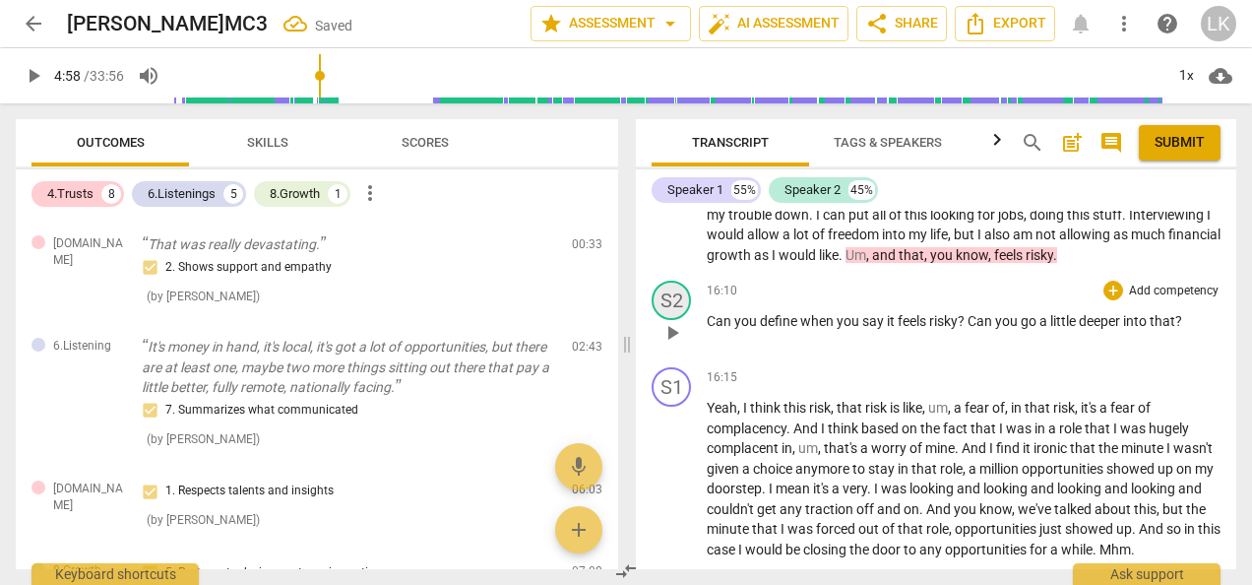
click at [672, 320] on div "S2" at bounding box center [671, 300] width 39 height 39
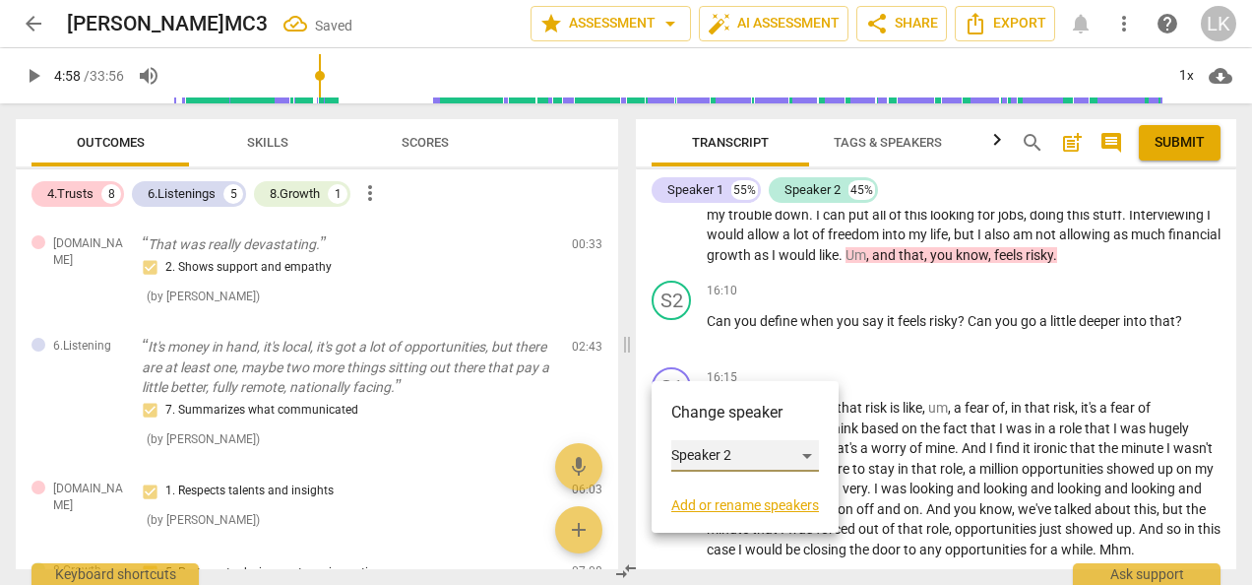
click at [701, 447] on div "Speaker 2" at bounding box center [745, 456] width 148 height 32
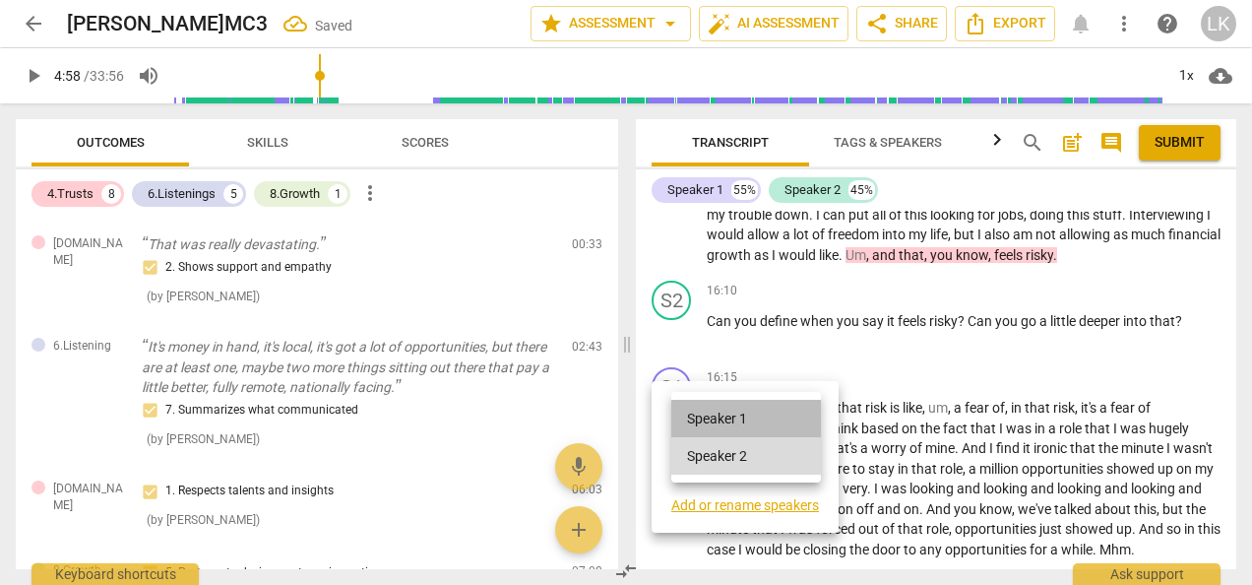
click at [696, 400] on li "Speaker 1" at bounding box center [746, 418] width 150 height 37
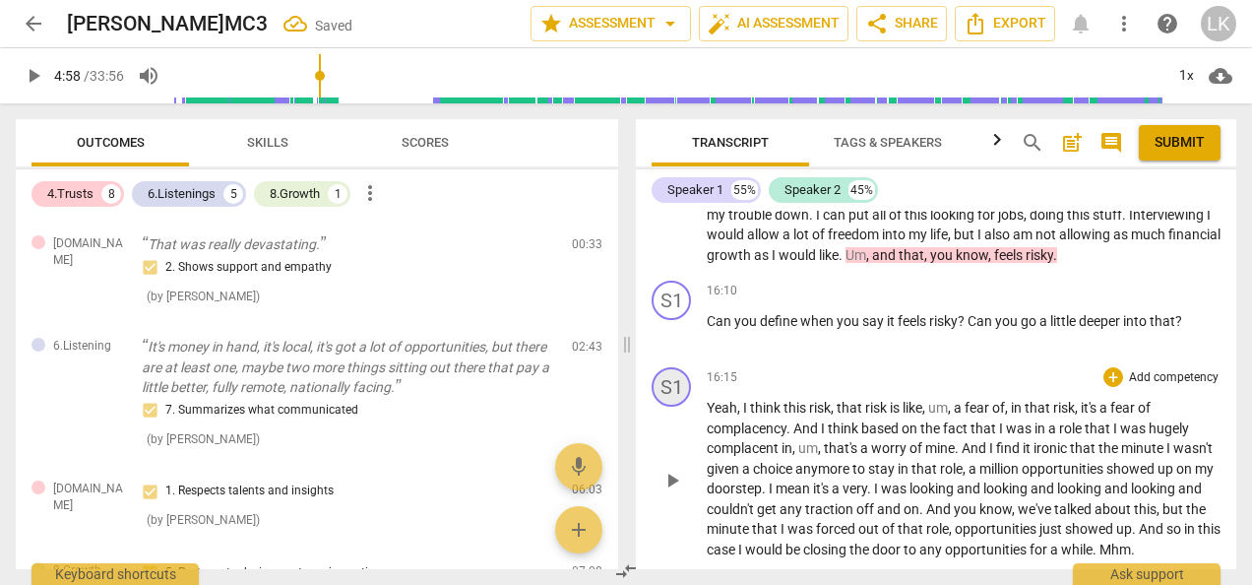
click at [685, 407] on div "S1" at bounding box center [671, 386] width 39 height 39
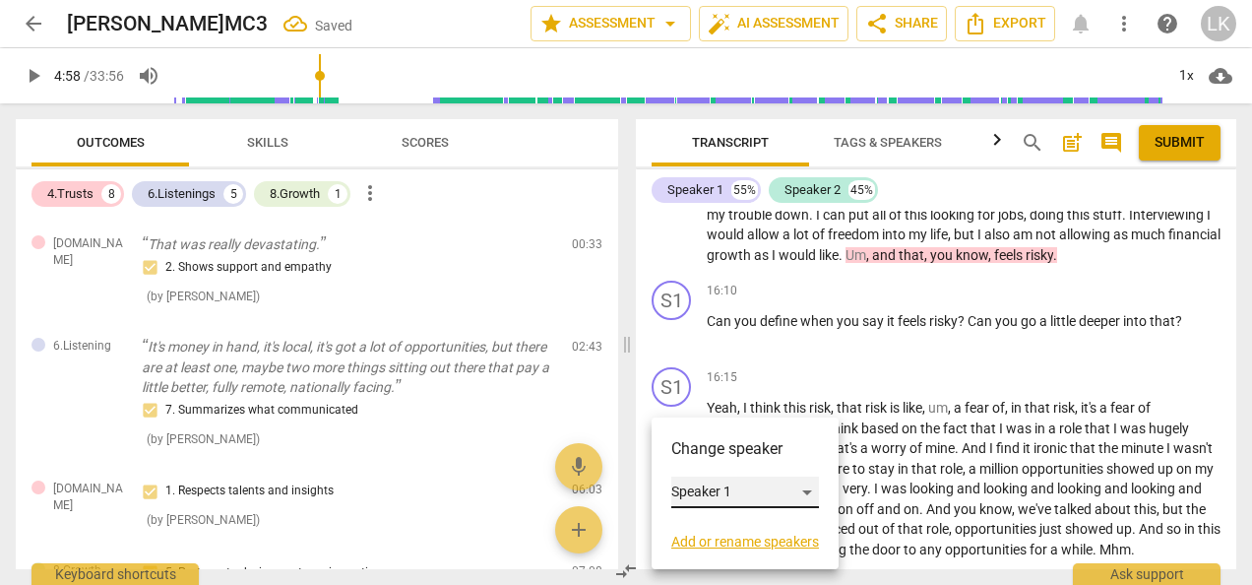
click at [690, 488] on div "Speaker 1" at bounding box center [745, 492] width 148 height 32
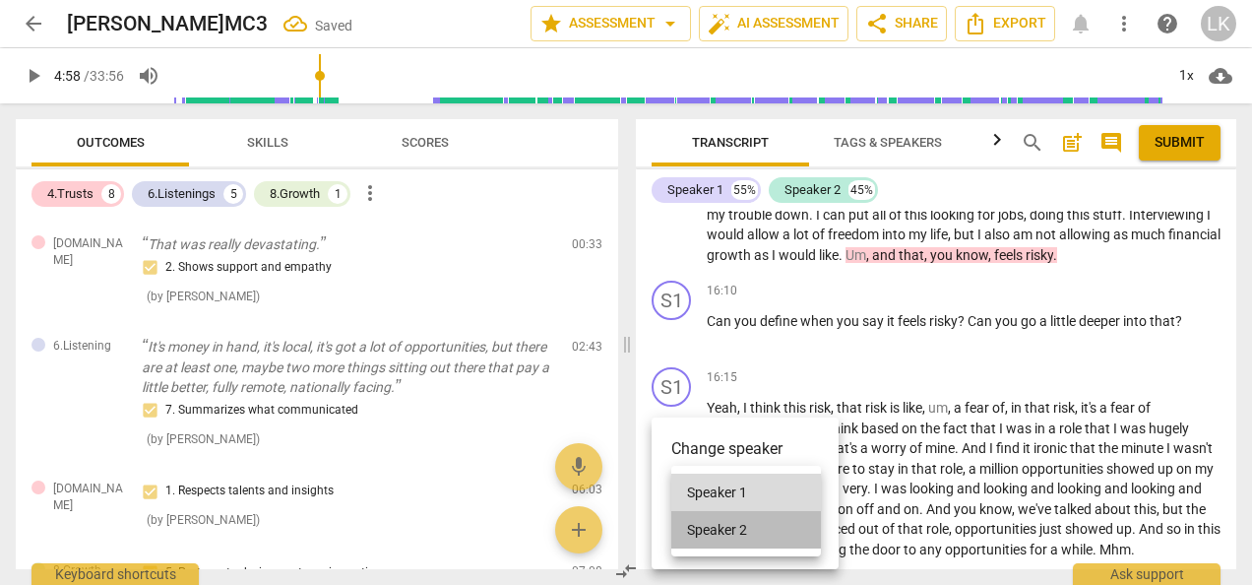
click at [704, 526] on li "Speaker 2" at bounding box center [746, 529] width 150 height 37
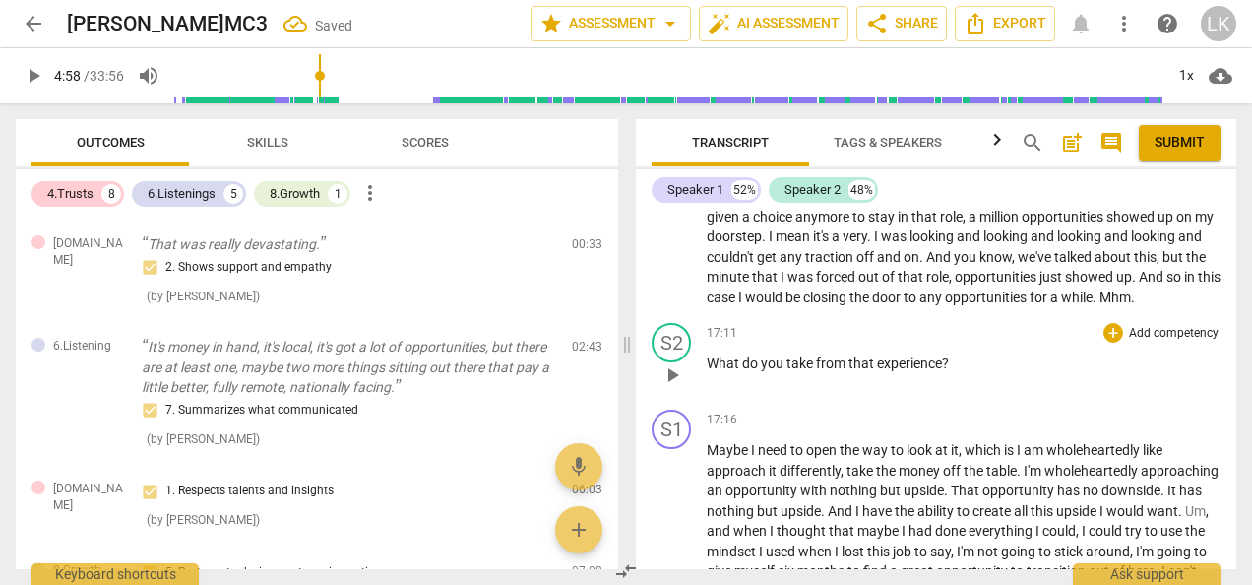
scroll to position [5131, 0]
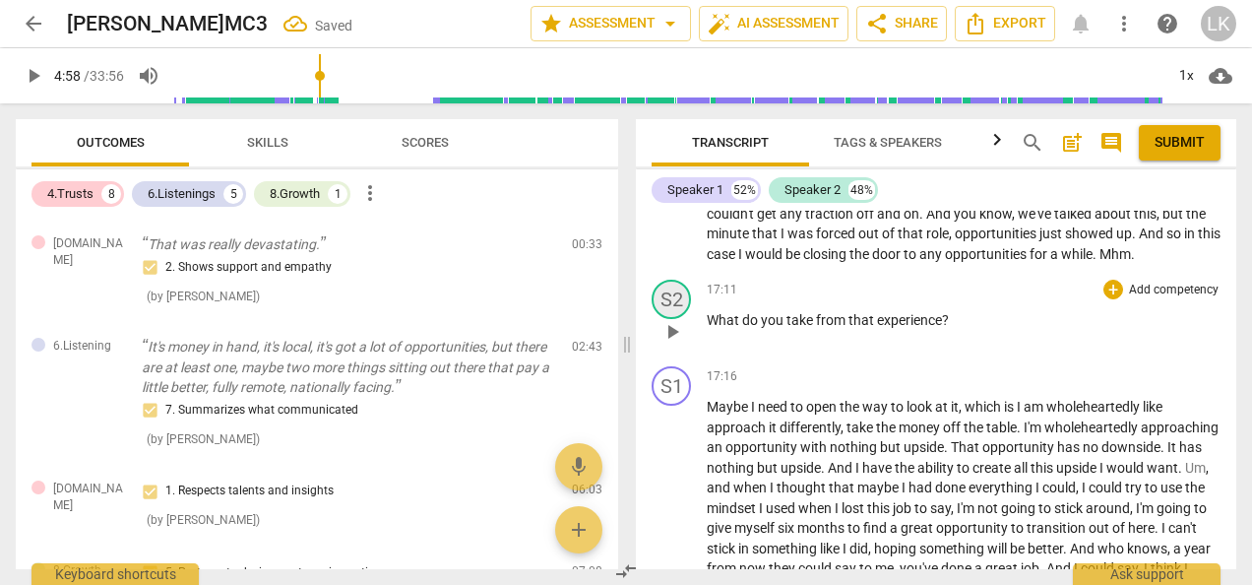
click at [677, 319] on div "S2" at bounding box center [671, 299] width 39 height 39
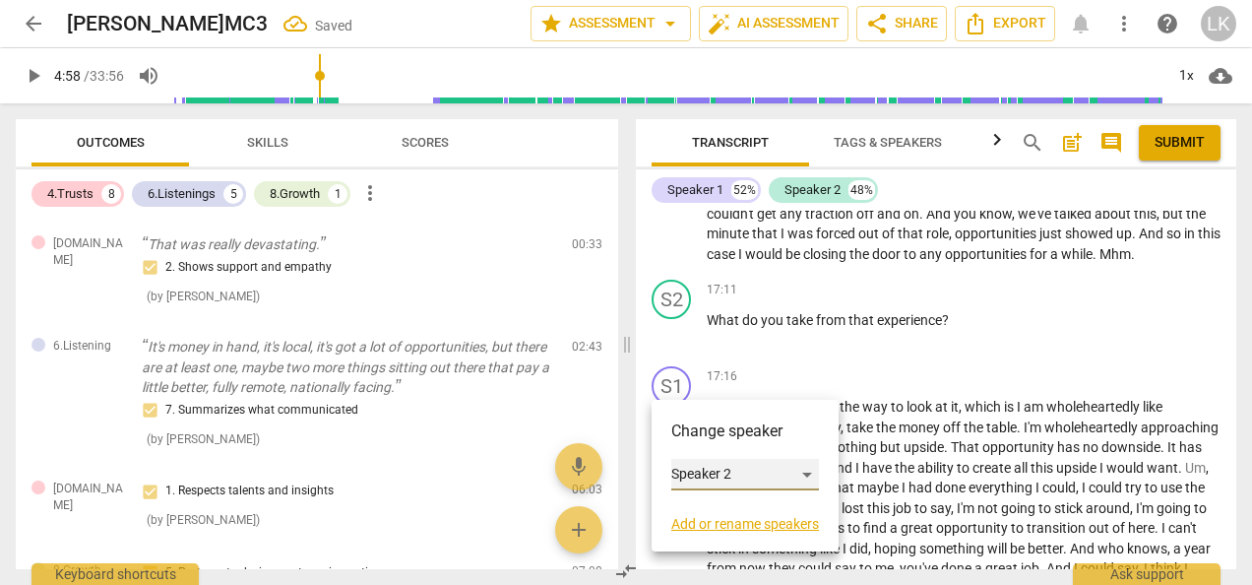
click at [676, 467] on div "Speaker 2" at bounding box center [745, 475] width 148 height 32
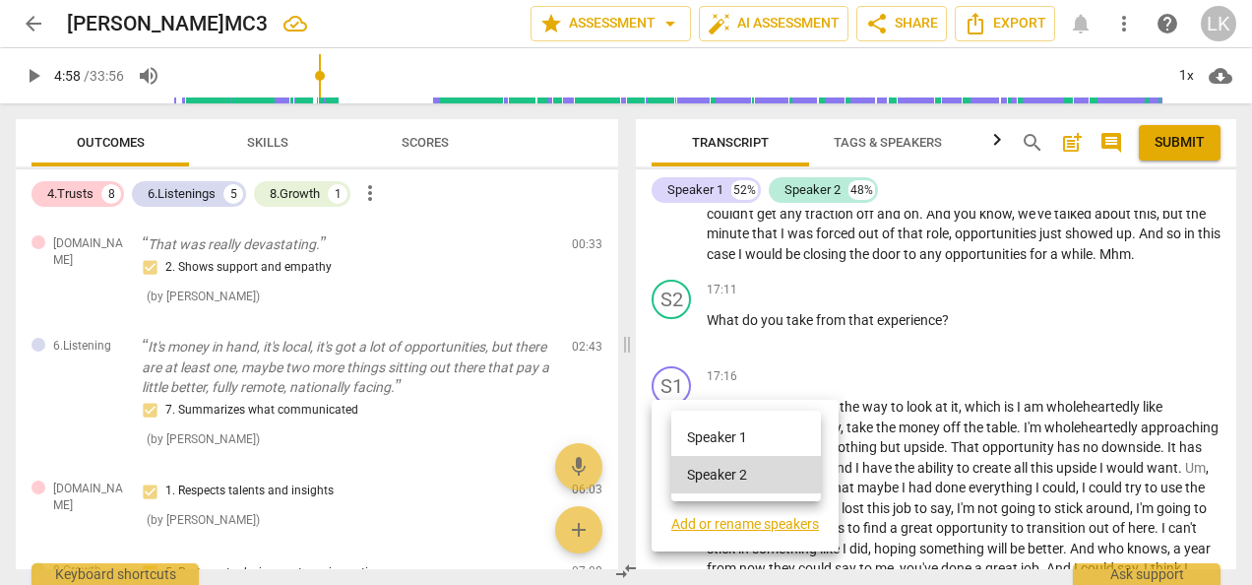
click at [683, 439] on li "Speaker 1" at bounding box center [746, 436] width 150 height 37
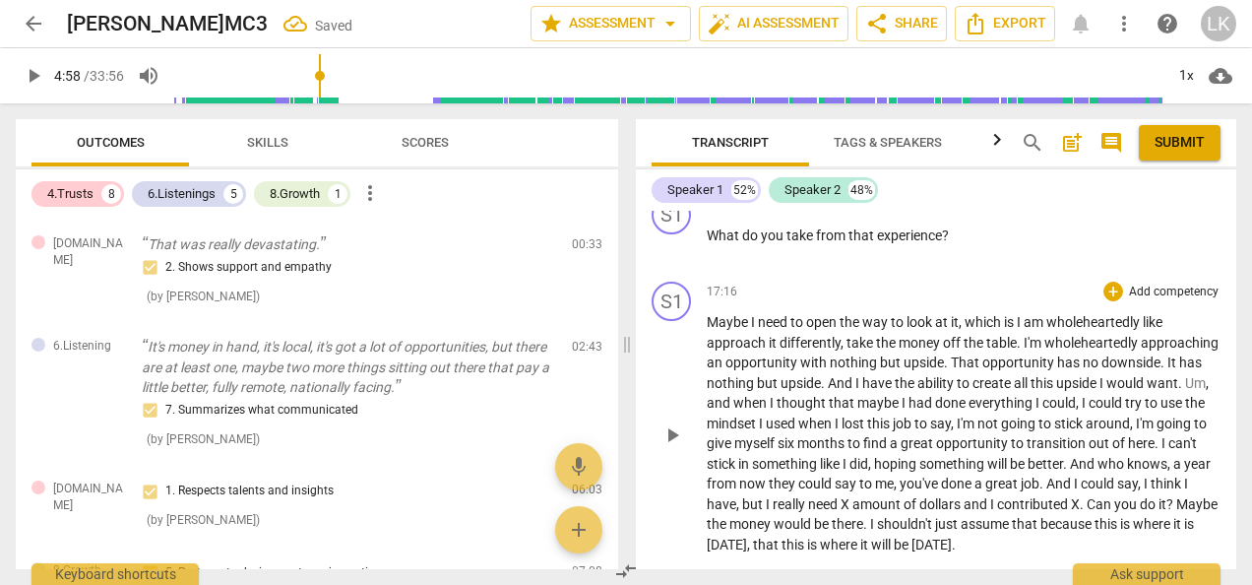
scroll to position [5328, 0]
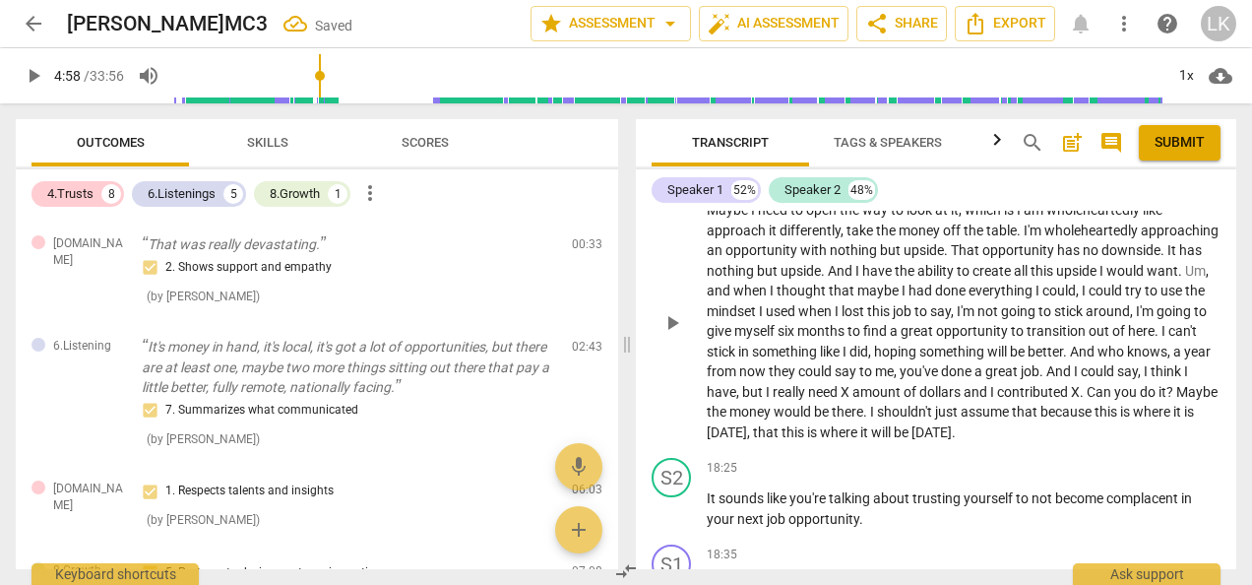
click at [669, 209] on div "S1" at bounding box center [671, 188] width 39 height 39
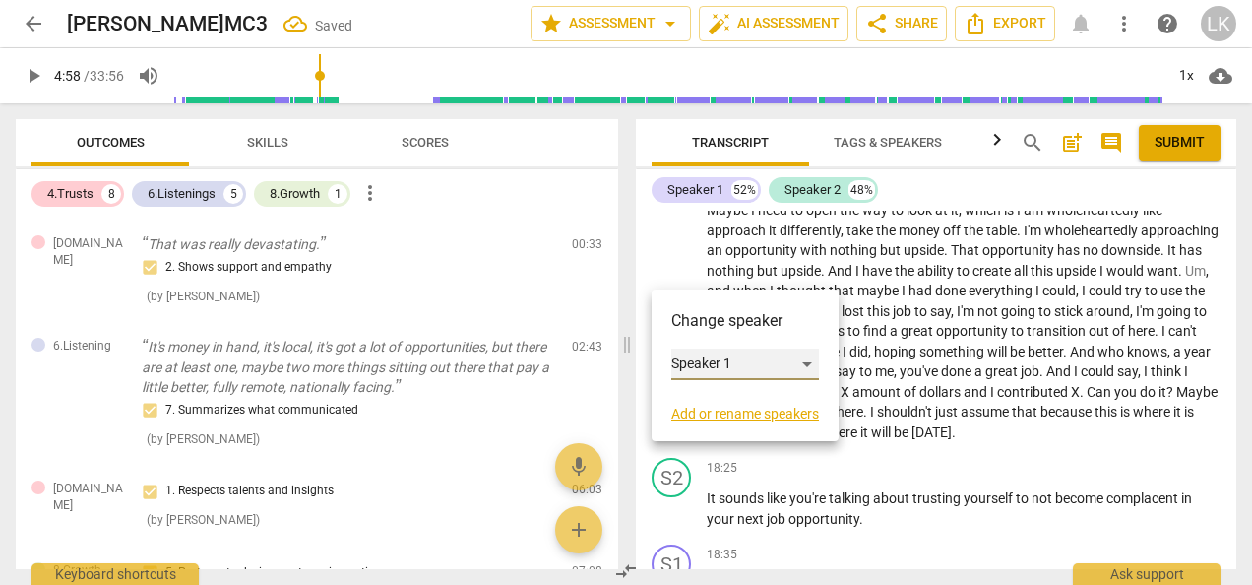
click at [681, 360] on div "Speaker 1" at bounding box center [745, 365] width 148 height 32
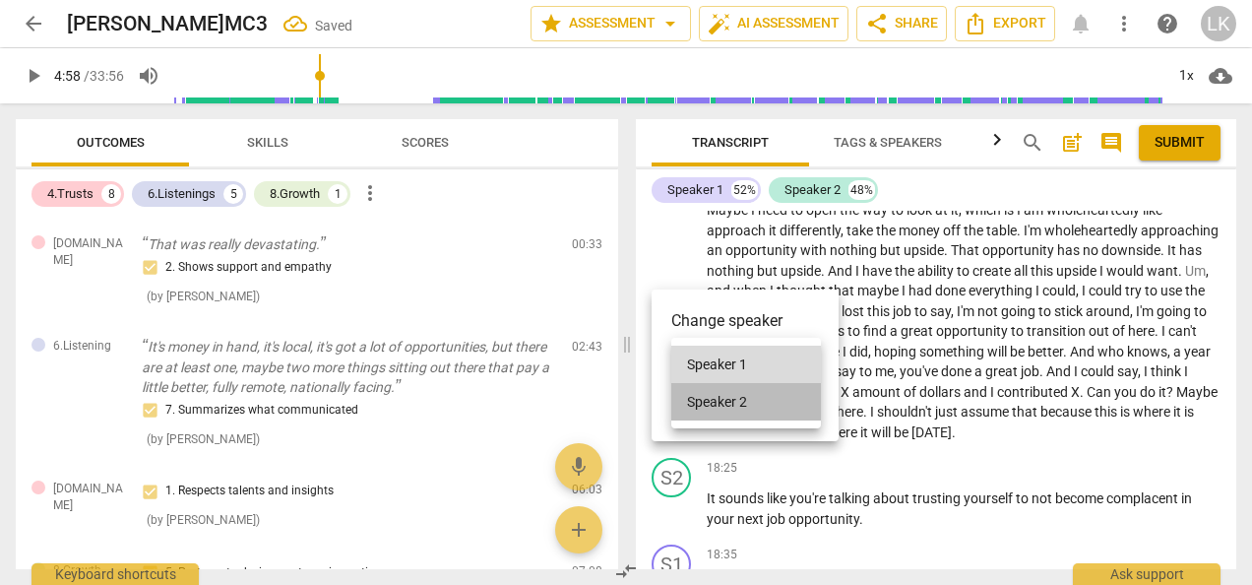
click at [676, 402] on li "Speaker 2" at bounding box center [746, 401] width 150 height 37
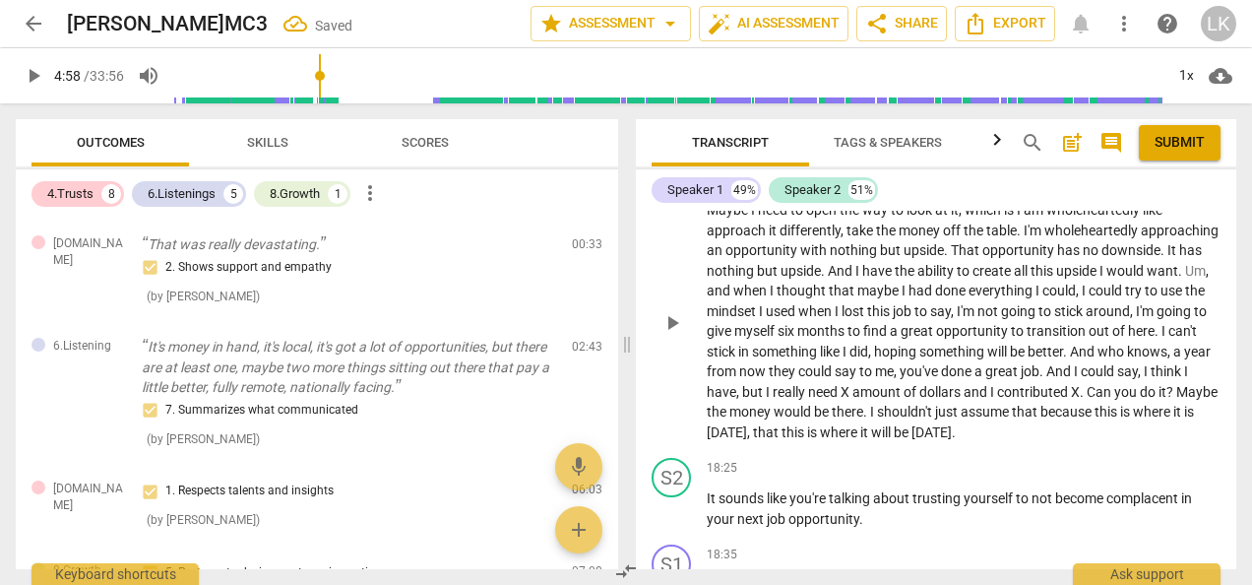
scroll to position [5525, 0]
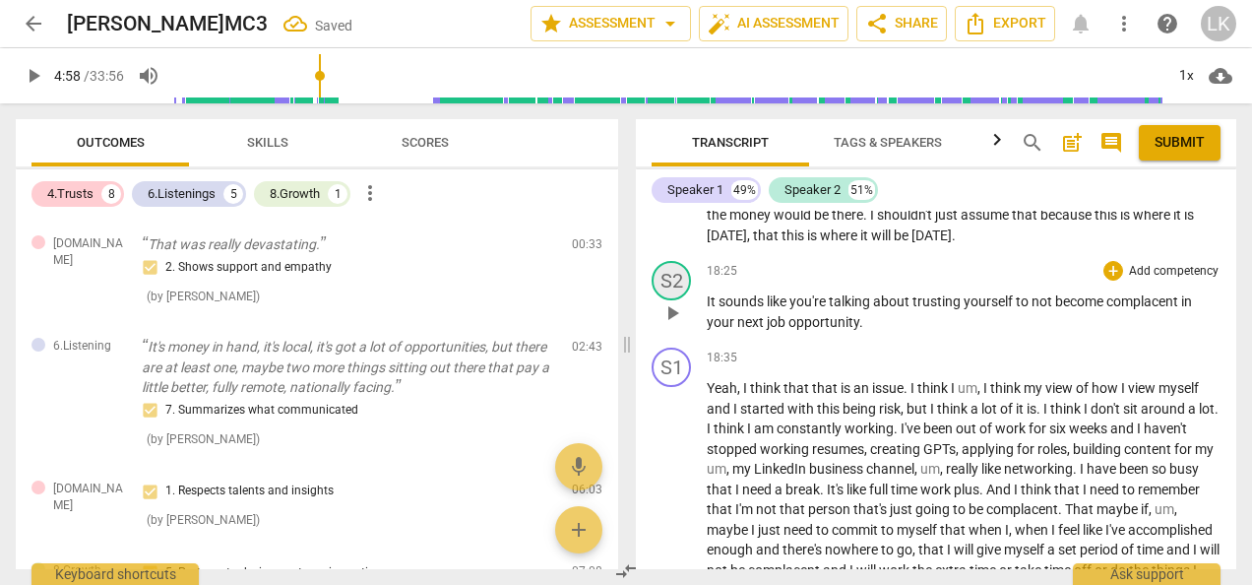
click at [674, 300] on div "S2" at bounding box center [671, 280] width 39 height 39
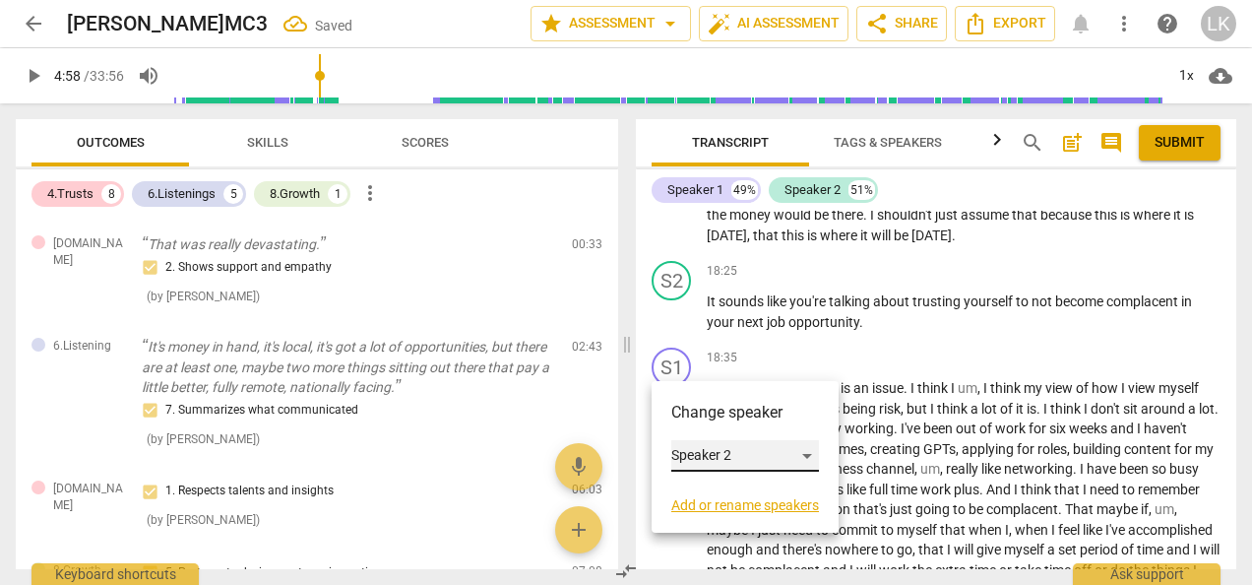
click at [711, 452] on div "Speaker 2" at bounding box center [745, 456] width 148 height 32
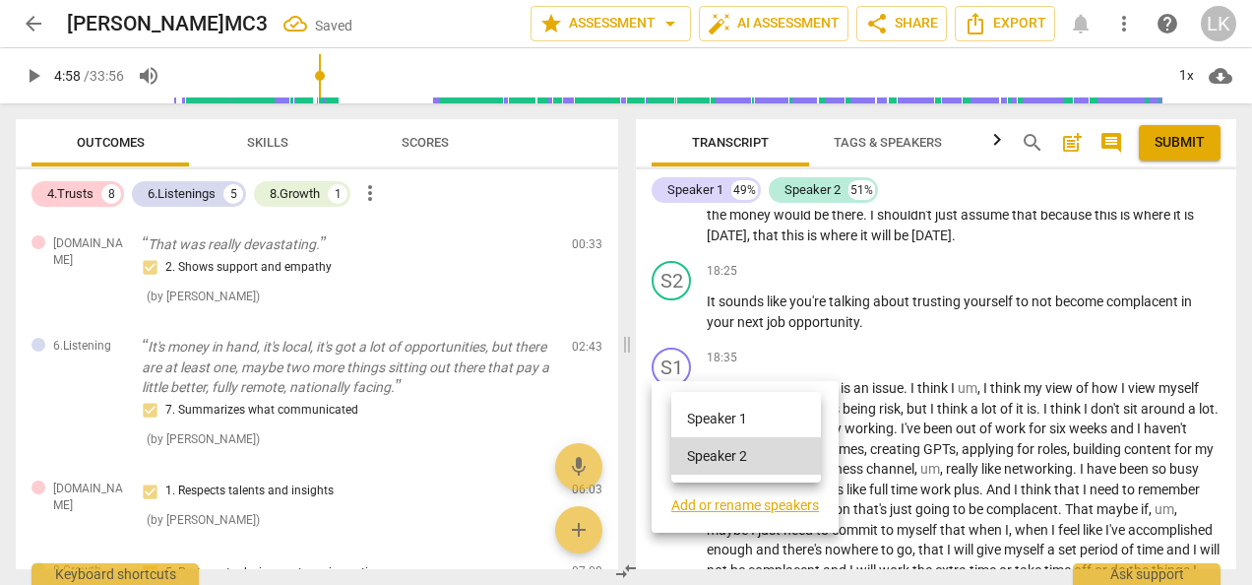
click at [706, 419] on li "Speaker 1" at bounding box center [746, 418] width 150 height 37
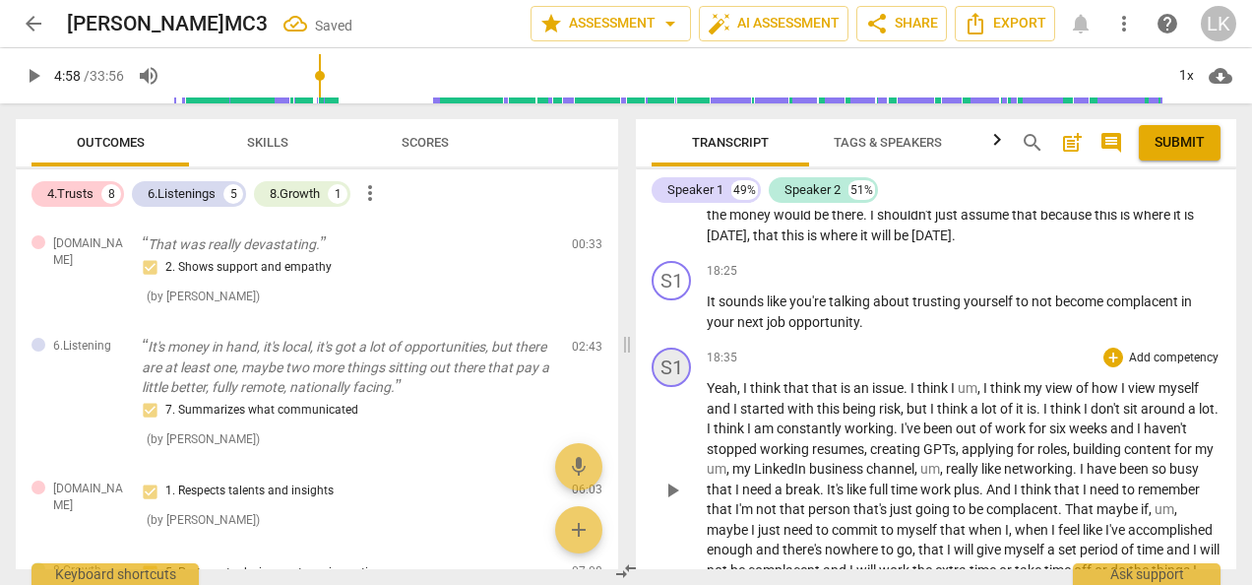
click at [677, 387] on div "S1" at bounding box center [671, 367] width 39 height 39
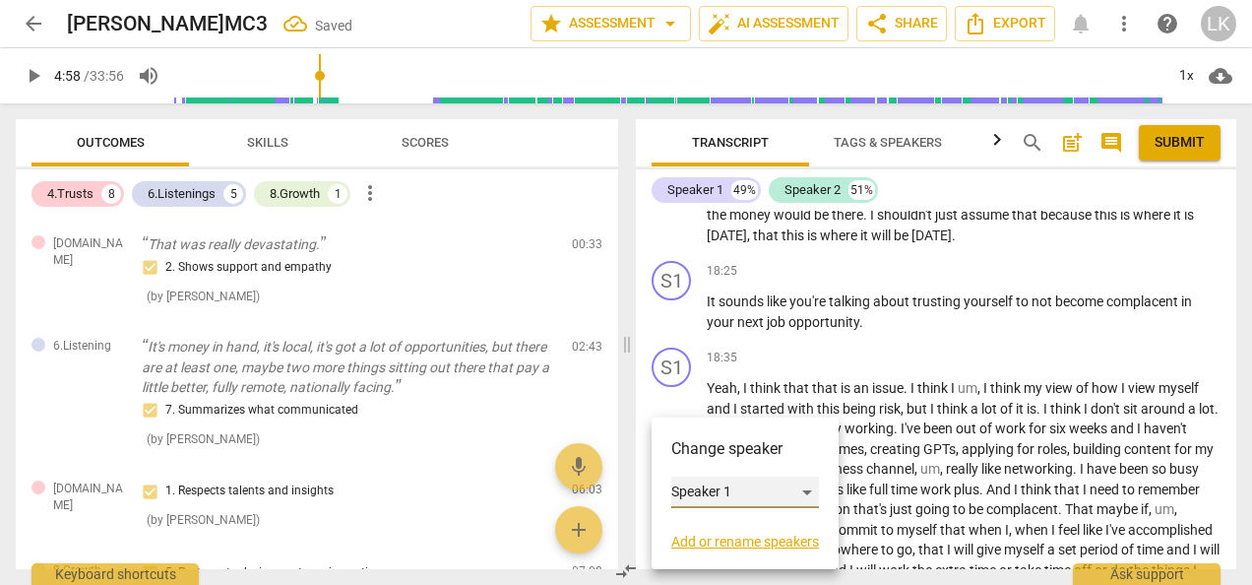
click at [686, 484] on div "Speaker 1" at bounding box center [745, 492] width 148 height 32
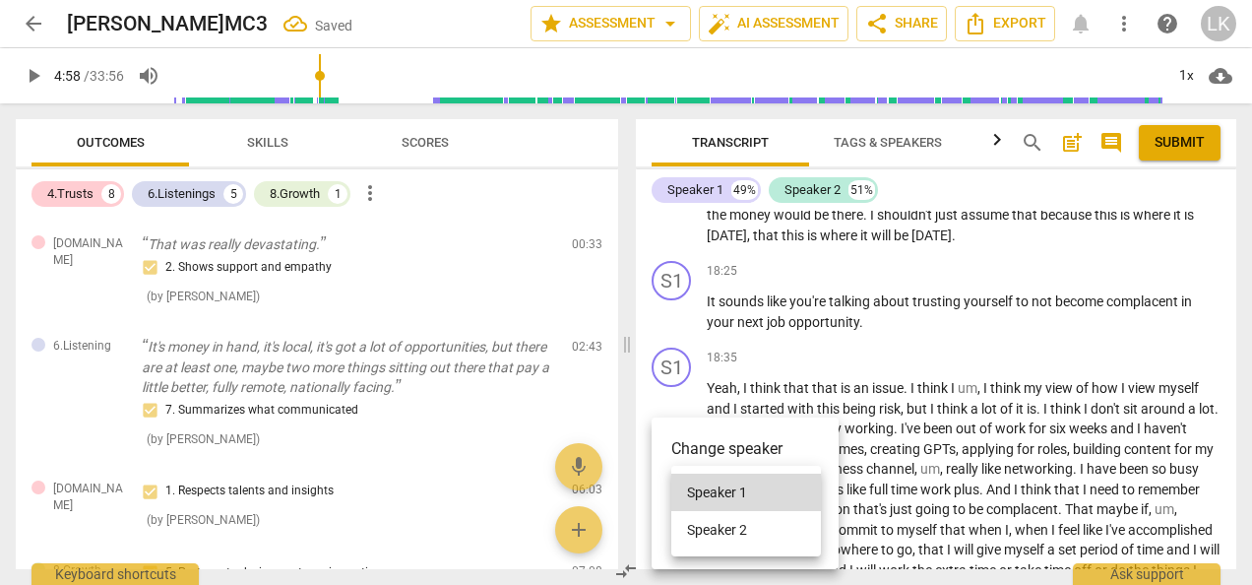
click at [701, 527] on li "Speaker 2" at bounding box center [746, 529] width 150 height 37
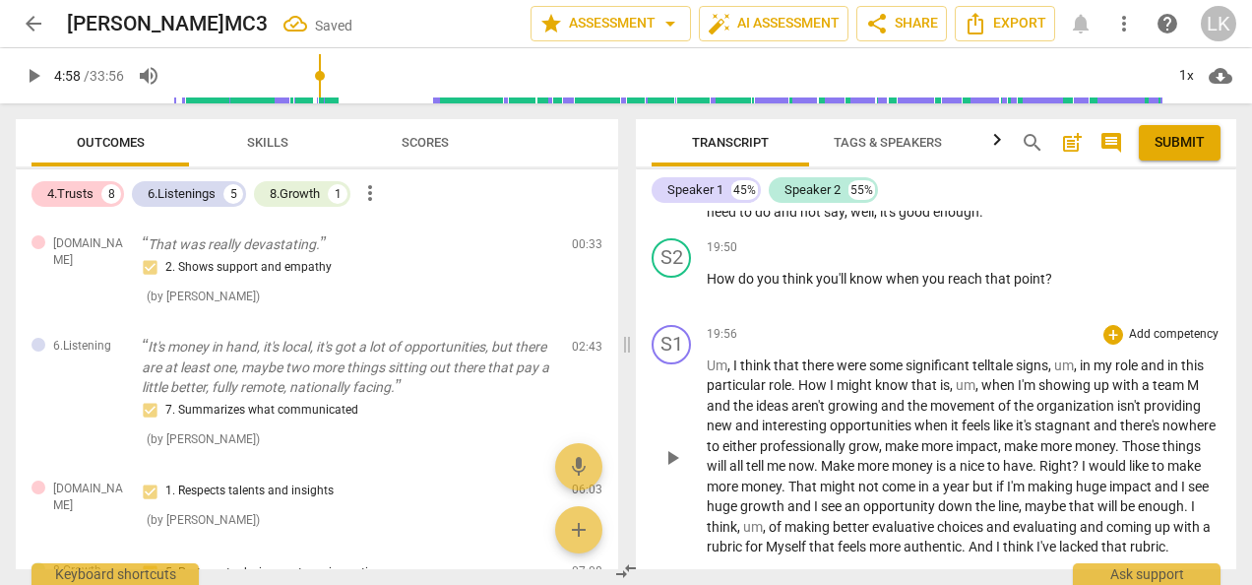
scroll to position [5919, 0]
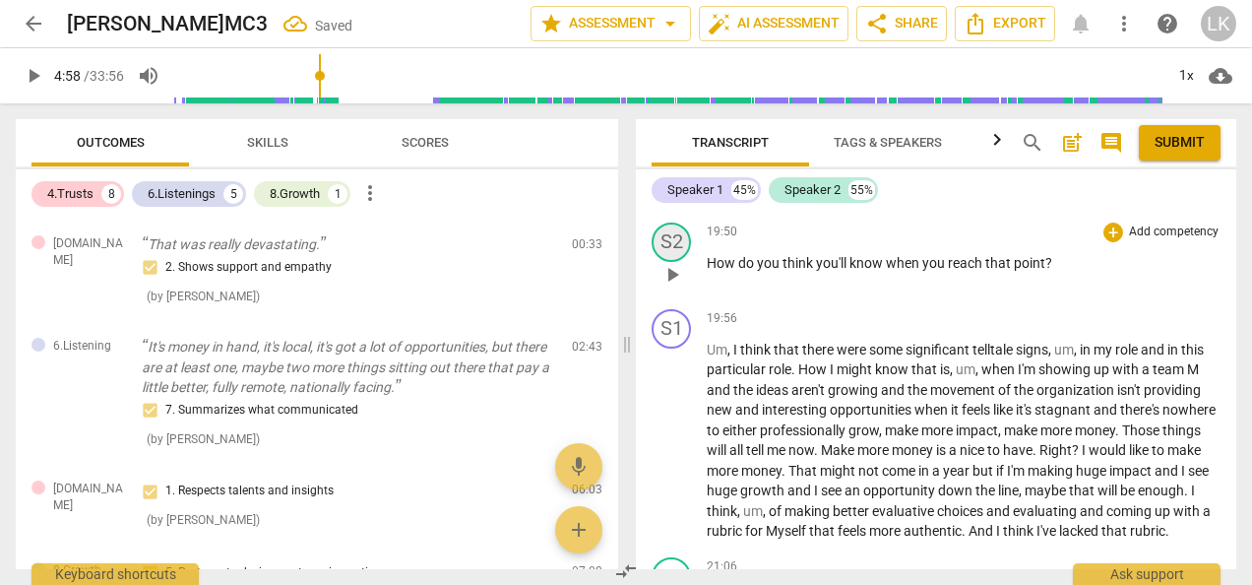
click at [671, 262] on div "S2" at bounding box center [671, 241] width 39 height 39
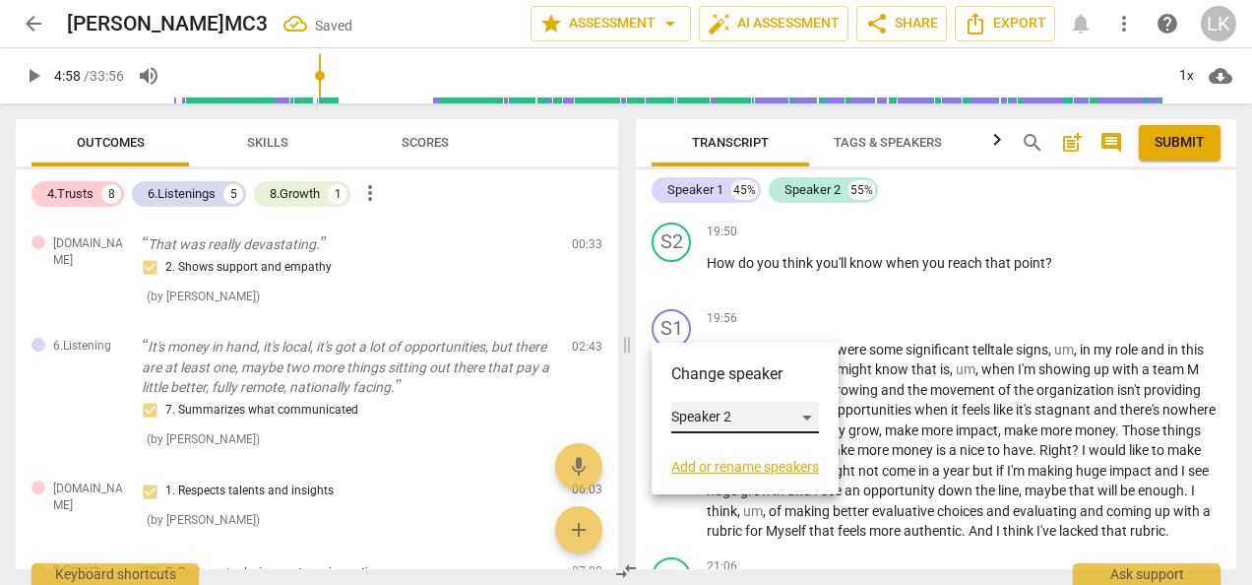
click at [690, 407] on div "Speaker 2" at bounding box center [745, 418] width 148 height 32
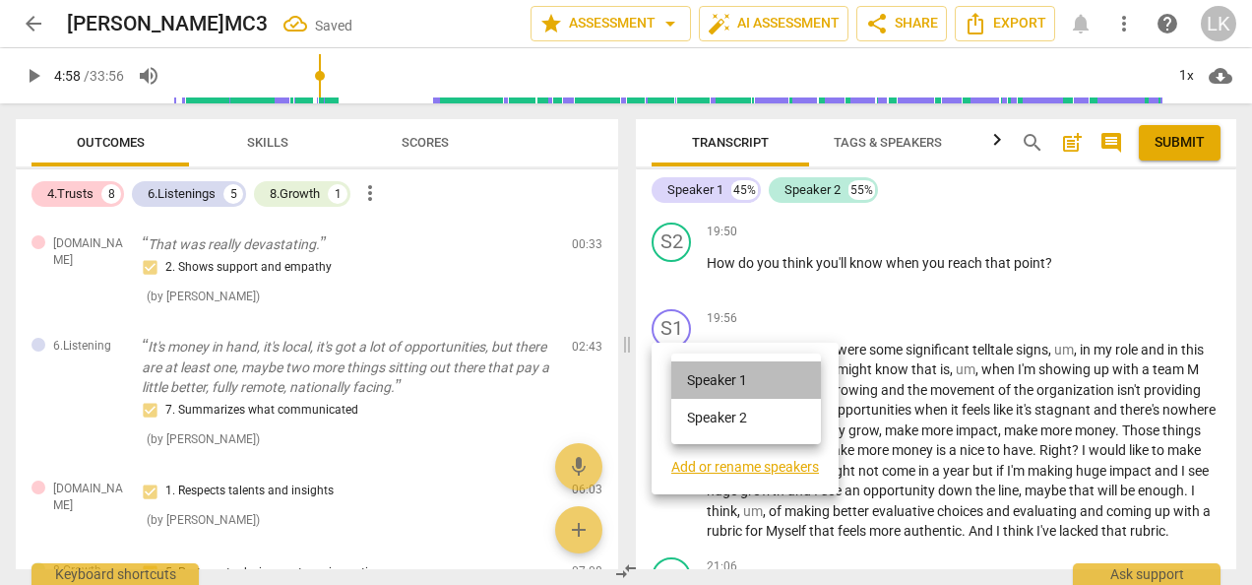
drag, startPoint x: 685, startPoint y: 378, endPoint x: 683, endPoint y: 400, distance: 21.7
click at [685, 378] on li "Speaker 1" at bounding box center [746, 379] width 150 height 37
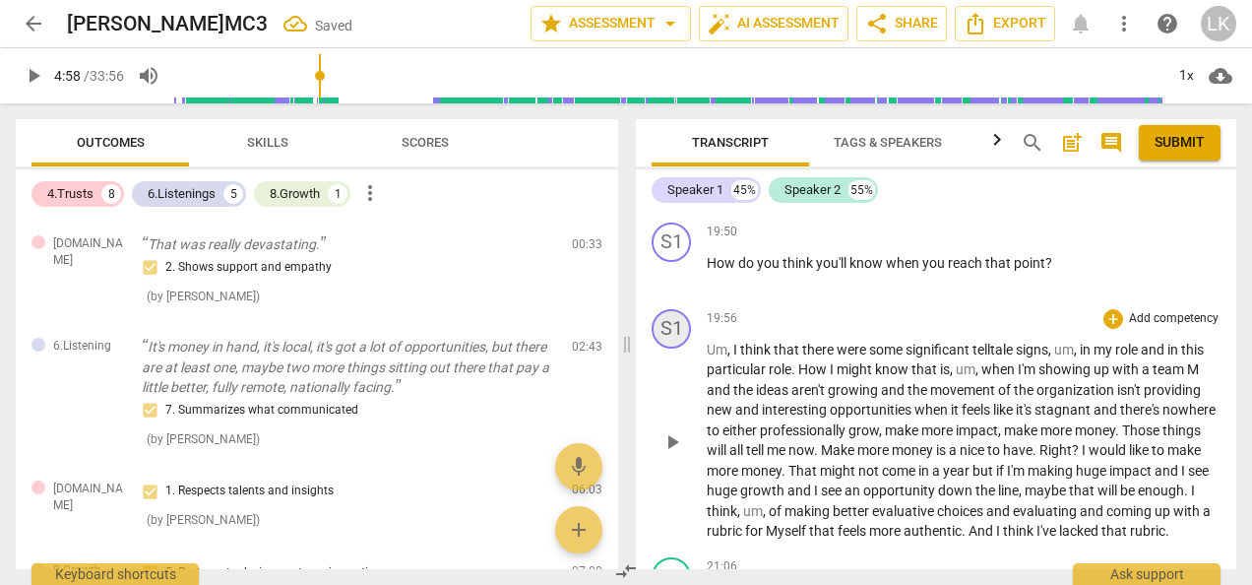
click at [662, 349] on div "S1" at bounding box center [671, 328] width 39 height 39
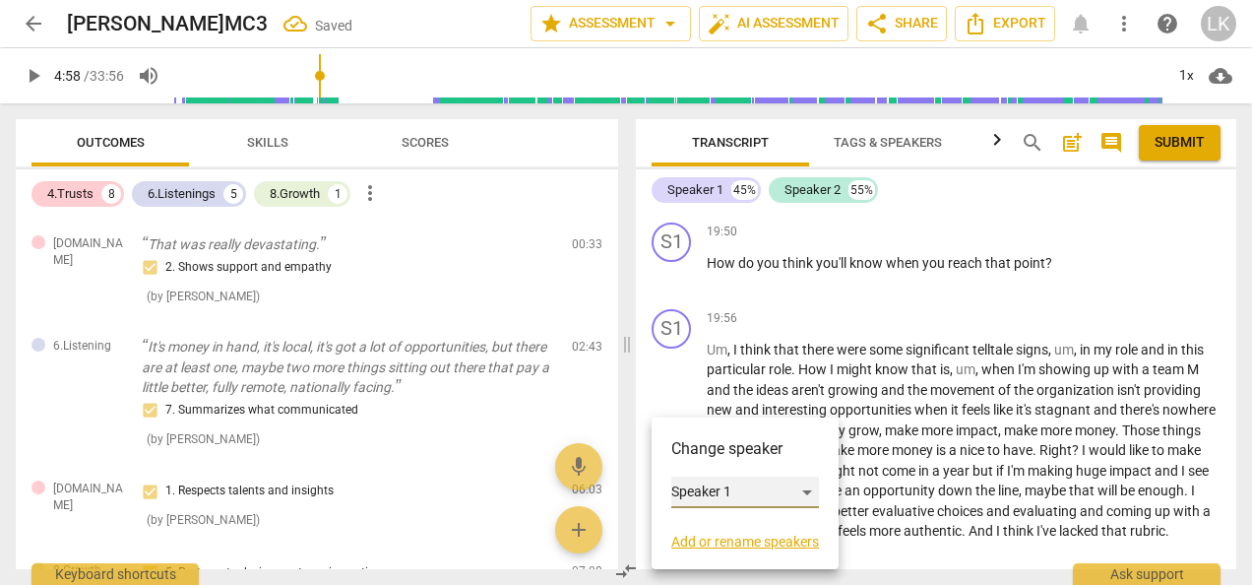
click at [701, 484] on div "Speaker 1" at bounding box center [745, 492] width 148 height 32
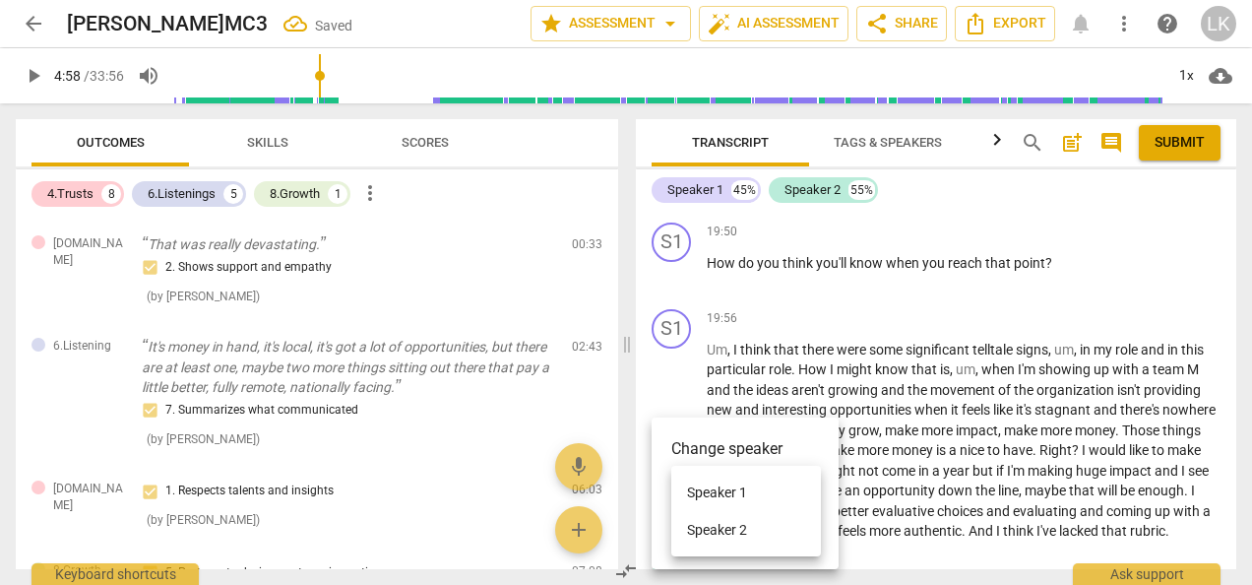
click at [707, 523] on li "Speaker 2" at bounding box center [746, 529] width 150 height 37
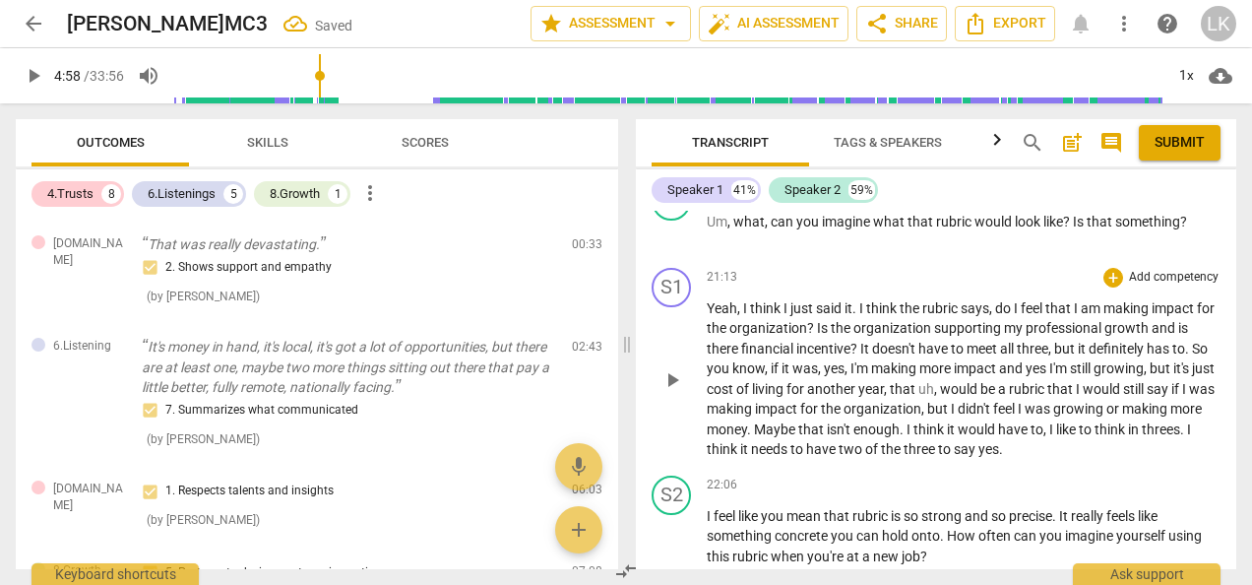
scroll to position [6312, 0]
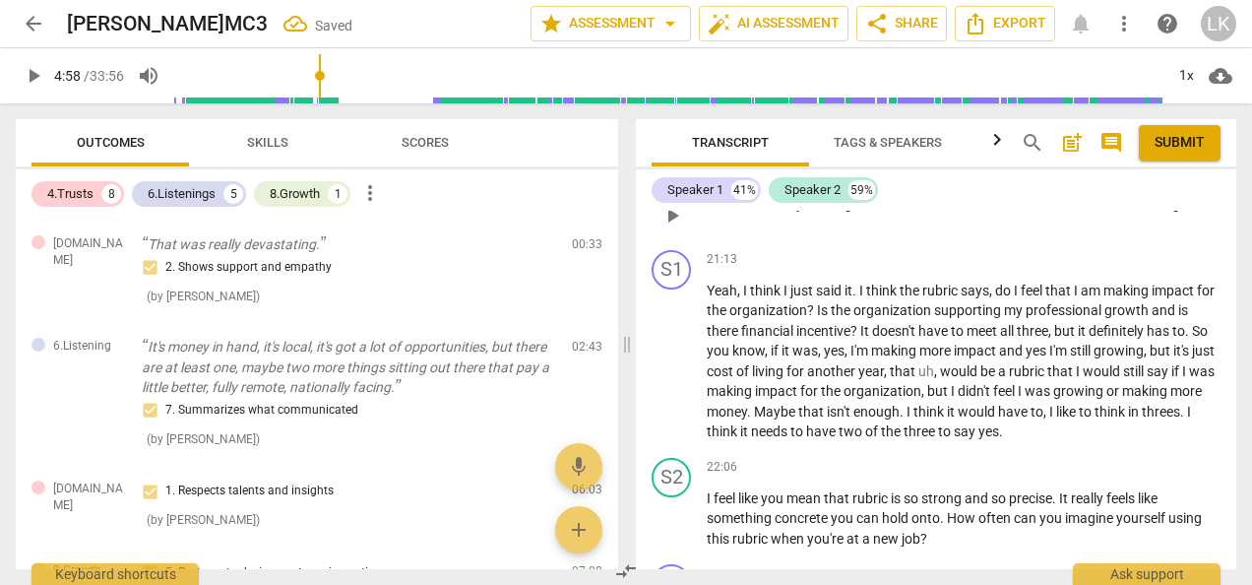
click at [677, 203] on div "S2" at bounding box center [671, 182] width 39 height 39
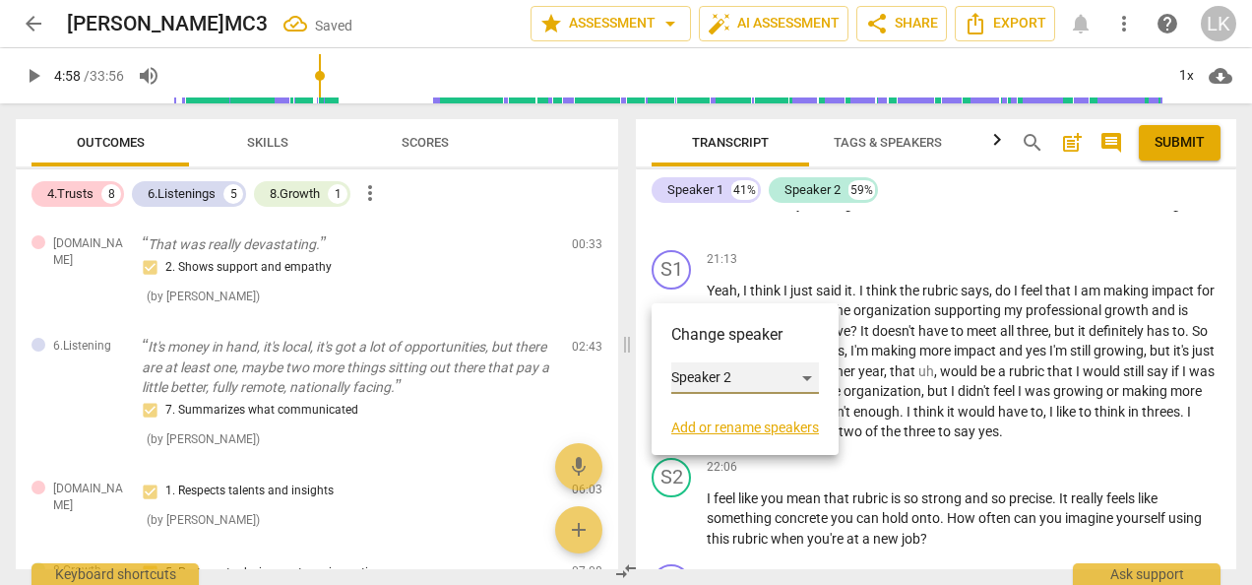
click at [714, 369] on div "Speaker 2" at bounding box center [745, 378] width 148 height 32
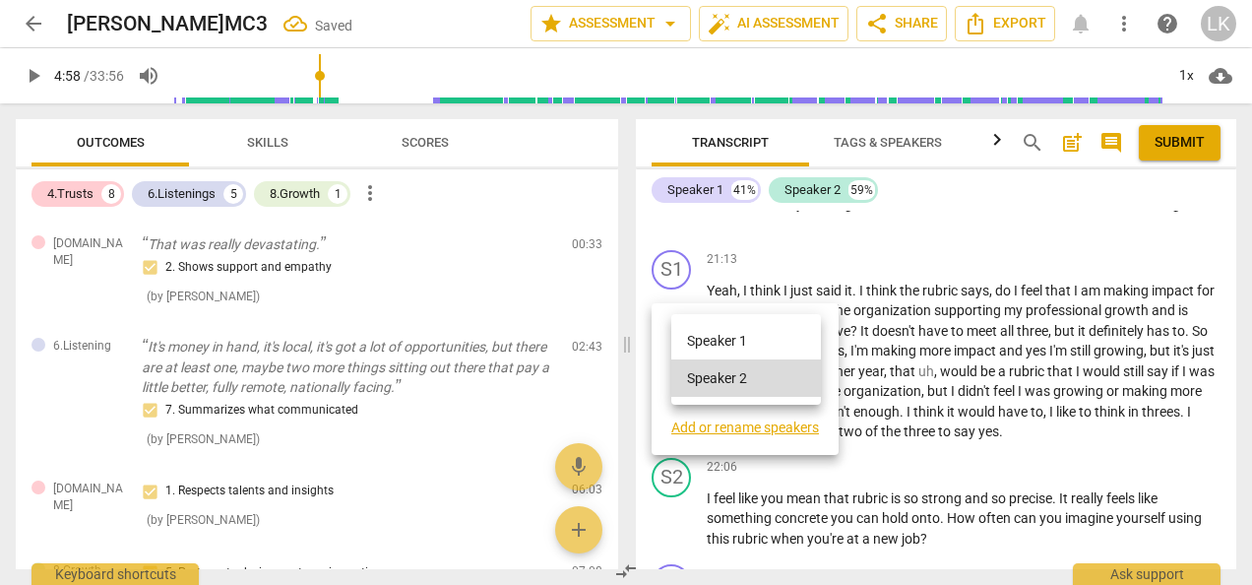
click at [699, 341] on li "Speaker 1" at bounding box center [746, 340] width 150 height 37
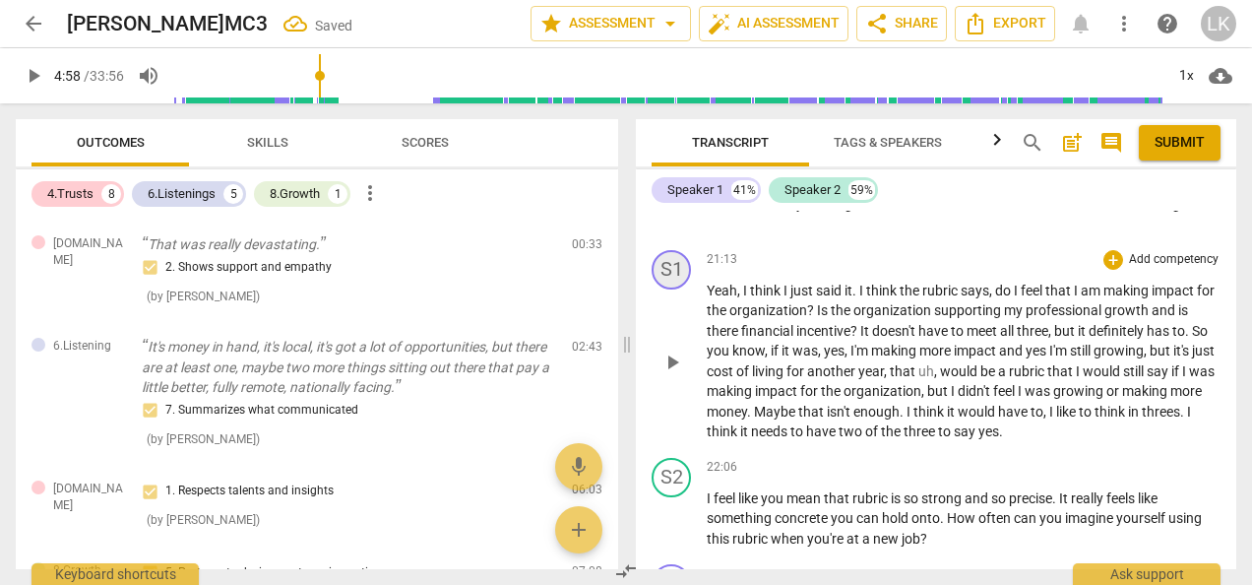
click at [673, 289] on div "S1" at bounding box center [671, 269] width 39 height 39
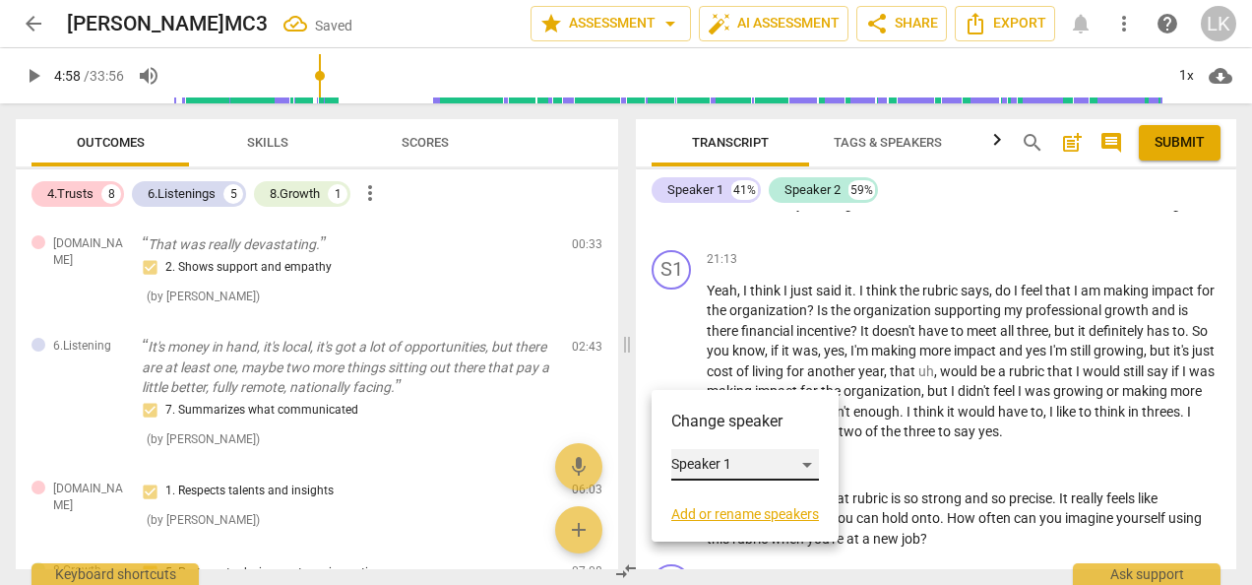
click at [699, 455] on div "Speaker 1" at bounding box center [745, 465] width 148 height 32
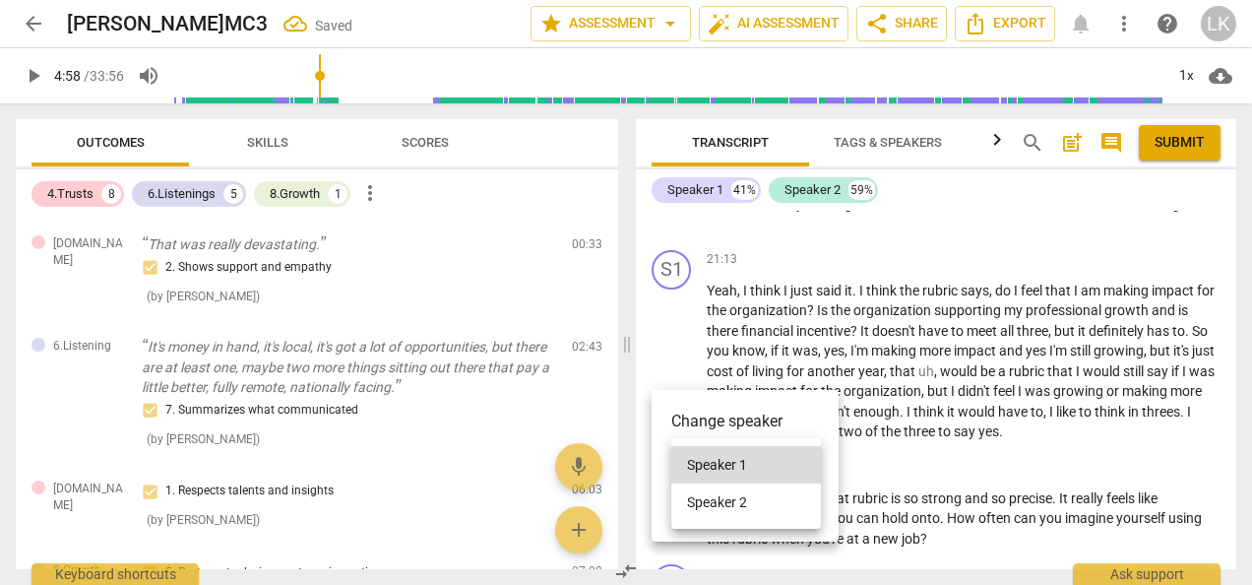
click at [702, 491] on li "Speaker 2" at bounding box center [746, 501] width 150 height 37
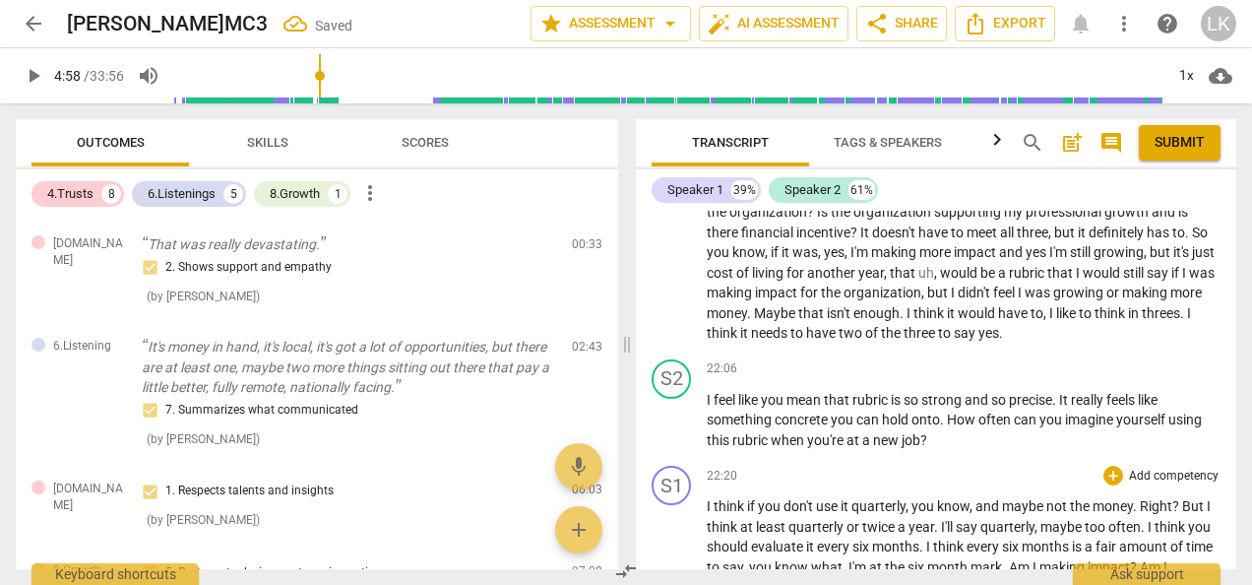
scroll to position [6509, 0]
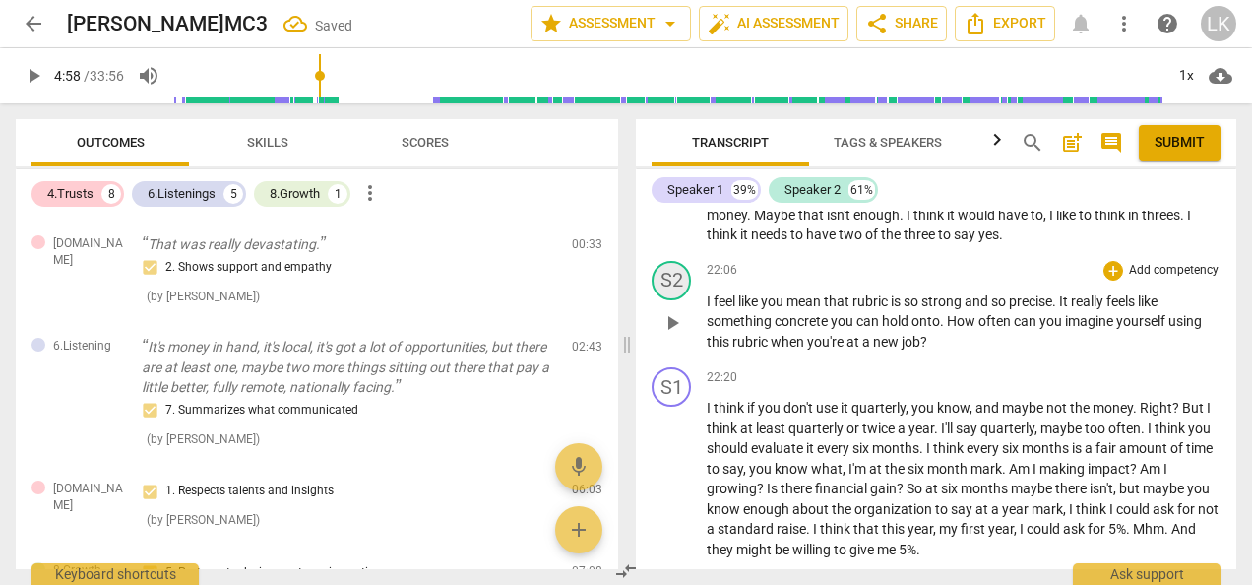
click at [674, 300] on div "S2" at bounding box center [671, 280] width 39 height 39
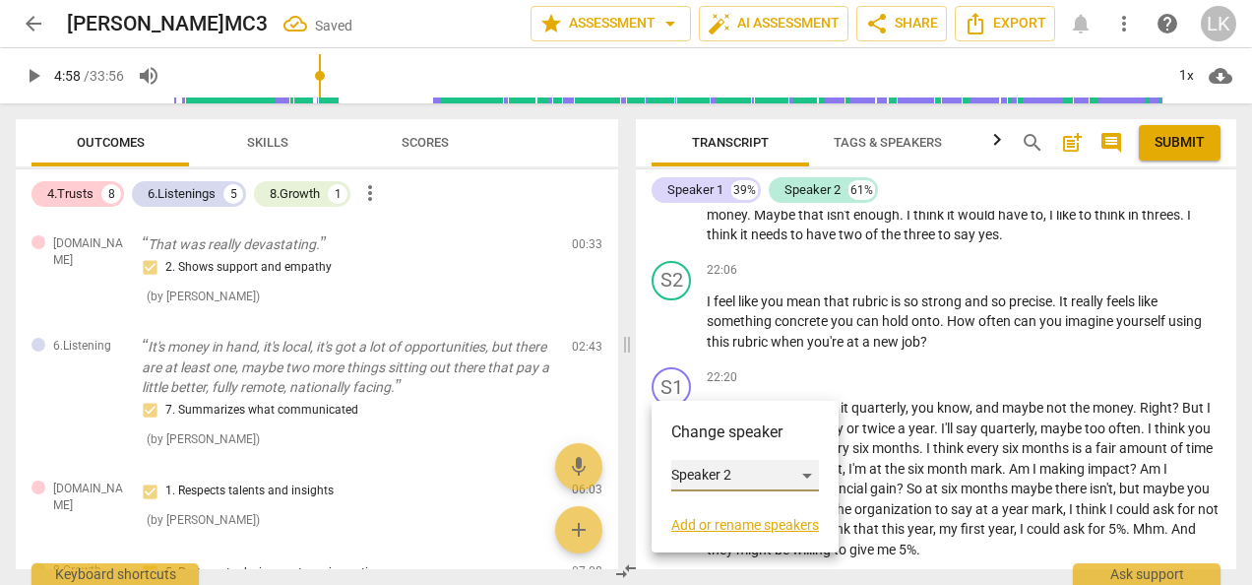
click at [691, 467] on div "Speaker 2" at bounding box center [745, 476] width 148 height 32
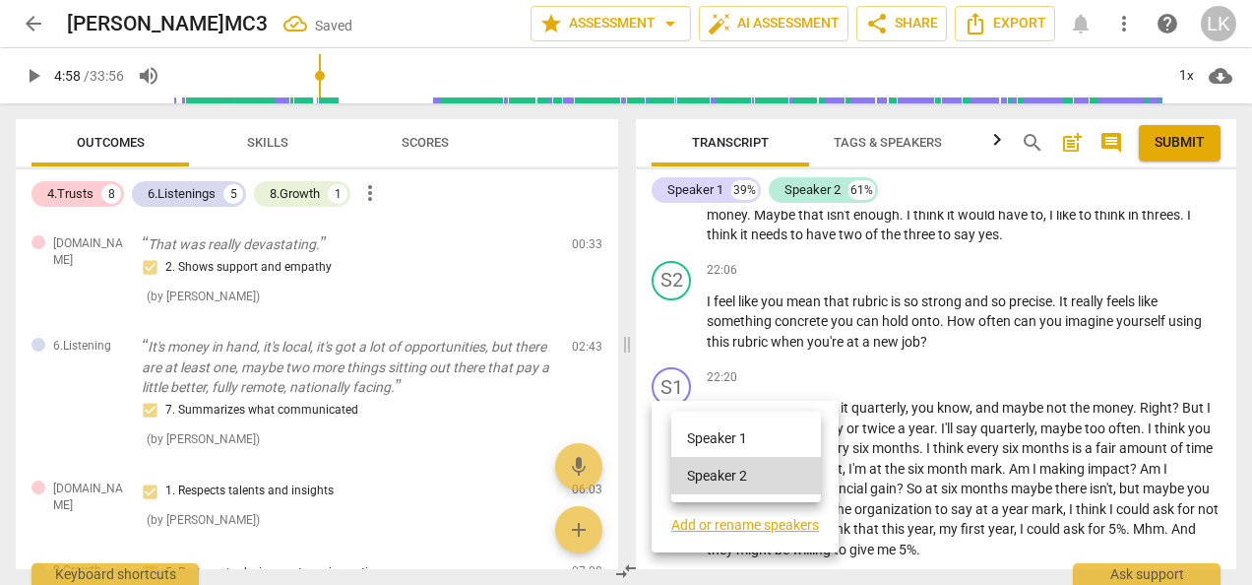
click at [691, 435] on li "Speaker 1" at bounding box center [746, 437] width 150 height 37
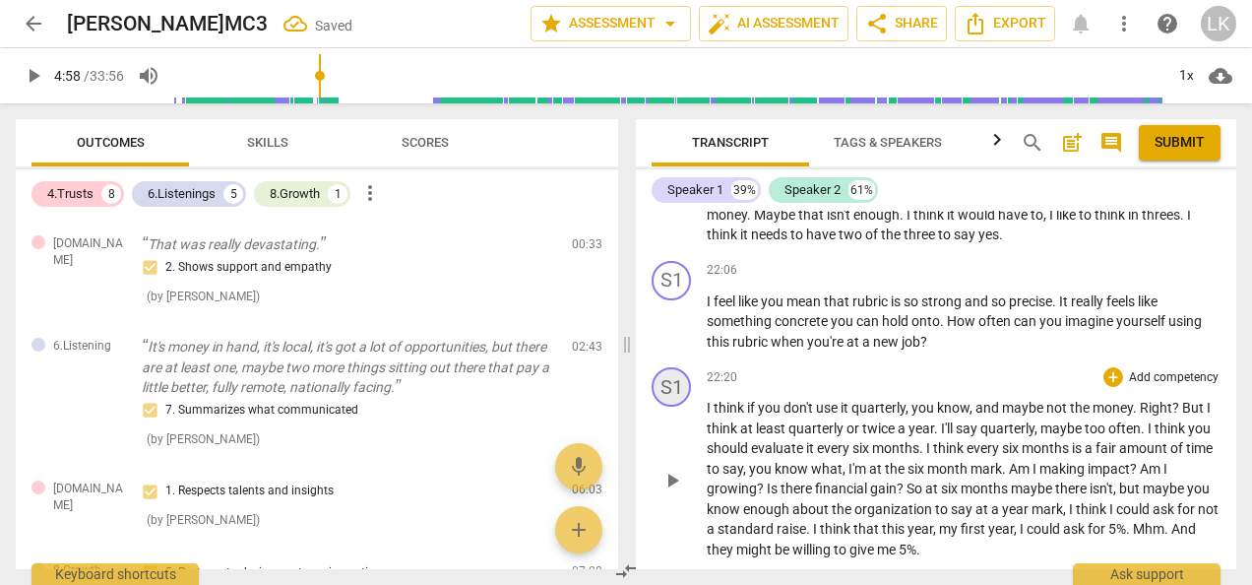
click at [681, 407] on div "S1" at bounding box center [671, 386] width 39 height 39
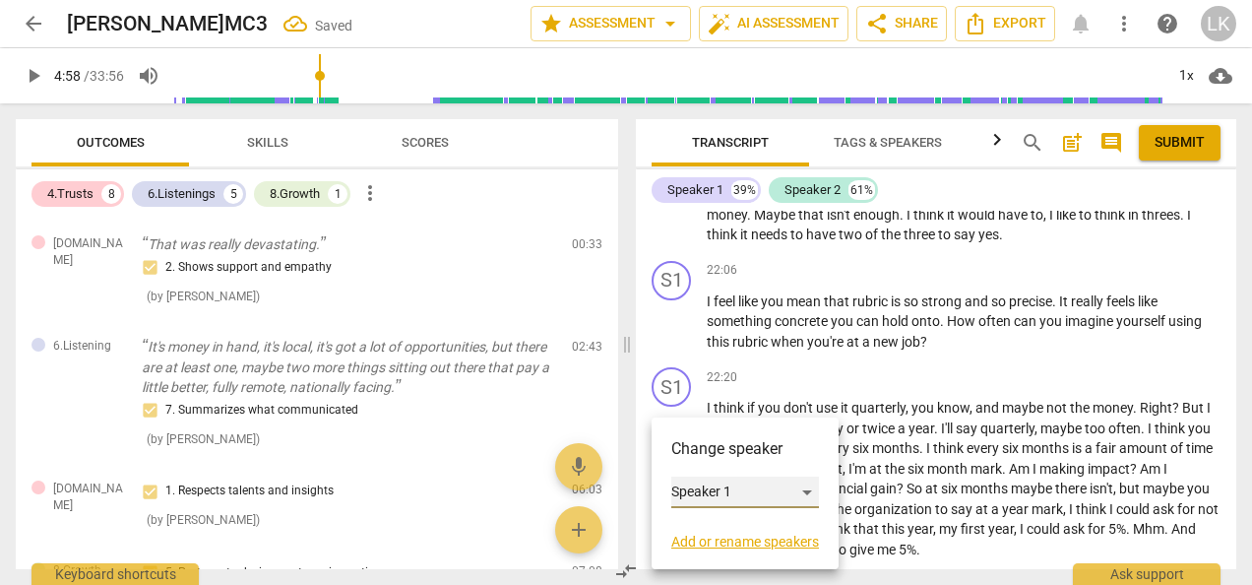
click at [677, 488] on div "Speaker 1" at bounding box center [745, 492] width 148 height 32
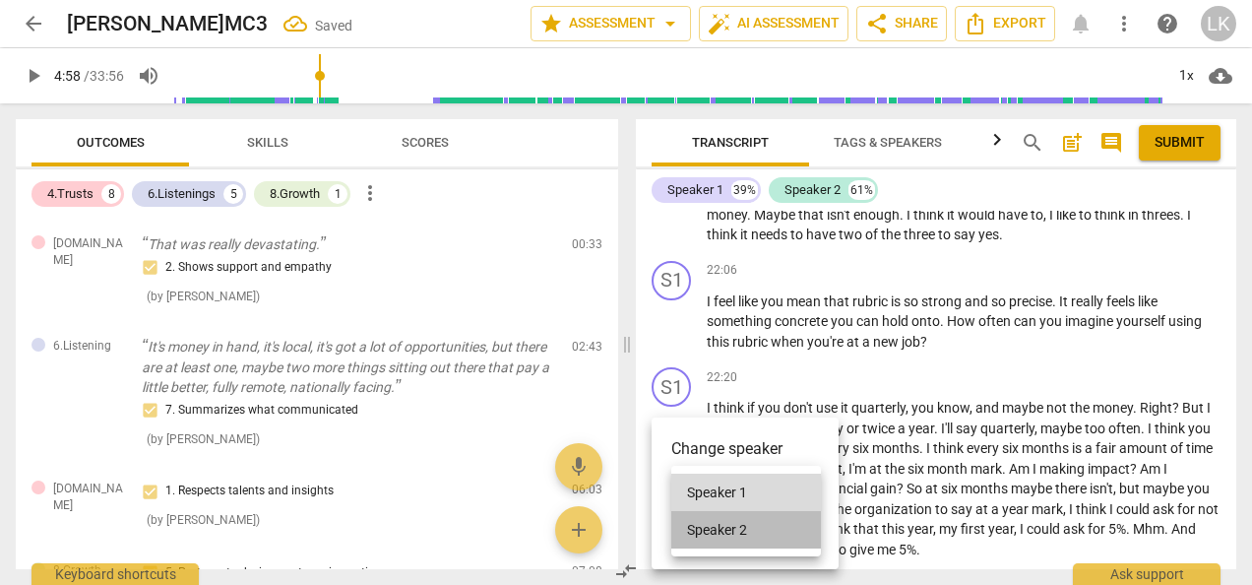
click at [698, 534] on li "Speaker 2" at bounding box center [746, 529] width 150 height 37
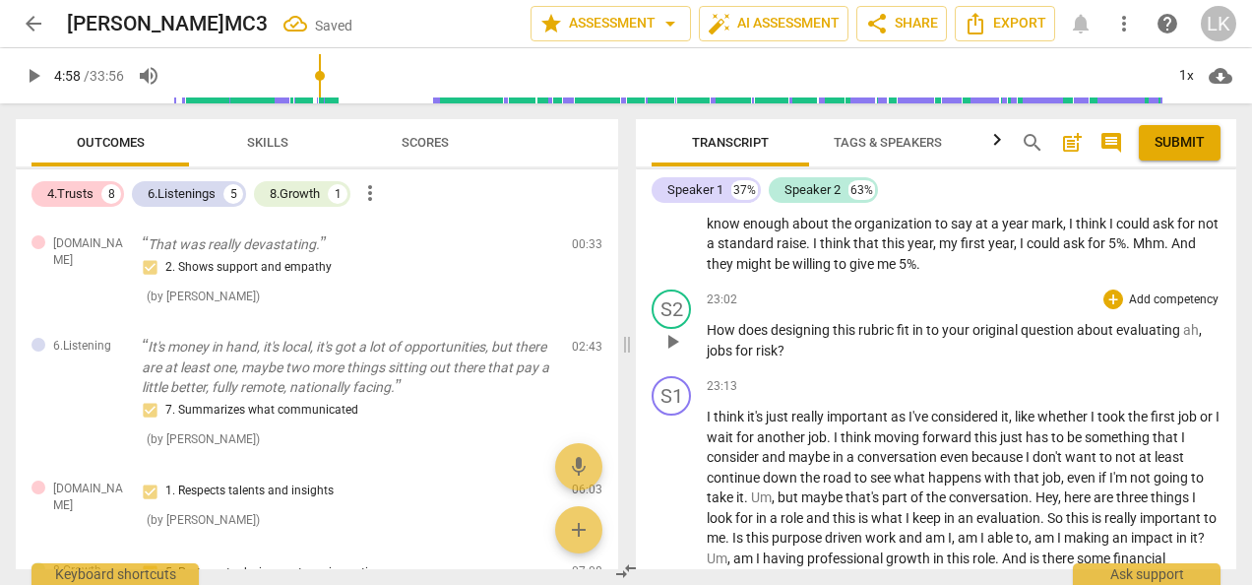
scroll to position [6805, 0]
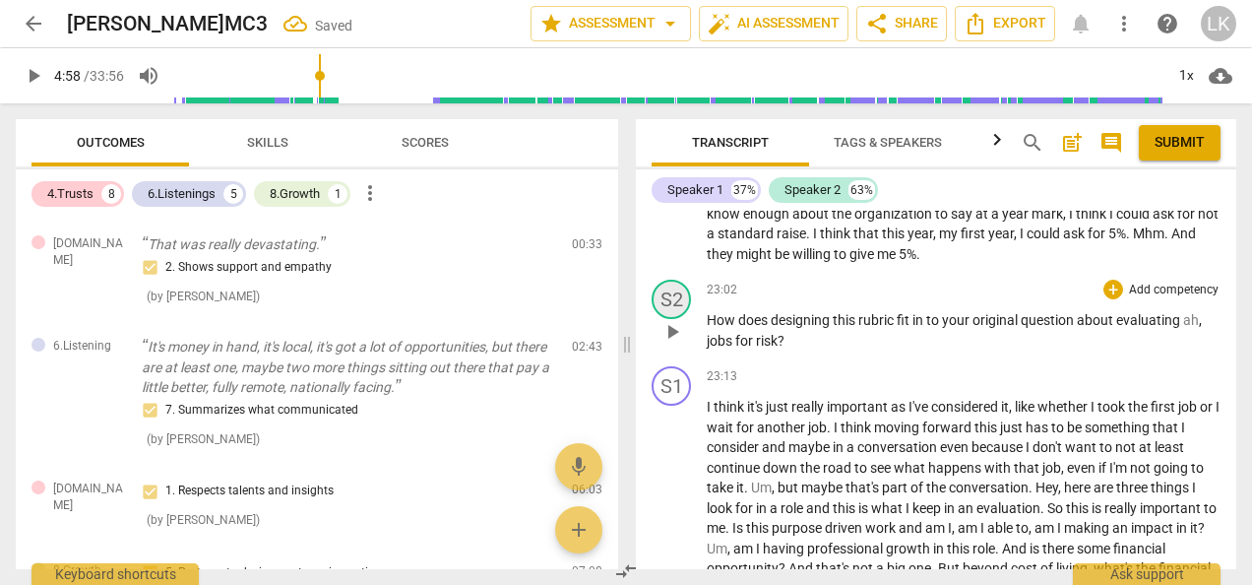
click at [677, 319] on div "S2" at bounding box center [671, 299] width 39 height 39
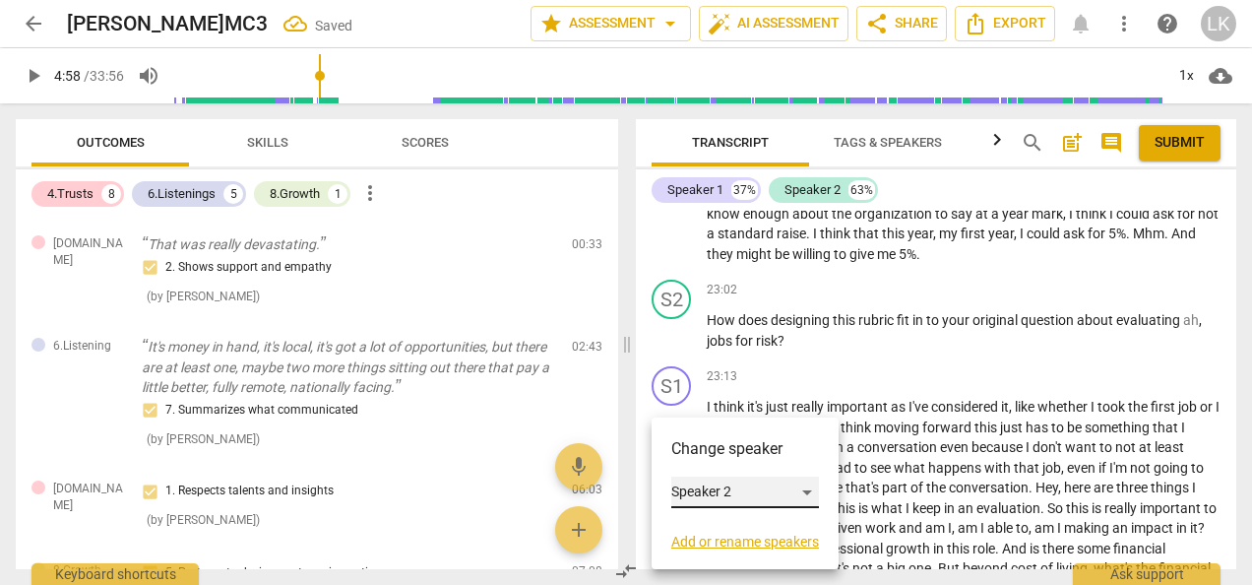
click at [689, 493] on div "Speaker 2" at bounding box center [745, 492] width 148 height 32
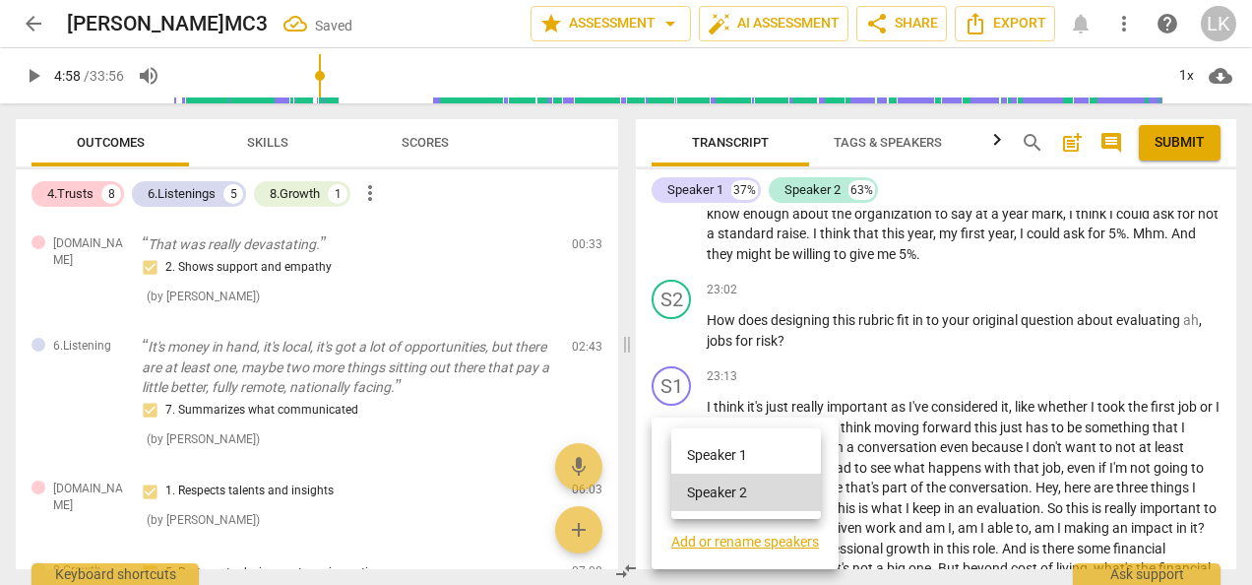
click at [689, 451] on li "Speaker 1" at bounding box center [746, 454] width 150 height 37
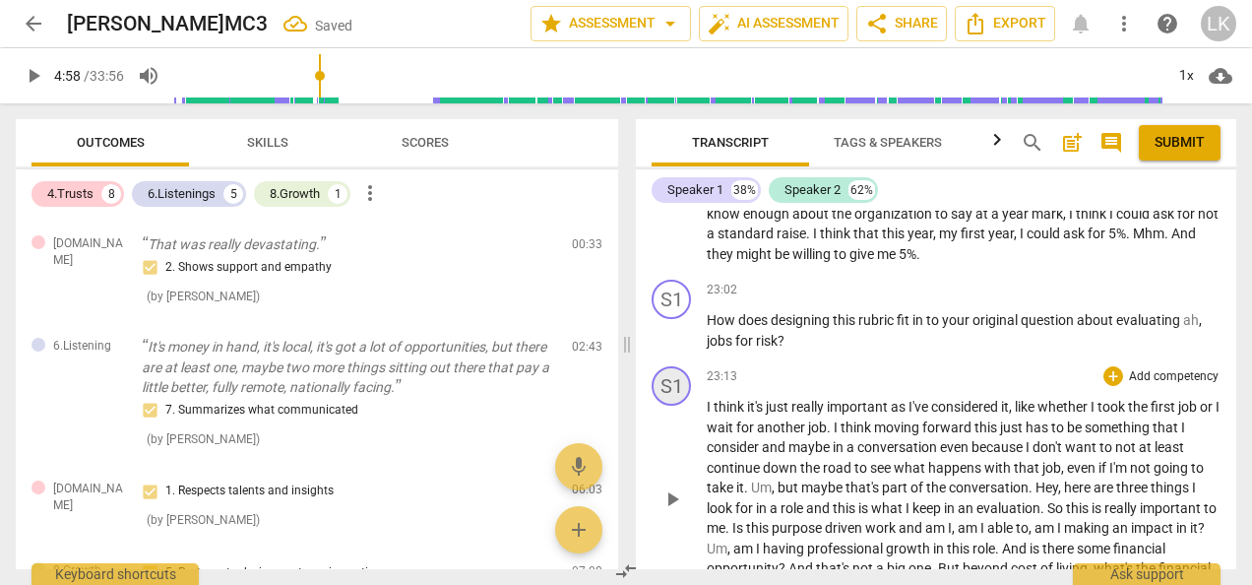
click at [680, 406] on div "S1" at bounding box center [671, 385] width 39 height 39
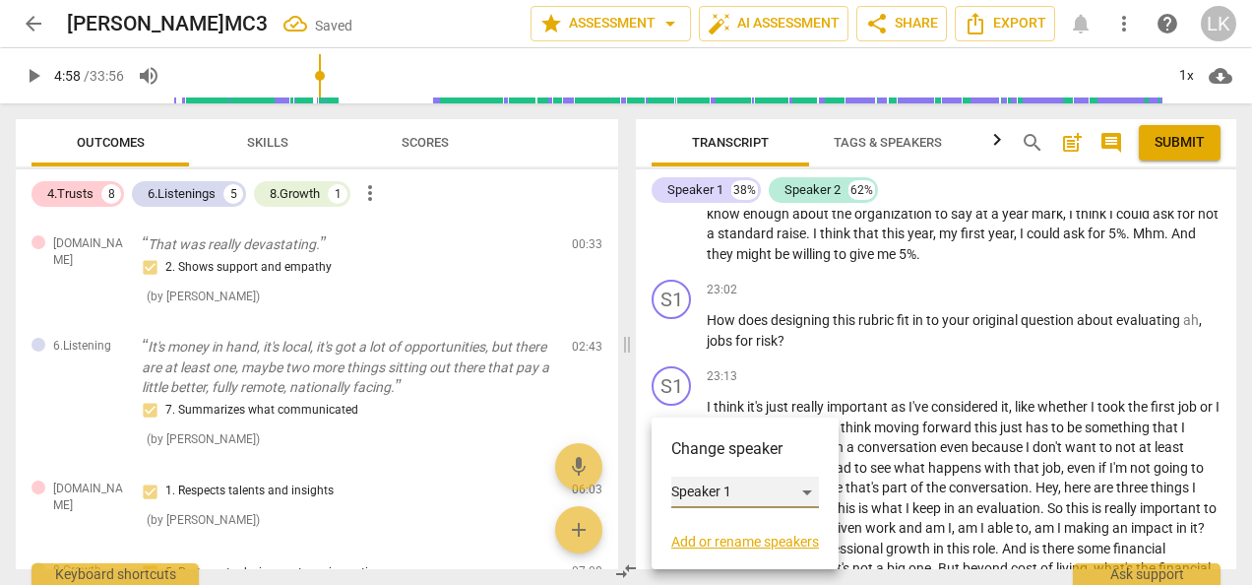
click at [681, 492] on div "Speaker 1" at bounding box center [745, 492] width 148 height 32
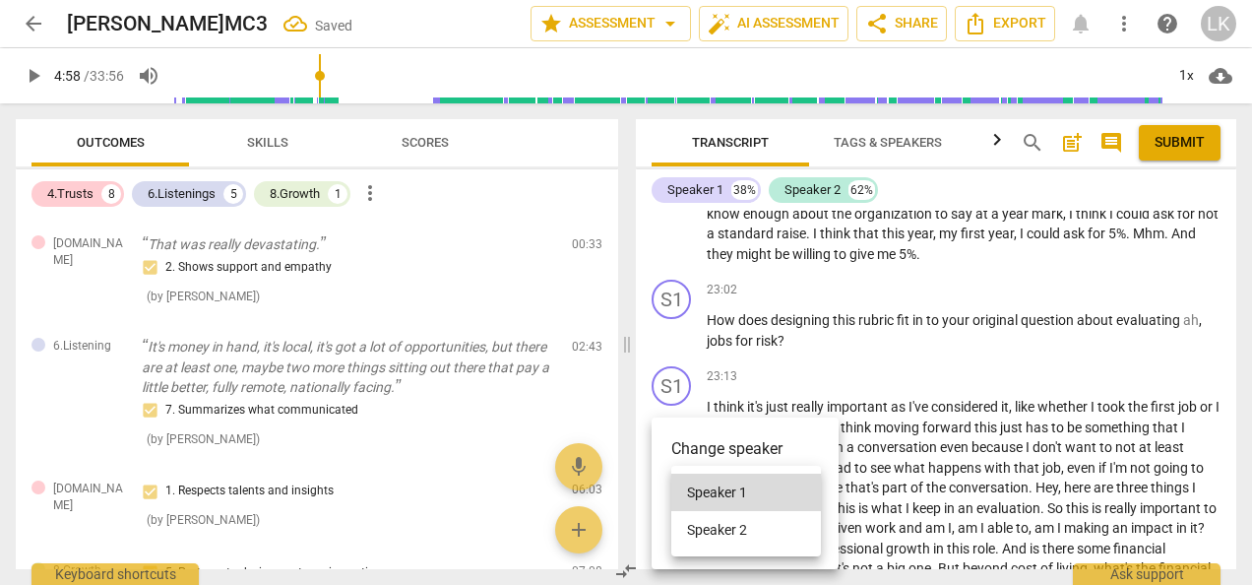
click at [693, 524] on li "Speaker 2" at bounding box center [746, 529] width 150 height 37
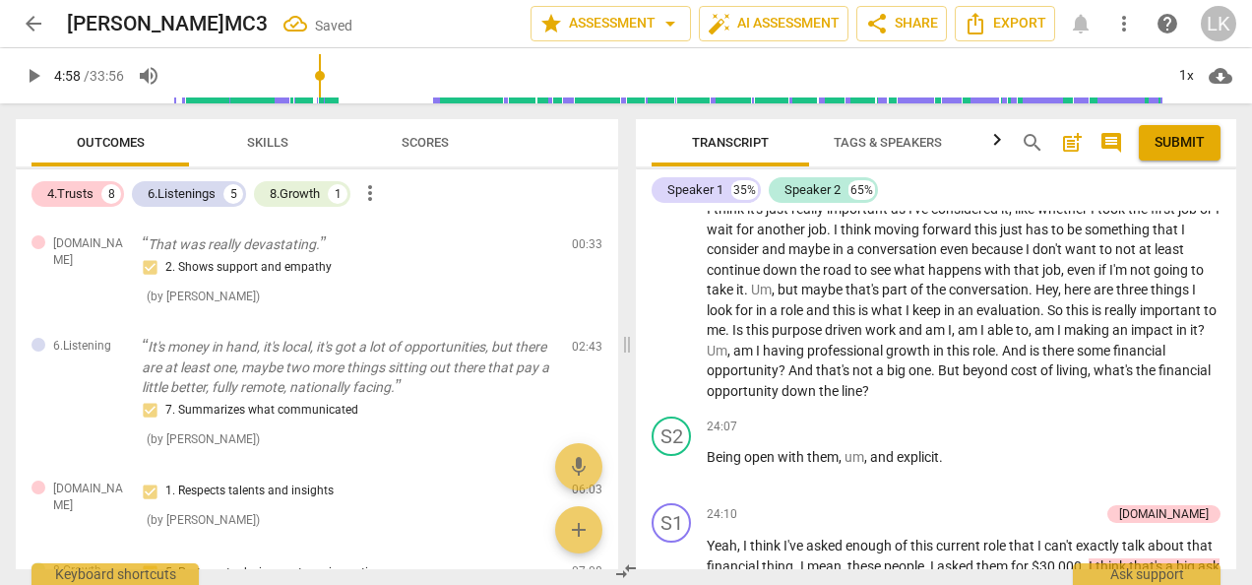
scroll to position [7100, 0]
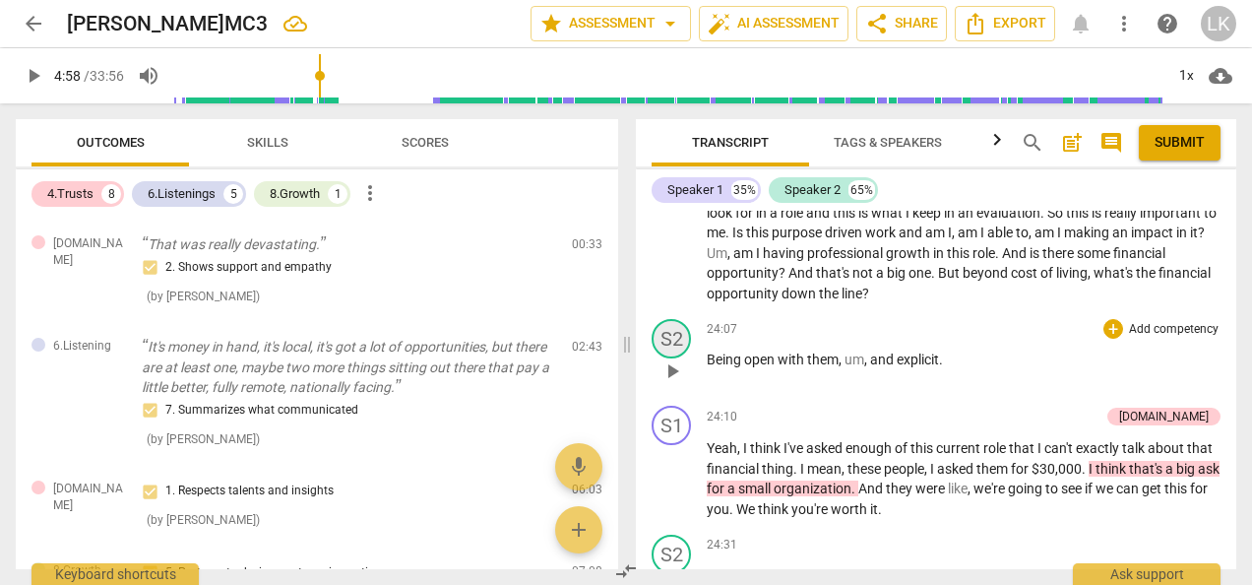
click at [677, 358] on div "S2" at bounding box center [671, 338] width 39 height 39
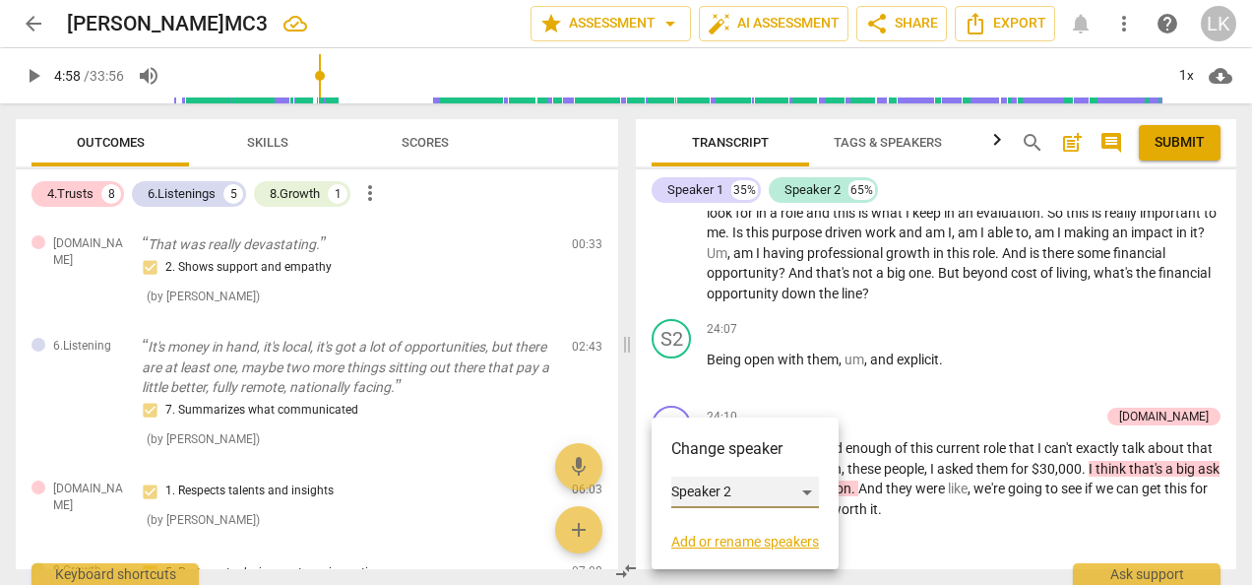
click at [698, 489] on div "Speaker 2" at bounding box center [745, 492] width 148 height 32
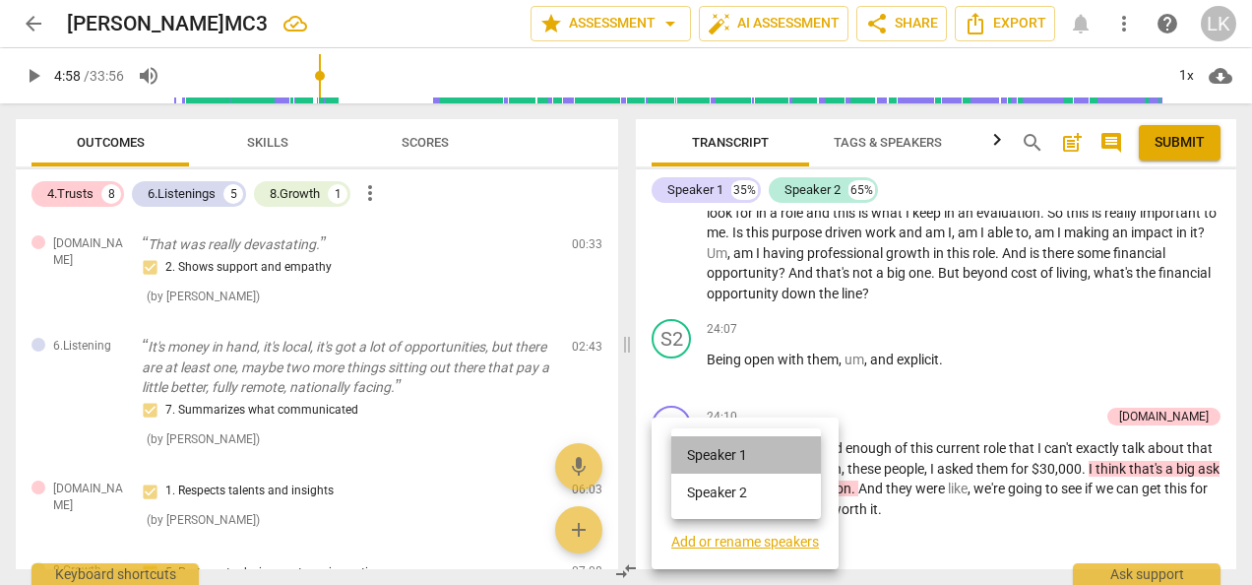
drag, startPoint x: 697, startPoint y: 455, endPoint x: 703, endPoint y: 488, distance: 34.0
click at [697, 455] on li "Speaker 1" at bounding box center [746, 454] width 150 height 37
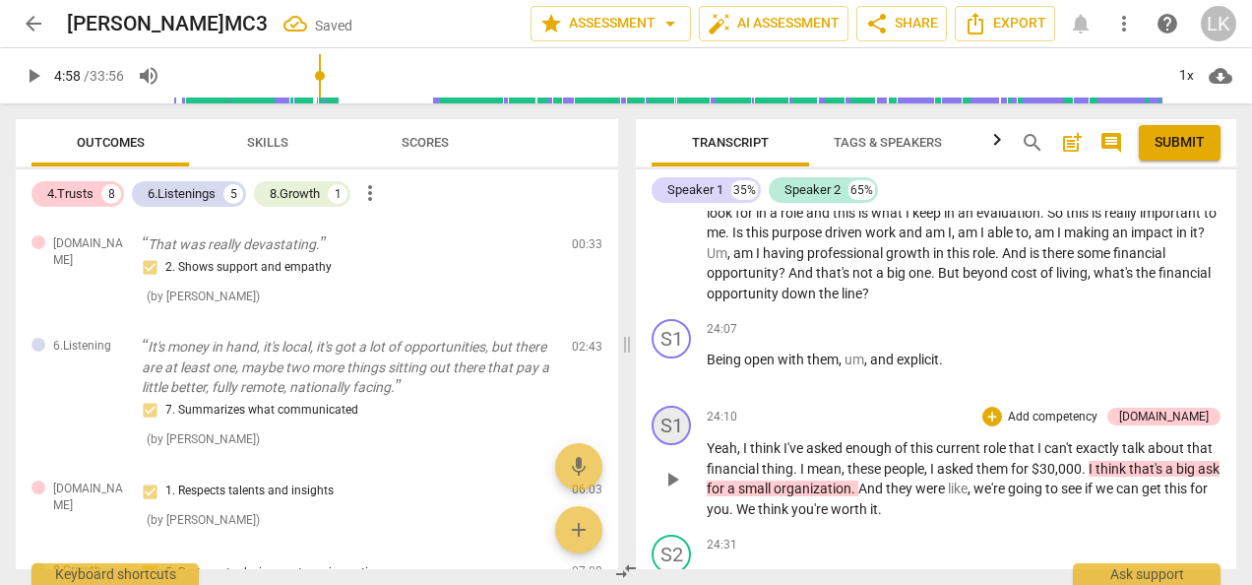
click at [678, 445] on div "S1" at bounding box center [671, 425] width 39 height 39
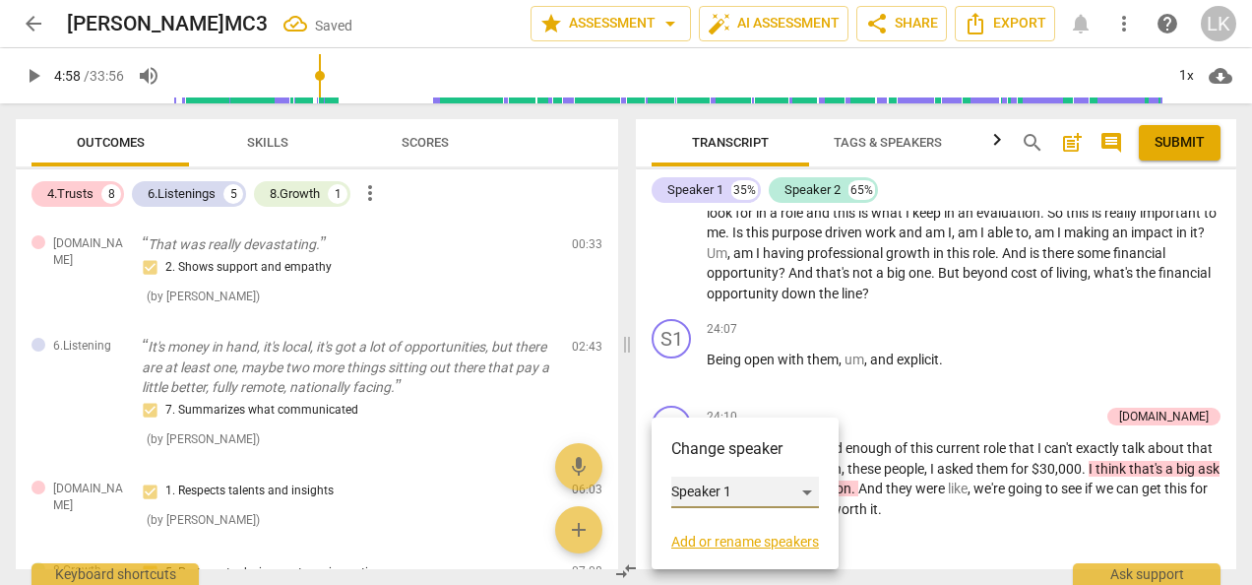
click at [682, 478] on div "Speaker 1" at bounding box center [745, 492] width 148 height 32
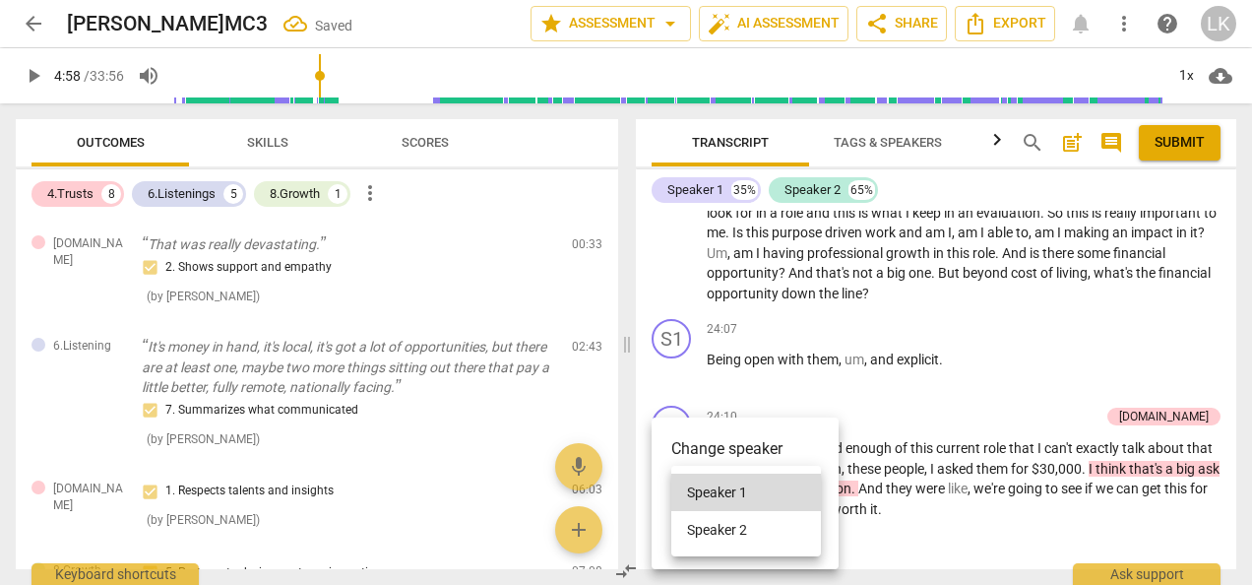
click at [699, 533] on li "Speaker 2" at bounding box center [746, 529] width 150 height 37
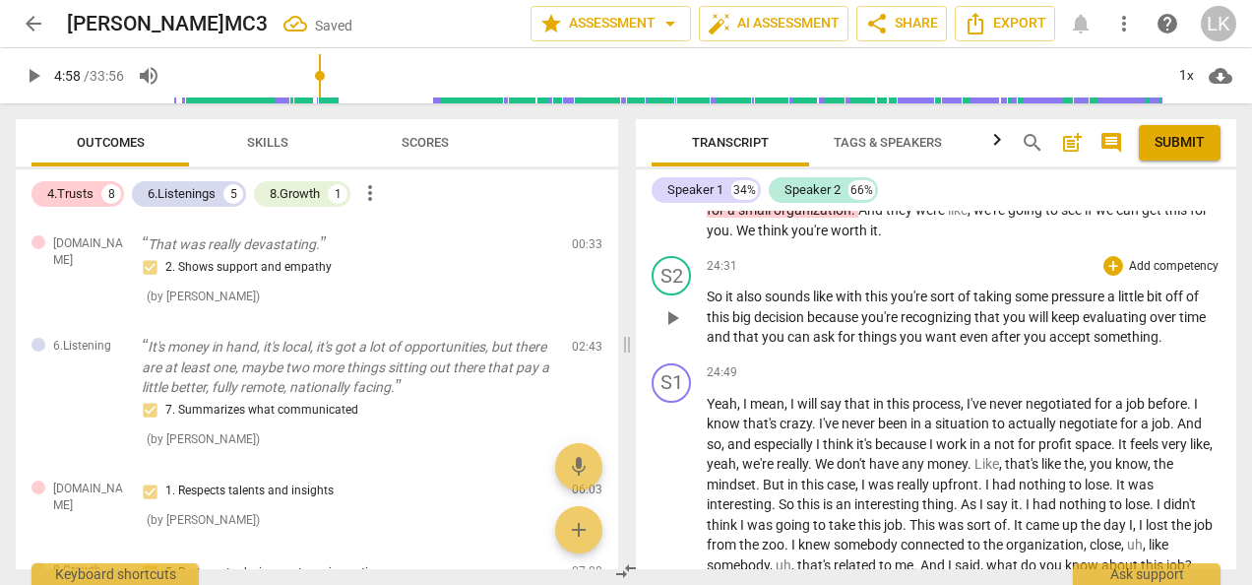
scroll to position [7395, 0]
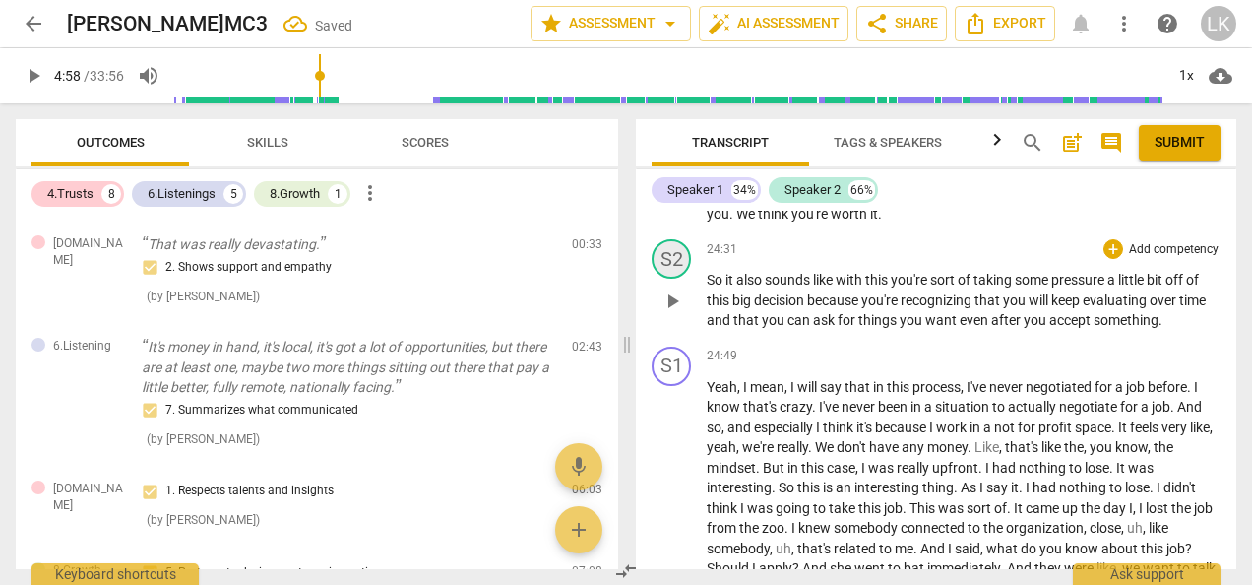
click at [667, 279] on div "S2" at bounding box center [671, 258] width 39 height 39
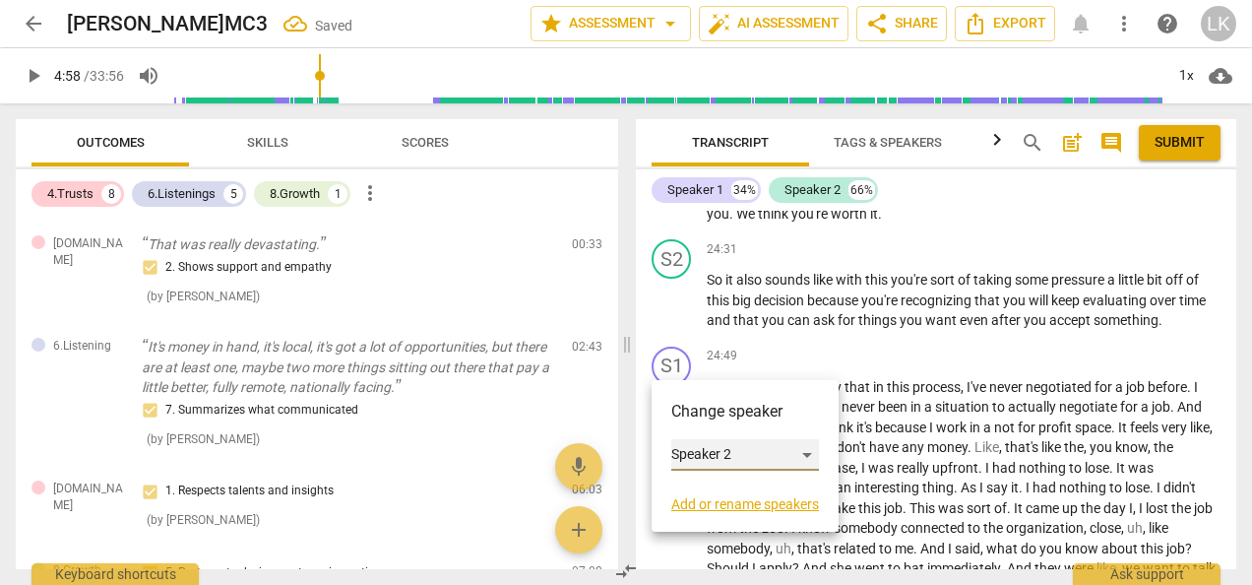
click at [694, 451] on div "Speaker 2" at bounding box center [745, 455] width 148 height 32
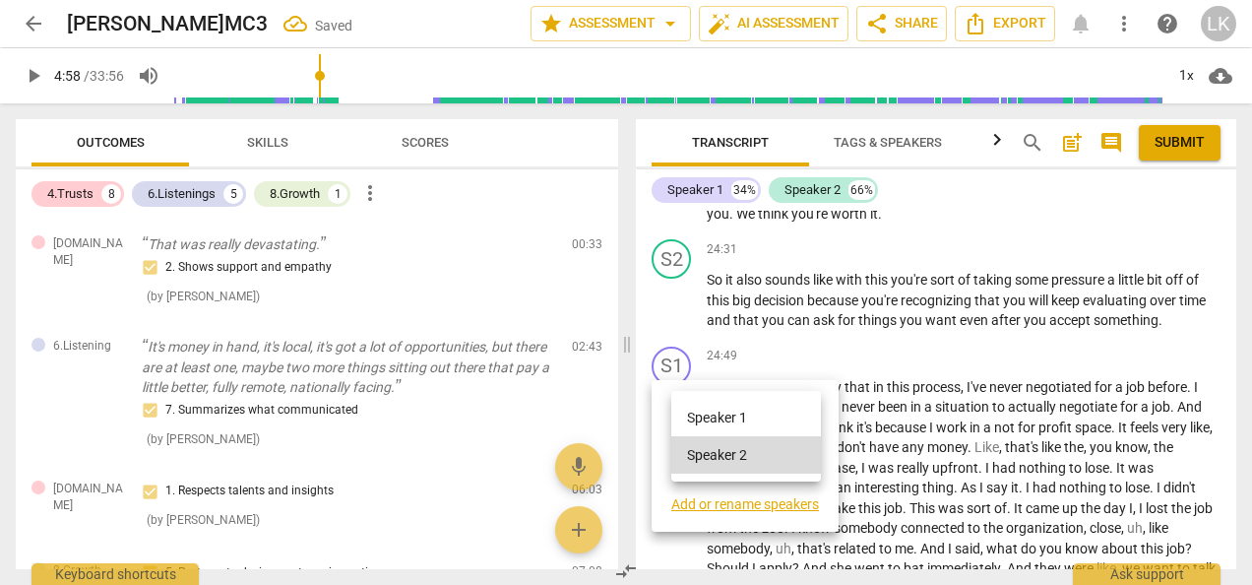
click at [685, 419] on li "Speaker 1" at bounding box center [746, 417] width 150 height 37
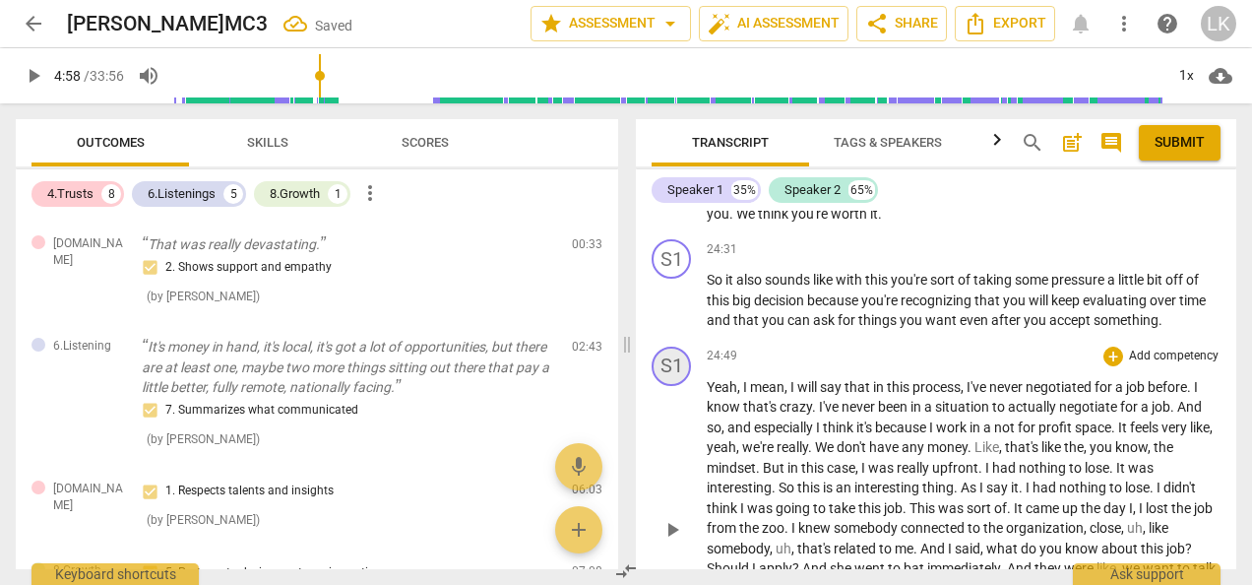
click at [669, 386] on div "S1" at bounding box center [671, 366] width 39 height 39
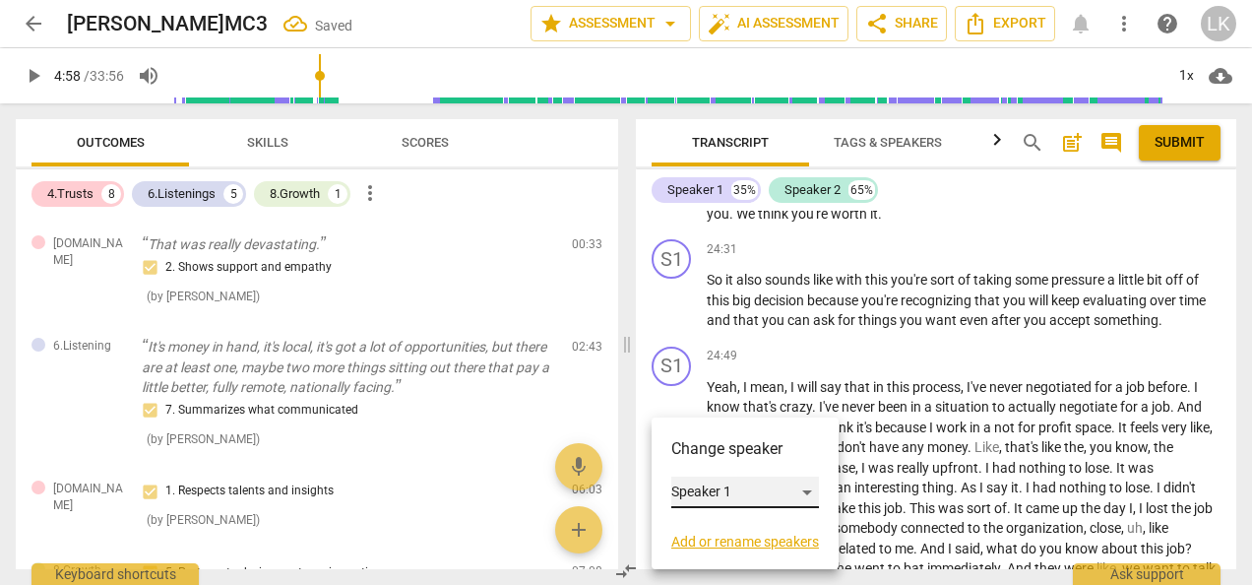
click at [694, 488] on div "Speaker 1" at bounding box center [745, 492] width 148 height 32
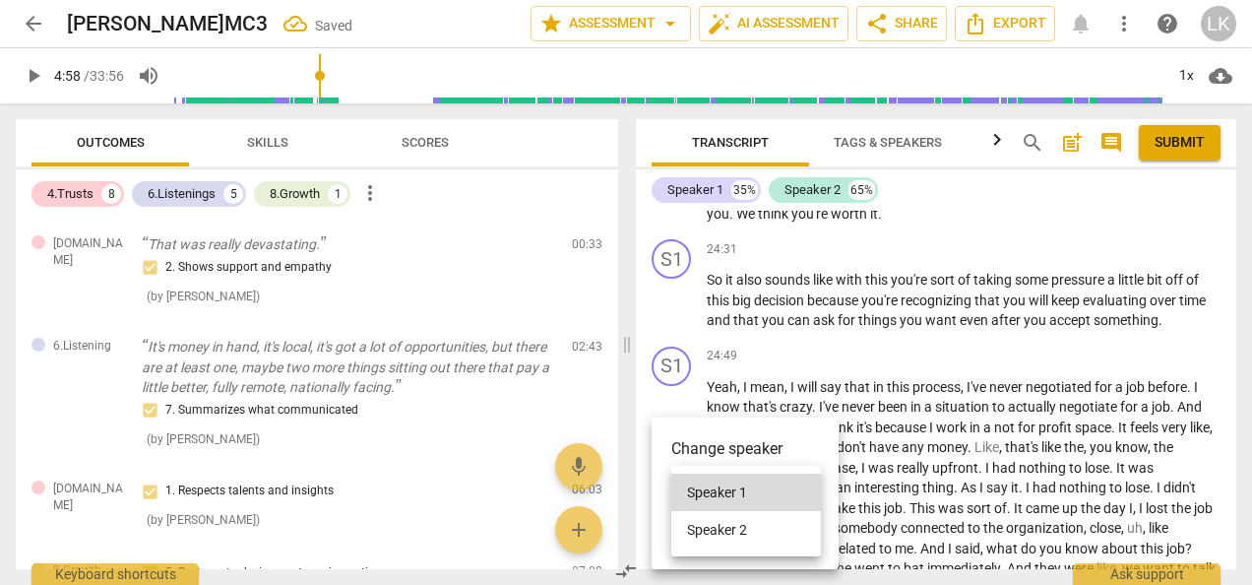
click at [706, 527] on li "Speaker 2" at bounding box center [746, 529] width 150 height 37
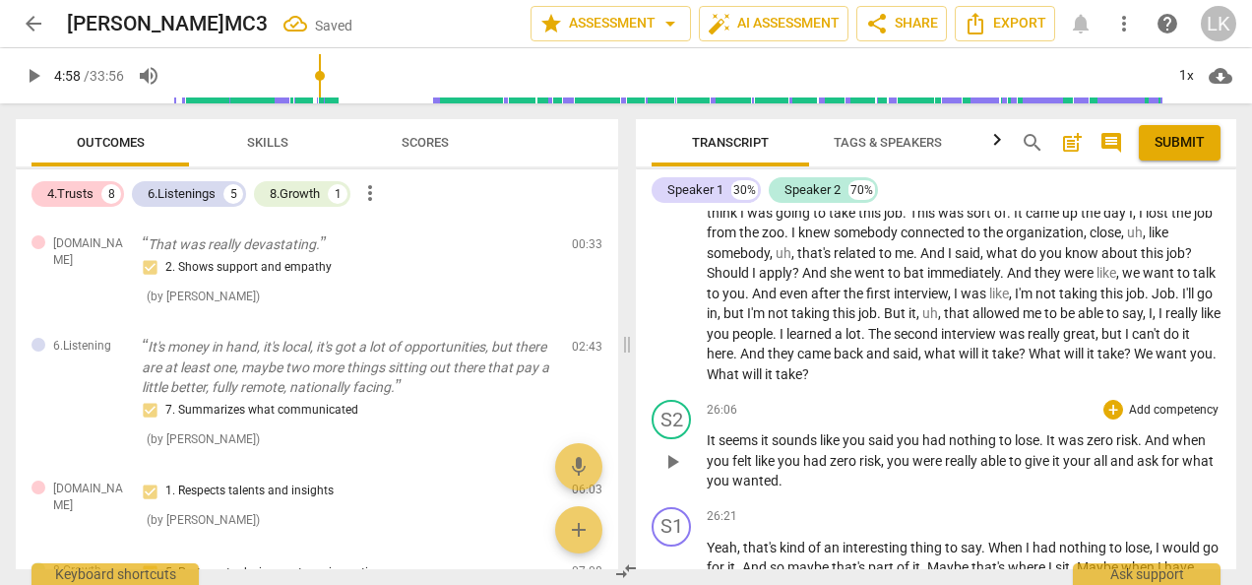
scroll to position [7789, 0]
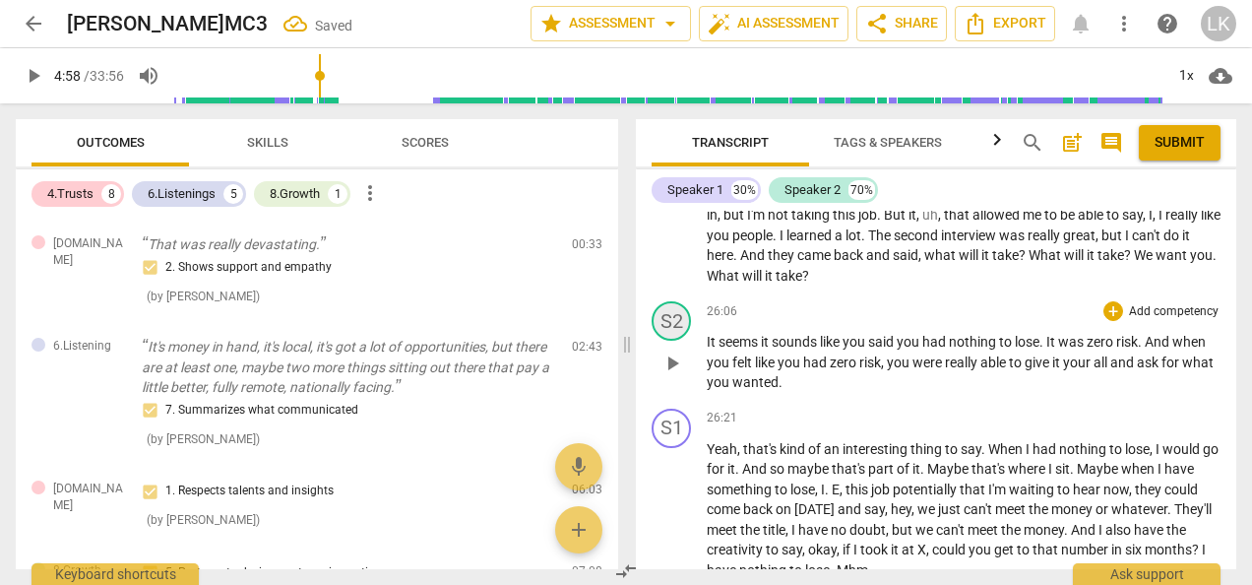
click at [678, 341] on div "S2" at bounding box center [671, 320] width 39 height 39
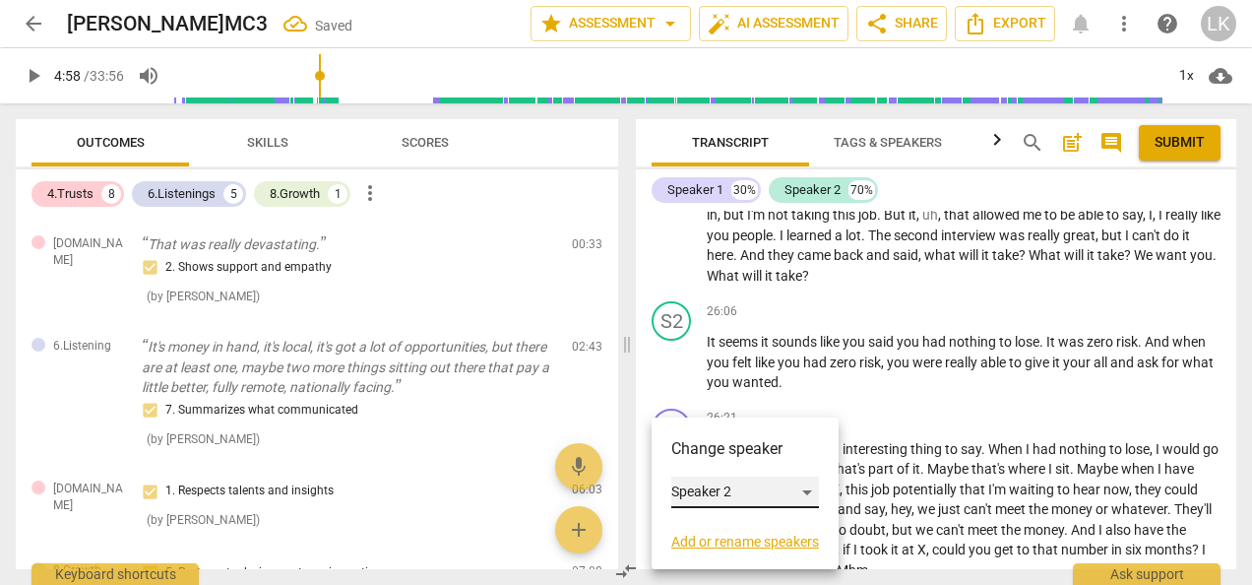
click at [702, 494] on div "Speaker 2" at bounding box center [745, 492] width 148 height 32
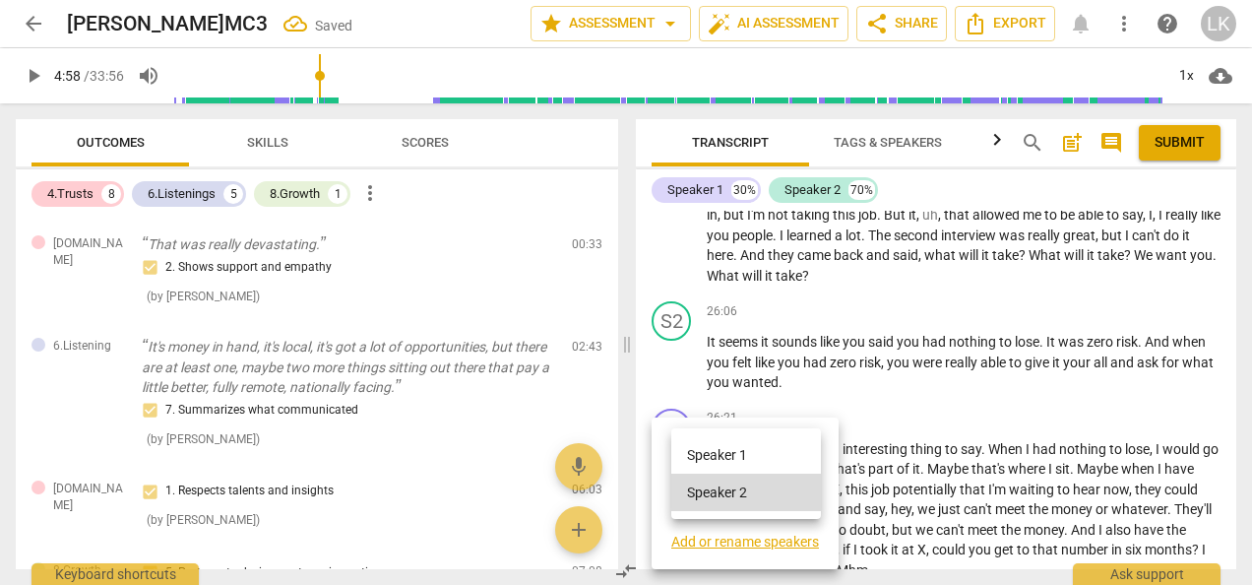
click at [706, 453] on li "Speaker 1" at bounding box center [746, 454] width 150 height 37
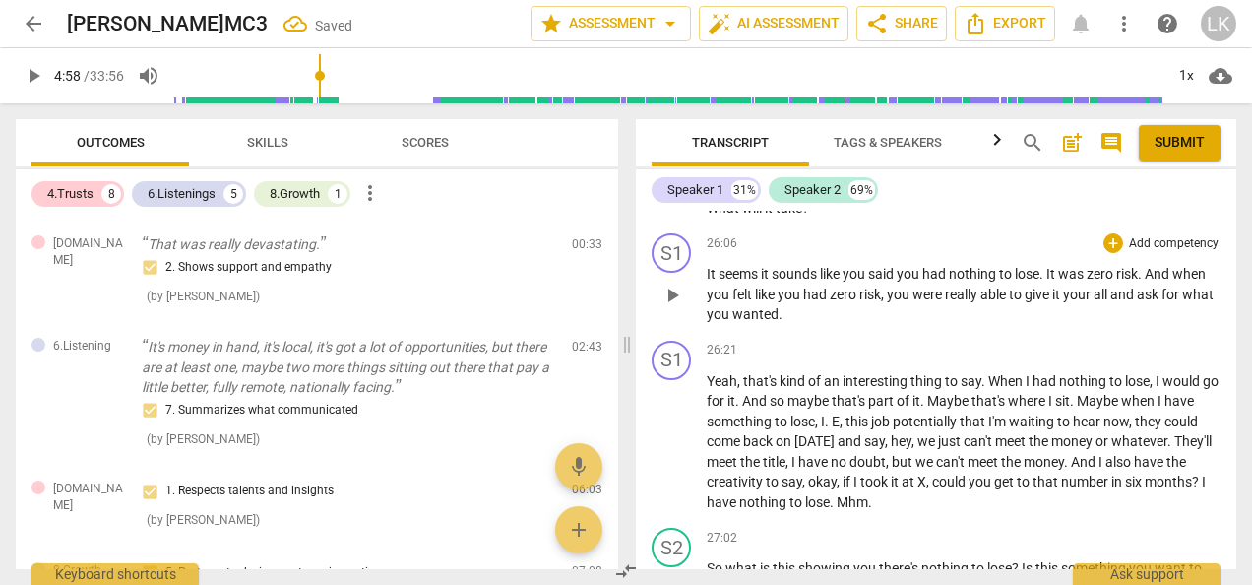
scroll to position [7888, 0]
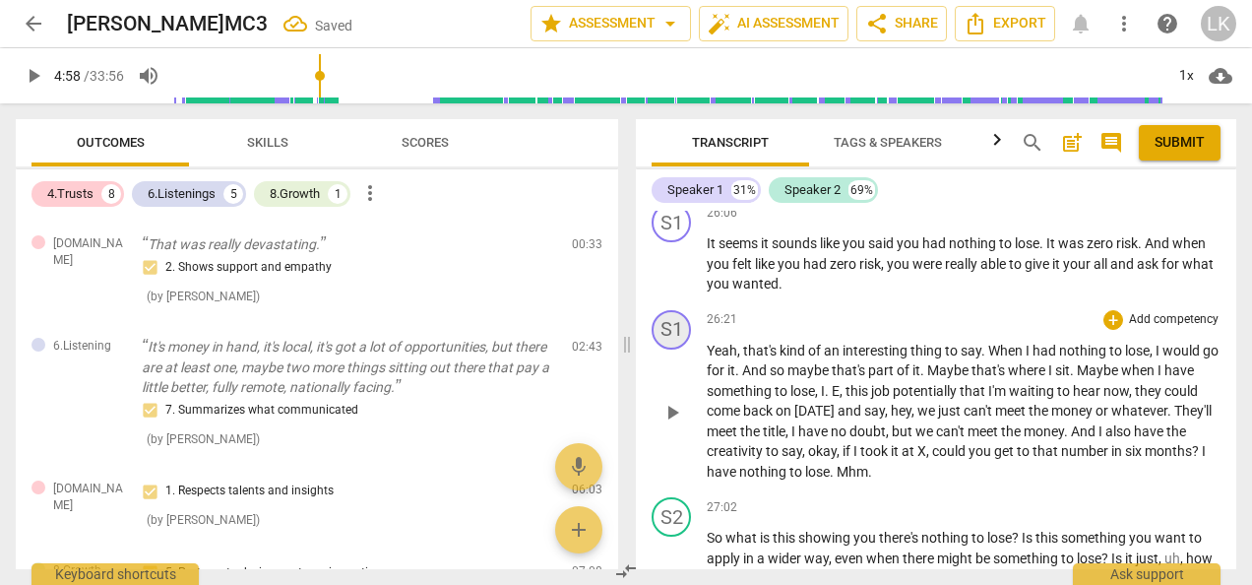
click at [677, 349] on div "S1" at bounding box center [671, 329] width 39 height 39
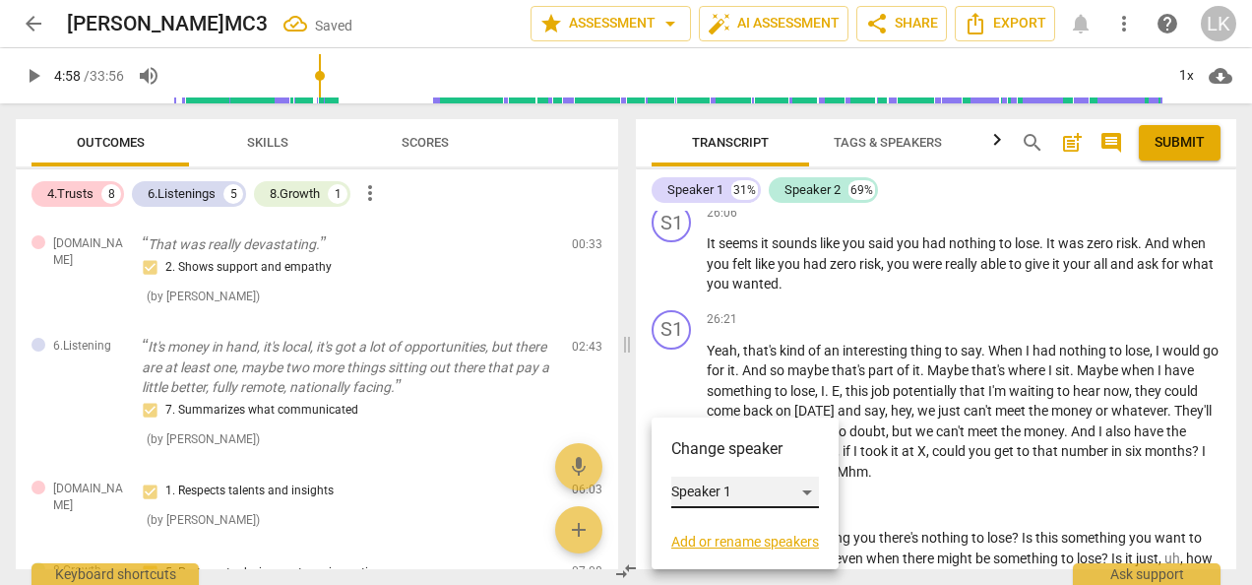
click at [705, 492] on div "Speaker 1" at bounding box center [745, 492] width 148 height 32
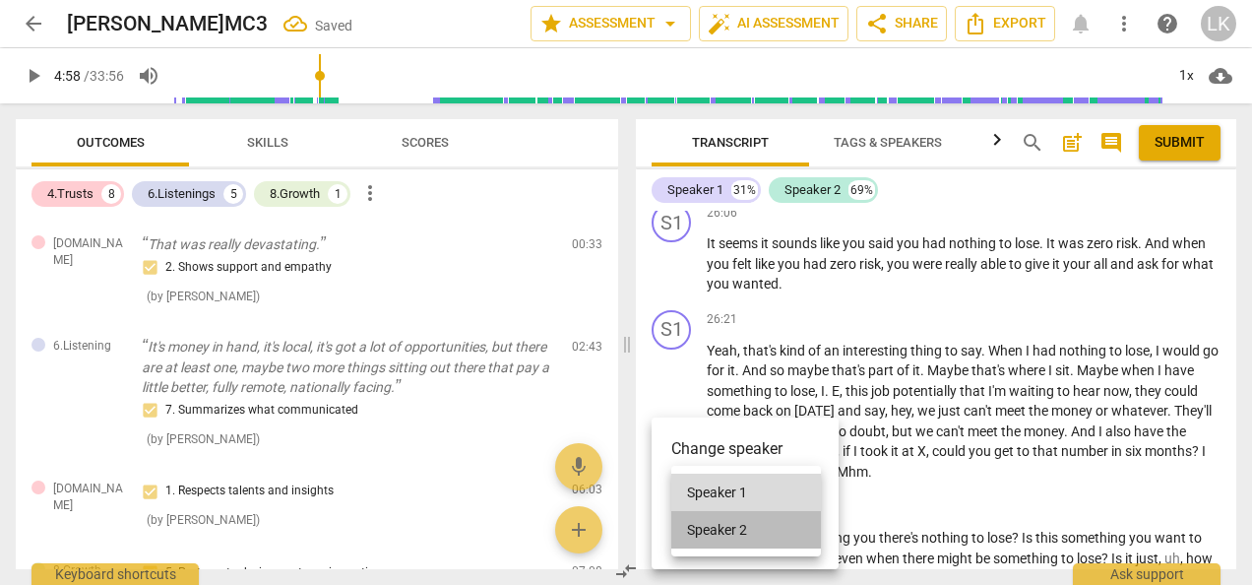
click at [712, 523] on li "Speaker 2" at bounding box center [746, 529] width 150 height 37
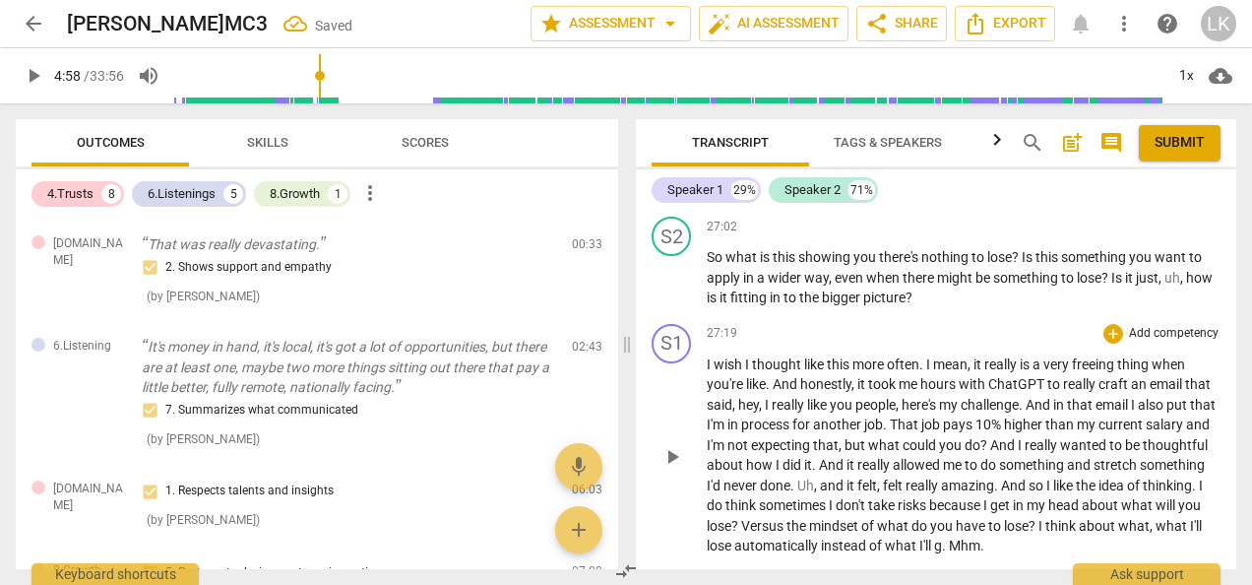
scroll to position [8183, 0]
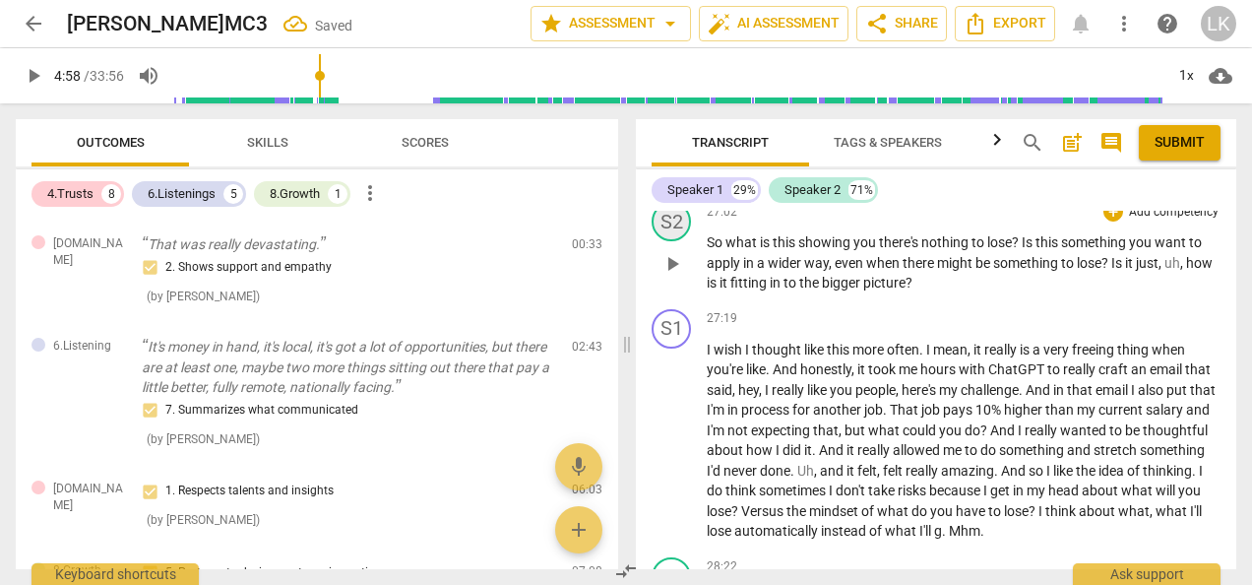
click at [676, 241] on div "S2" at bounding box center [671, 221] width 39 height 39
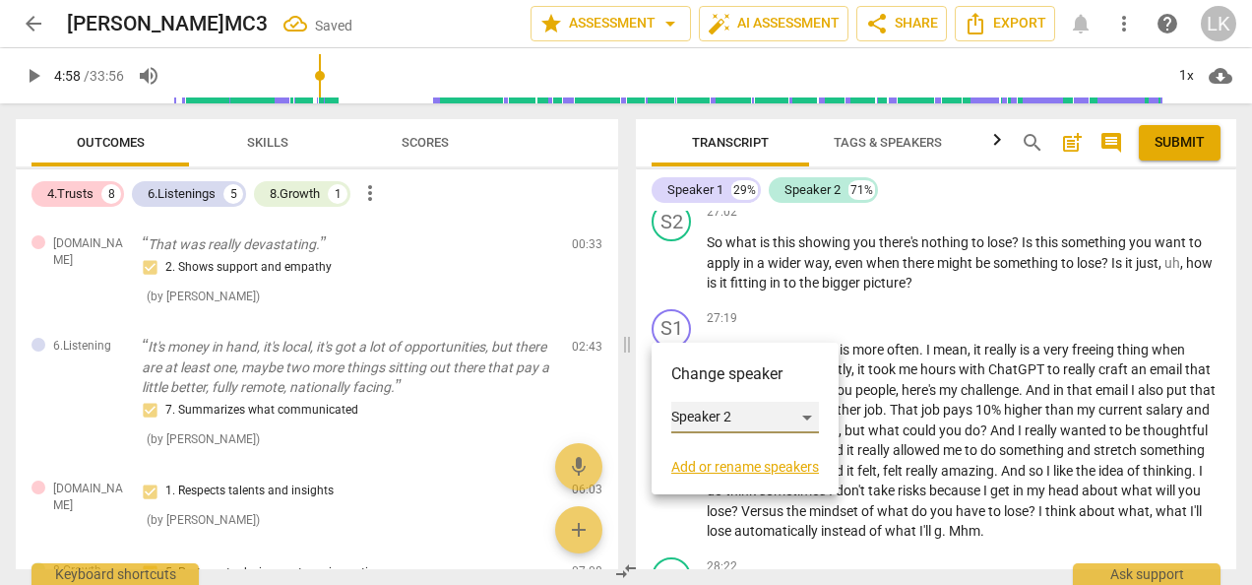
click at [705, 409] on div "Speaker 2" at bounding box center [745, 418] width 148 height 32
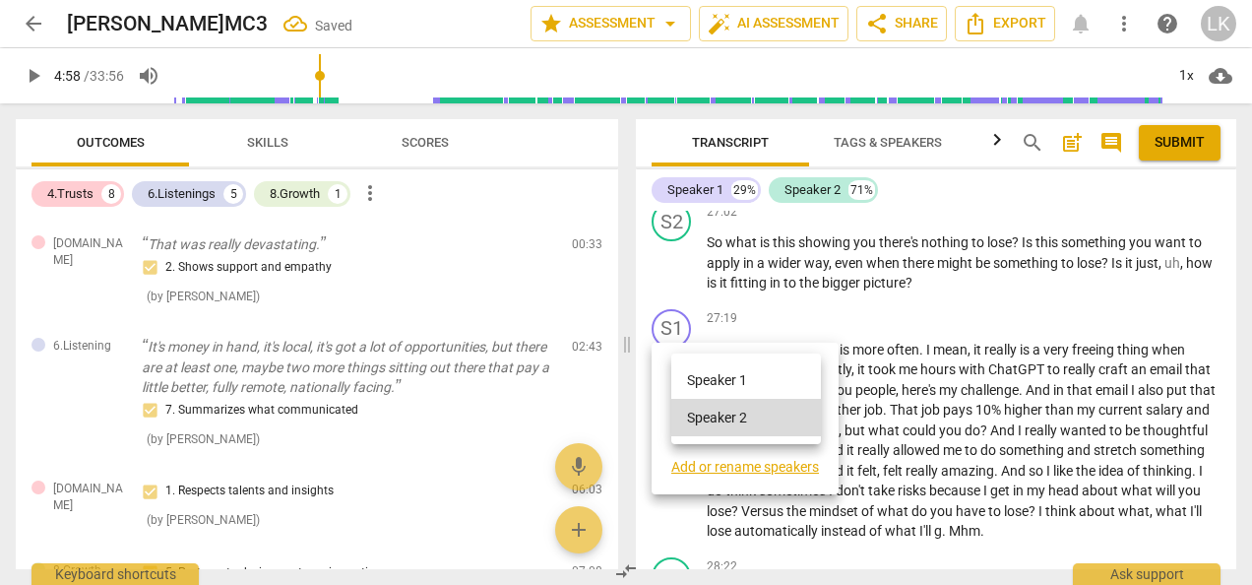
click at [702, 382] on li "Speaker 1" at bounding box center [746, 379] width 150 height 37
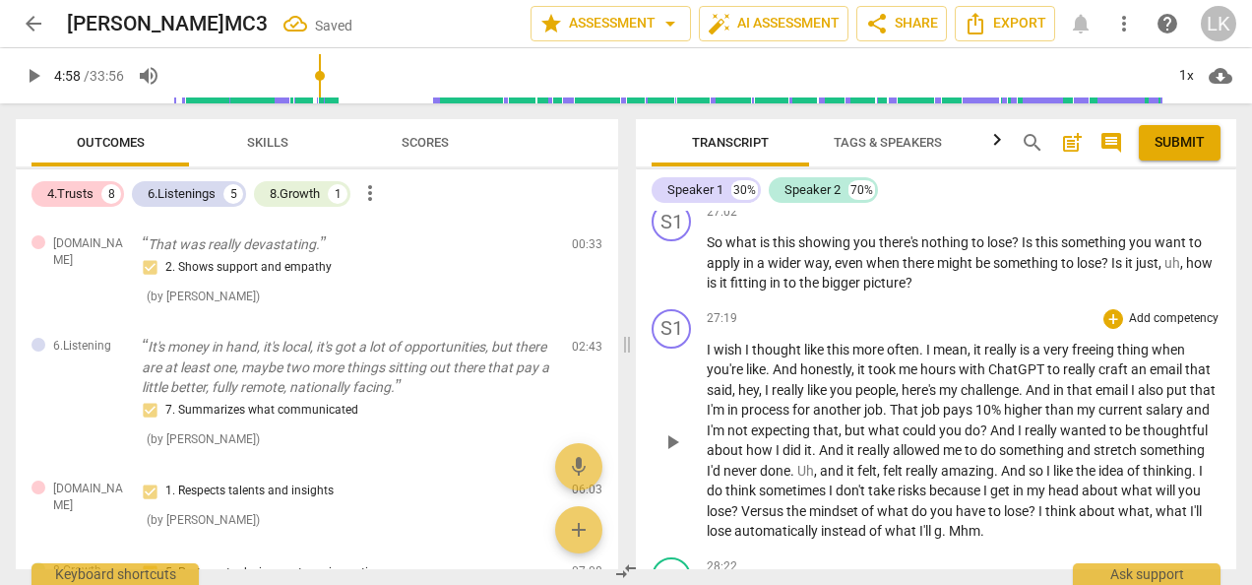
click at [691, 422] on div "S1 play_arrow pause" at bounding box center [679, 425] width 55 height 232
click at [672, 349] on div "S1" at bounding box center [671, 328] width 39 height 39
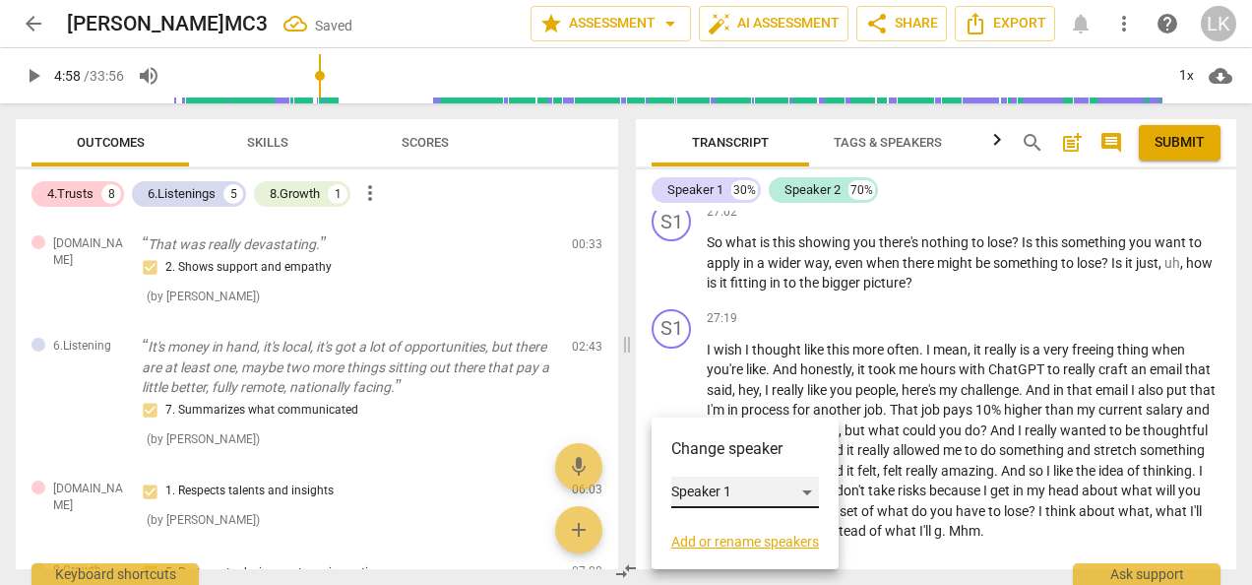
click at [685, 493] on div "Speaker 1" at bounding box center [745, 492] width 148 height 32
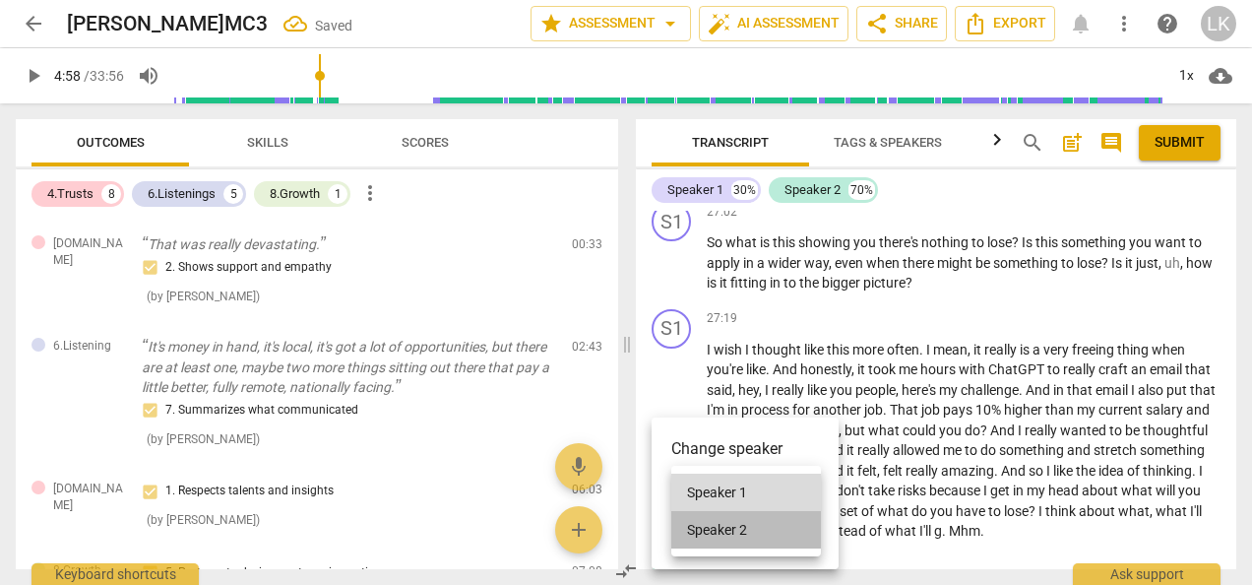
drag, startPoint x: 697, startPoint y: 539, endPoint x: 694, endPoint y: 522, distance: 18.0
click at [696, 532] on li "Speaker 2" at bounding box center [746, 529] width 150 height 37
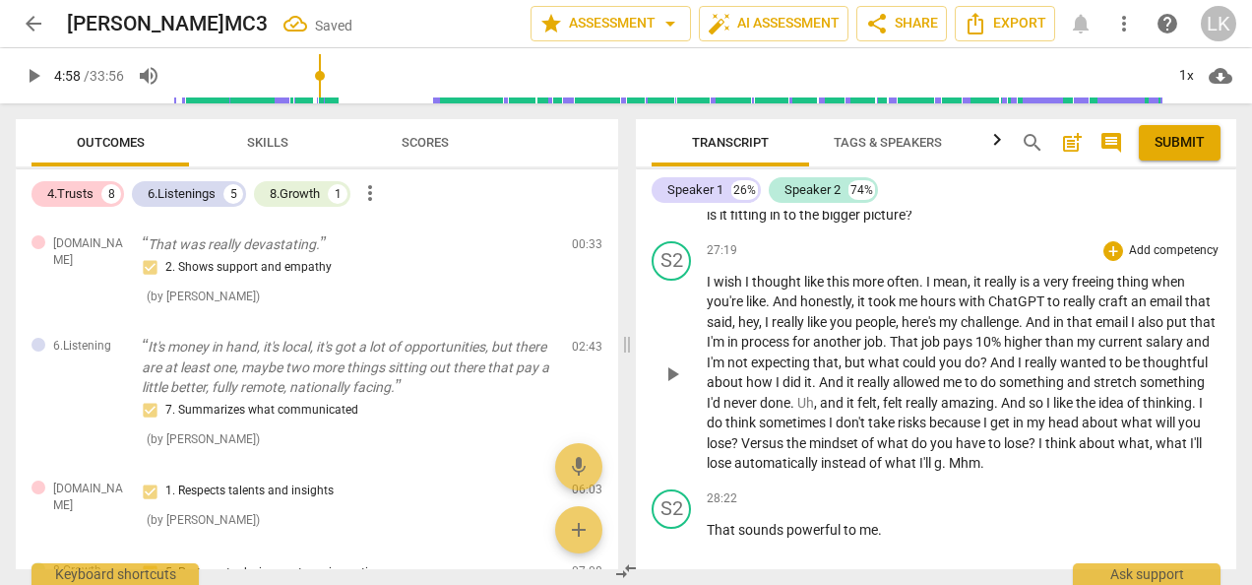
scroll to position [8380, 0]
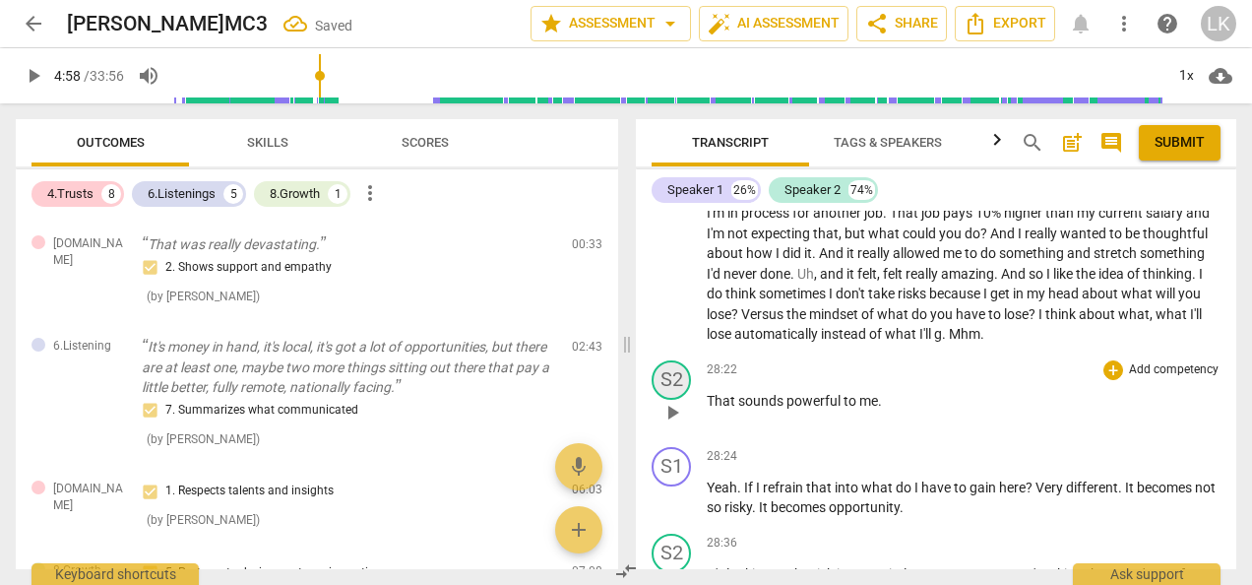
click at [678, 400] on div "S2" at bounding box center [671, 379] width 39 height 39
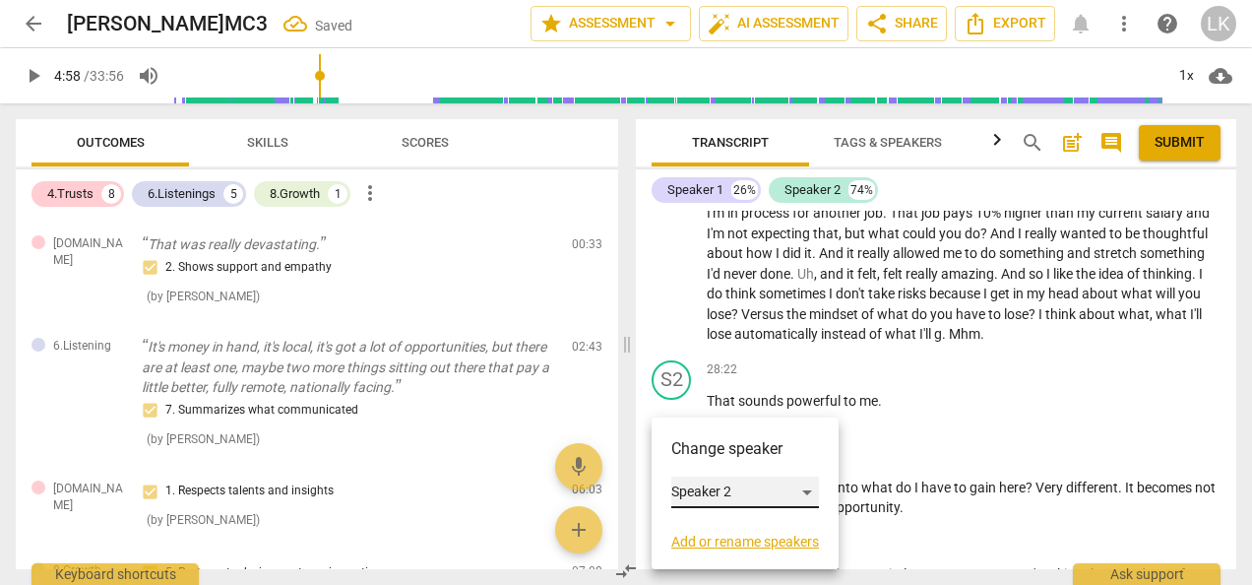
click at [682, 490] on div "Speaker 2" at bounding box center [745, 492] width 148 height 32
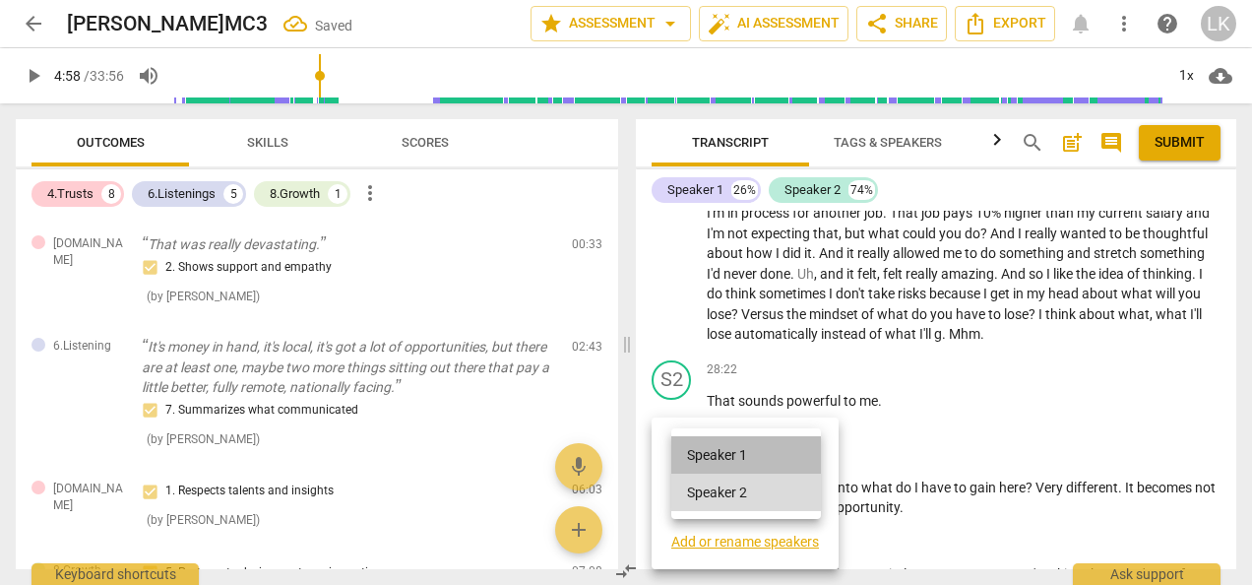
click at [687, 457] on li "Speaker 1" at bounding box center [746, 454] width 150 height 37
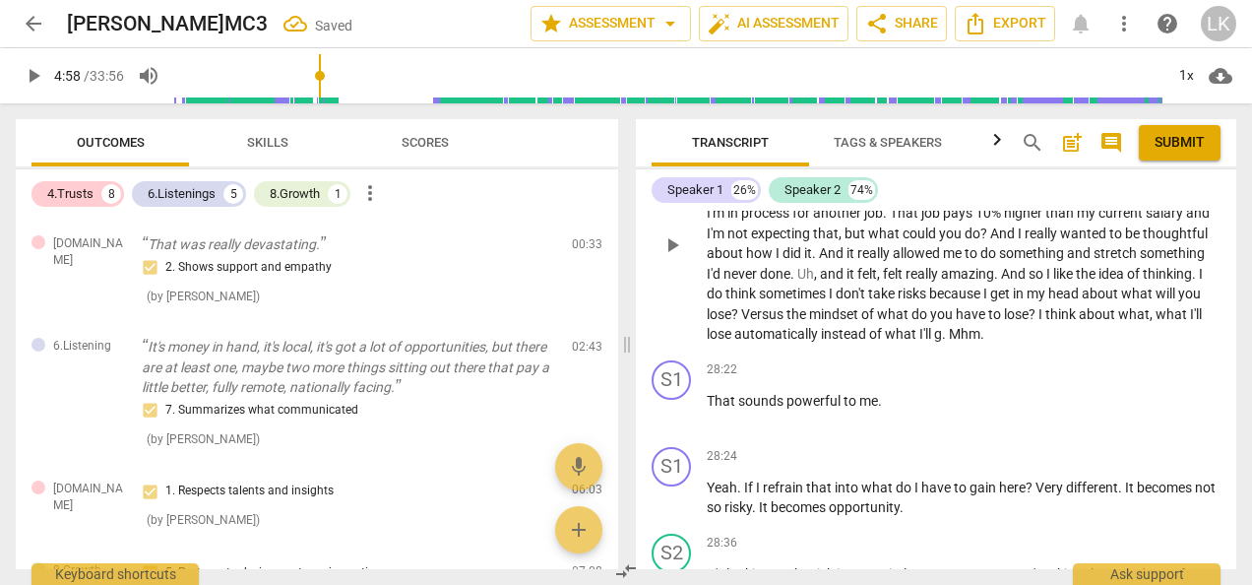
scroll to position [8577, 0]
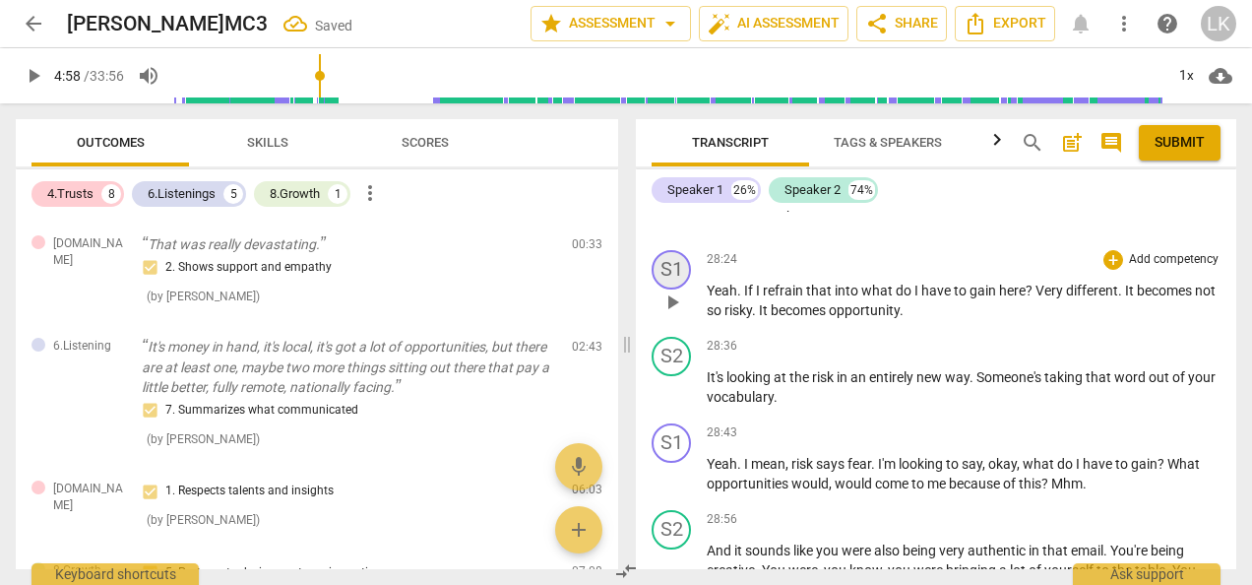
click at [677, 289] on div "S1" at bounding box center [671, 269] width 39 height 39
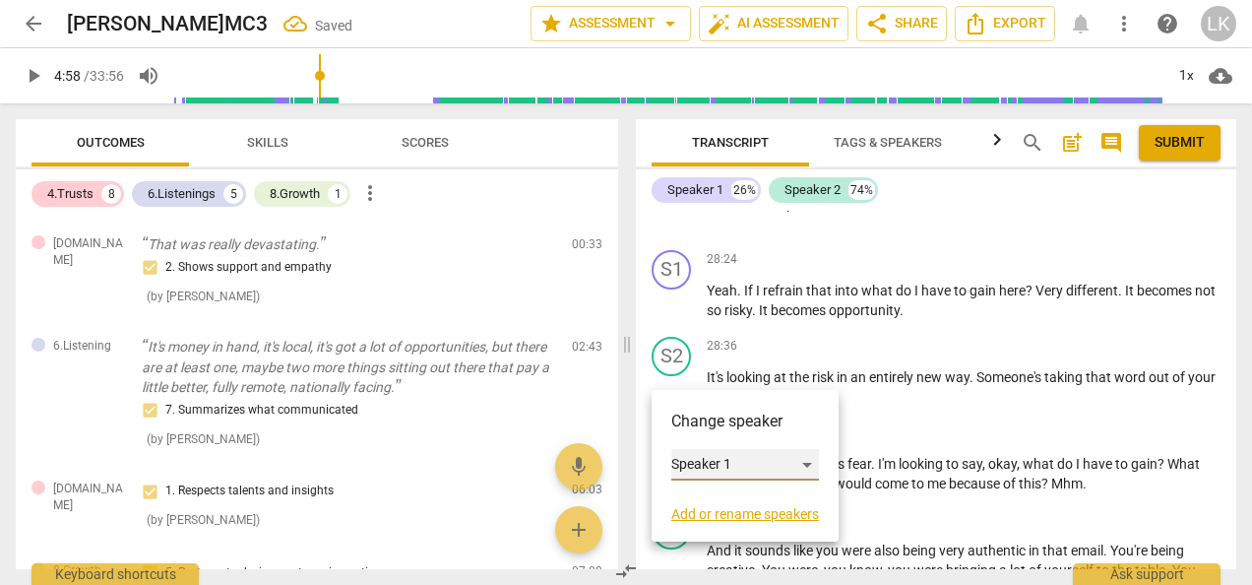
click at [691, 467] on div "Speaker 1" at bounding box center [745, 465] width 148 height 32
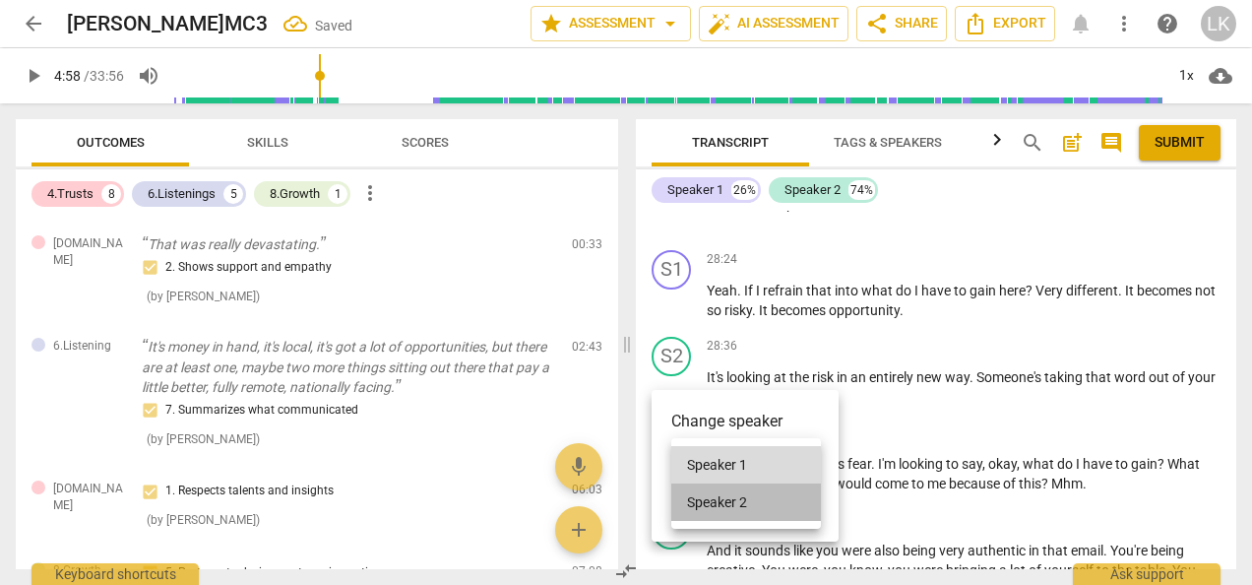
click at [701, 500] on li "Speaker 2" at bounding box center [746, 501] width 150 height 37
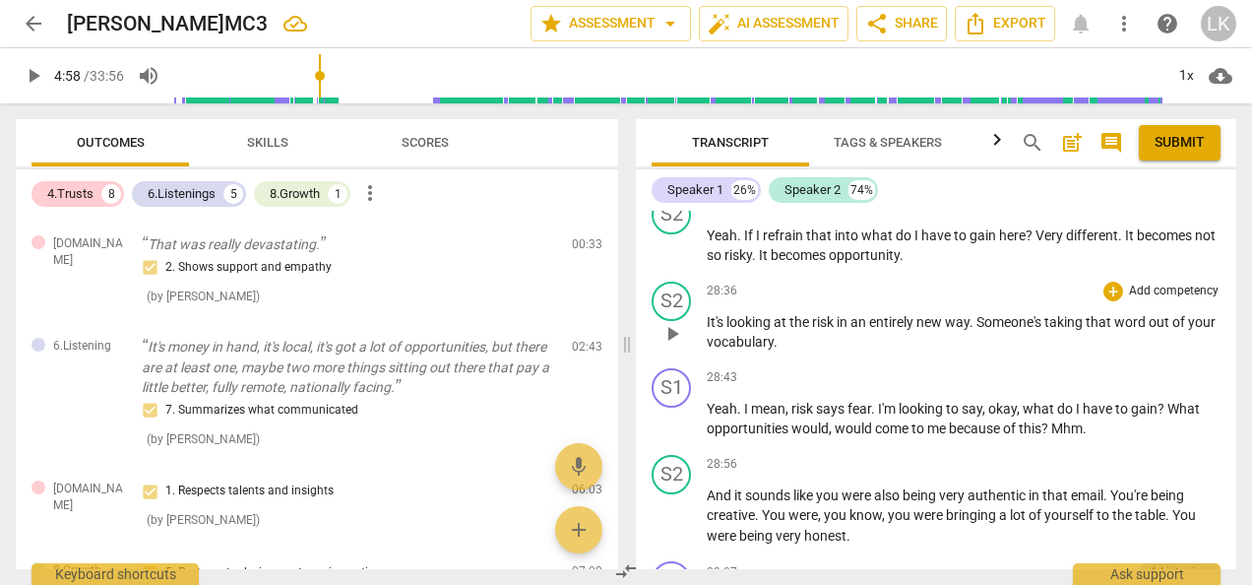
scroll to position [8675, 0]
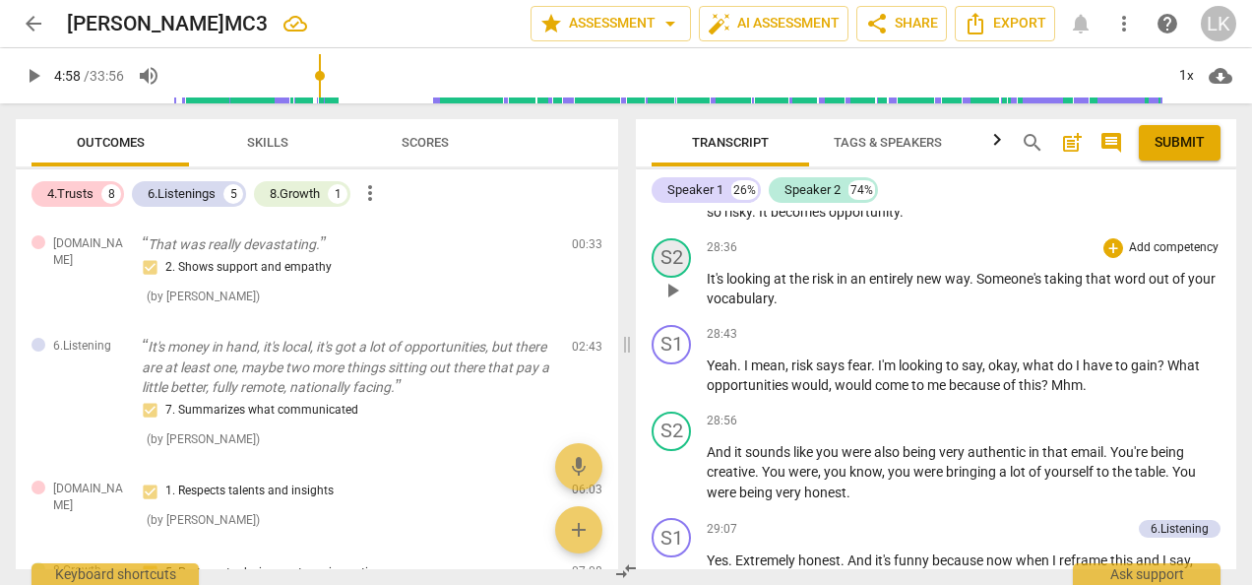
click at [669, 278] on div "S2" at bounding box center [671, 257] width 39 height 39
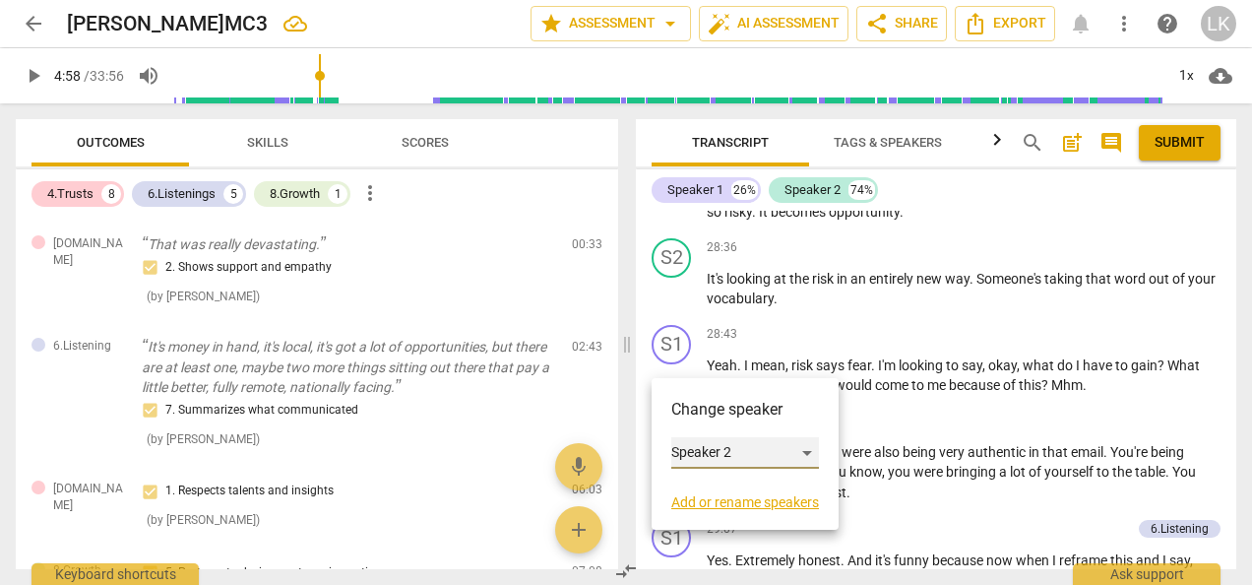
click at [709, 453] on div "Speaker 2" at bounding box center [745, 453] width 148 height 32
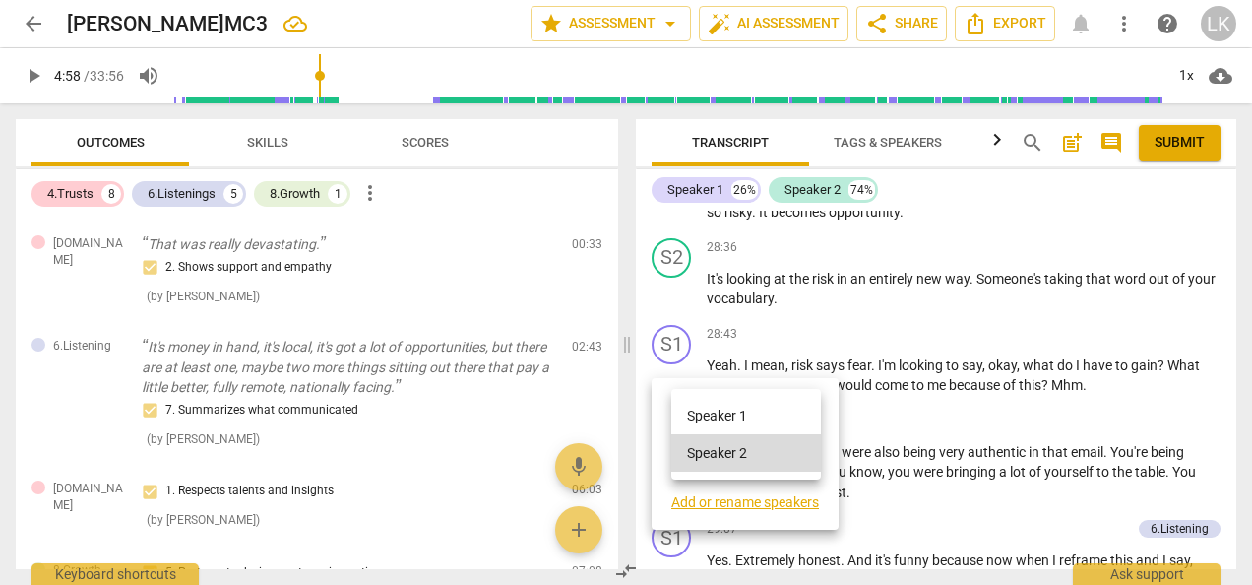
click at [712, 412] on li "Speaker 1" at bounding box center [746, 415] width 150 height 37
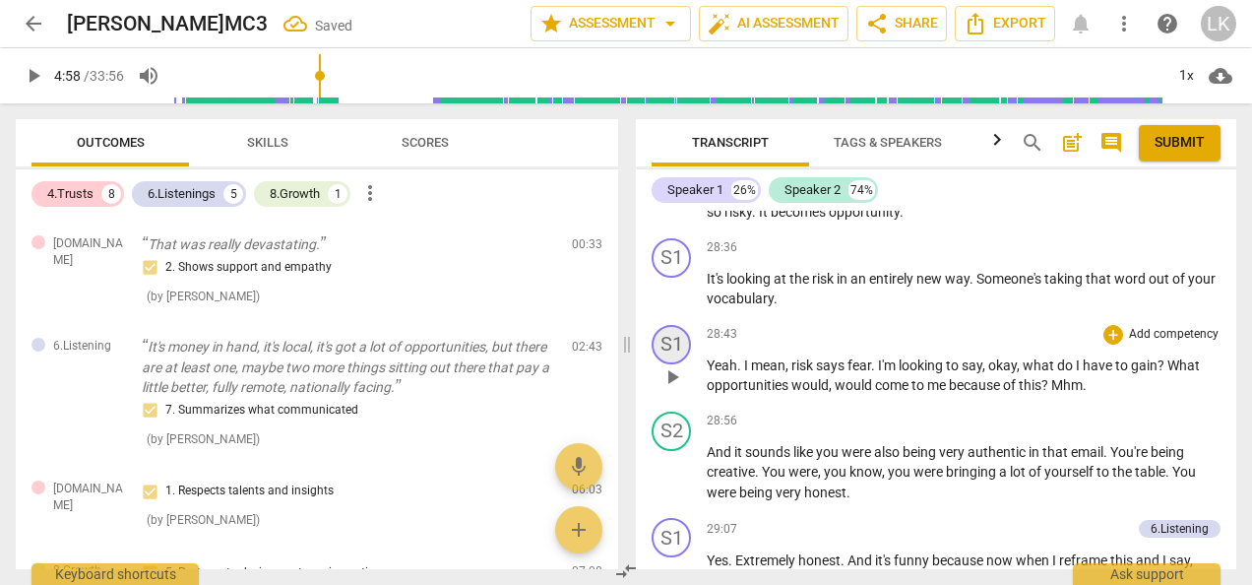
click at [680, 364] on div "S1" at bounding box center [671, 344] width 39 height 39
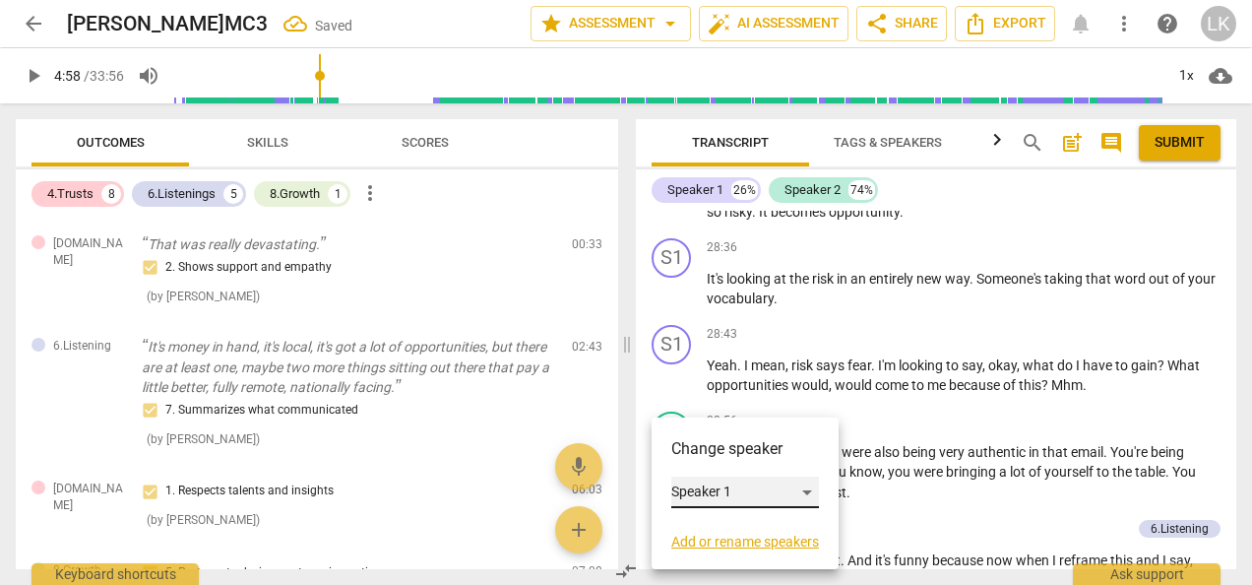
click at [691, 492] on div "Speaker 1" at bounding box center [745, 492] width 148 height 32
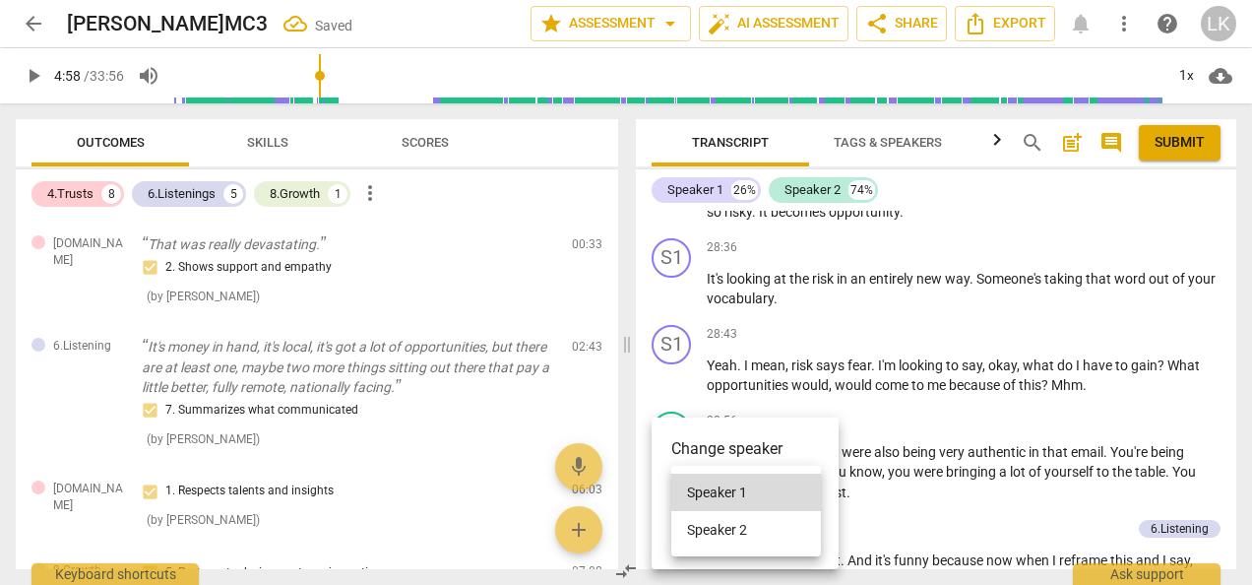
click at [715, 530] on li "Speaker 2" at bounding box center [746, 529] width 150 height 37
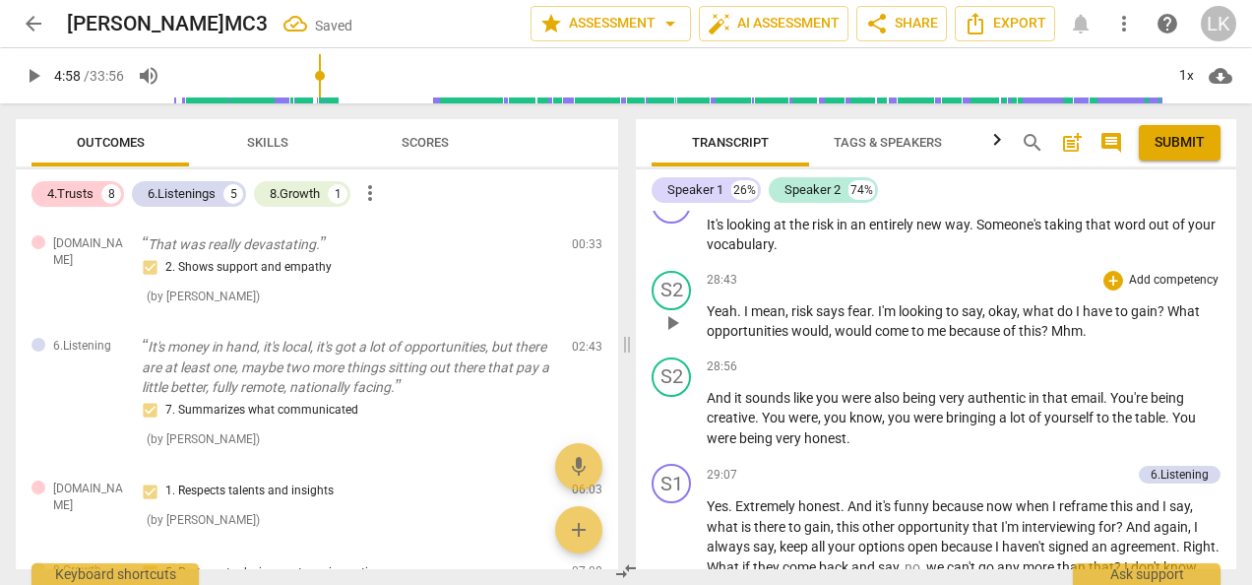
scroll to position [8774, 0]
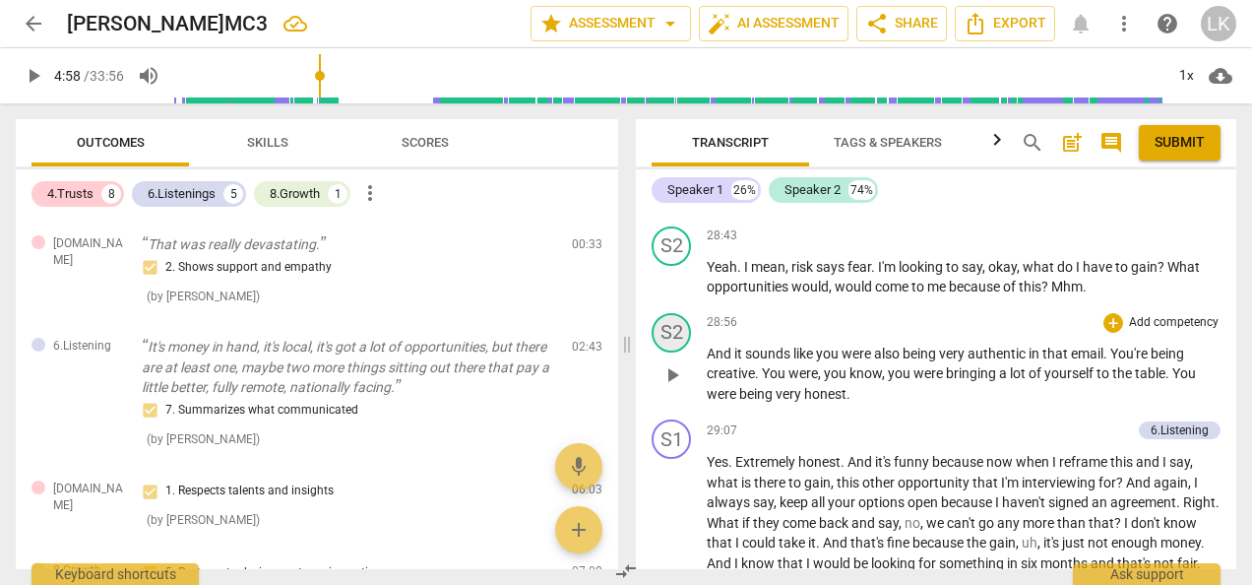
click at [669, 352] on div "S2" at bounding box center [671, 332] width 39 height 39
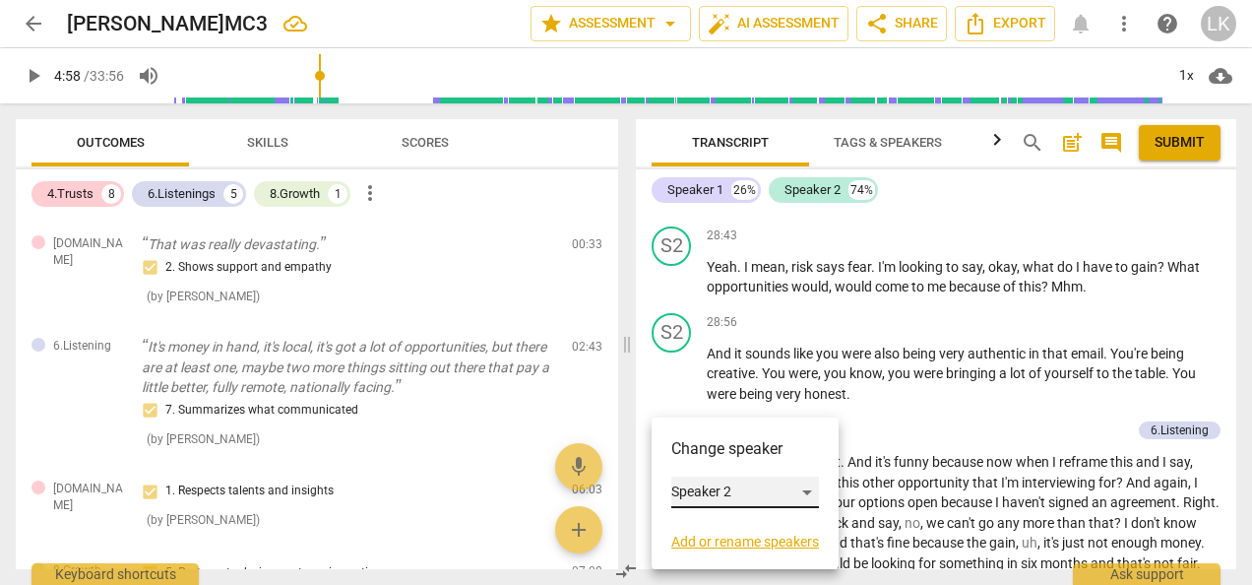
click at [714, 500] on div "Speaker 2" at bounding box center [745, 492] width 148 height 32
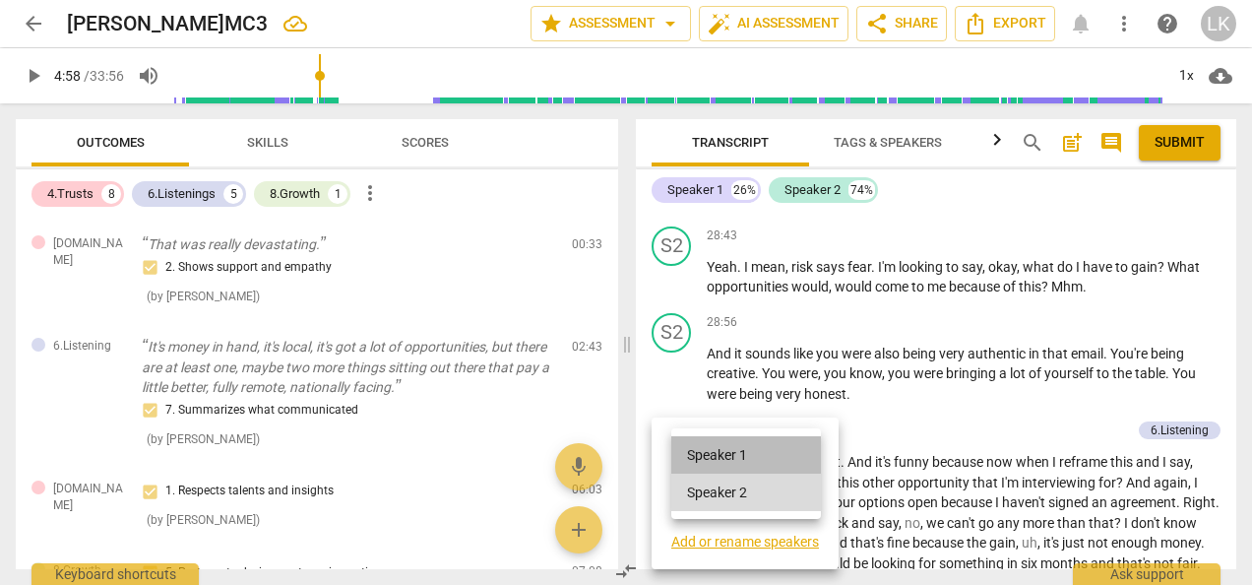
click at [707, 450] on li "Speaker 1" at bounding box center [746, 454] width 150 height 37
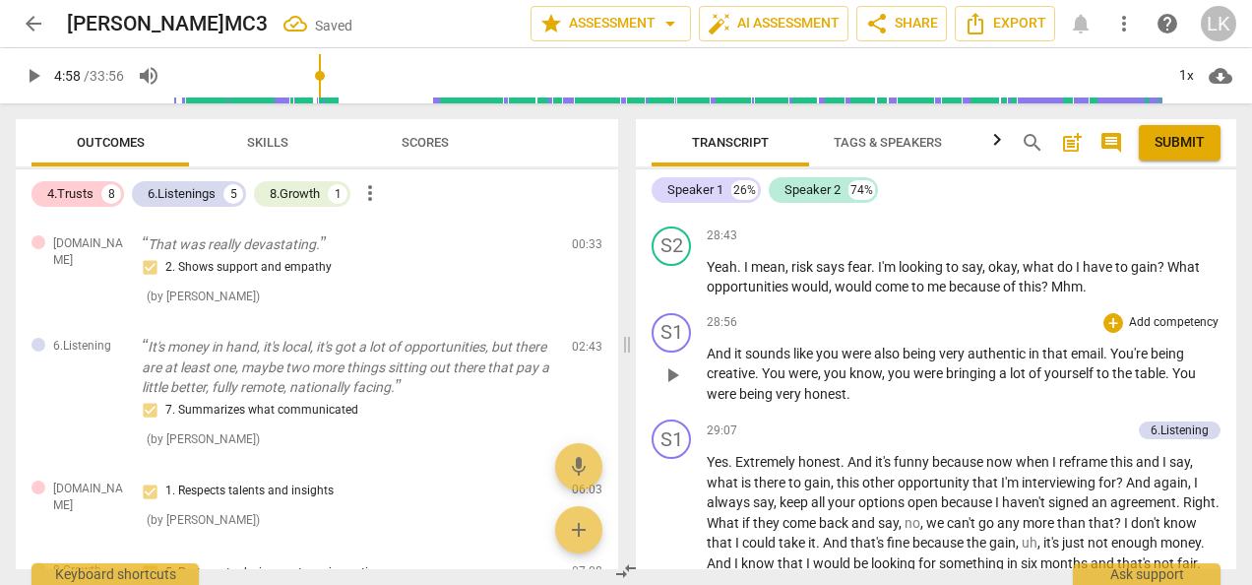
scroll to position [8872, 0]
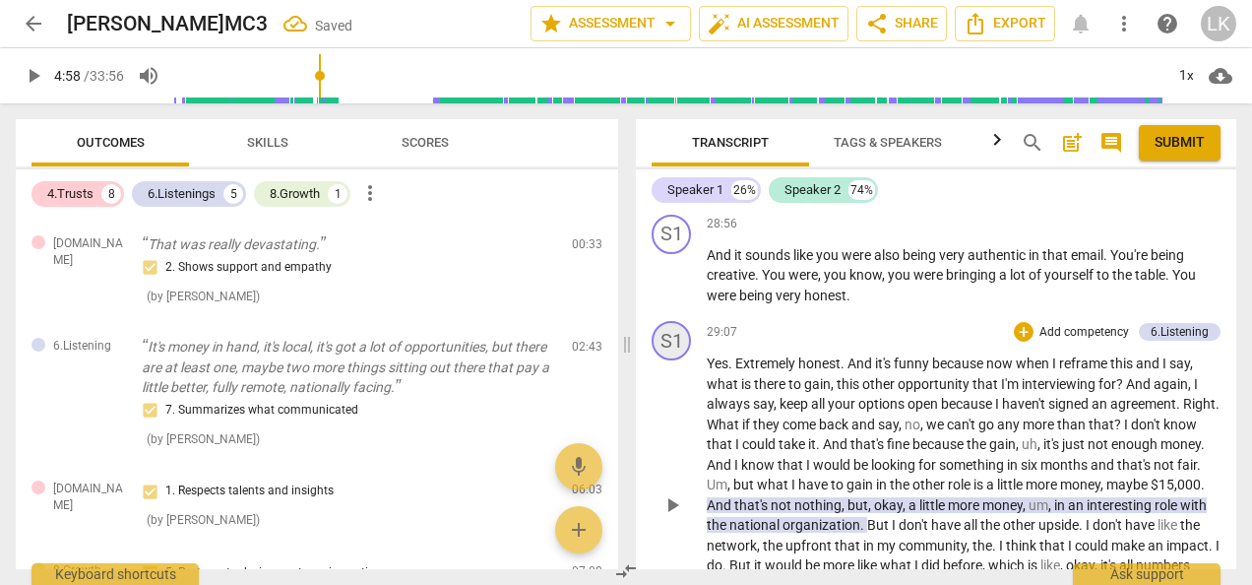
click at [670, 360] on div "S1" at bounding box center [671, 340] width 39 height 39
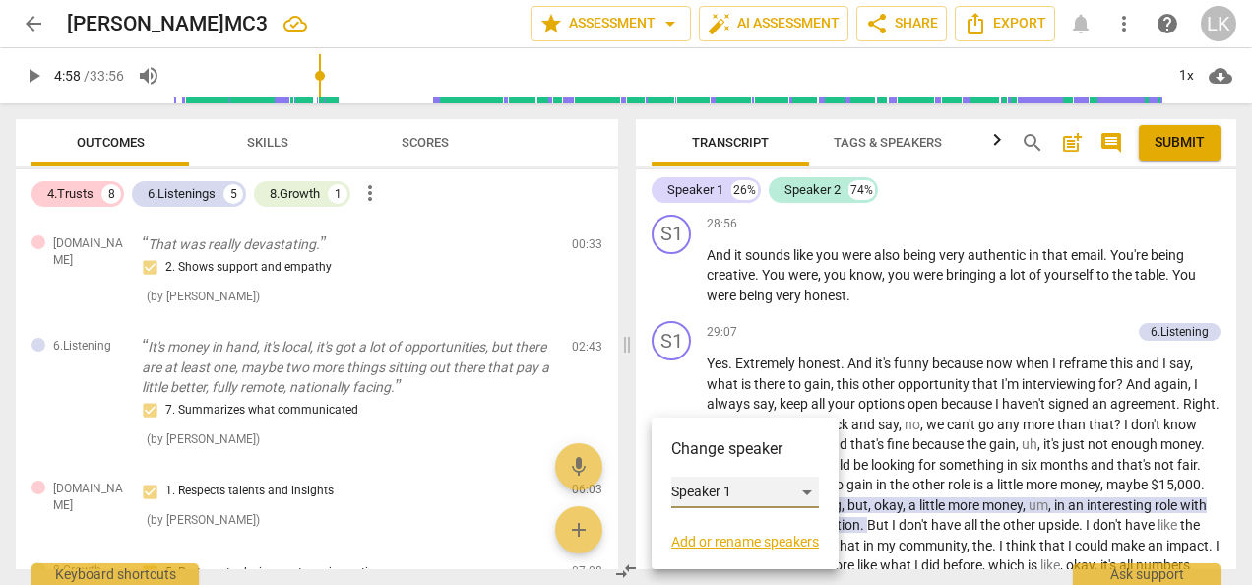
click at [728, 480] on div "Speaker 1" at bounding box center [745, 492] width 148 height 32
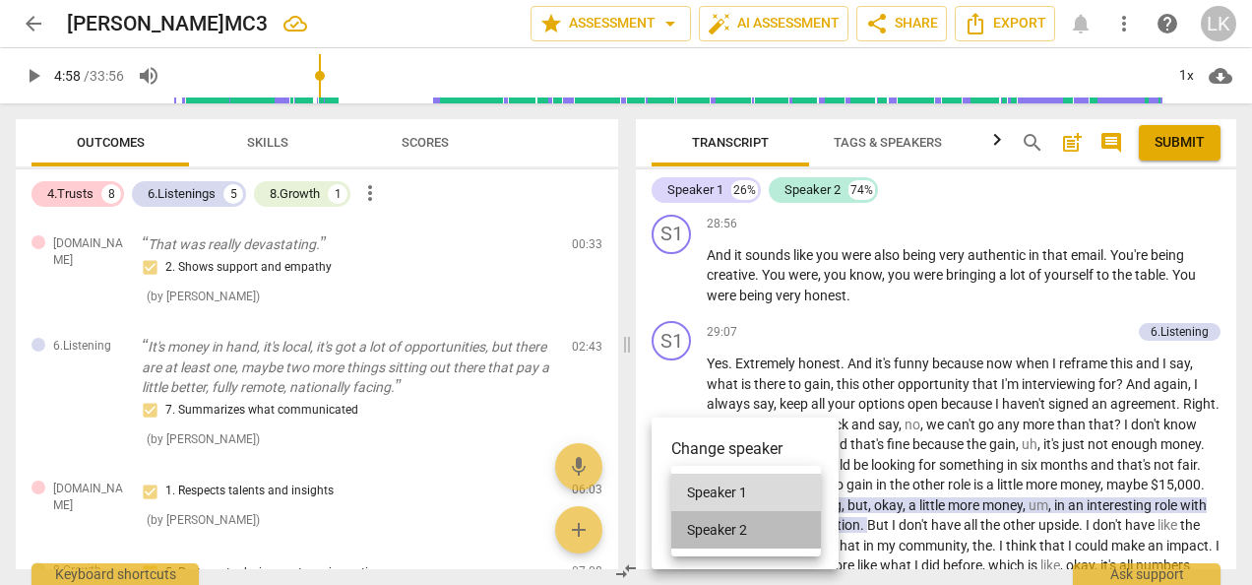
click at [738, 525] on li "Speaker 2" at bounding box center [746, 529] width 150 height 37
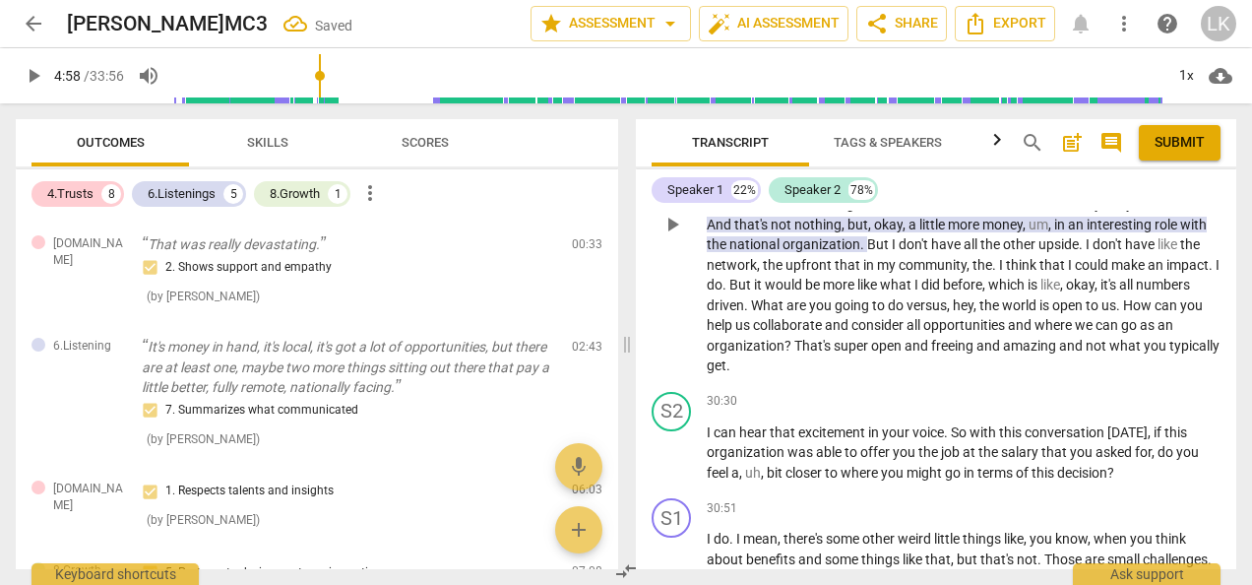
scroll to position [9167, 0]
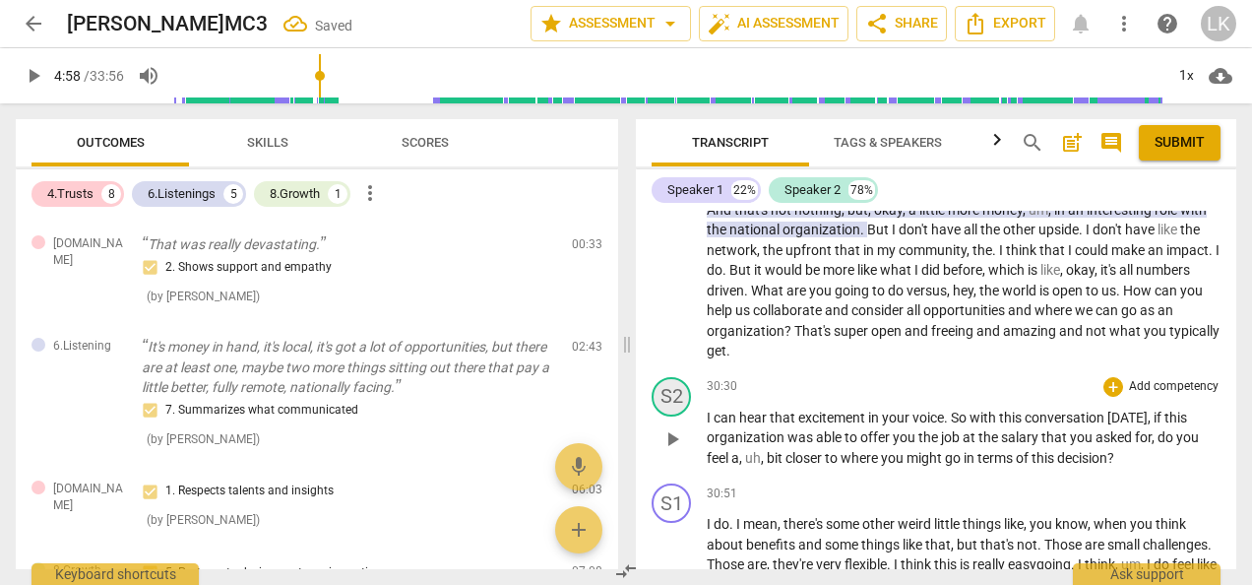
click at [673, 416] on div "S2" at bounding box center [671, 396] width 39 height 39
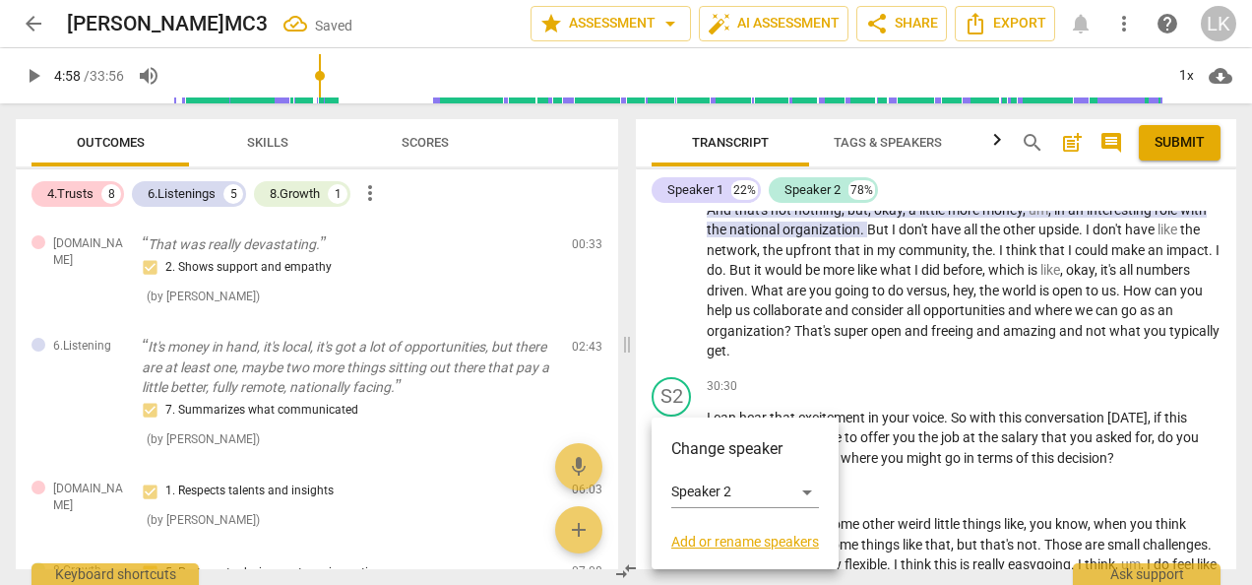
click at [689, 476] on div "Change speaker Speaker 2 Add or rename speakers" at bounding box center [745, 493] width 148 height 112
click at [692, 487] on div "Speaker 2" at bounding box center [745, 492] width 148 height 32
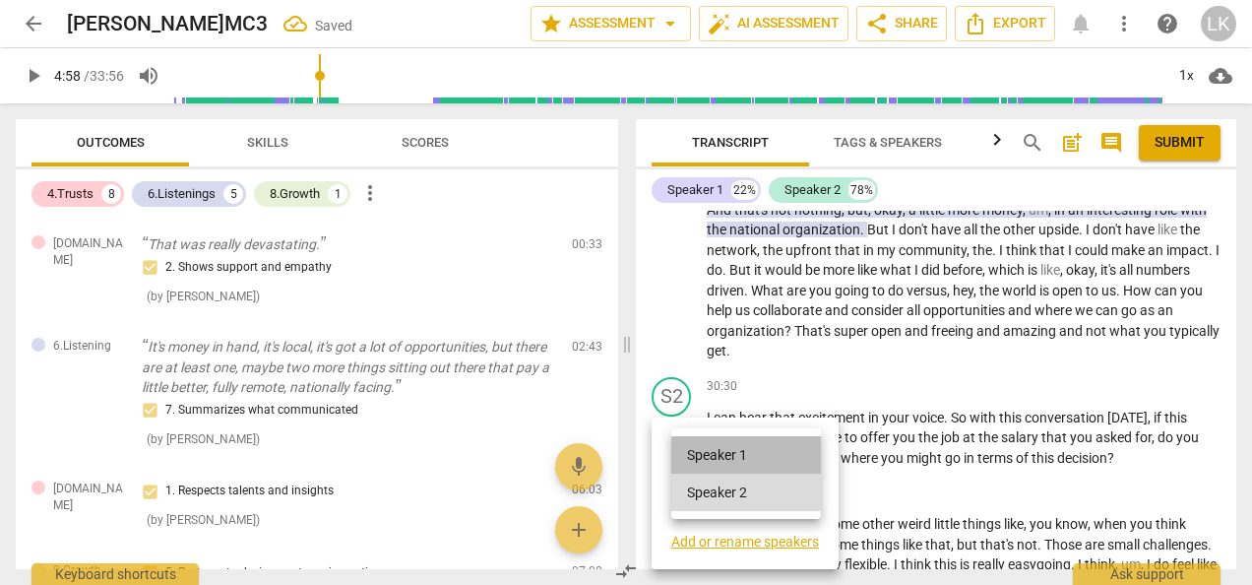
click at [701, 453] on li "Speaker 1" at bounding box center [746, 454] width 150 height 37
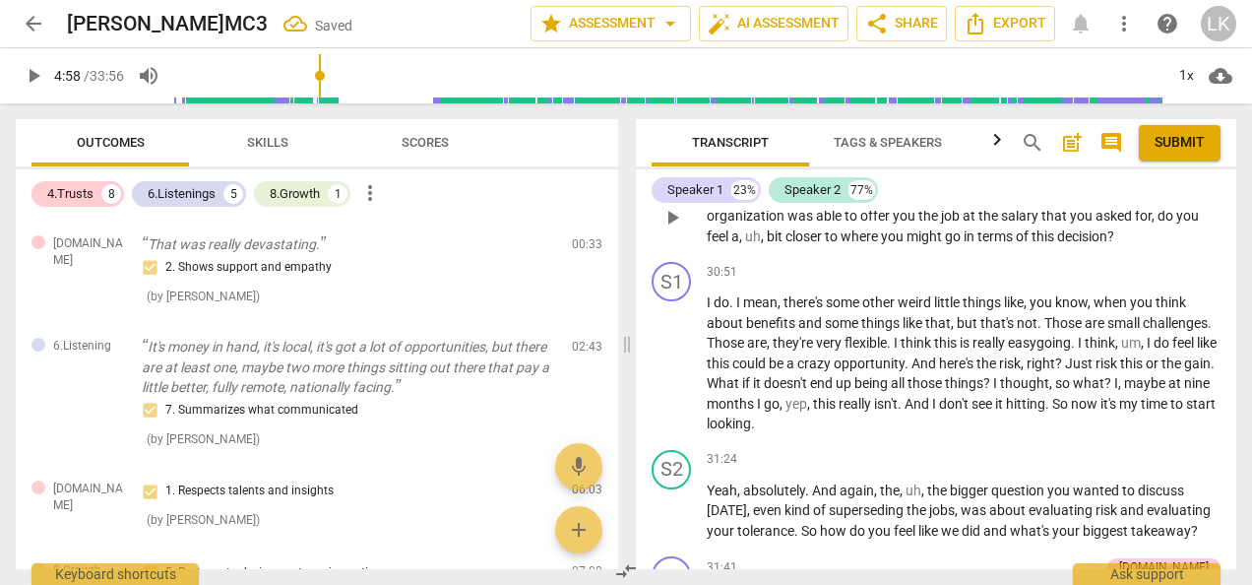
scroll to position [9364, 0]
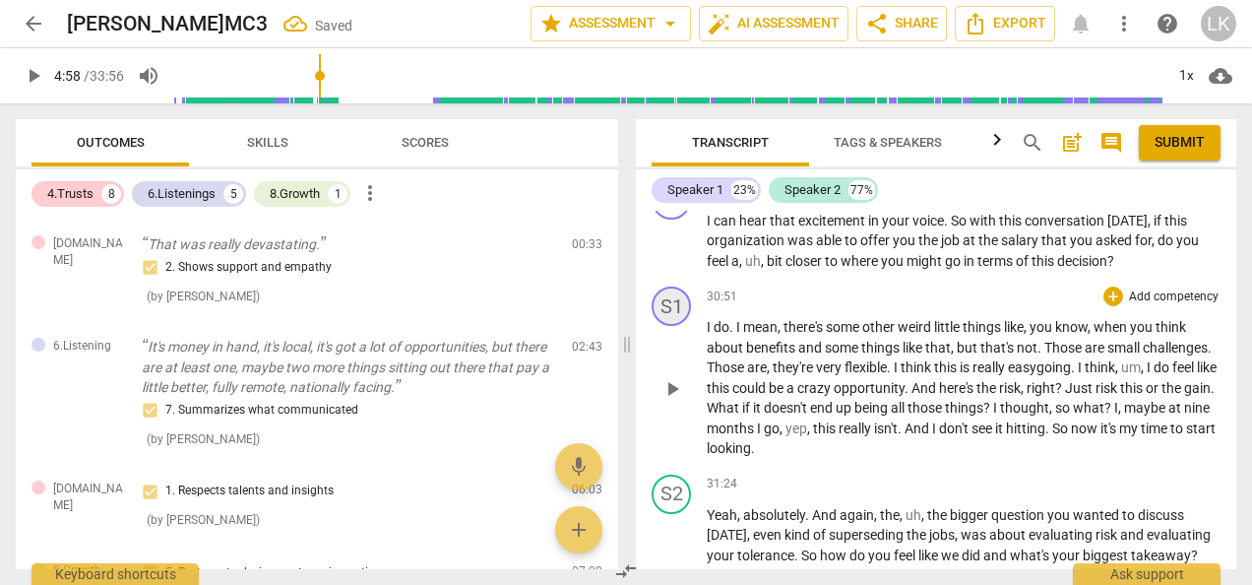
click at [670, 326] on div "S1" at bounding box center [671, 305] width 39 height 39
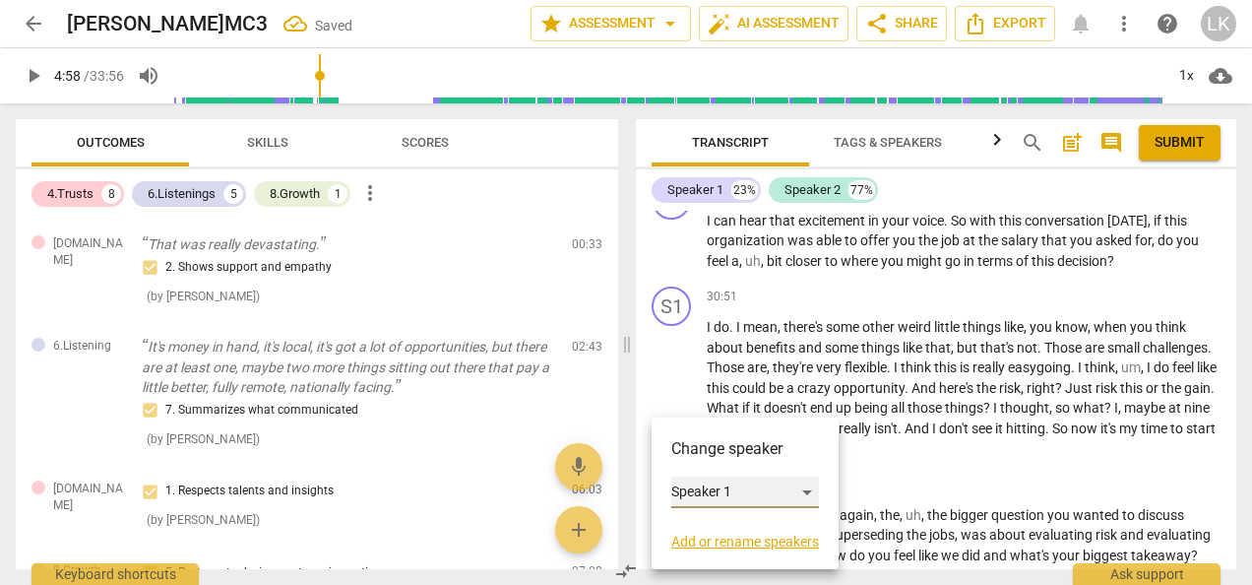
click at [697, 490] on div "Speaker 1" at bounding box center [745, 492] width 148 height 32
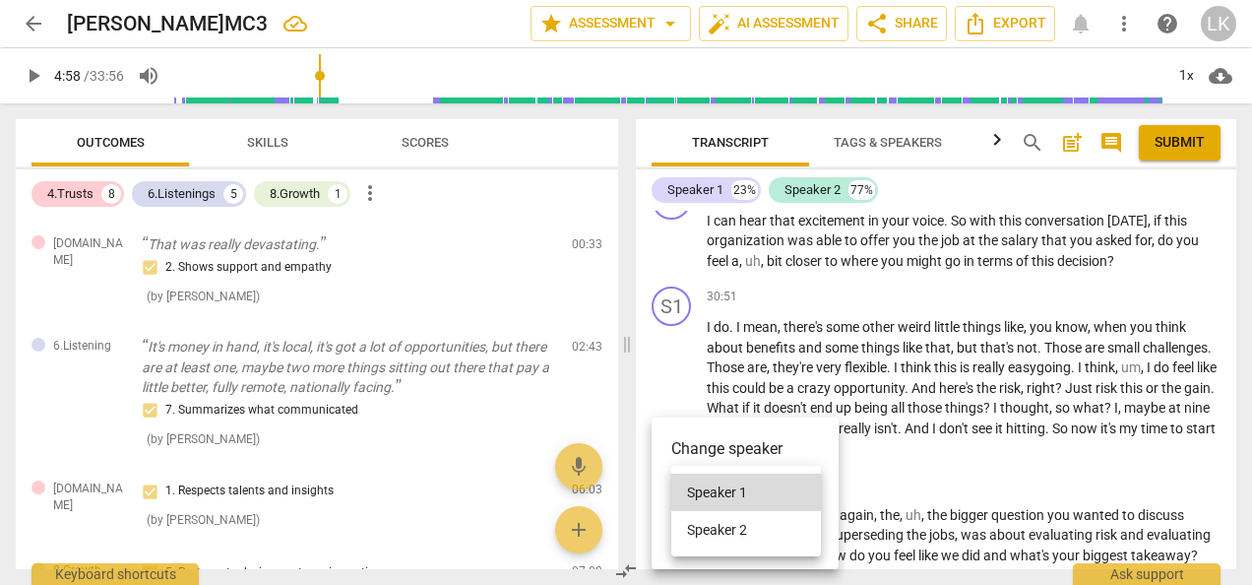
click at [710, 524] on li "Speaker 2" at bounding box center [746, 529] width 150 height 37
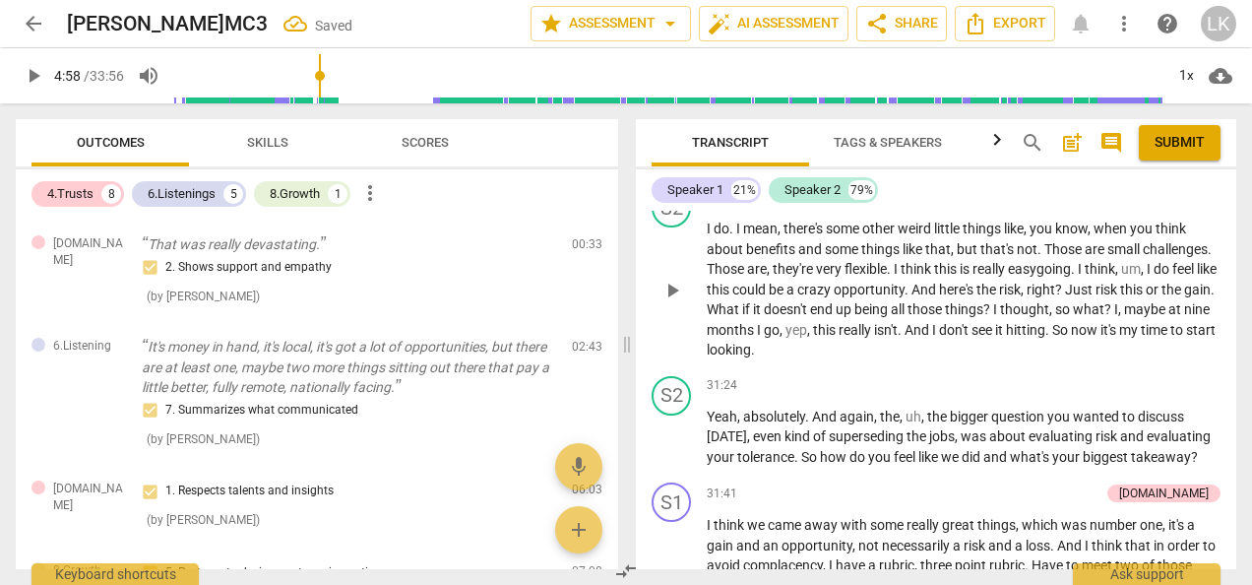
scroll to position [9561, 0]
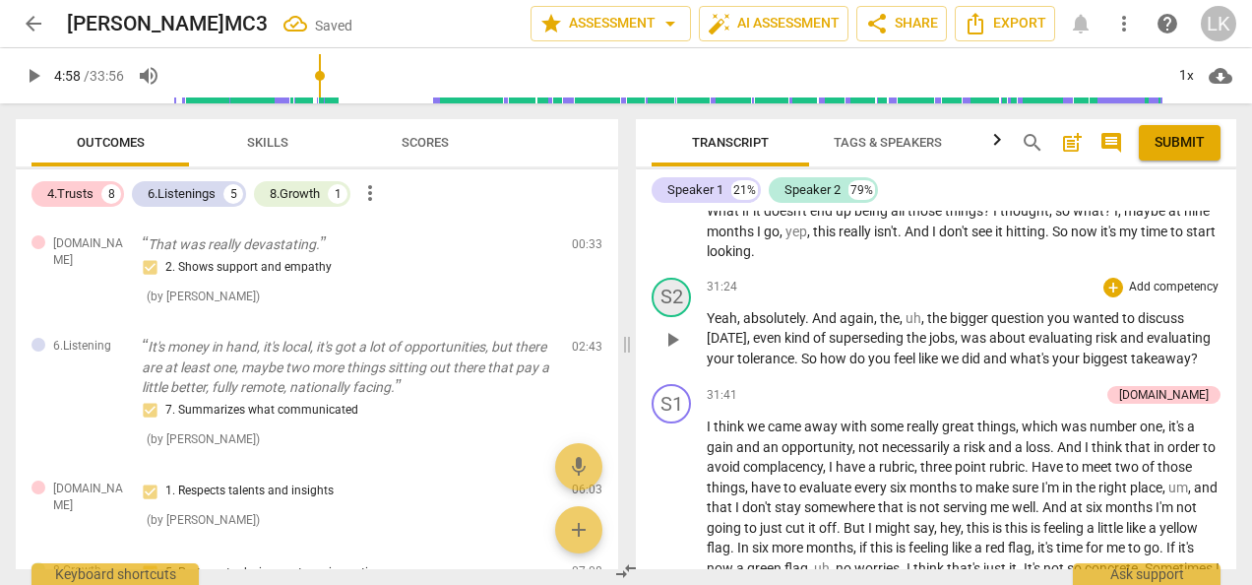
click at [669, 317] on div "S2" at bounding box center [671, 297] width 39 height 39
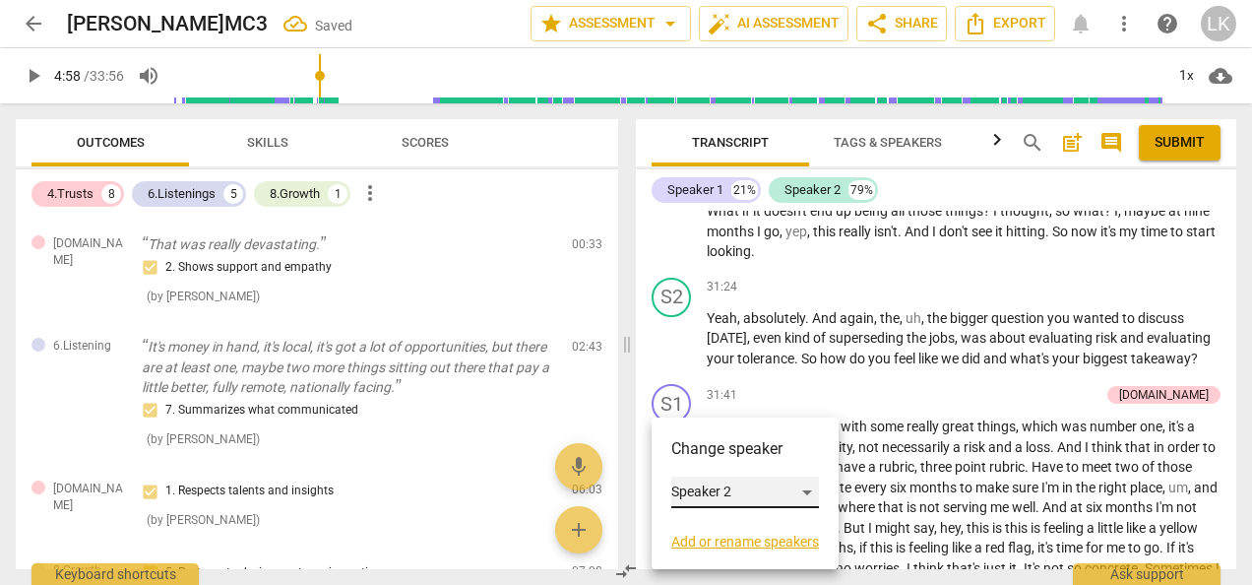
click at [715, 488] on div "Speaker 2" at bounding box center [745, 492] width 148 height 32
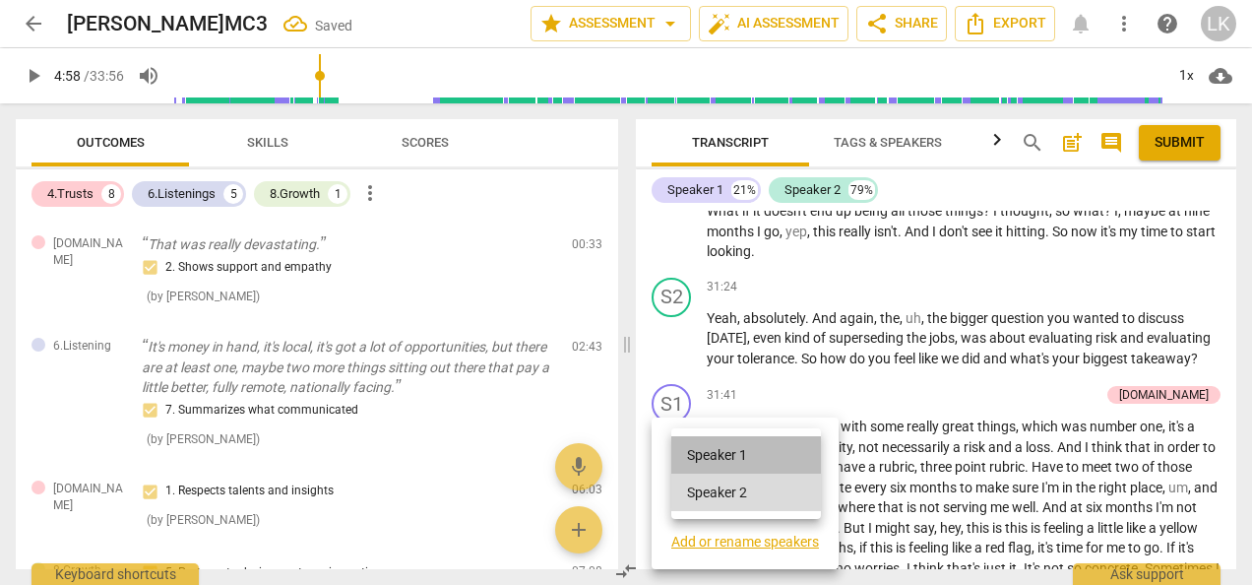
click at [707, 451] on li "Speaker 1" at bounding box center [746, 454] width 150 height 37
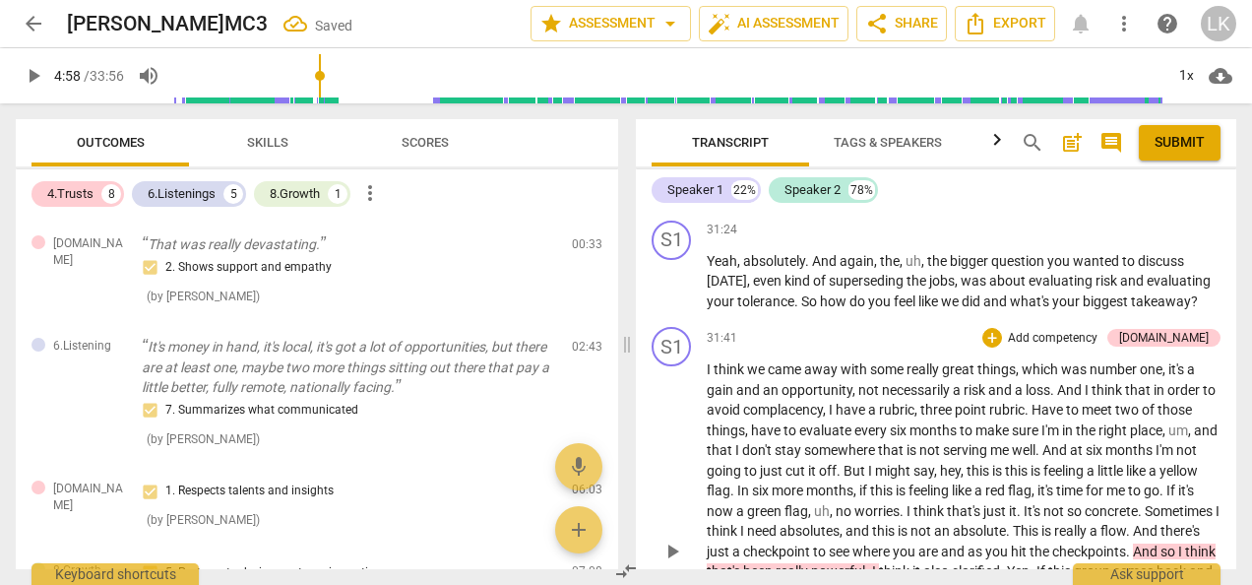
scroll to position [9660, 0]
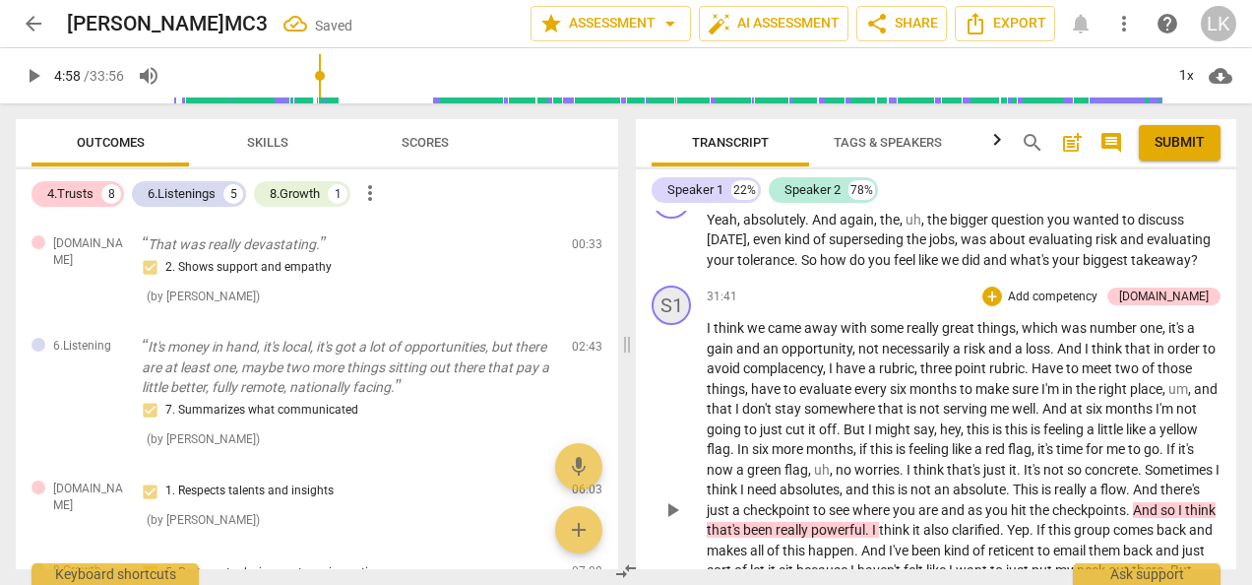
click at [671, 325] on div "S1" at bounding box center [671, 304] width 39 height 39
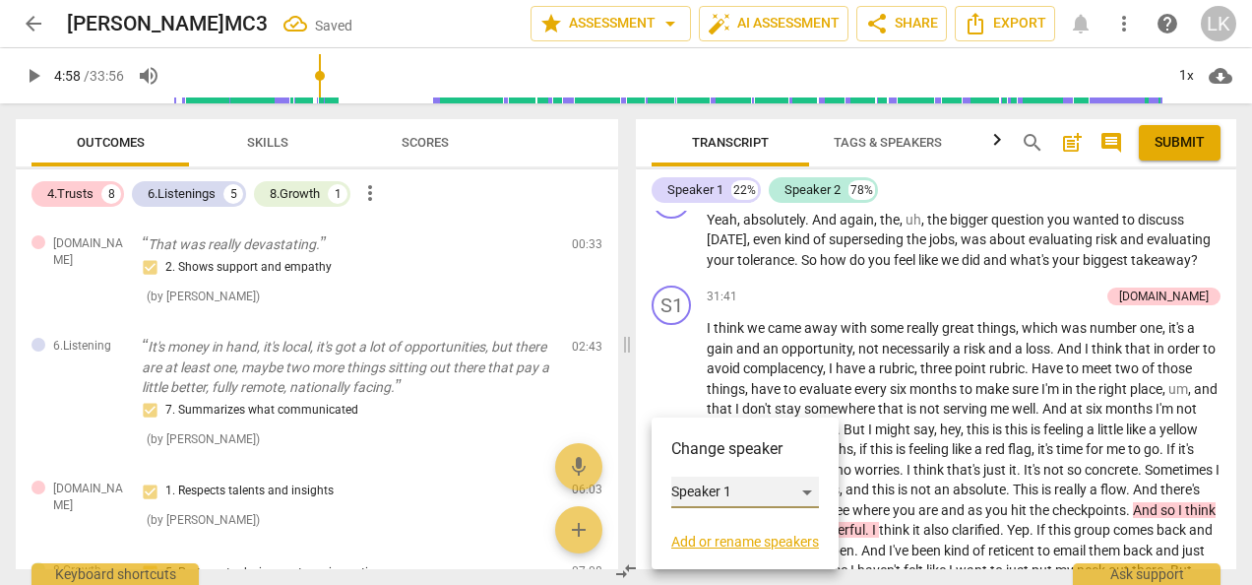
click at [694, 487] on div "Speaker 1" at bounding box center [745, 492] width 148 height 32
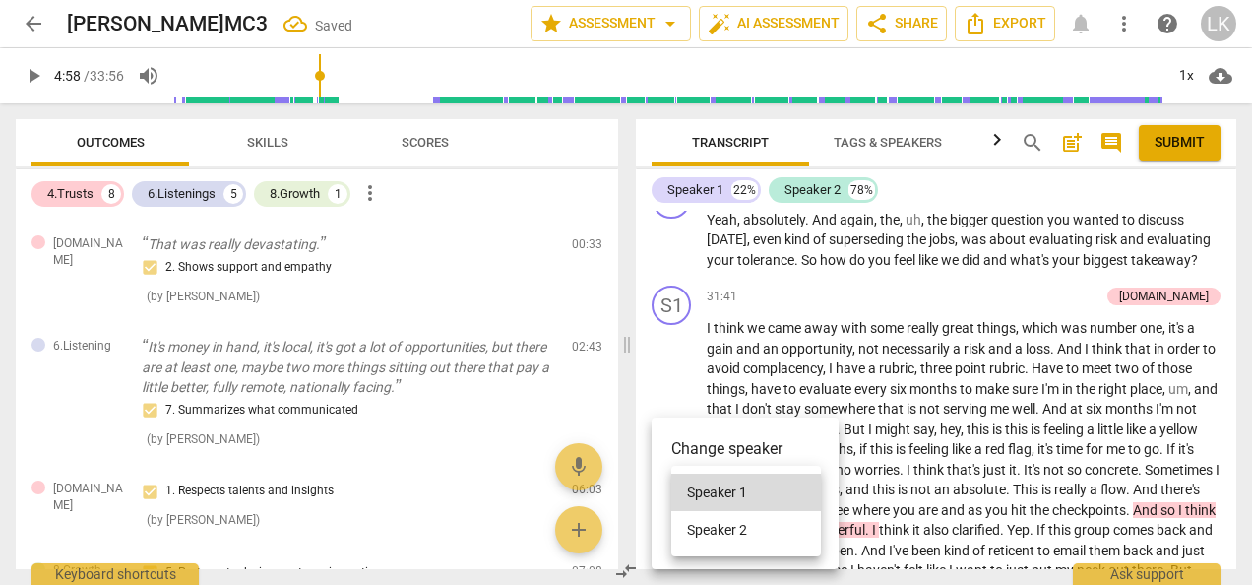
click at [709, 529] on li "Speaker 2" at bounding box center [746, 529] width 150 height 37
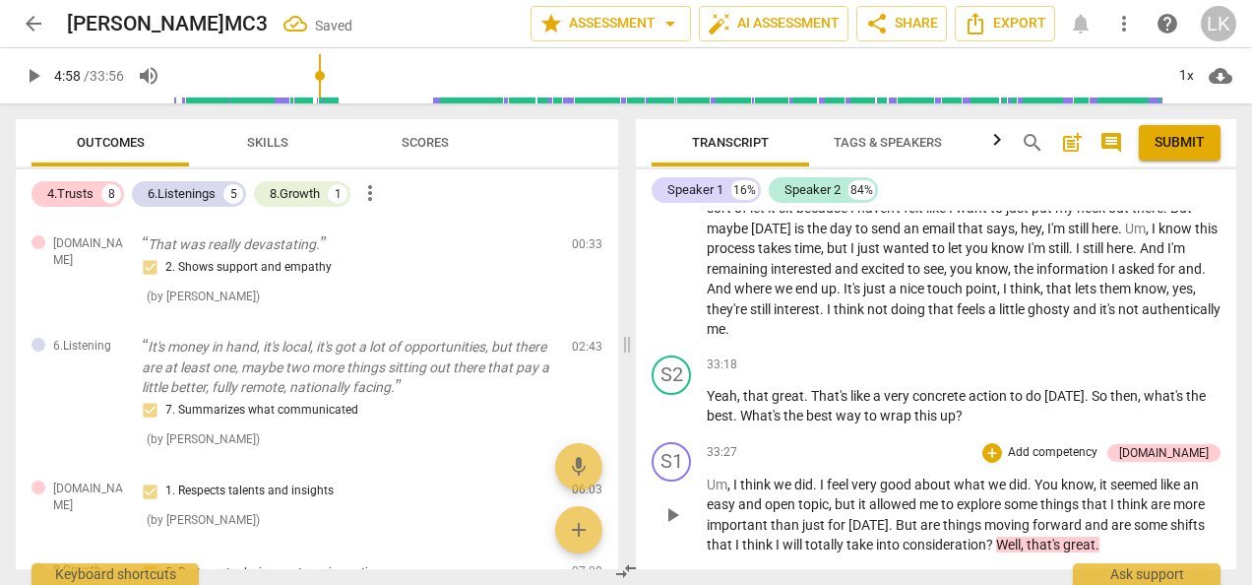
scroll to position [10053, 0]
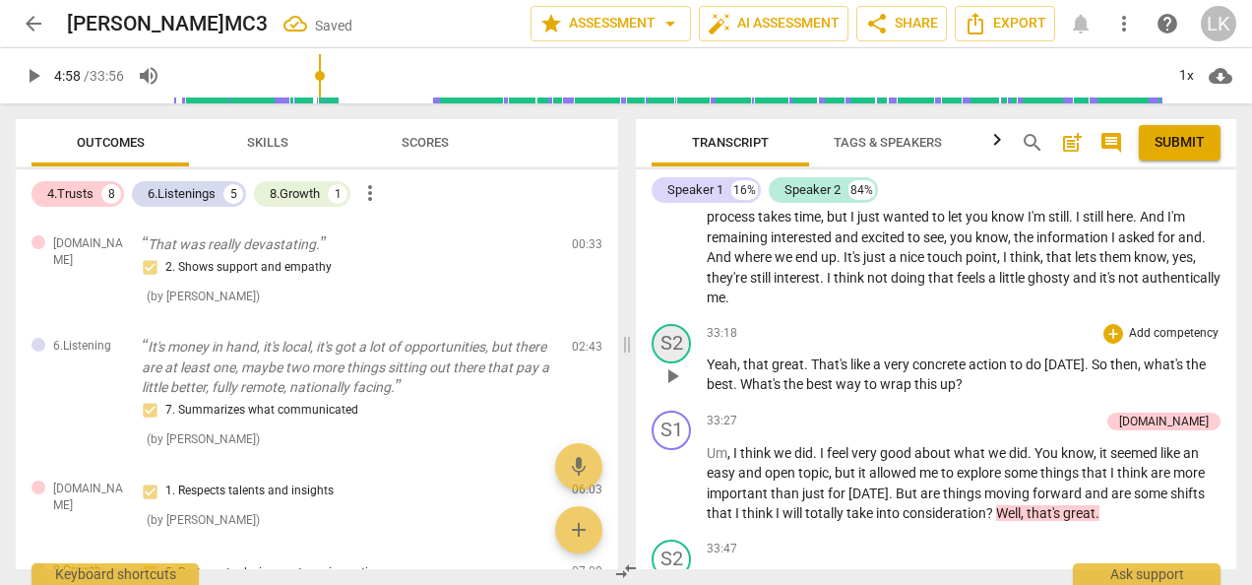
click at [673, 363] on div "S2" at bounding box center [671, 343] width 39 height 39
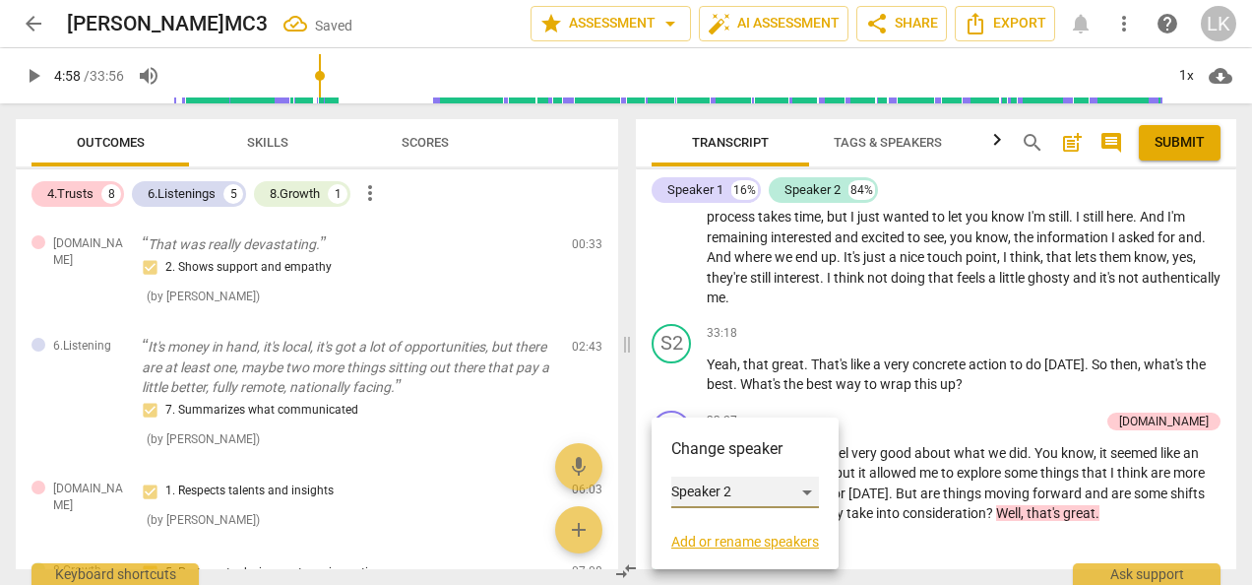
click at [686, 486] on div "Speaker 2" at bounding box center [745, 492] width 148 height 32
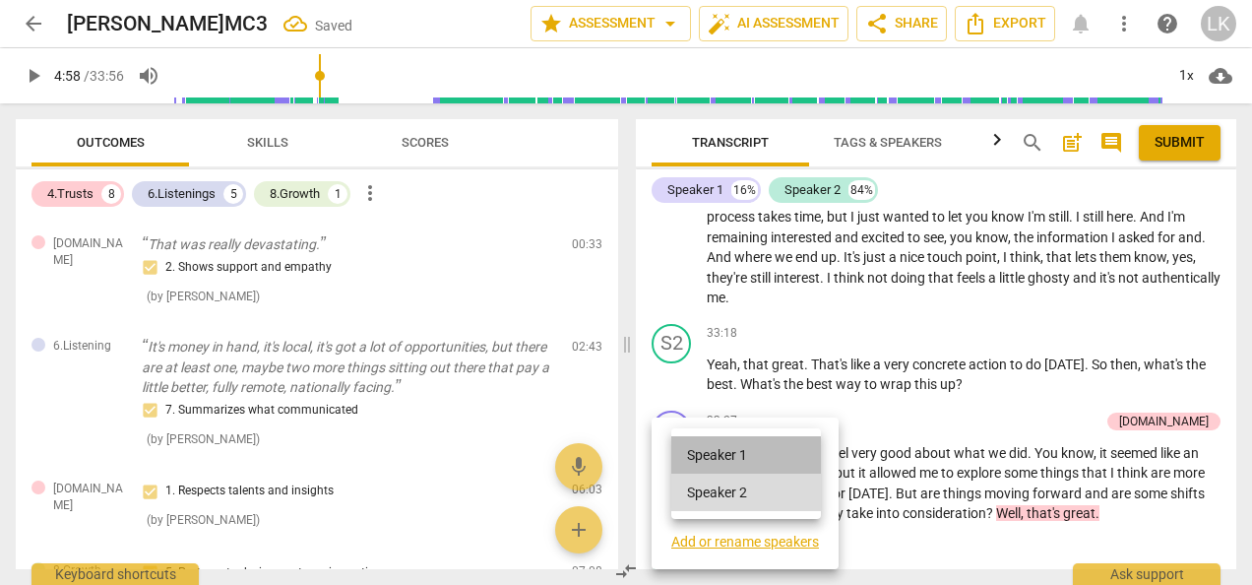
click at [691, 451] on li "Speaker 1" at bounding box center [746, 454] width 150 height 37
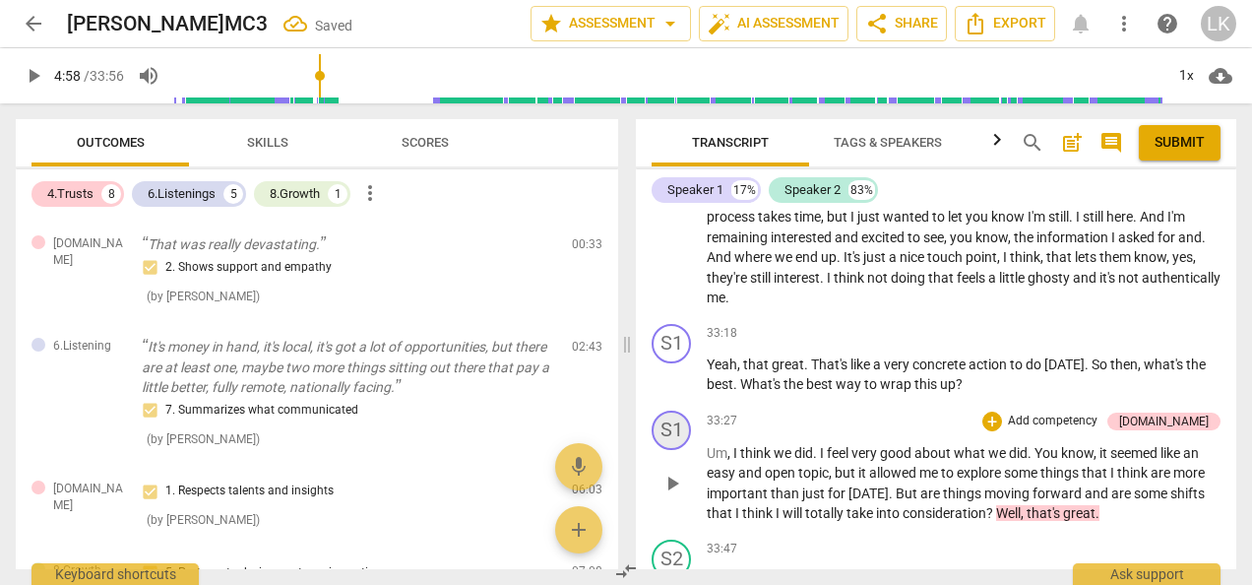
click at [669, 450] on div "S1" at bounding box center [671, 430] width 39 height 39
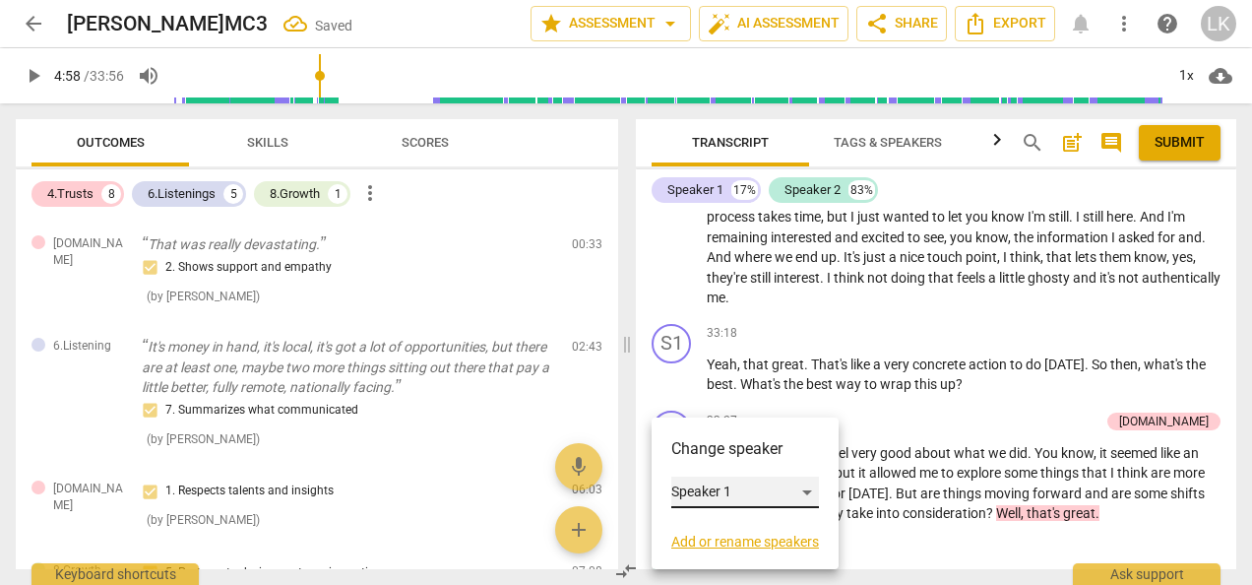
click at [699, 482] on div "Speaker 1" at bounding box center [745, 492] width 148 height 32
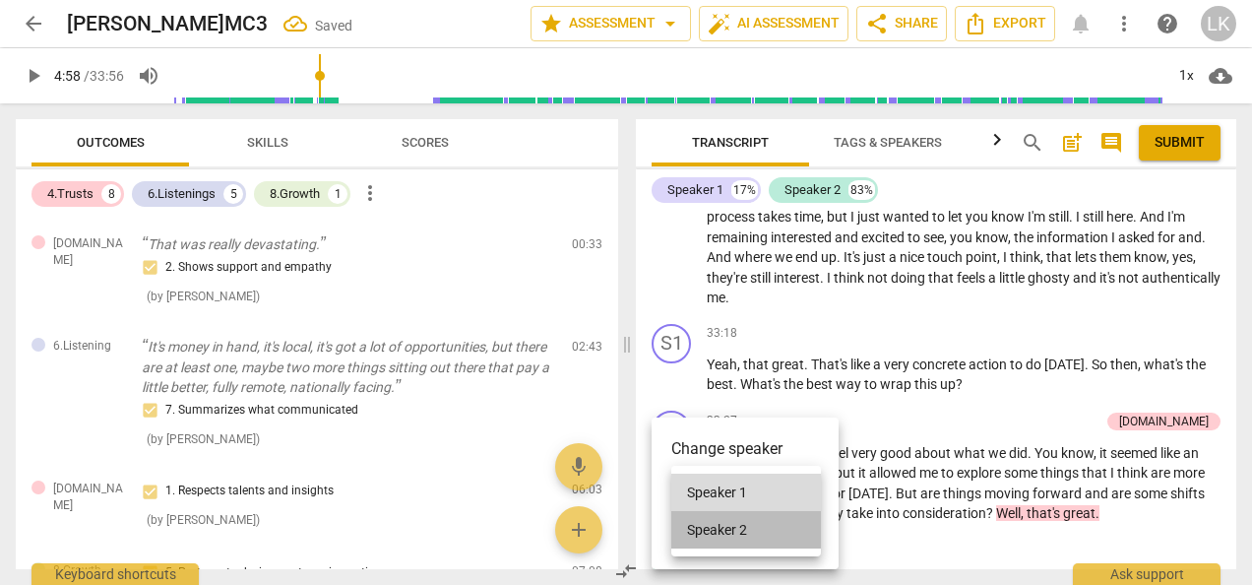
click at [709, 528] on li "Speaker 2" at bounding box center [746, 529] width 150 height 37
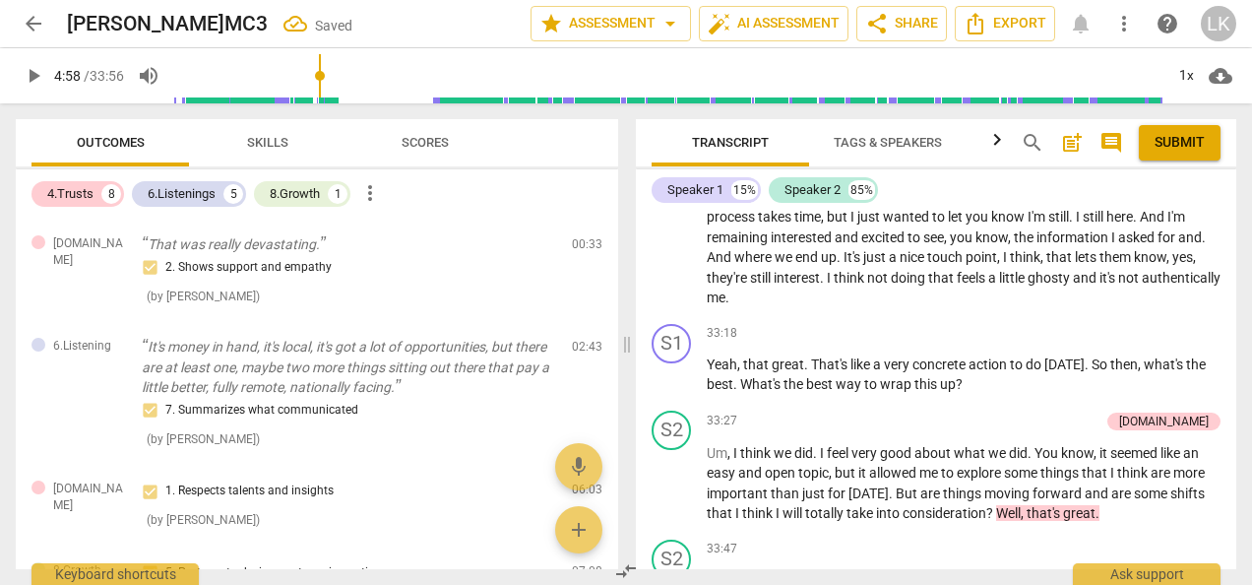
scroll to position [10250, 0]
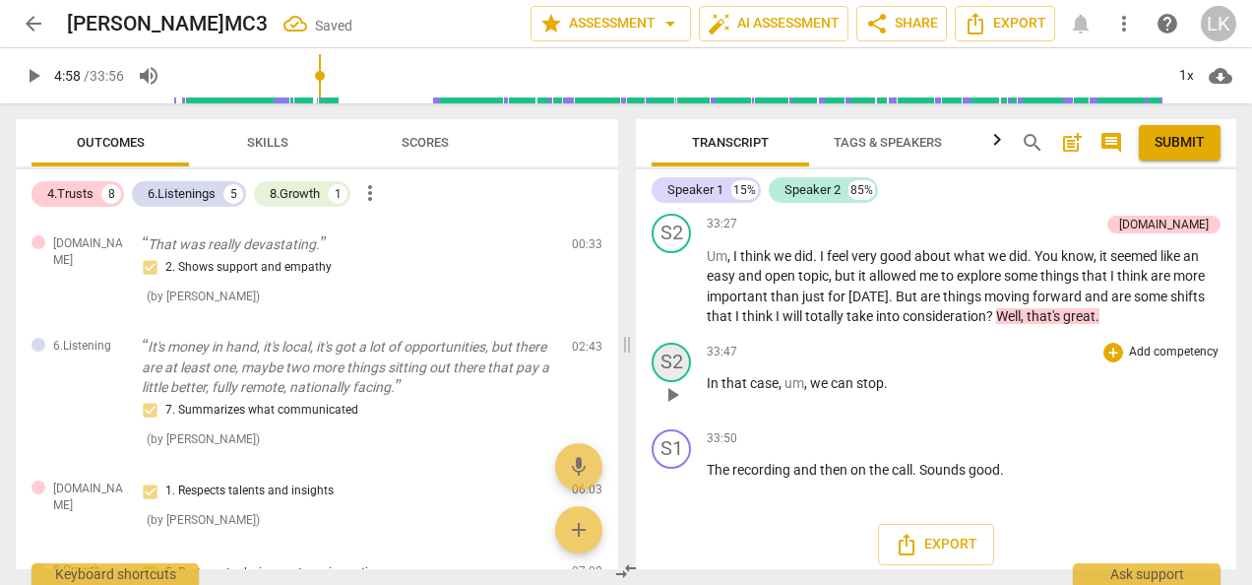
click at [677, 382] on div "S2" at bounding box center [671, 362] width 39 height 39
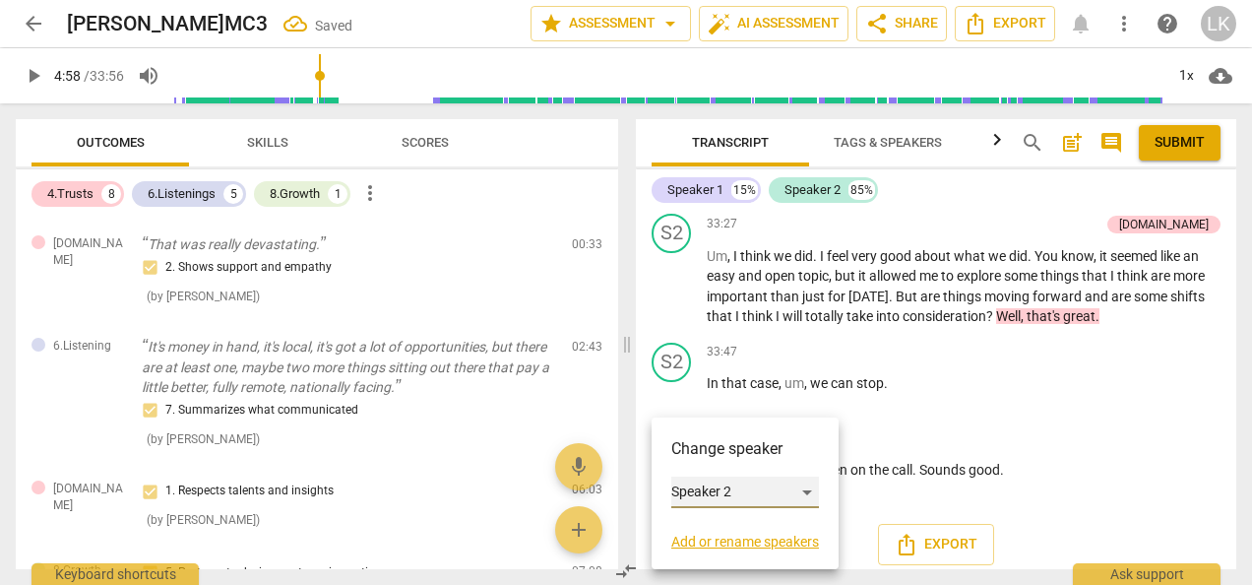
click at [688, 489] on div "Speaker 2" at bounding box center [745, 492] width 148 height 32
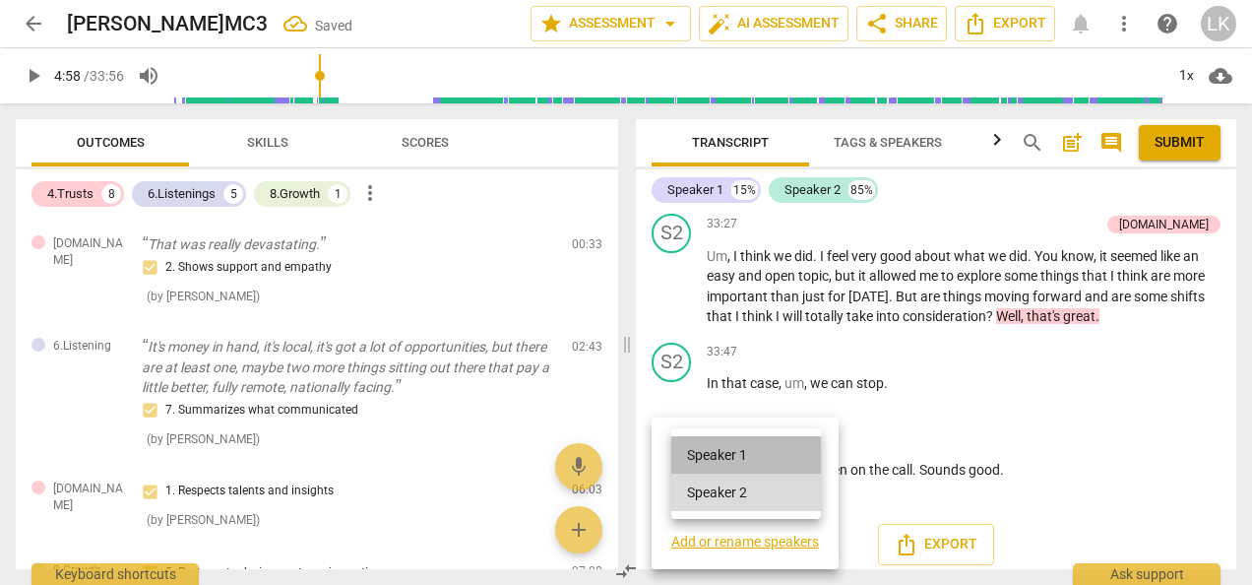
click at [714, 440] on li "Speaker 1" at bounding box center [746, 454] width 150 height 37
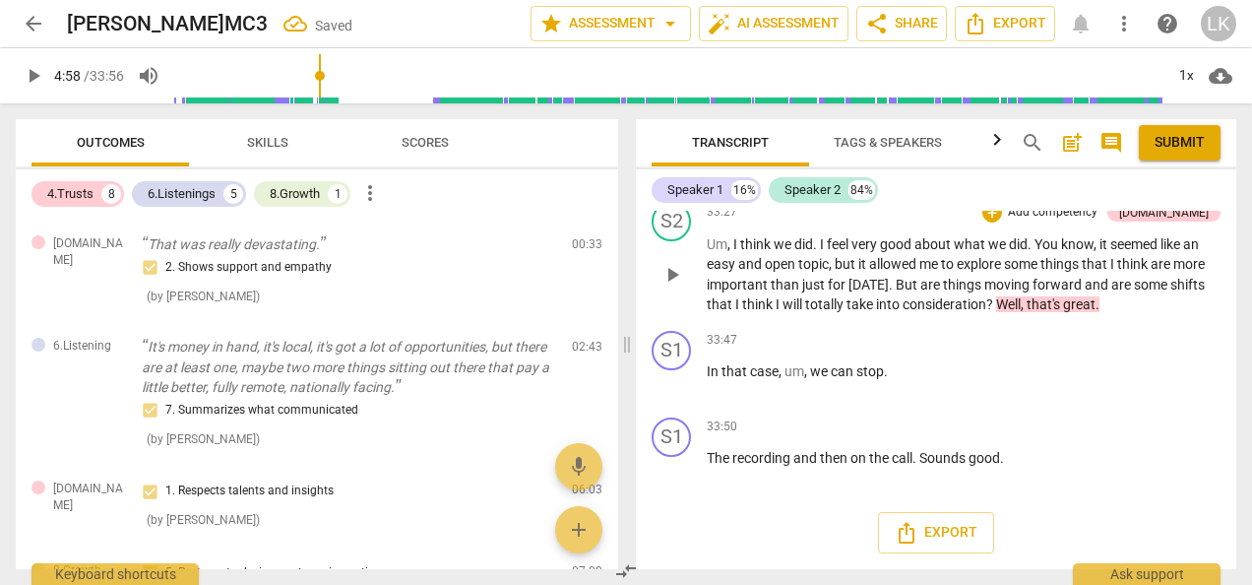
scroll to position [10362, 0]
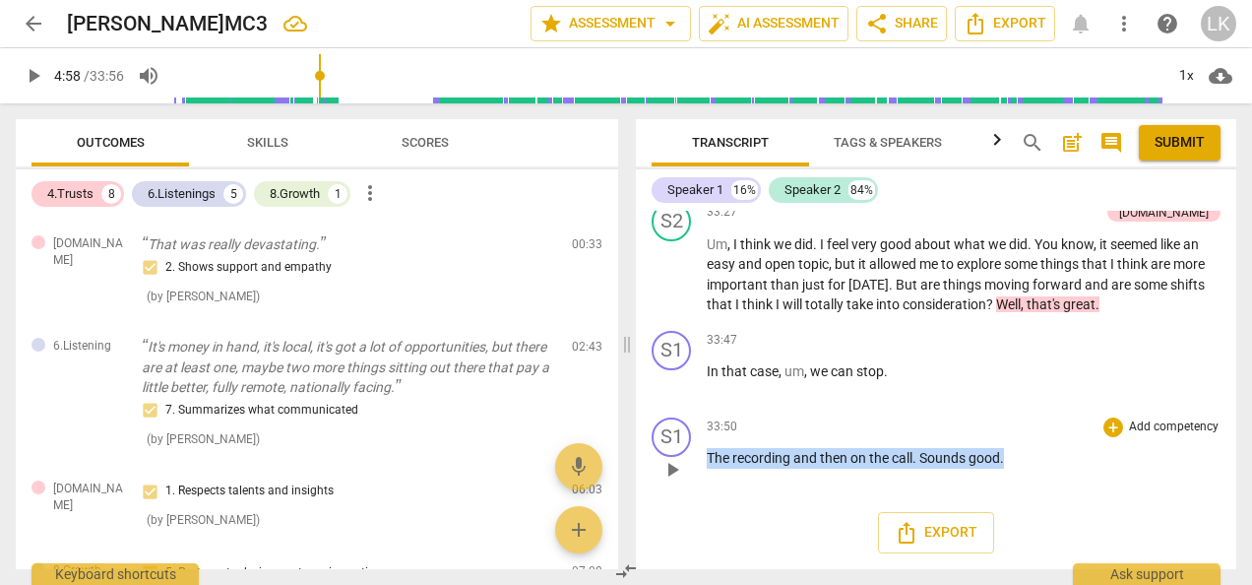
drag, startPoint x: 708, startPoint y: 460, endPoint x: 1077, endPoint y: 455, distance: 369.2
click at [1077, 455] on p "The recording and then on the call . Sounds good ." at bounding box center [964, 458] width 514 height 21
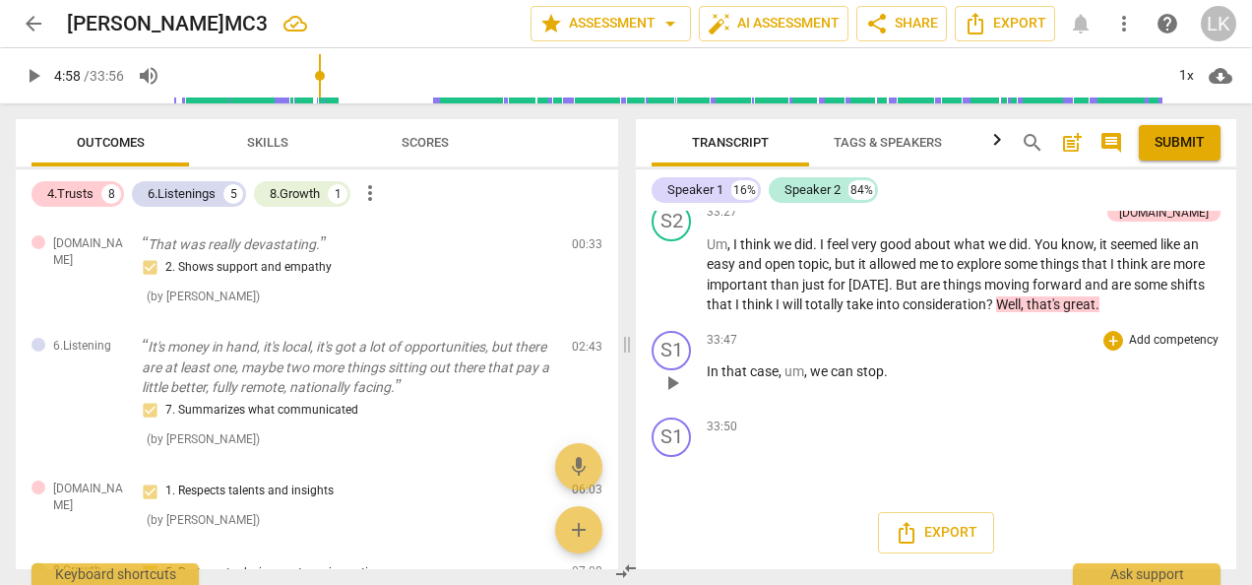
scroll to position [10275, 0]
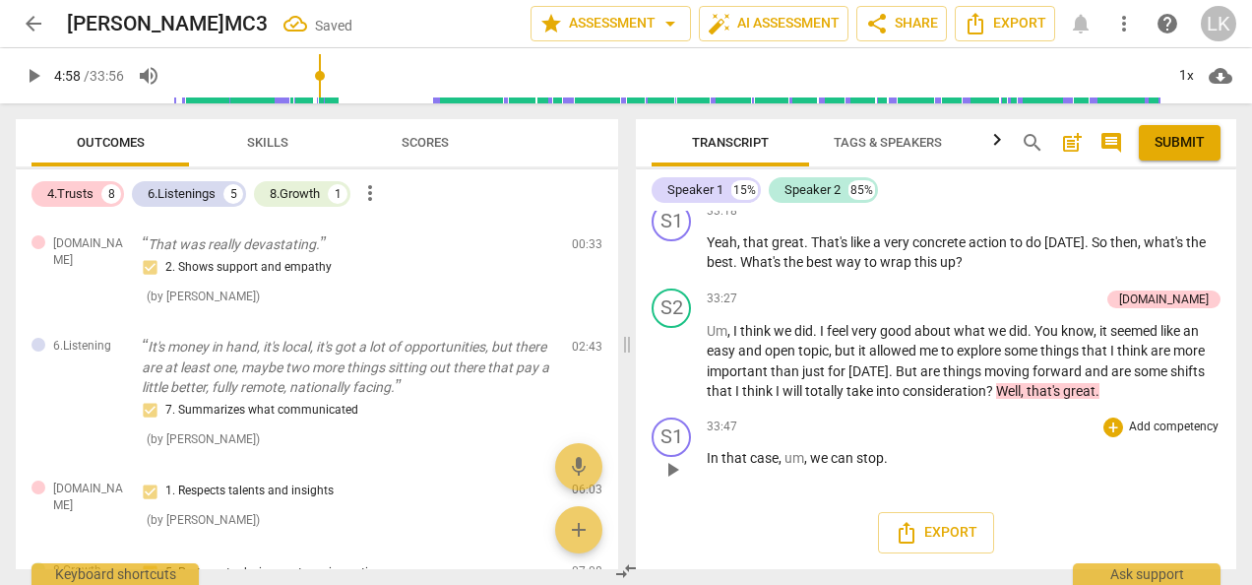
click at [881, 456] on span "stop" at bounding box center [870, 458] width 28 height 16
click at [895, 450] on span "stop The recording and then on the call. Sounds good." at bounding box center [1020, 458] width 328 height 16
click at [822, 354] on span "topic" at bounding box center [813, 351] width 31 height 16
click at [797, 25] on span "auto_fix_high AI Assessment" at bounding box center [774, 24] width 132 height 24
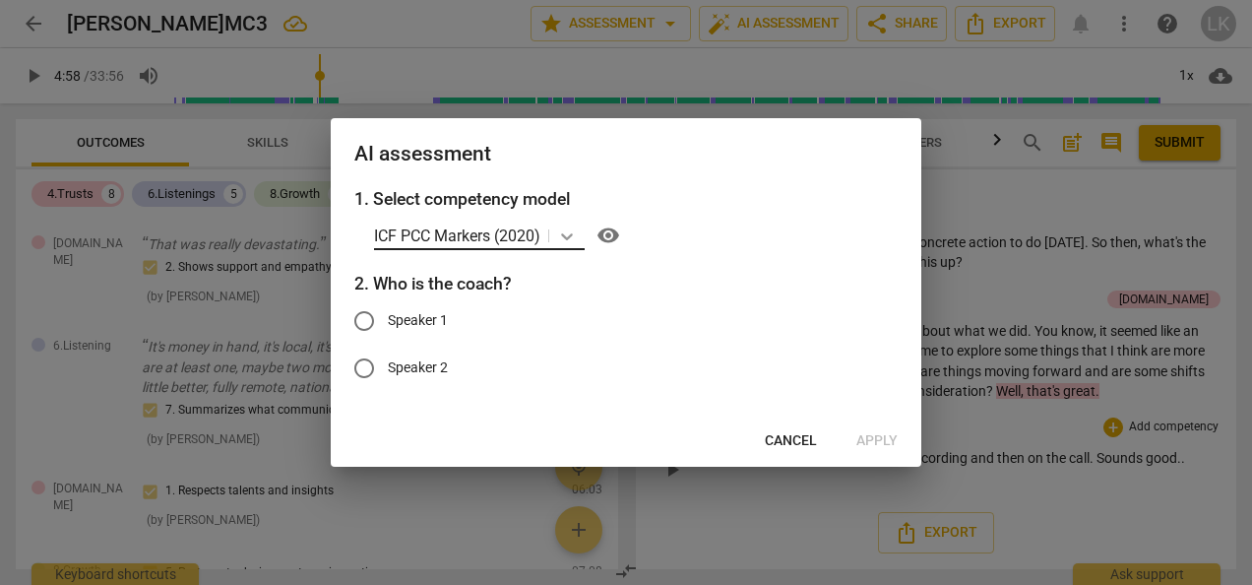
click at [569, 235] on icon at bounding box center [567, 236] width 20 height 20
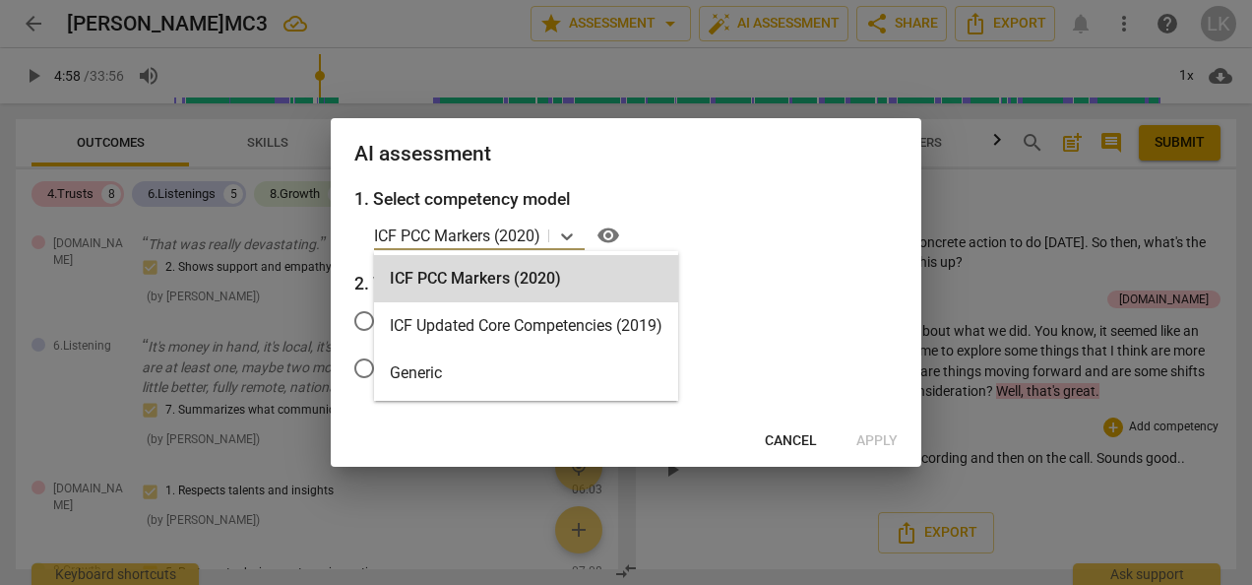
click at [499, 218] on div "1. Select competency model 3 results available. Use Up and Down to choose optio…" at bounding box center [626, 300] width 591 height 229
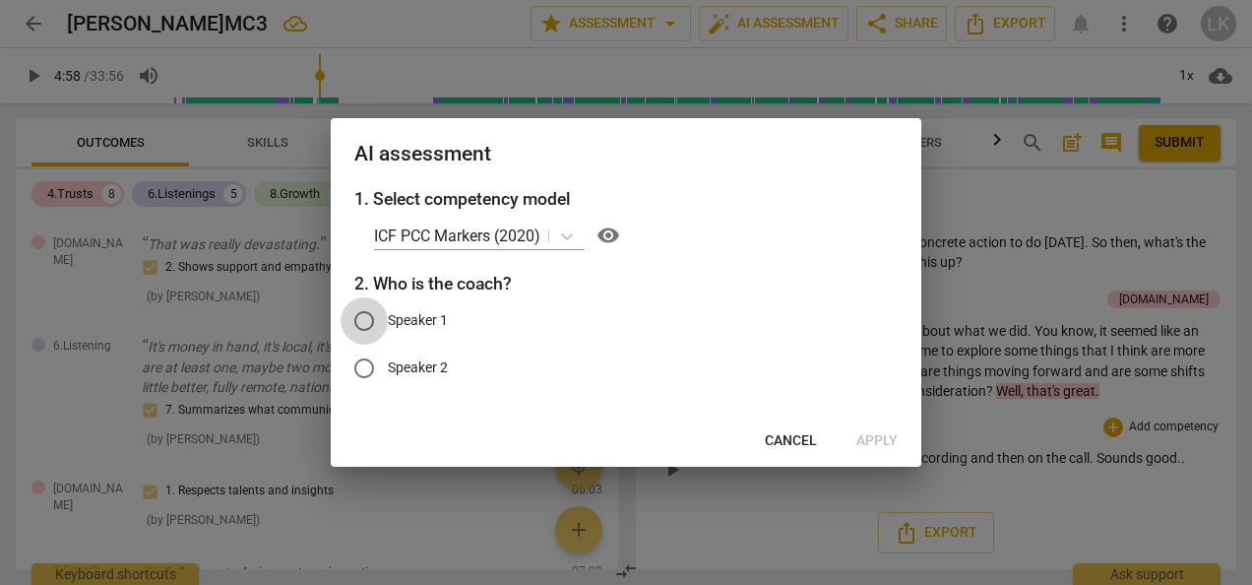
click at [368, 314] on input "Speaker 1" at bounding box center [364, 320] width 47 height 47
radio input "true"
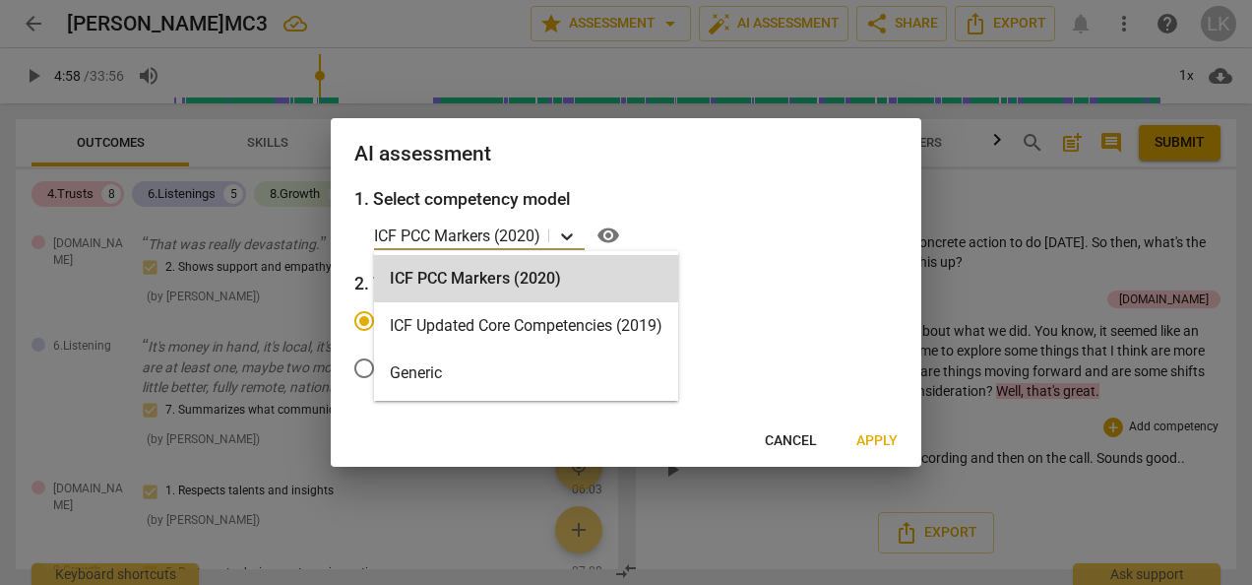
click at [563, 231] on icon at bounding box center [567, 236] width 20 height 20
drag, startPoint x: 441, startPoint y: 278, endPoint x: 626, endPoint y: 203, distance: 199.6
click at [626, 0] on body "arrow_back [PERSON_NAME]MC3 edit star Assessment arrow_drop_down auto_fix_high …" at bounding box center [626, 0] width 1252 height 0
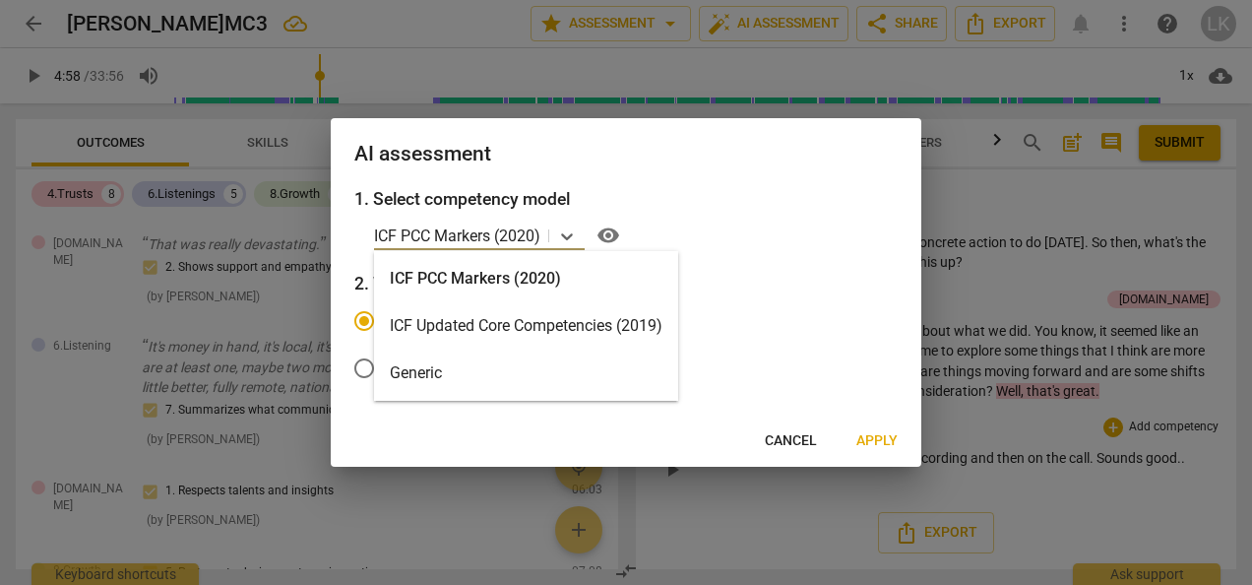
click at [464, 274] on div "ICF PCC Markers (2020)" at bounding box center [526, 278] width 304 height 47
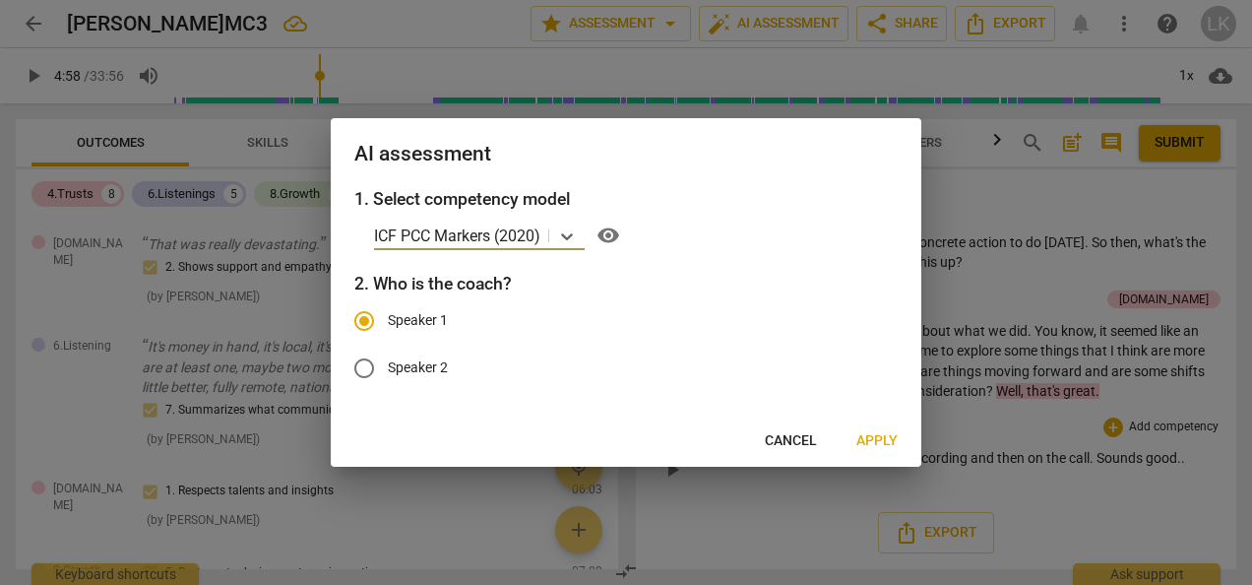
click at [878, 437] on span "Apply" at bounding box center [876, 441] width 41 height 20
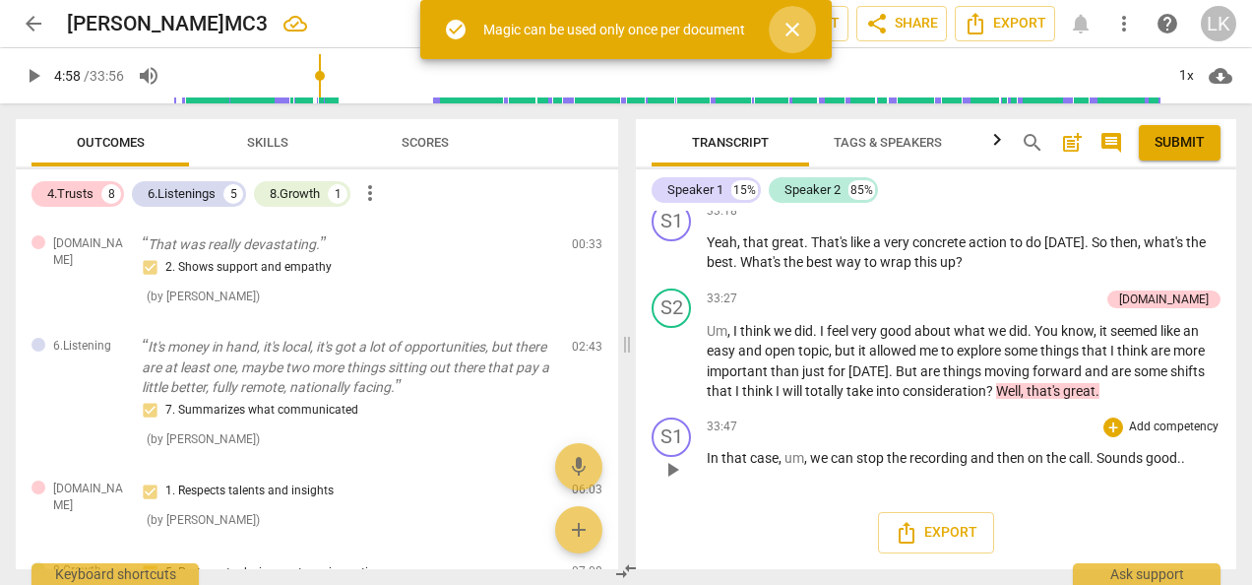
click at [793, 26] on span "close" at bounding box center [793, 30] width 24 height 24
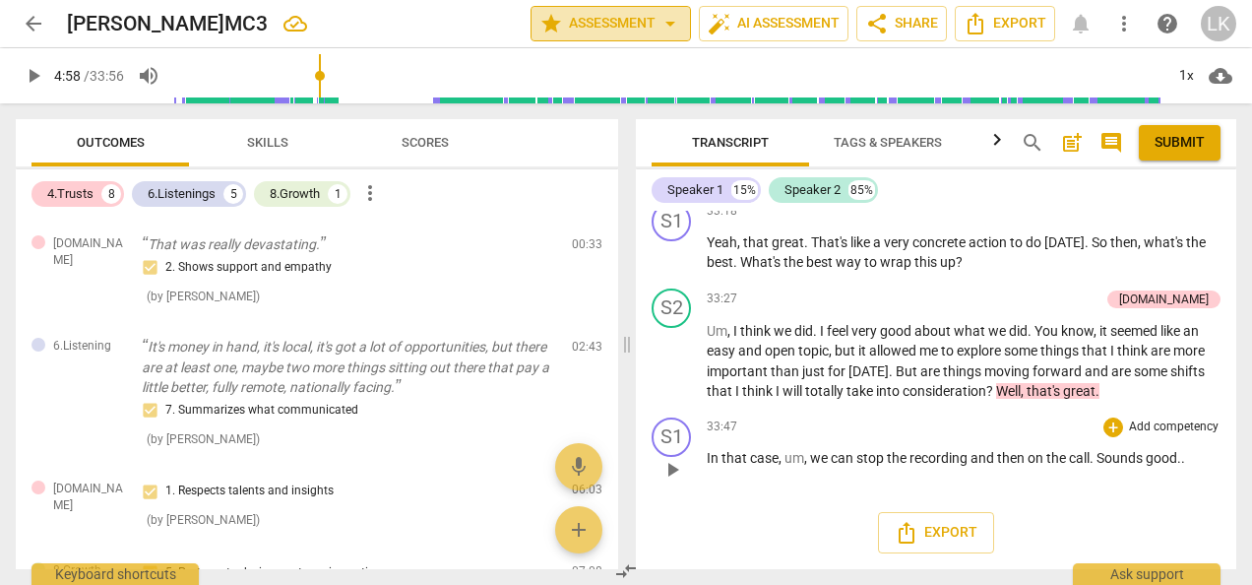
click at [626, 25] on span "star Assessment arrow_drop_down" at bounding box center [610, 24] width 143 height 24
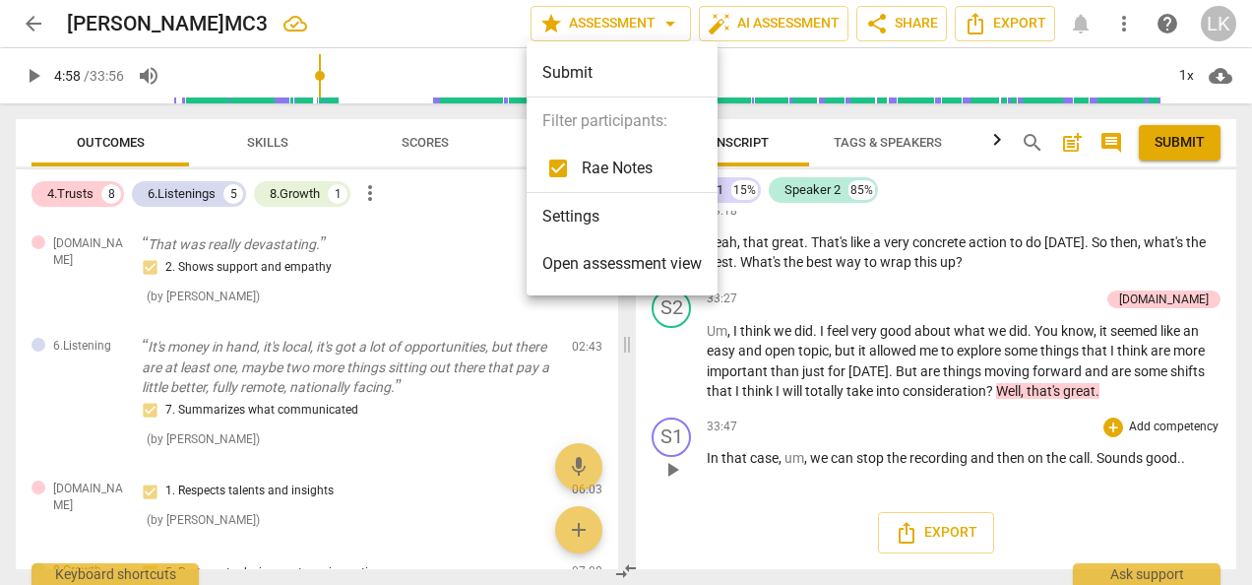
click at [774, 346] on div at bounding box center [626, 292] width 1252 height 585
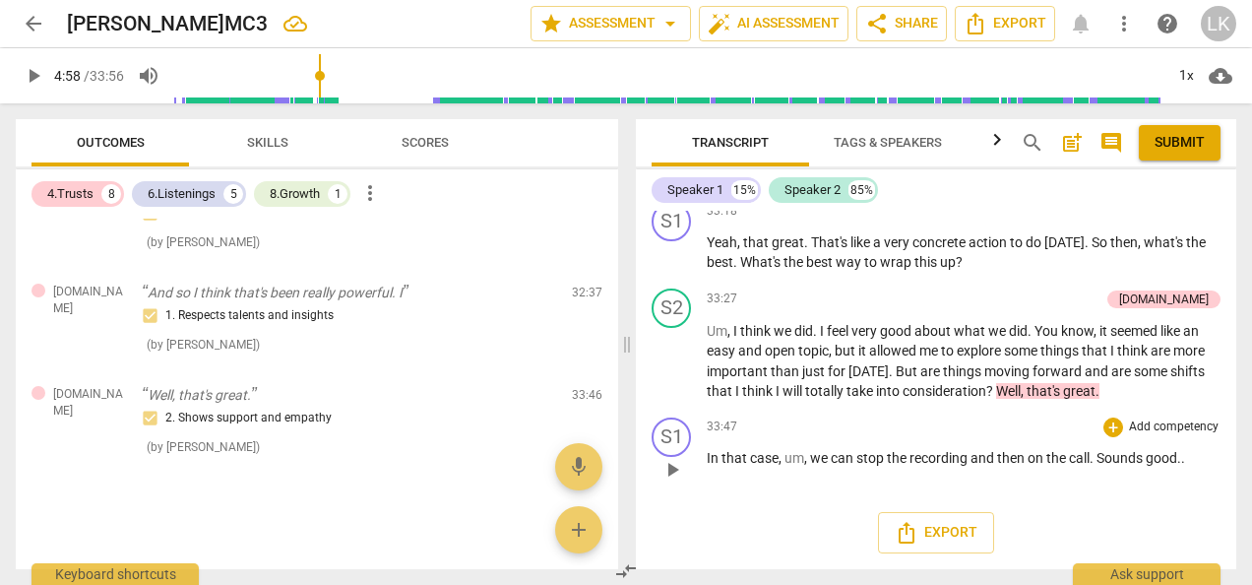
scroll to position [1177, 0]
click at [273, 138] on span "Skills" at bounding box center [267, 142] width 41 height 15
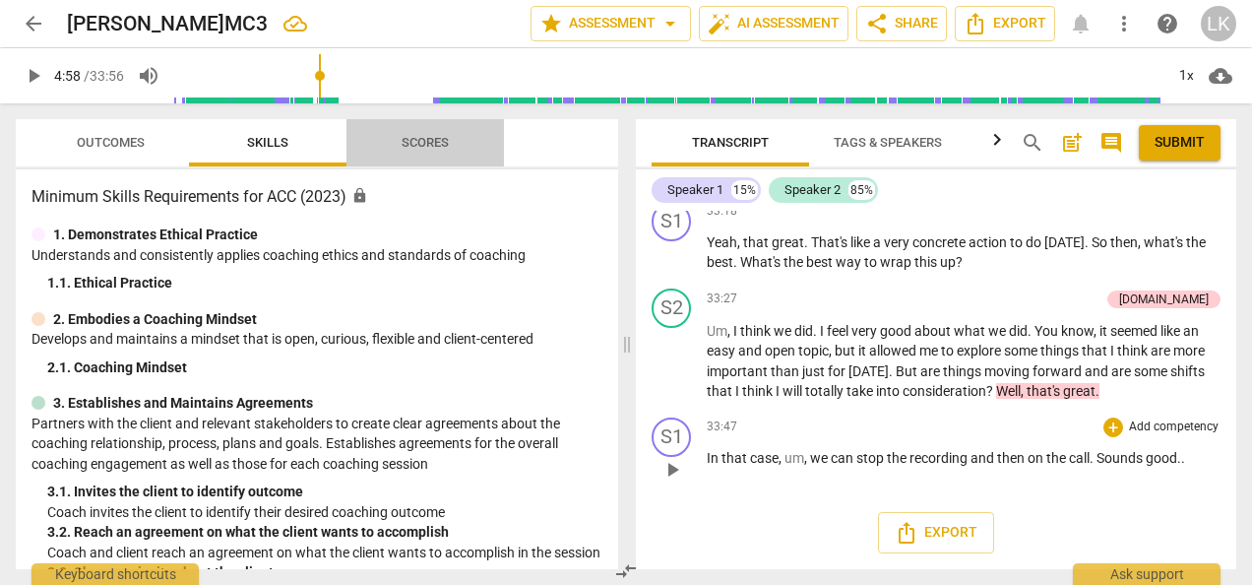
click at [421, 144] on span "Scores" at bounding box center [425, 142] width 47 height 15
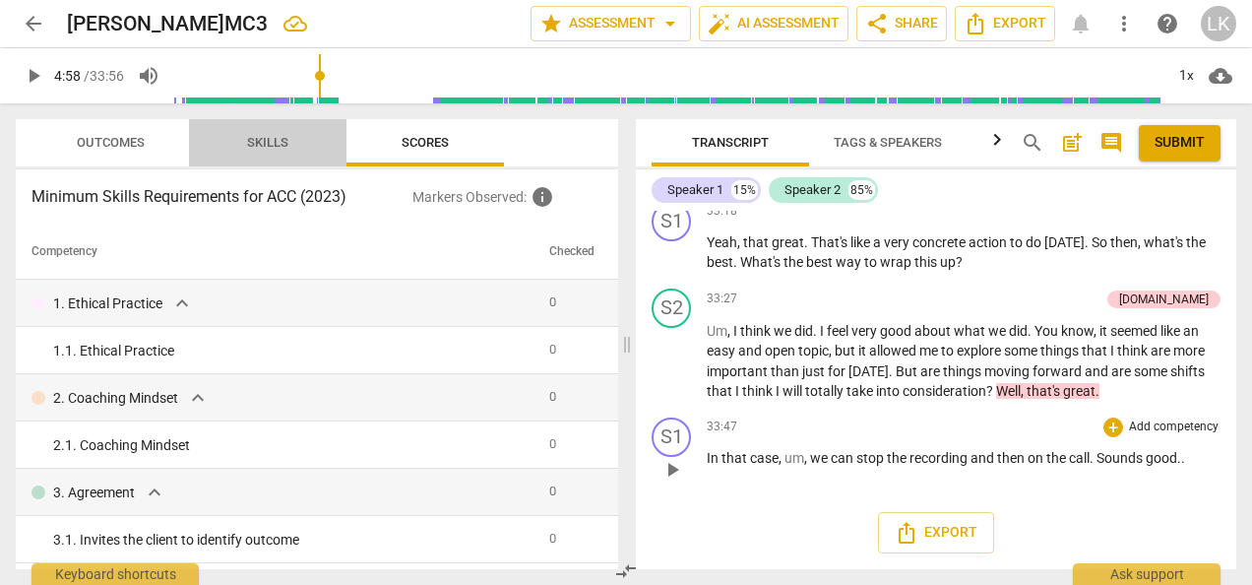
click at [260, 144] on span "Skills" at bounding box center [267, 142] width 41 height 15
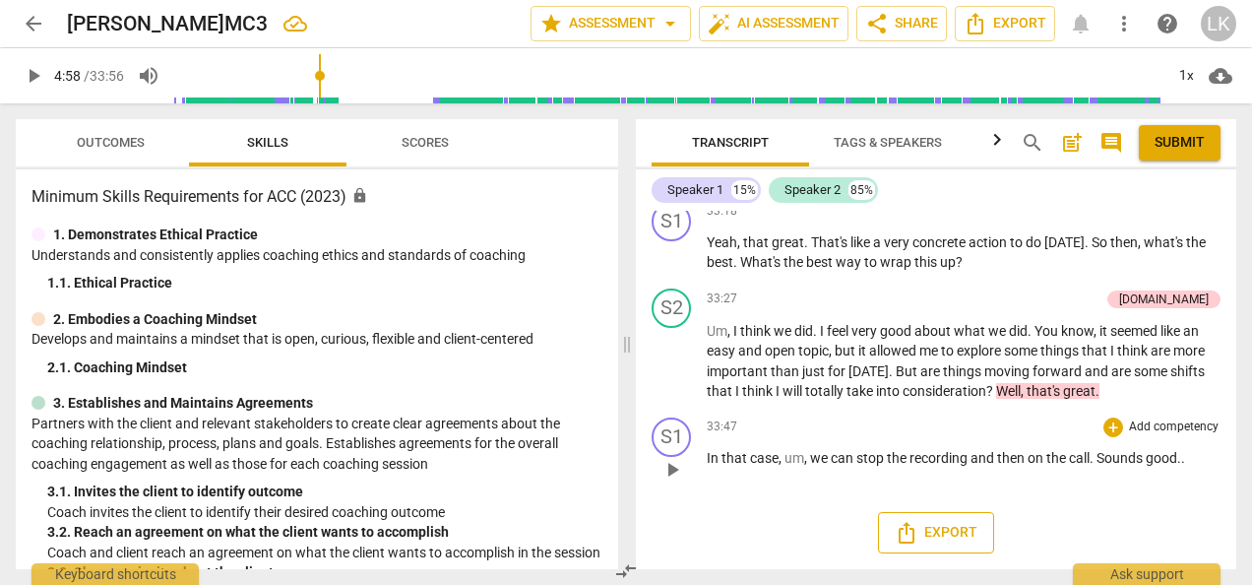
click at [948, 542] on span "Export" at bounding box center [936, 533] width 83 height 24
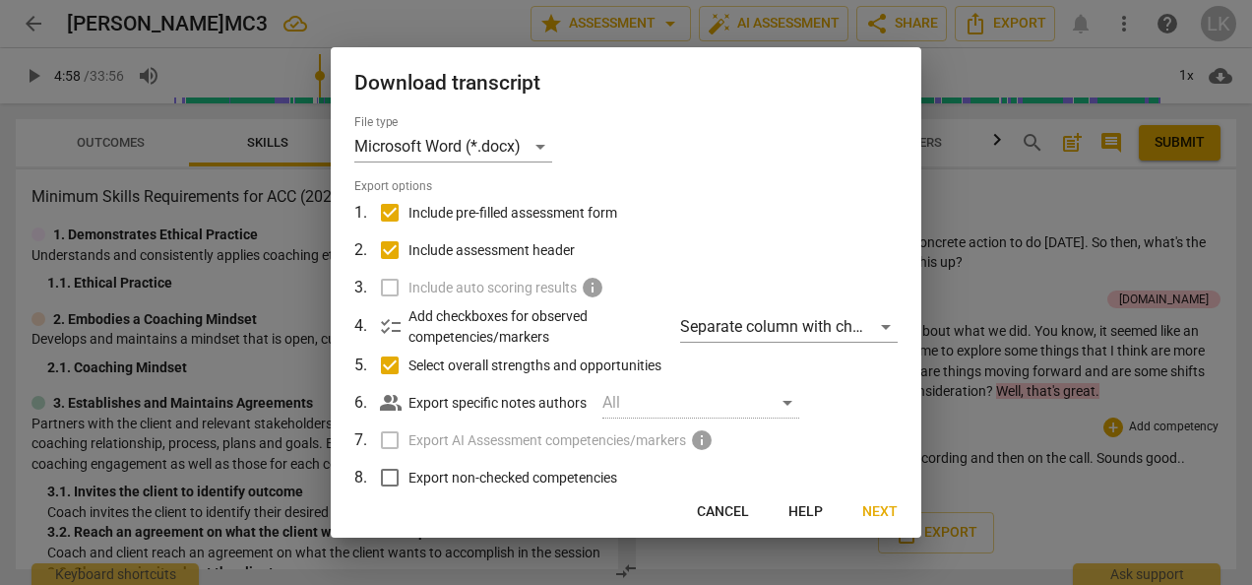
click at [394, 477] on input "Export non-checked competencies" at bounding box center [389, 477] width 37 height 37
checkbox input "true"
click at [870, 512] on span "Next" at bounding box center [879, 512] width 35 height 20
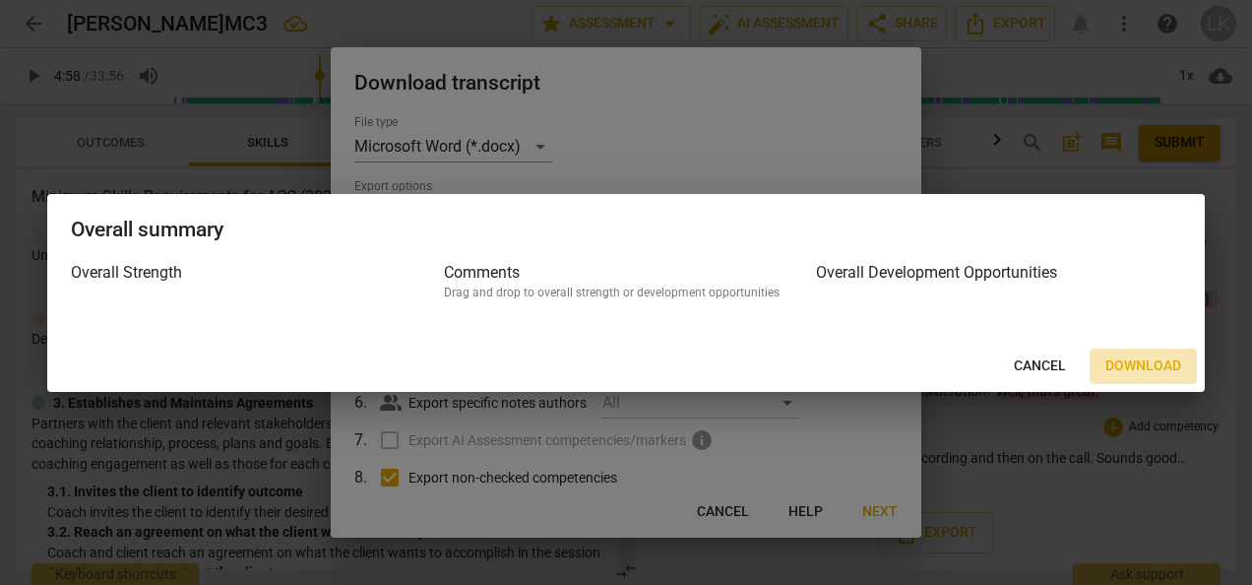
click at [1128, 361] on span "Download" at bounding box center [1144, 366] width 76 height 20
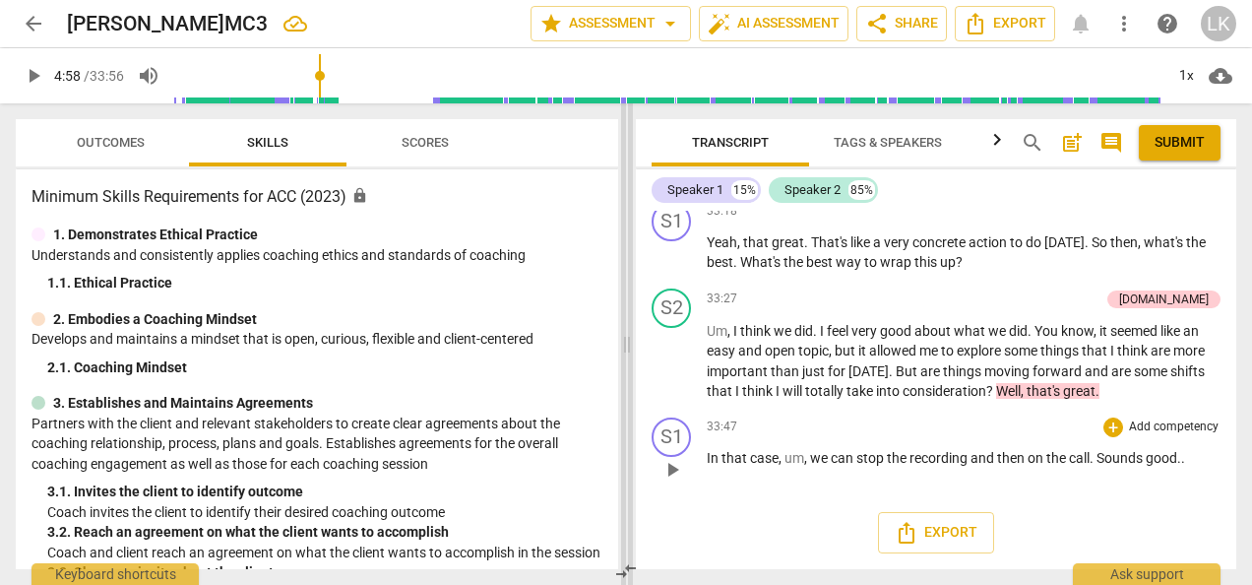
click at [625, 119] on span at bounding box center [627, 343] width 12 height 481
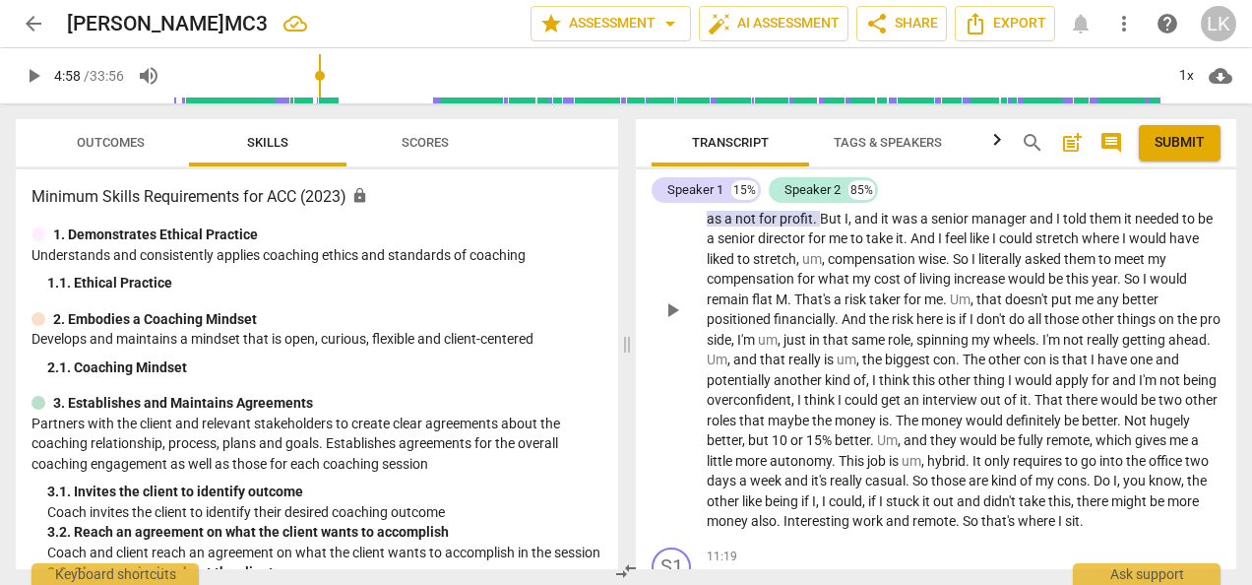
scroll to position [2695, 0]
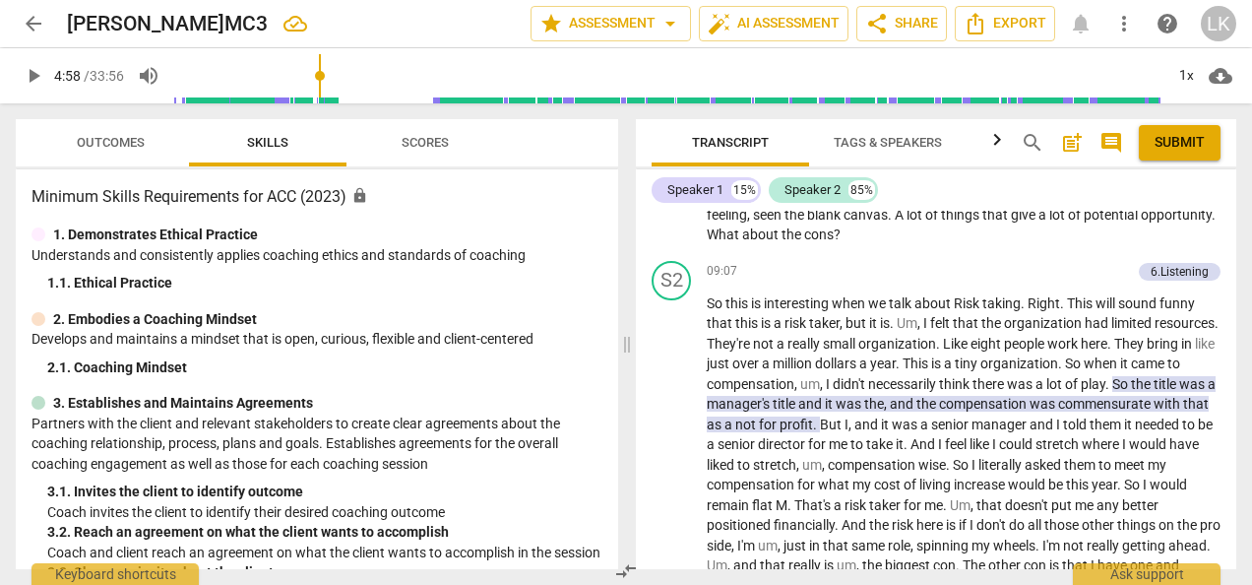
click at [230, 278] on div "1. 1. Ethical Practice" at bounding box center [324, 283] width 555 height 21
click at [118, 139] on span "Outcomes" at bounding box center [111, 142] width 68 height 15
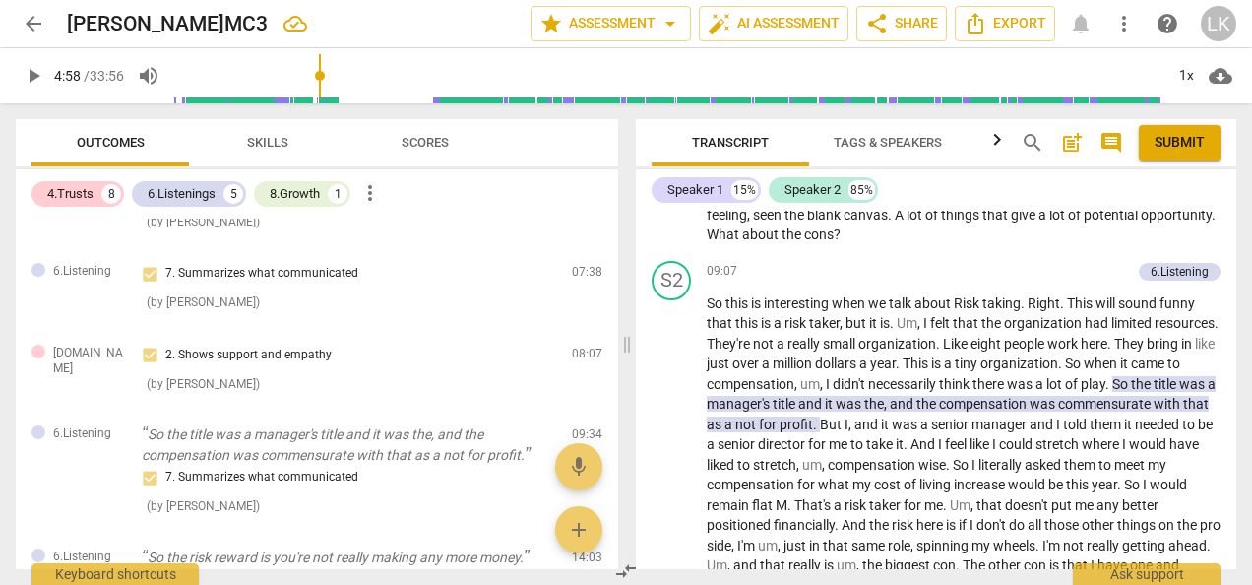
scroll to position [0, 0]
